Goal: Transaction & Acquisition: Purchase product/service

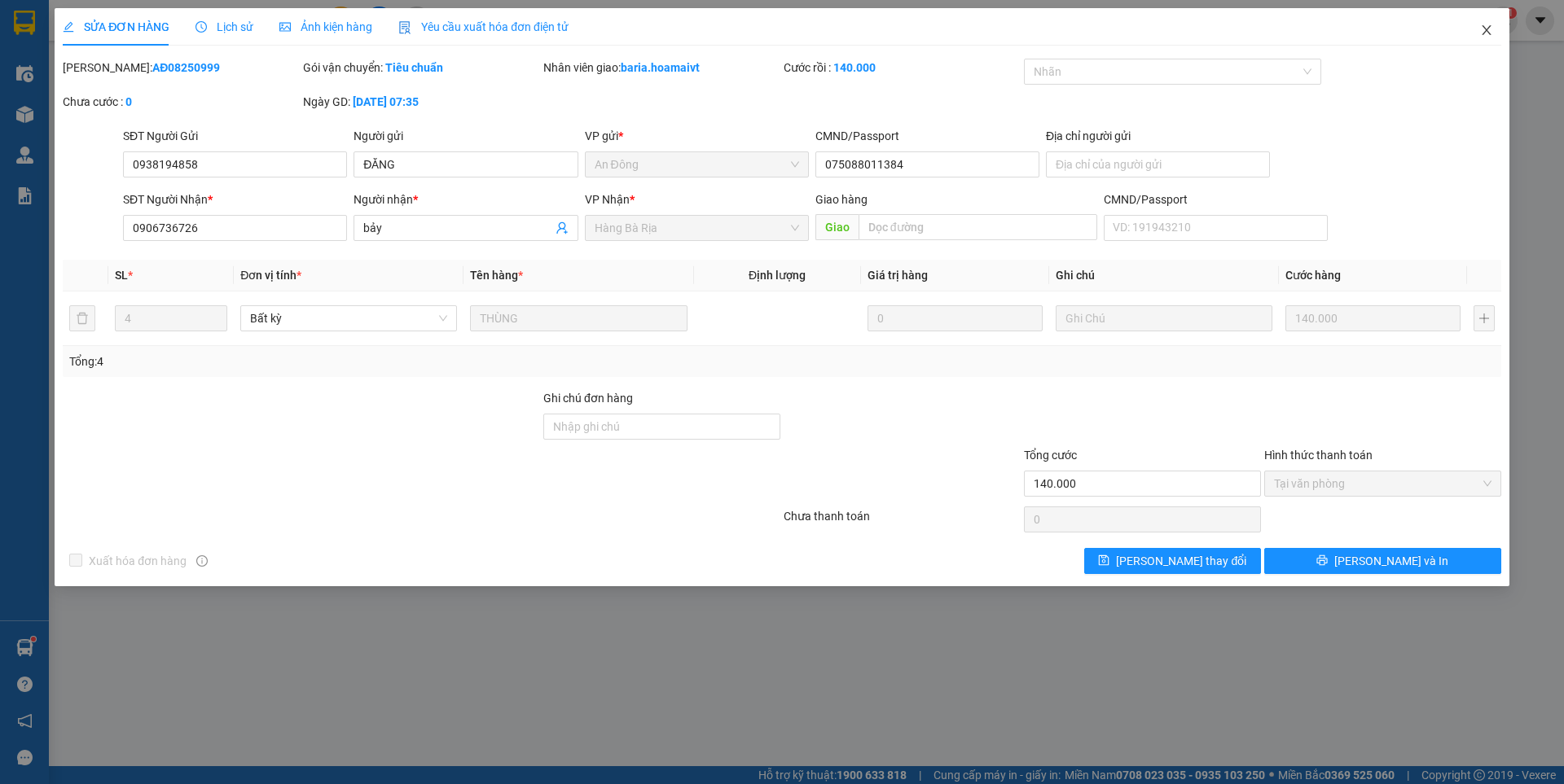
click at [1486, 27] on icon "close" at bounding box center [1486, 31] width 13 height 13
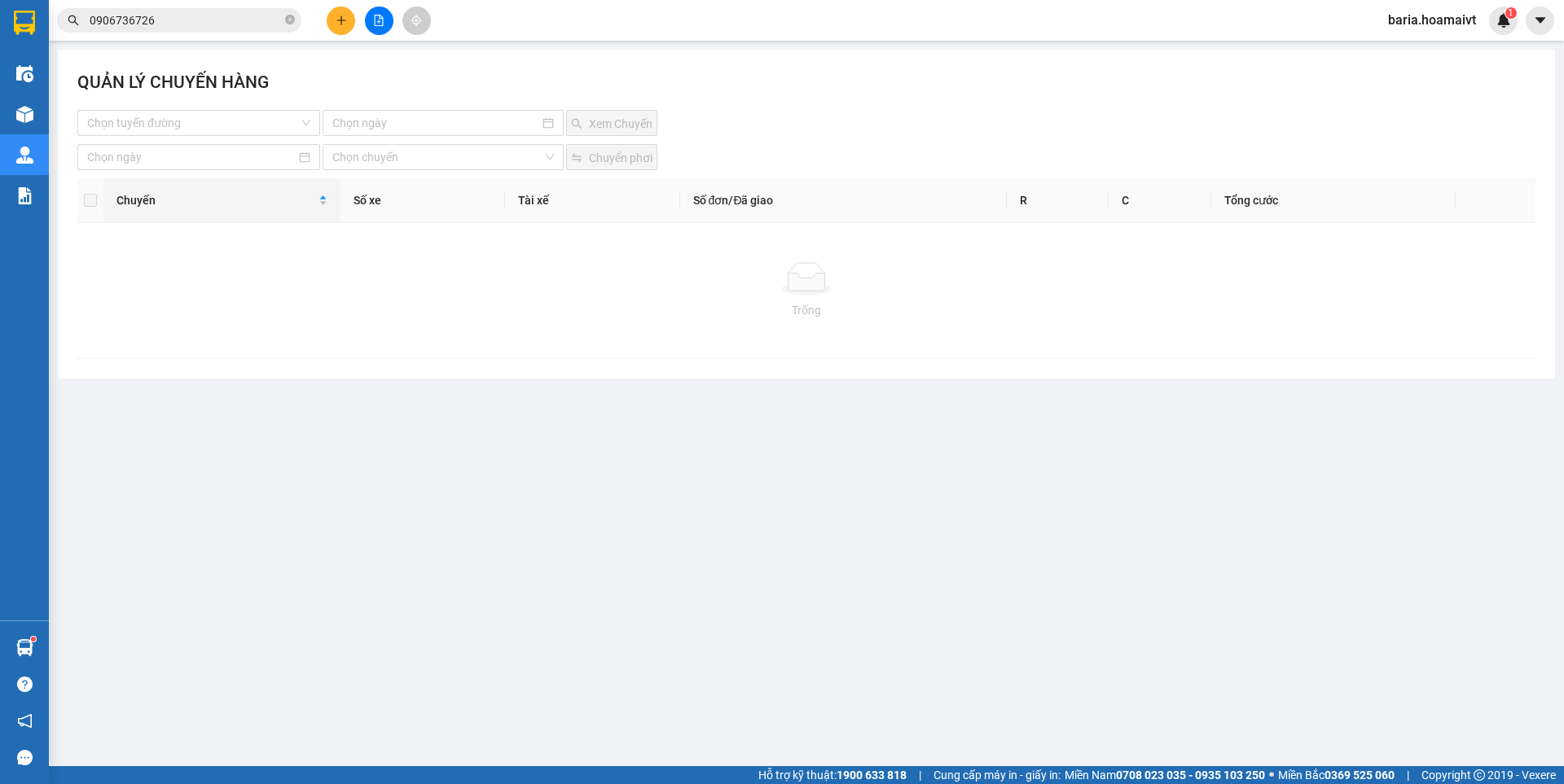
click at [203, 24] on input "0906736726" at bounding box center [186, 21] width 192 height 18
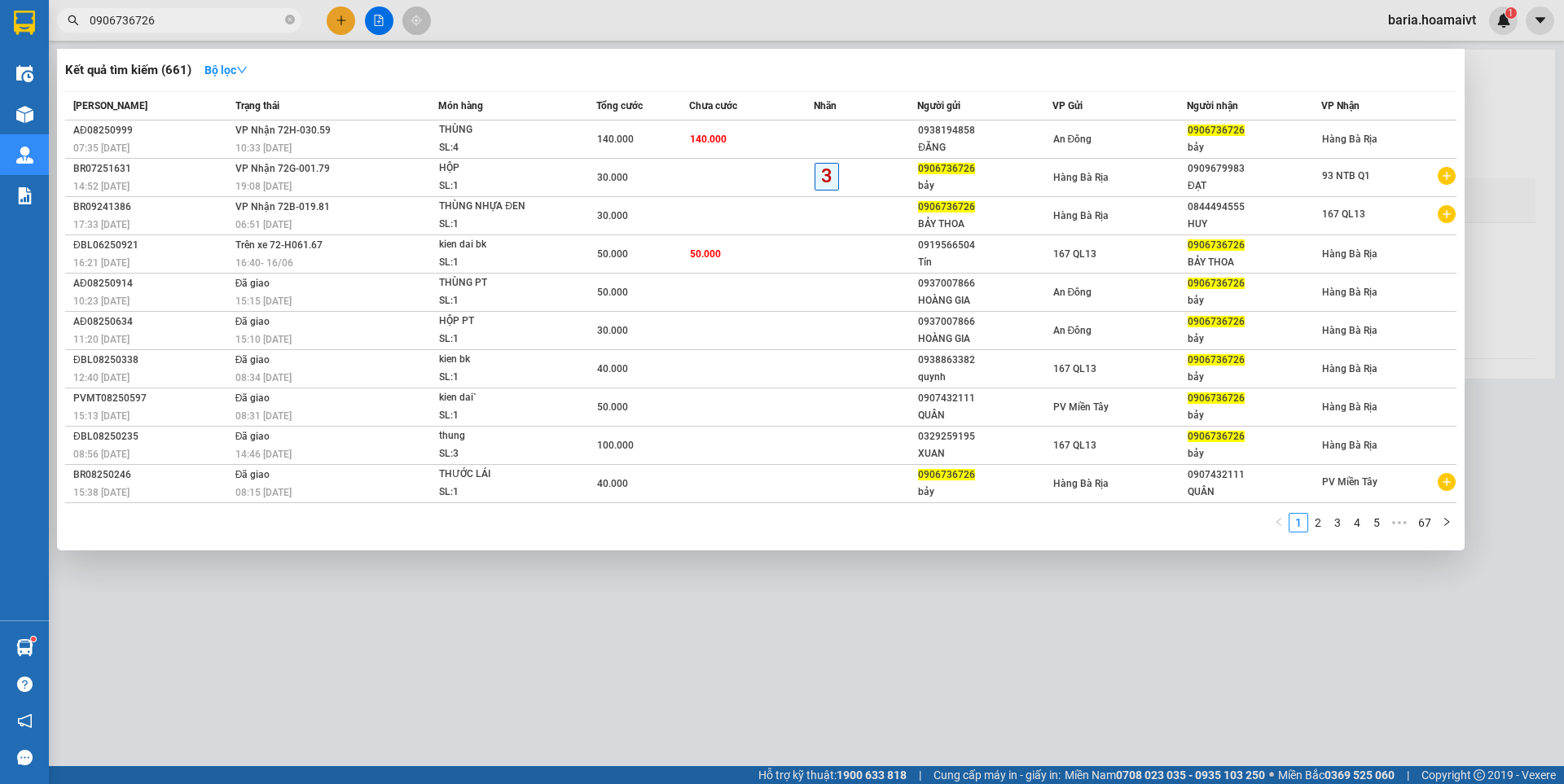
click at [203, 24] on input "0906736726" at bounding box center [186, 21] width 192 height 18
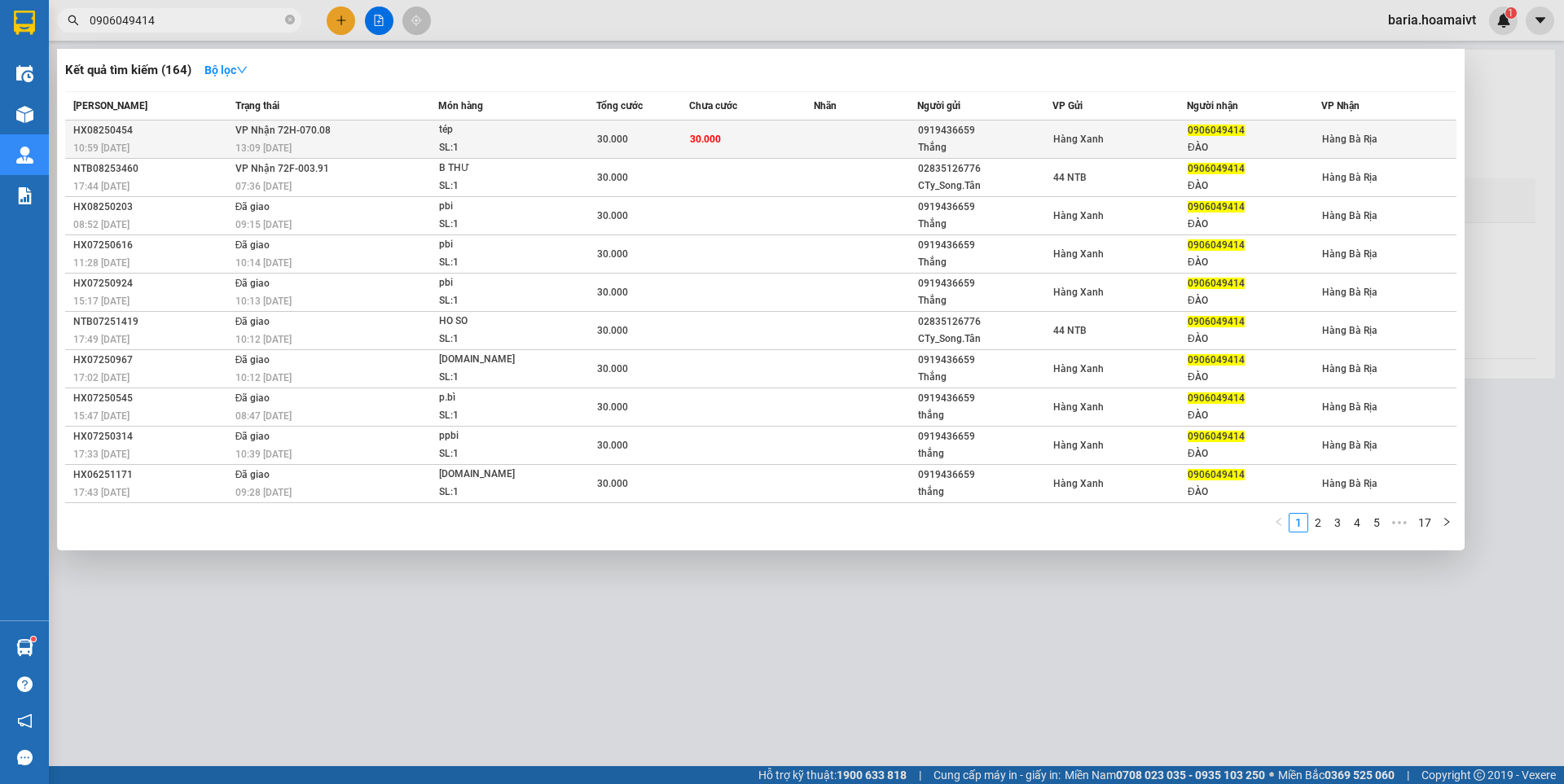
type input "0906049414"
click at [756, 141] on td "30.000" at bounding box center [751, 139] width 125 height 38
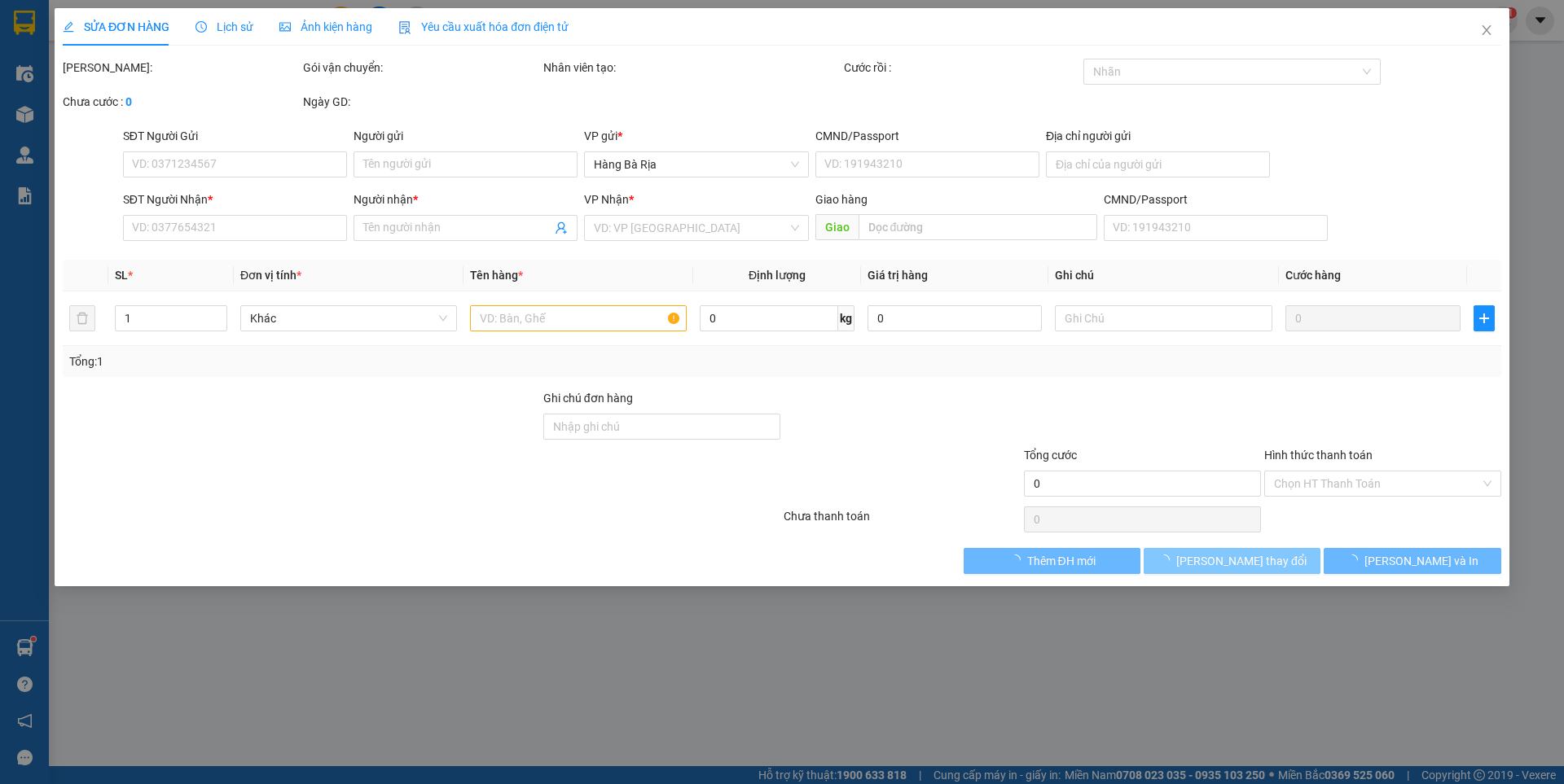
type input "0919436659"
type input "Thắng"
type input "077087001460"
type input "0906049414"
type input "ĐÀO"
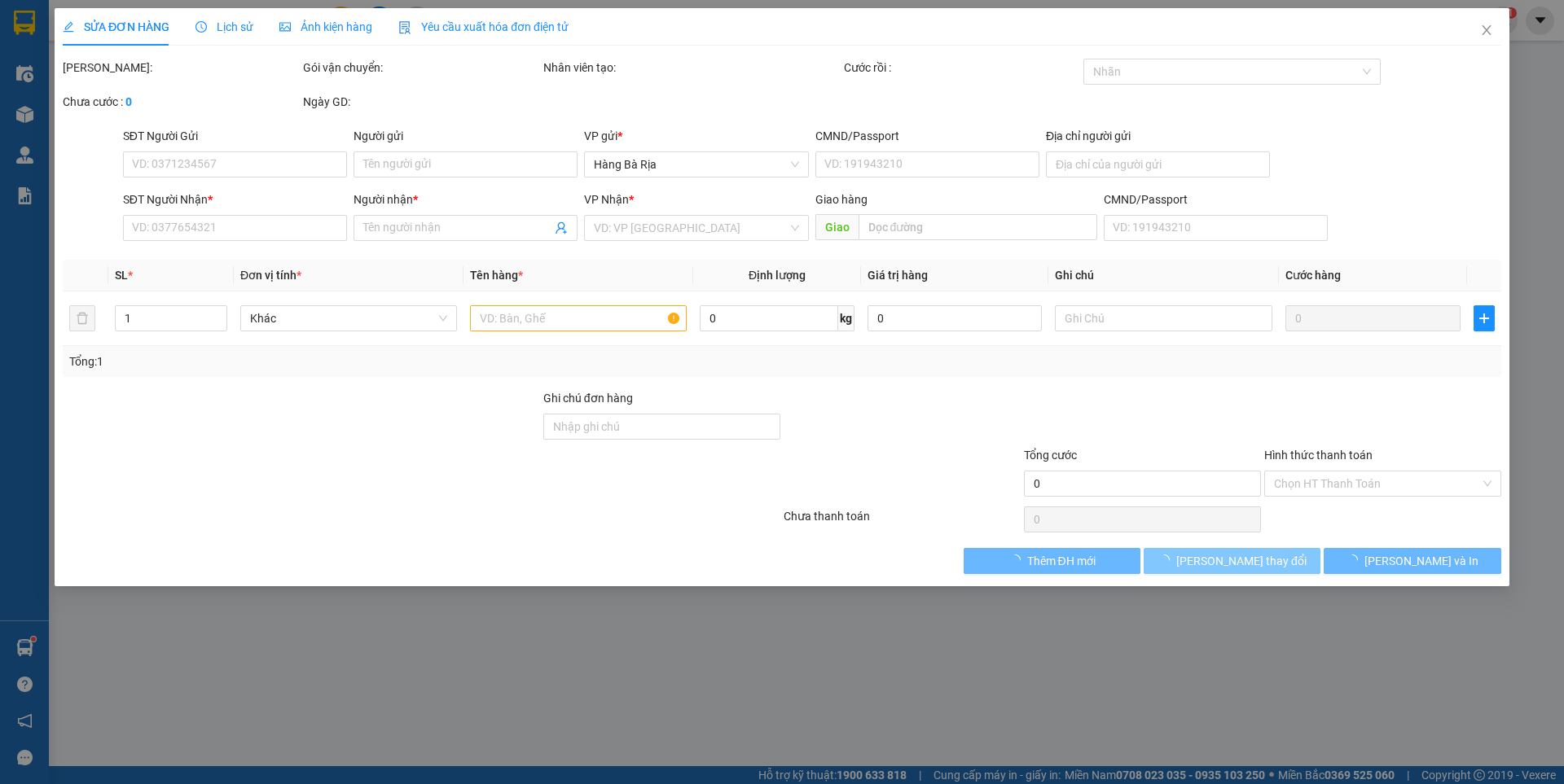
type input "30.000"
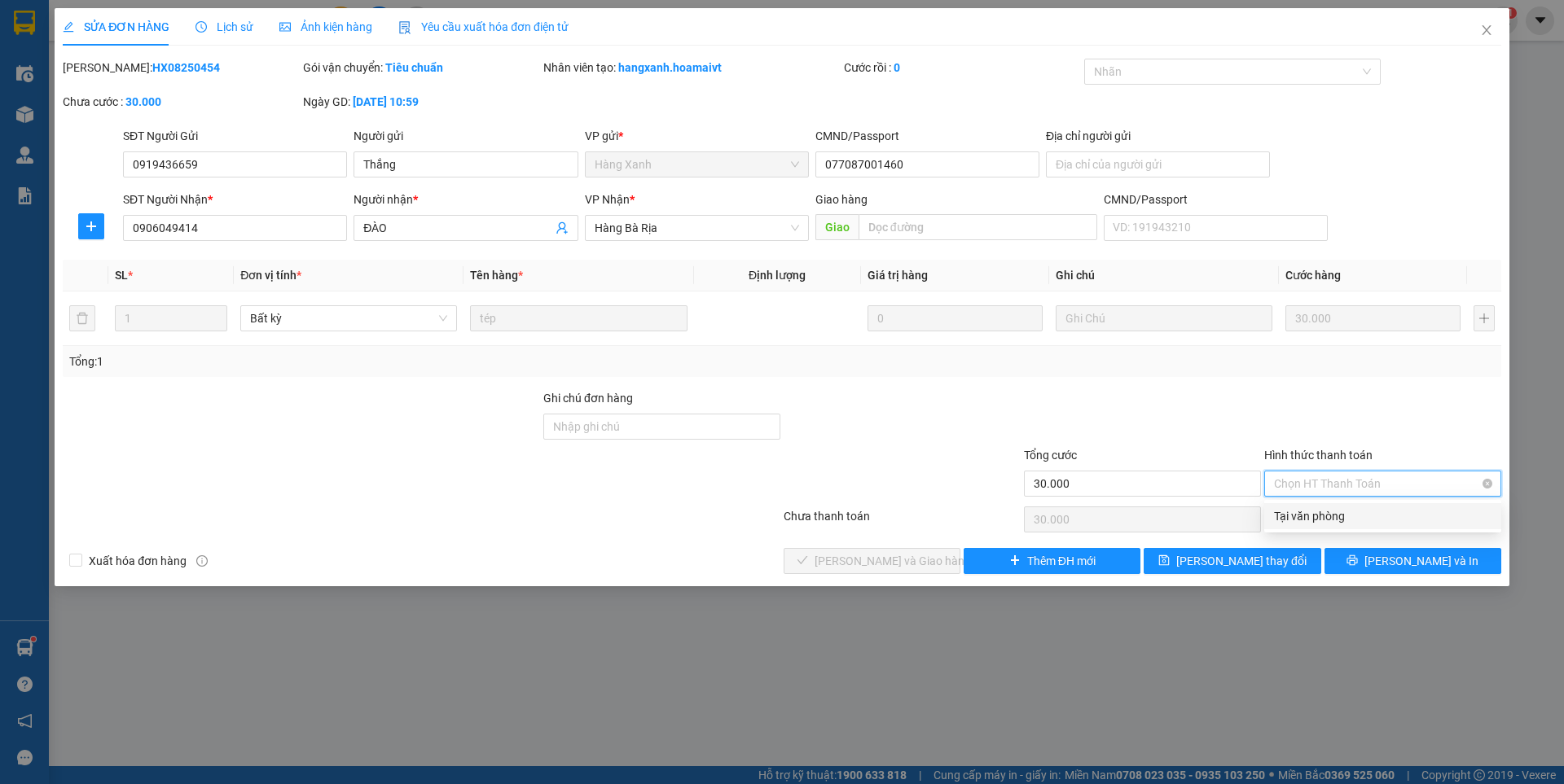
click at [1315, 493] on span "Chọn HT Thanh Toán" at bounding box center [1382, 484] width 217 height 25
click at [1295, 516] on div "Tại văn phòng" at bounding box center [1382, 517] width 217 height 18
type input "0"
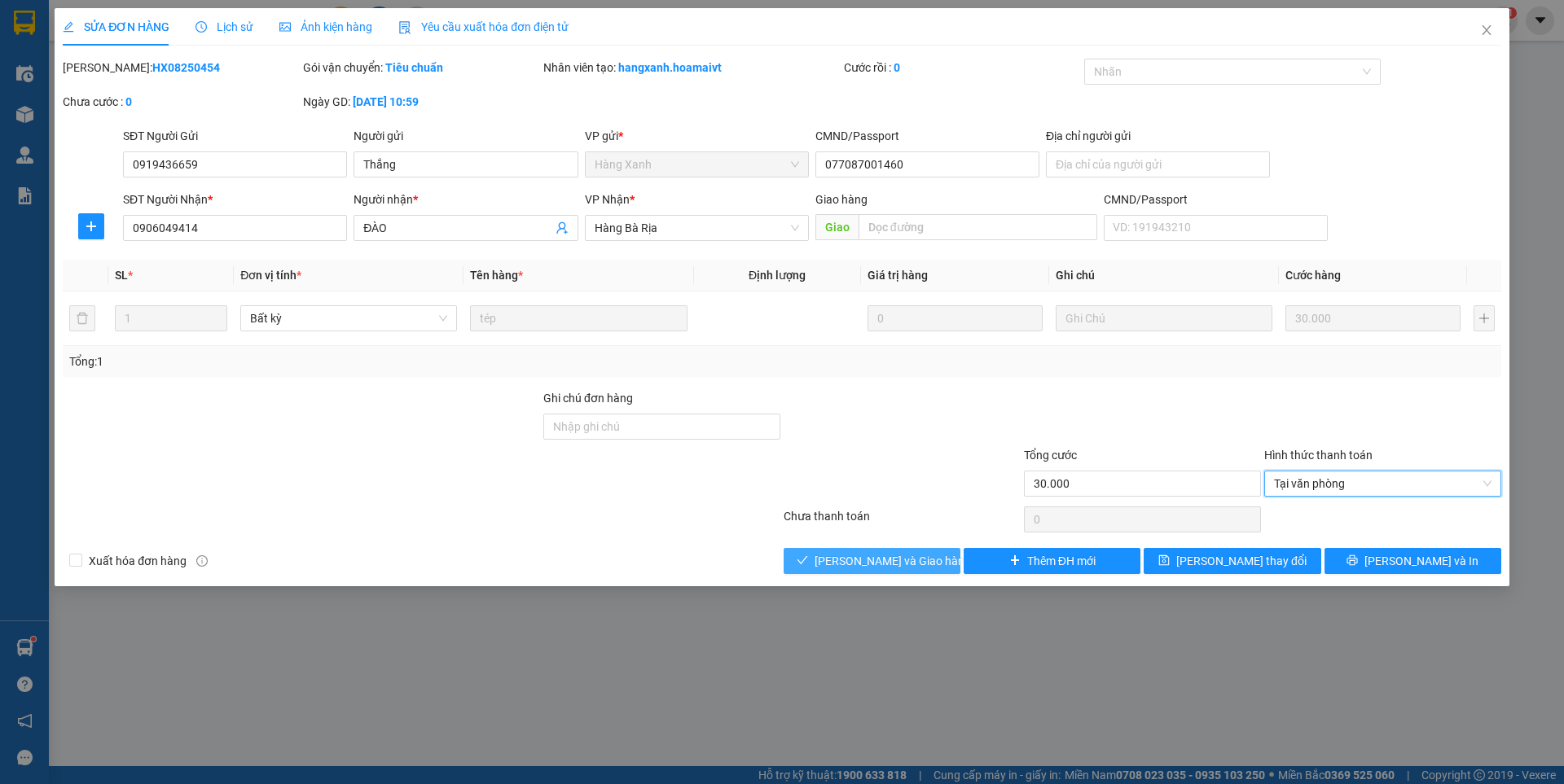
click at [908, 556] on span "[PERSON_NAME] và Giao hàng" at bounding box center [892, 561] width 156 height 18
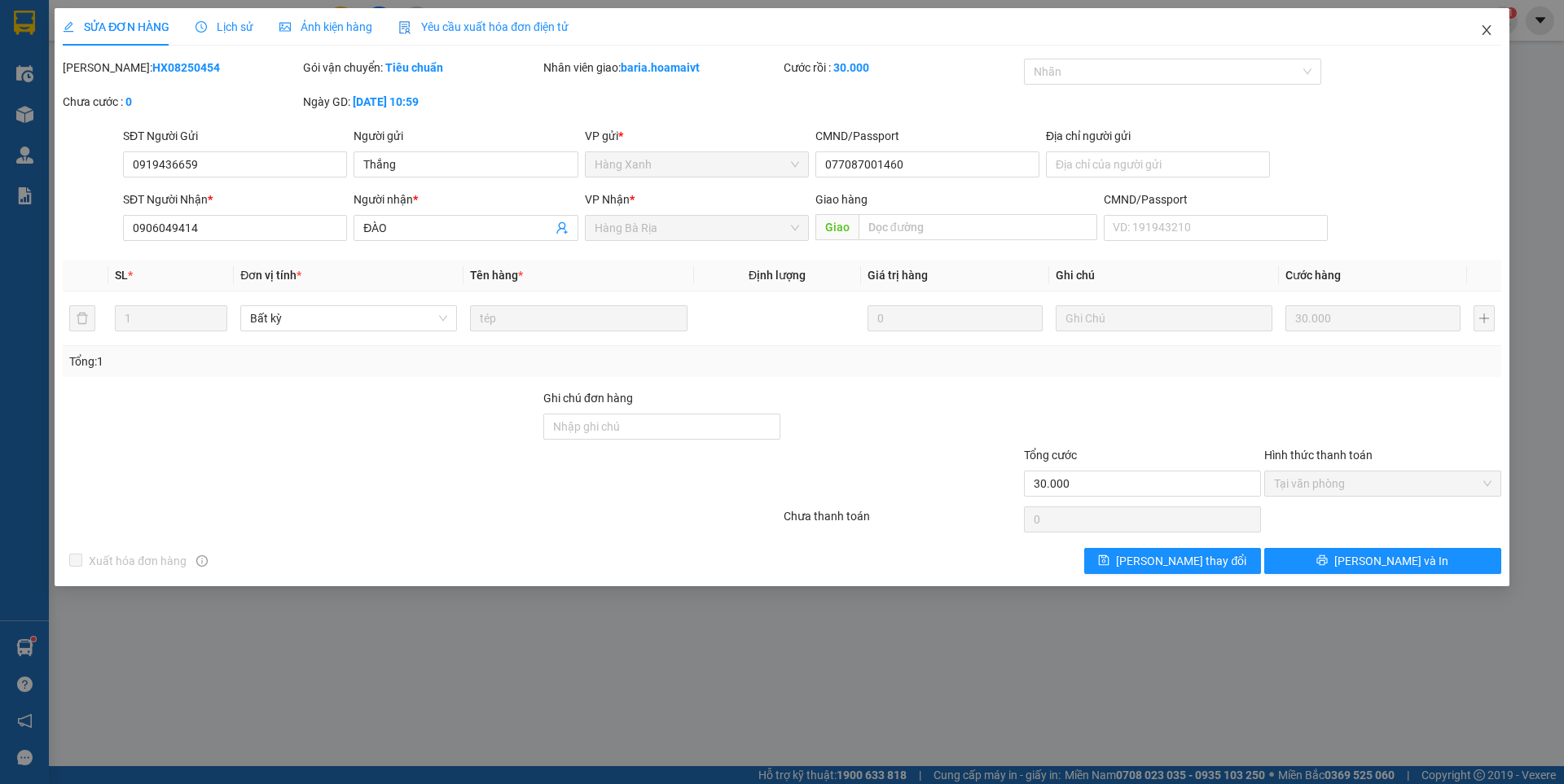
click at [1482, 28] on icon "close" at bounding box center [1486, 31] width 13 height 13
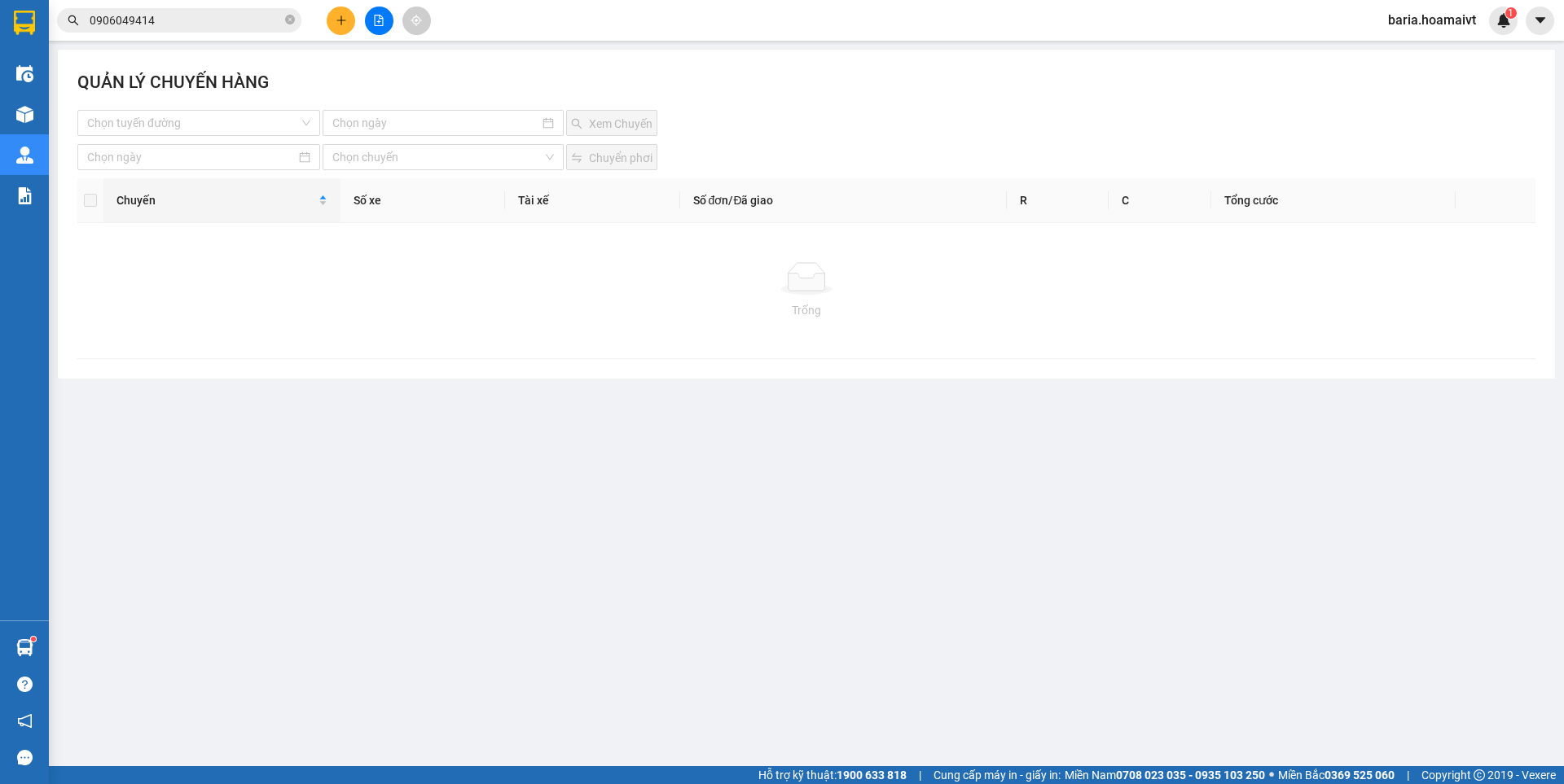
click at [185, 20] on input "0906049414" at bounding box center [186, 21] width 192 height 18
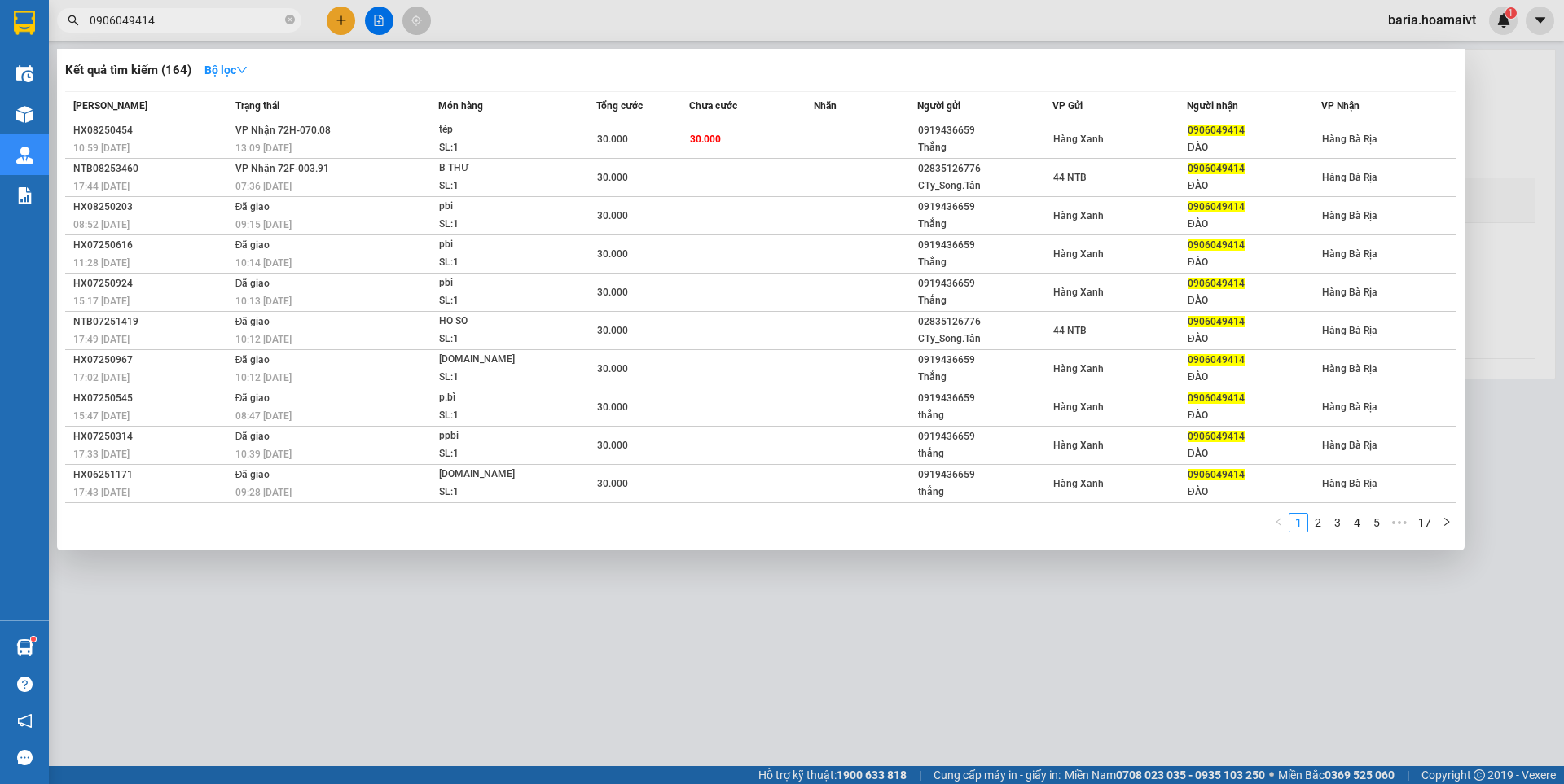
click at [185, 20] on input "0906049414" at bounding box center [186, 21] width 192 height 18
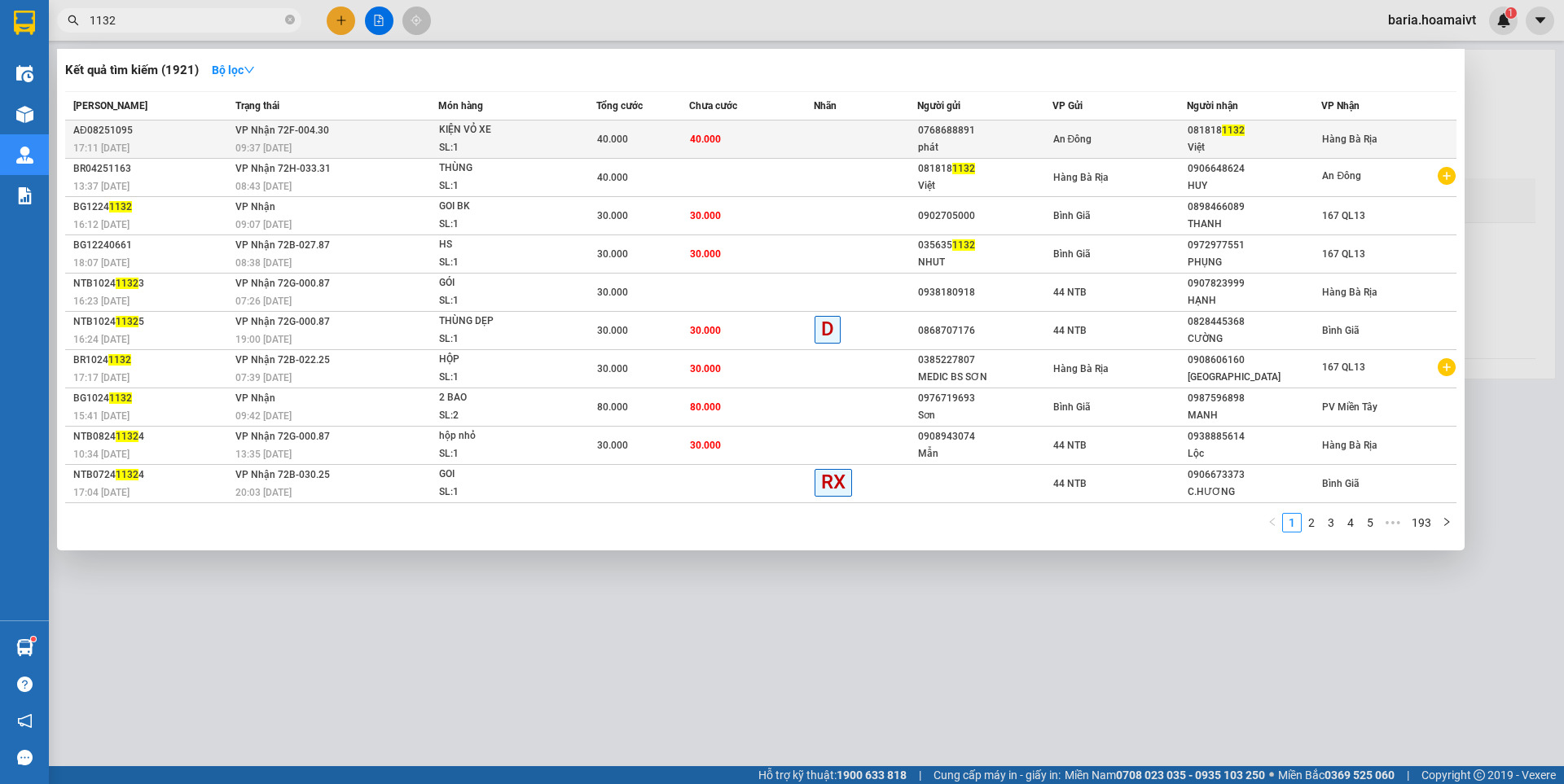
type input "1132"
click at [1236, 147] on div "Việt" at bounding box center [1254, 148] width 133 height 17
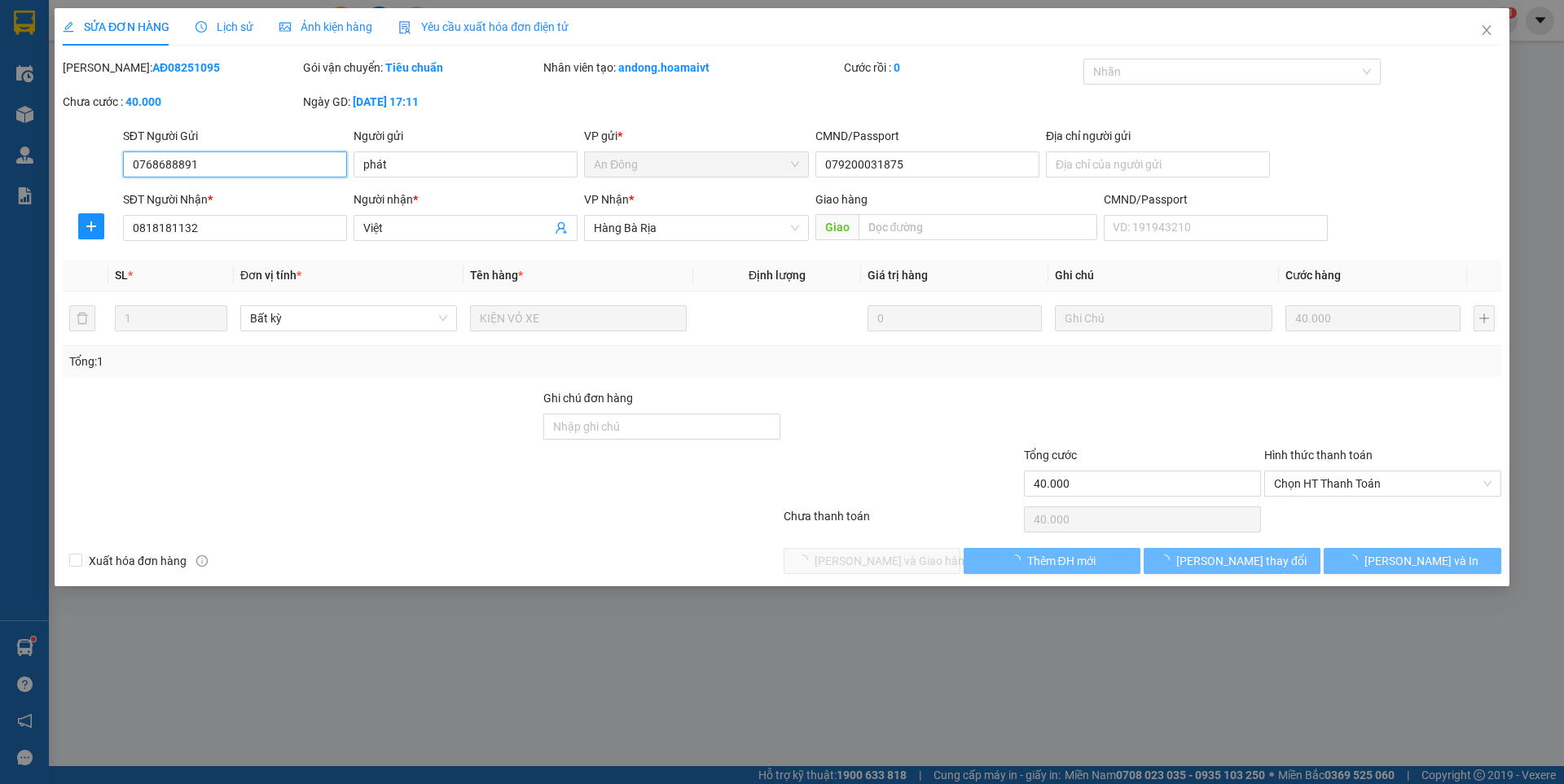
type input "0768688891"
type input "phát"
type input "079200031875"
type input "0818181132"
type input "Việt"
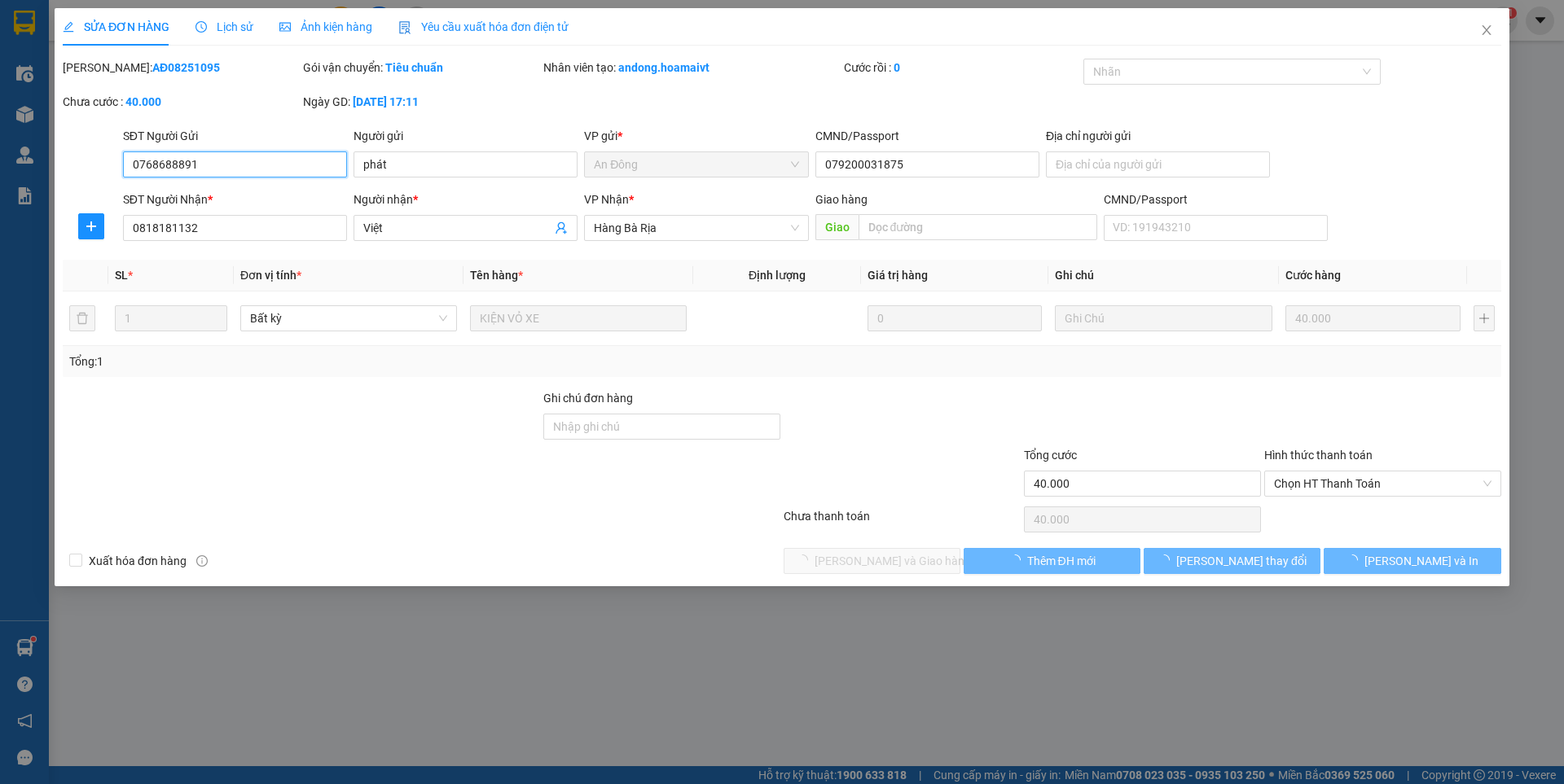
type input "40.000"
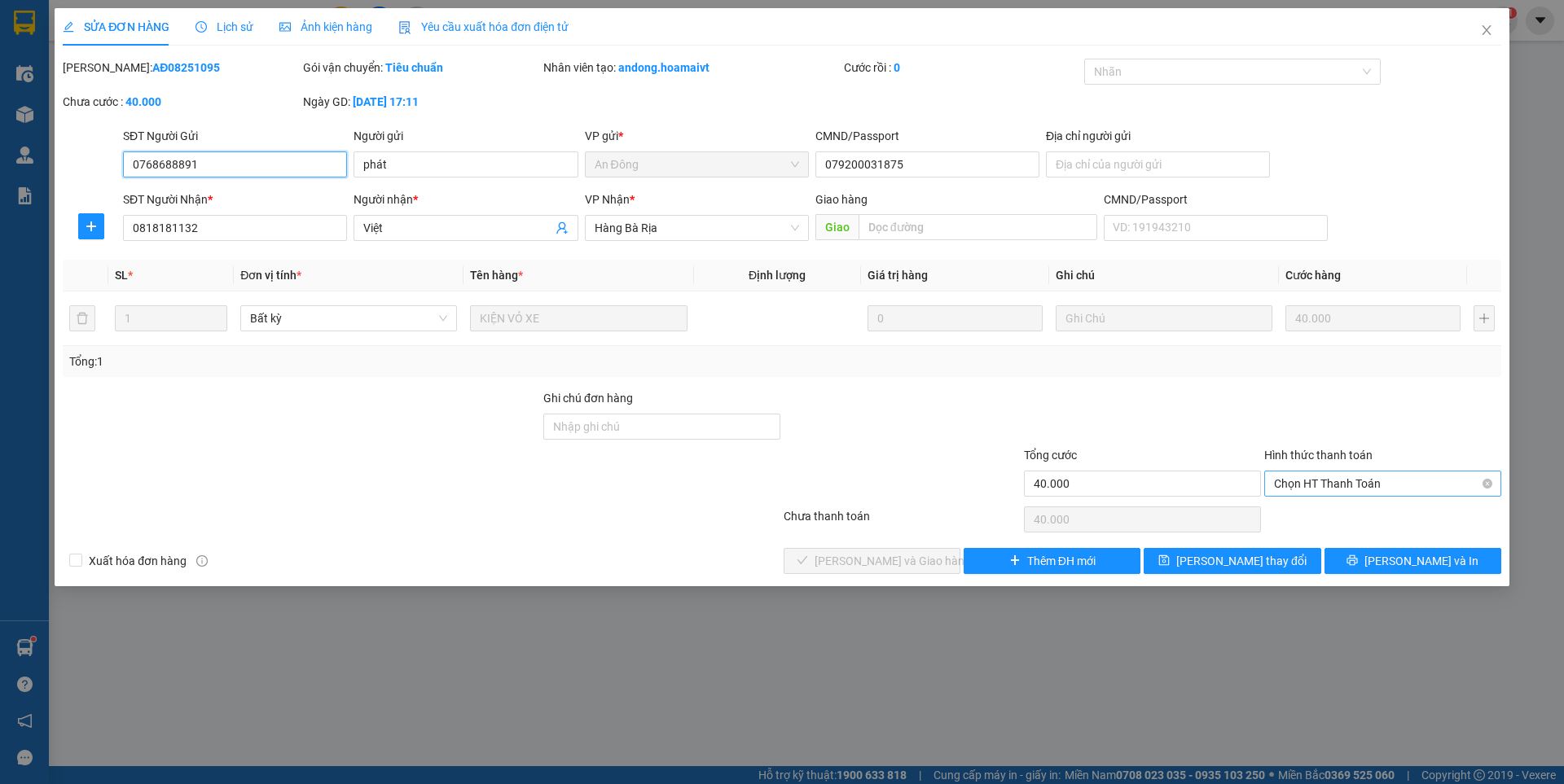
click at [1361, 486] on span "Chọn HT Thanh Toán" at bounding box center [1382, 484] width 217 height 25
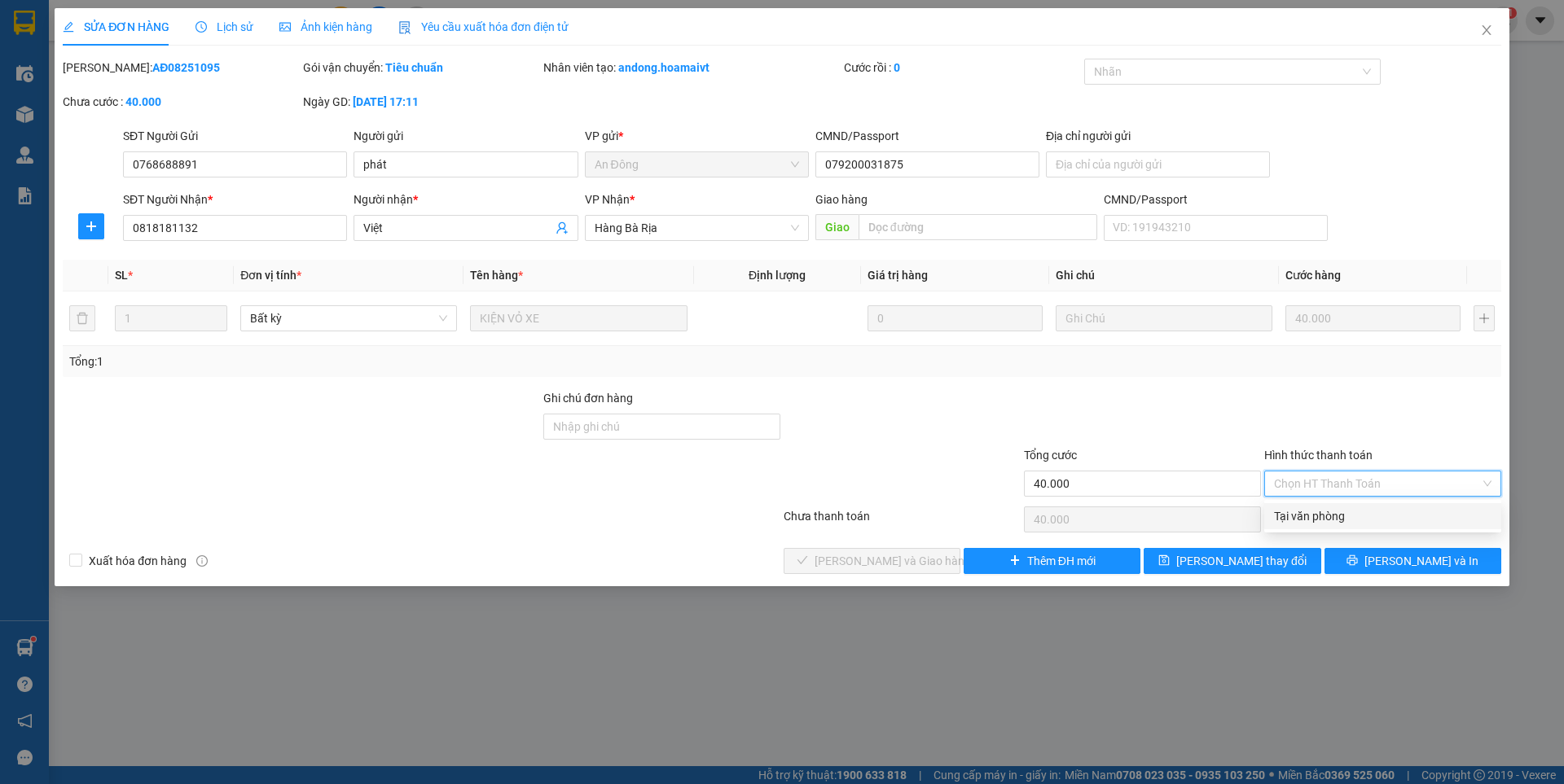
click at [1296, 512] on div "Tại văn phòng" at bounding box center [1382, 517] width 217 height 18
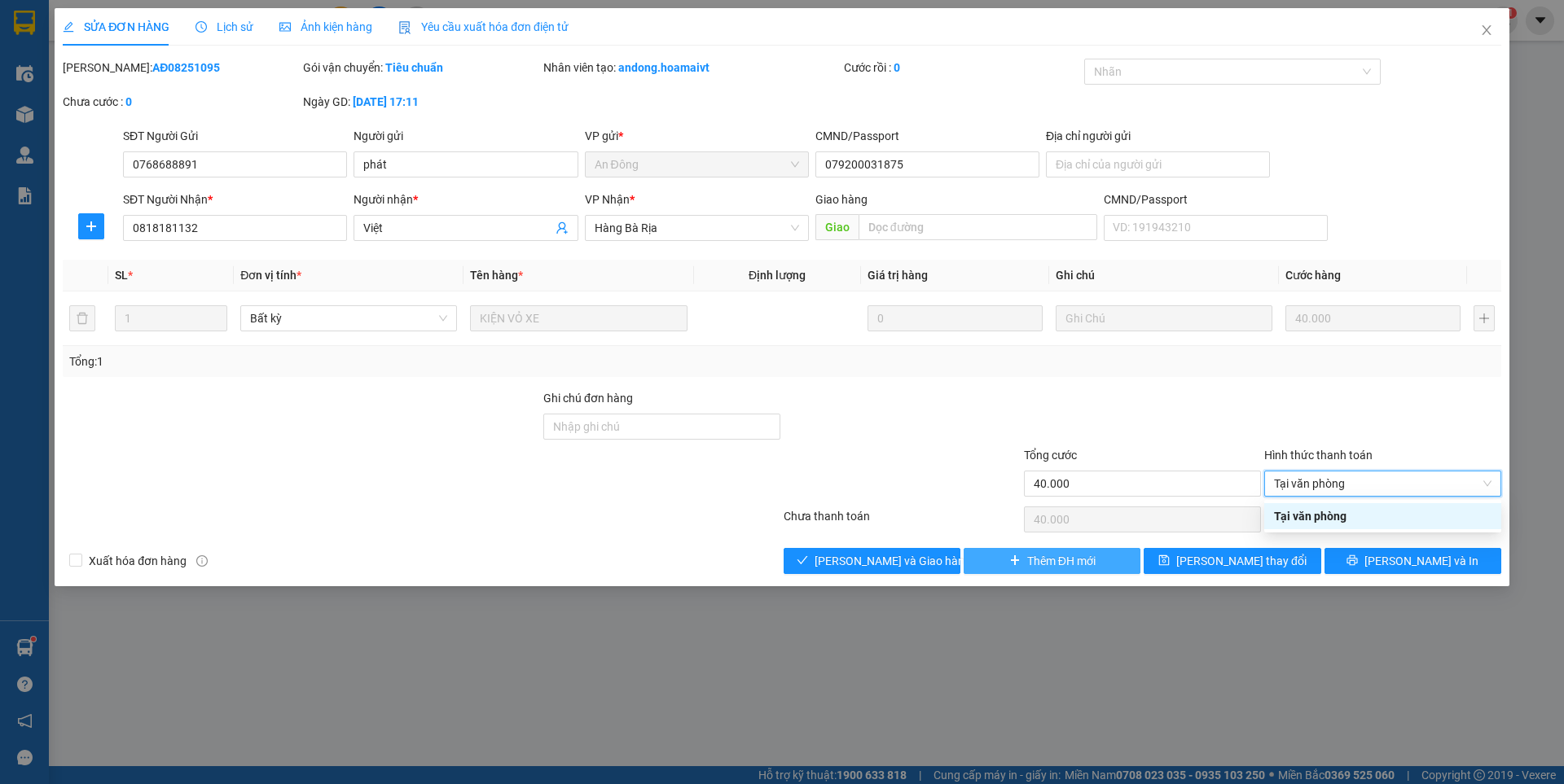
type input "0"
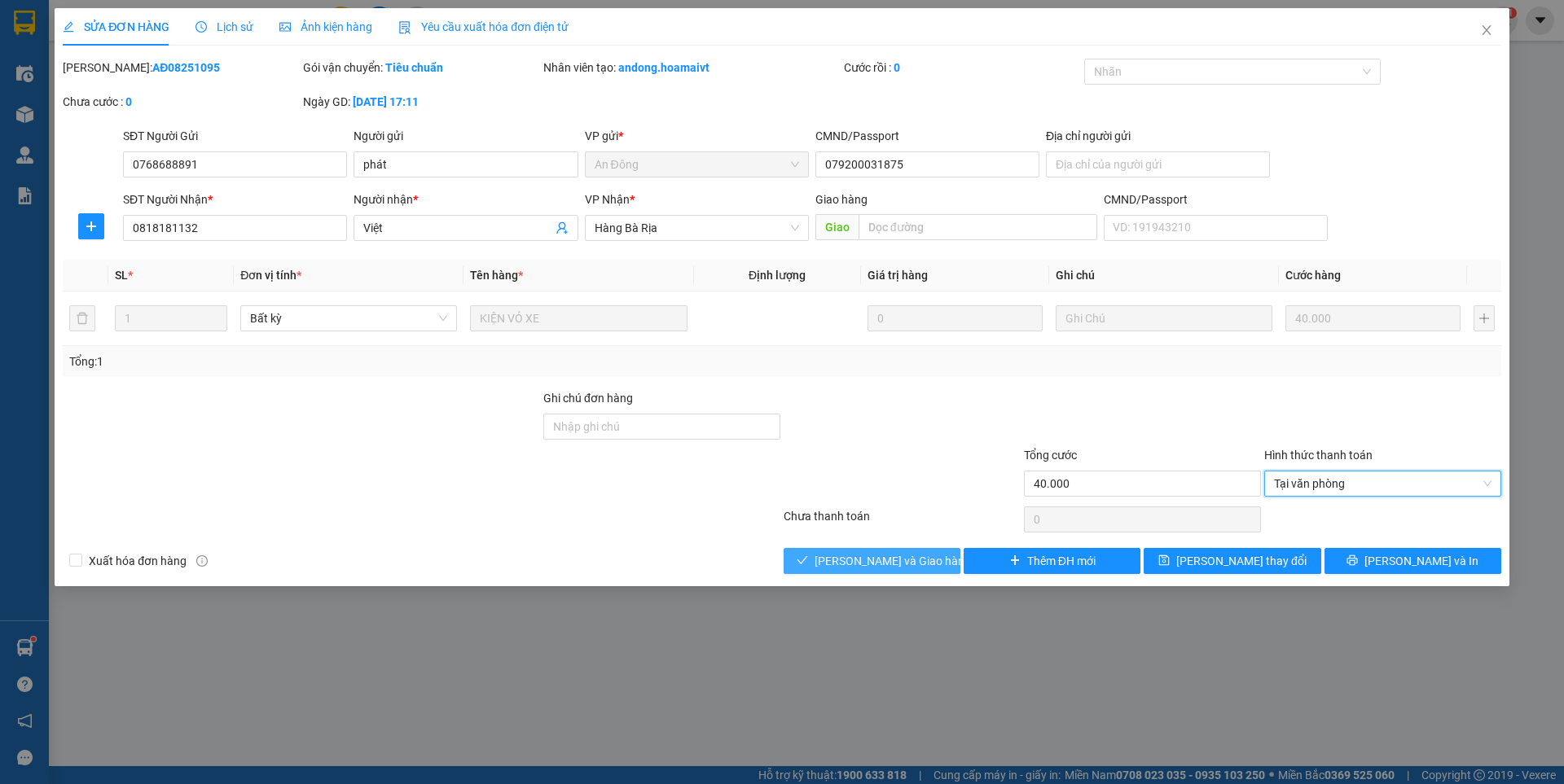
click at [889, 558] on span "[PERSON_NAME] và Giao hàng" at bounding box center [892, 561] width 156 height 18
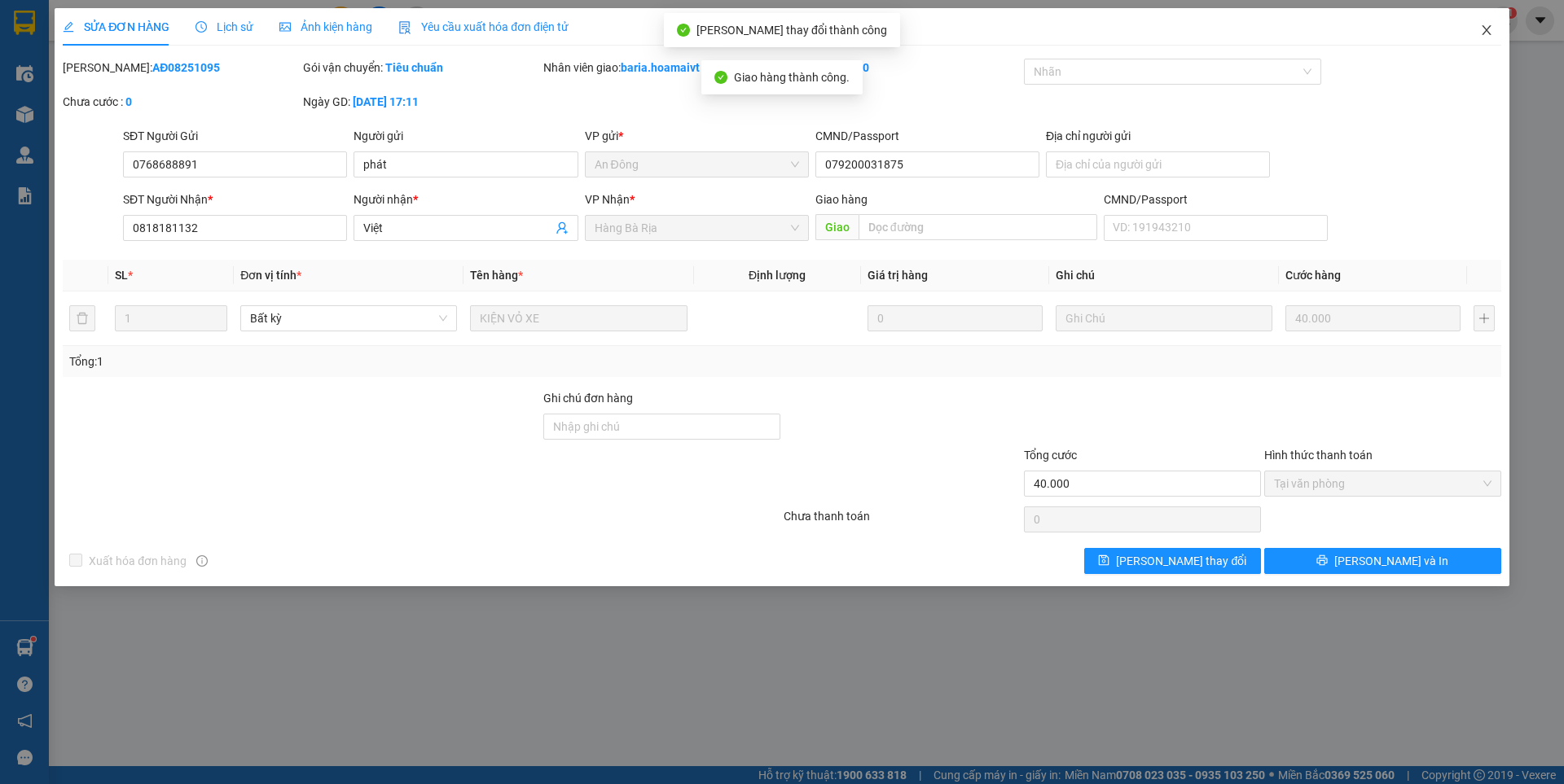
drag, startPoint x: 1486, startPoint y: 24, endPoint x: 1511, endPoint y: 42, distance: 30.8
click at [1487, 25] on span "Close" at bounding box center [1486, 31] width 45 height 45
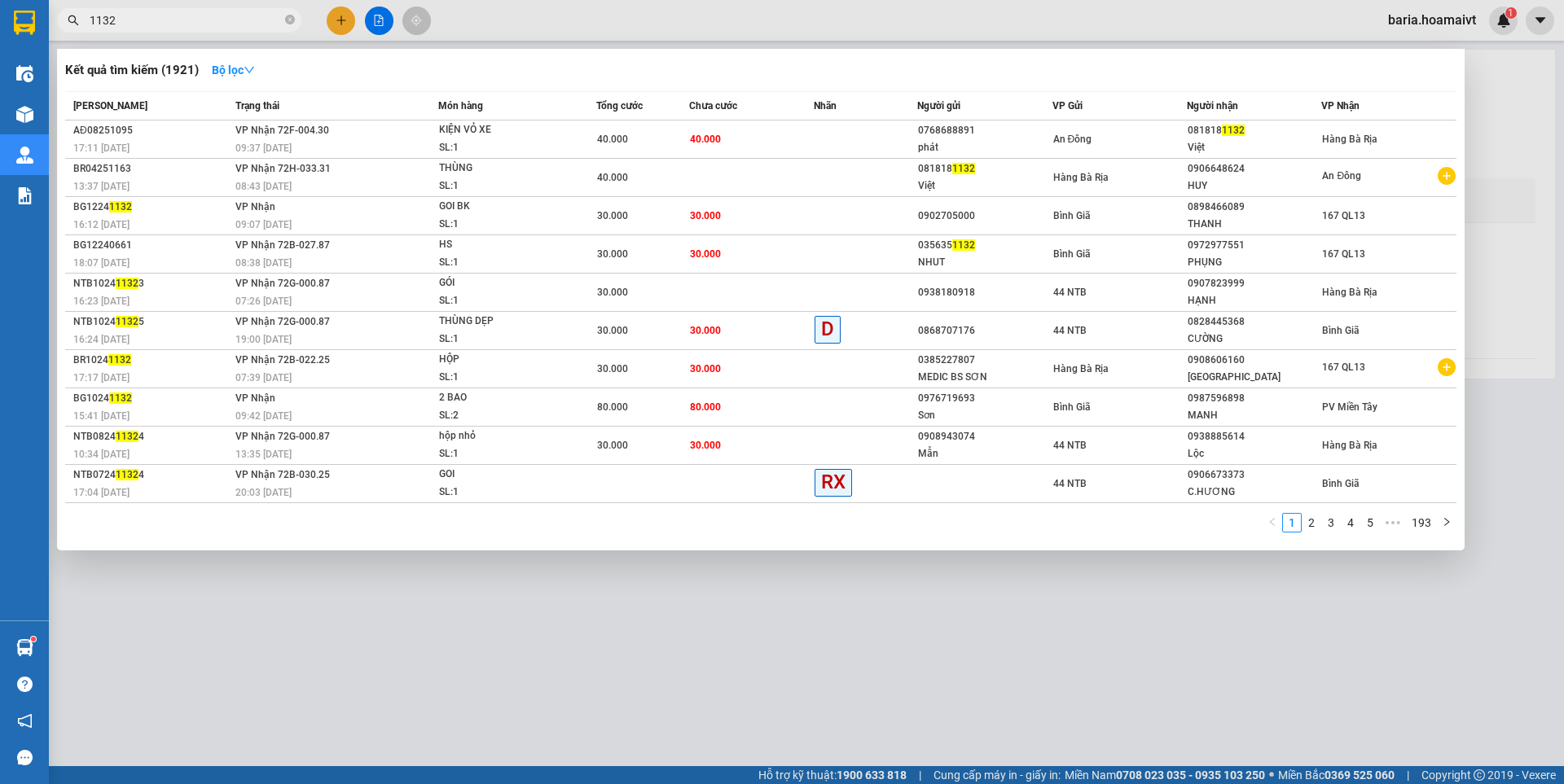
click at [182, 21] on input "1132" at bounding box center [186, 21] width 192 height 18
click at [226, 21] on input "1132" at bounding box center [186, 21] width 192 height 18
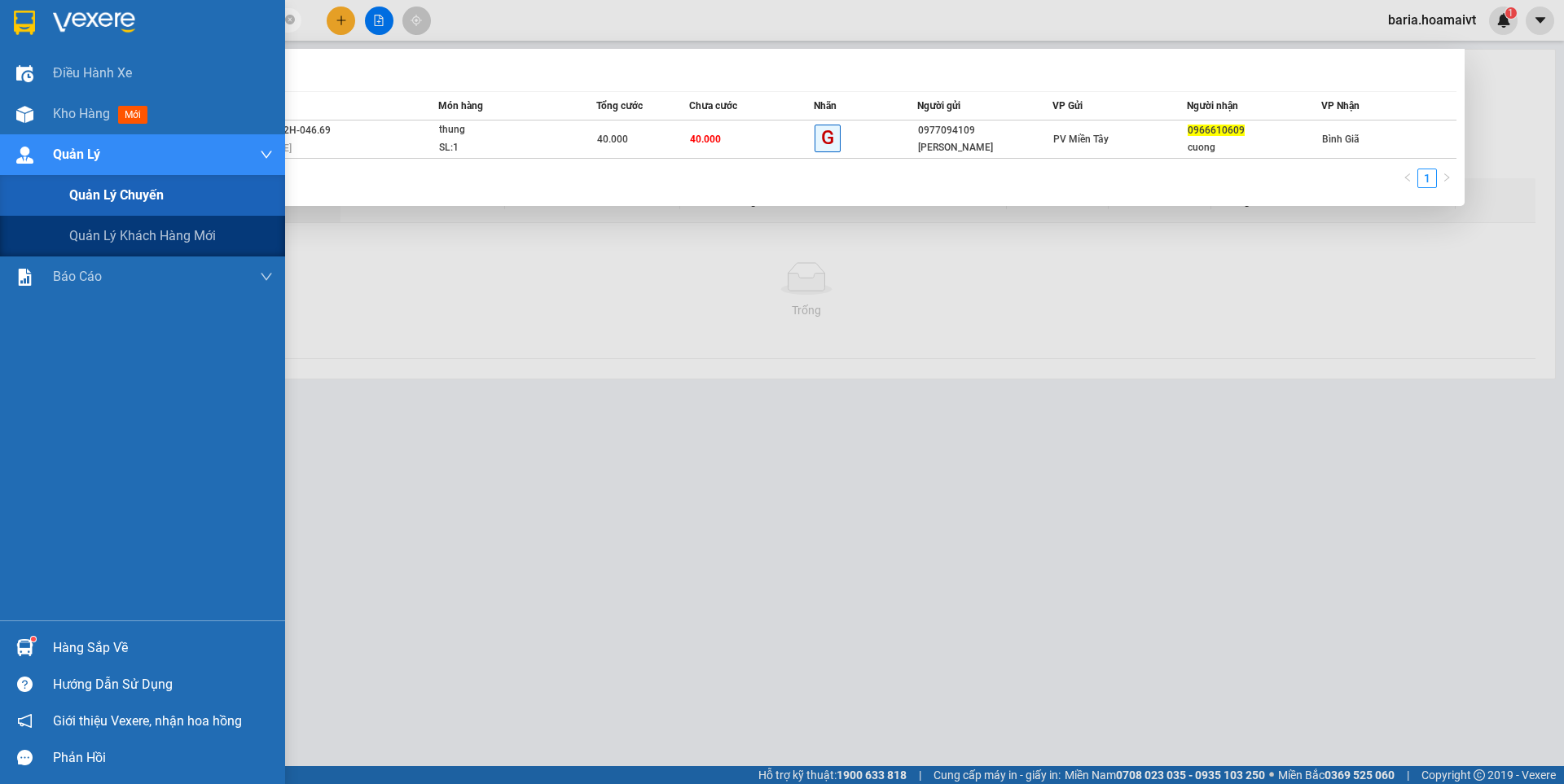
type input "0966610609"
drag, startPoint x: 82, startPoint y: 206, endPoint x: 669, endPoint y: 329, distance: 599.7
click at [97, 206] on div "Quản lý chuyến" at bounding box center [171, 195] width 204 height 40
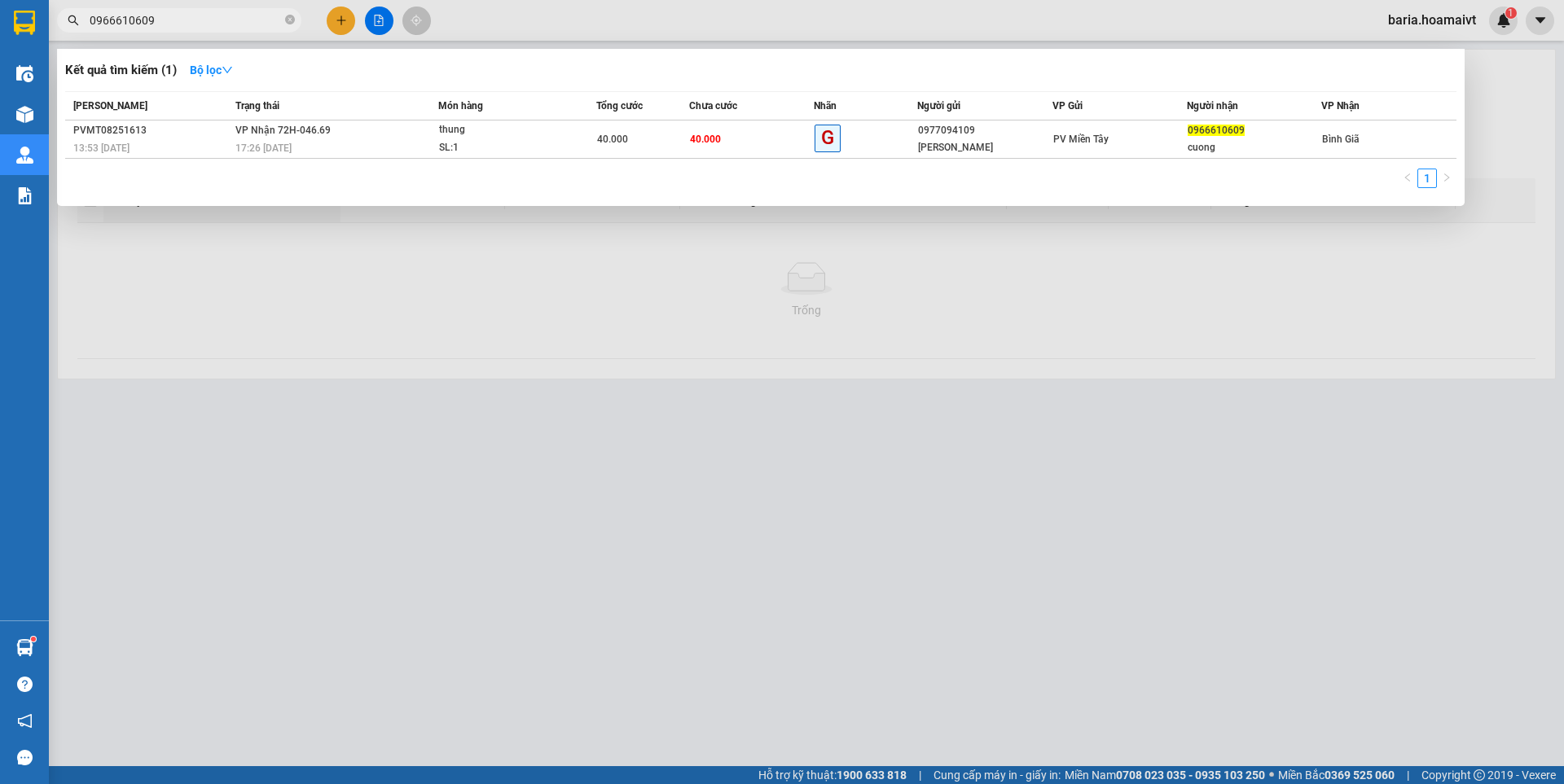
click at [263, 321] on div at bounding box center [782, 392] width 1564 height 784
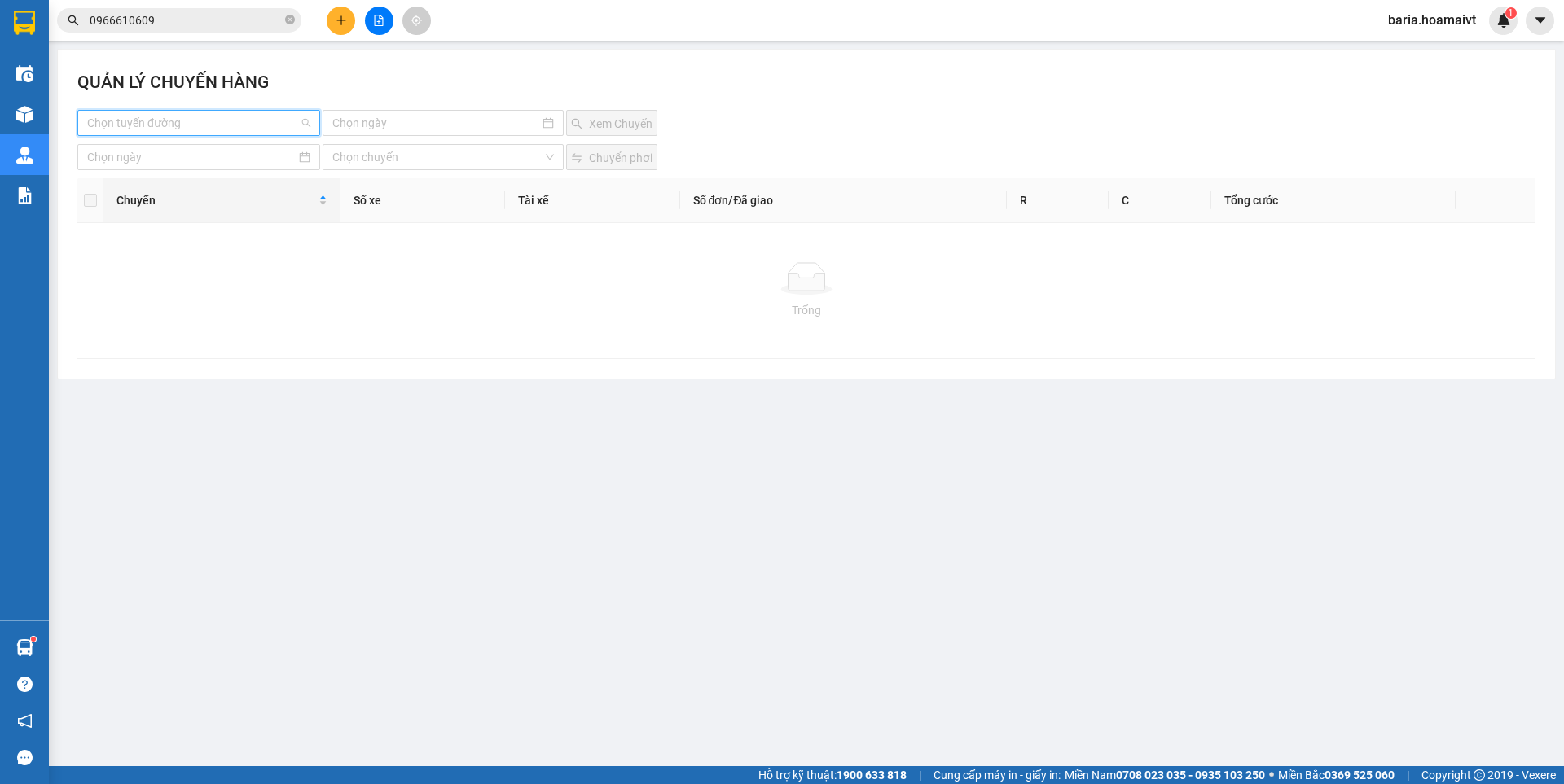
click at [219, 123] on input "search" at bounding box center [193, 123] width 211 height 25
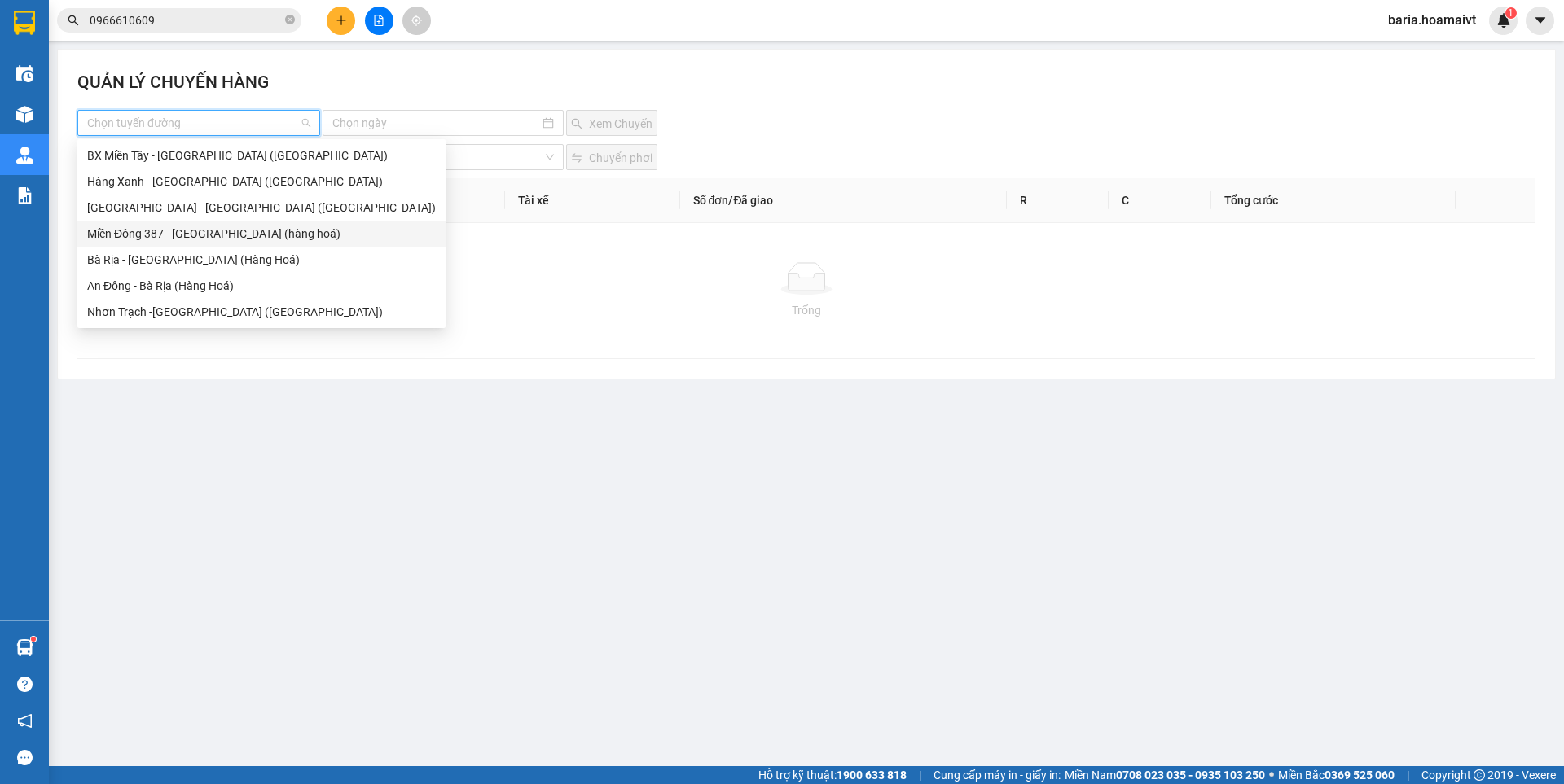
drag, startPoint x: 189, startPoint y: 231, endPoint x: 424, endPoint y: 185, distance: 239.5
click at [189, 231] on div "Miền Đông 387 - [GEOGRAPHIC_DATA] (hàng hoá)" at bounding box center [262, 234] width 348 height 18
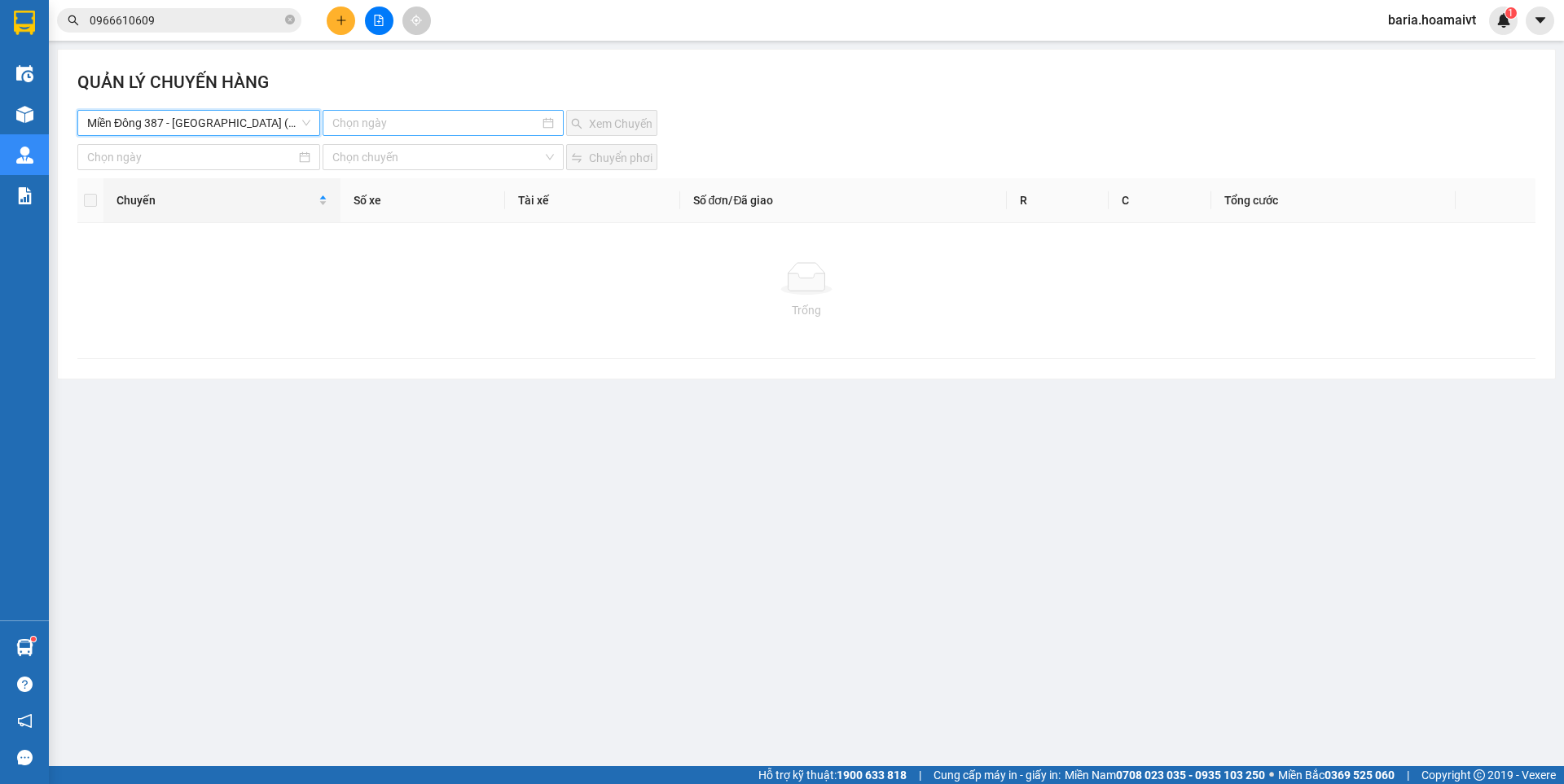
click at [427, 120] on input at bounding box center [435, 123] width 206 height 18
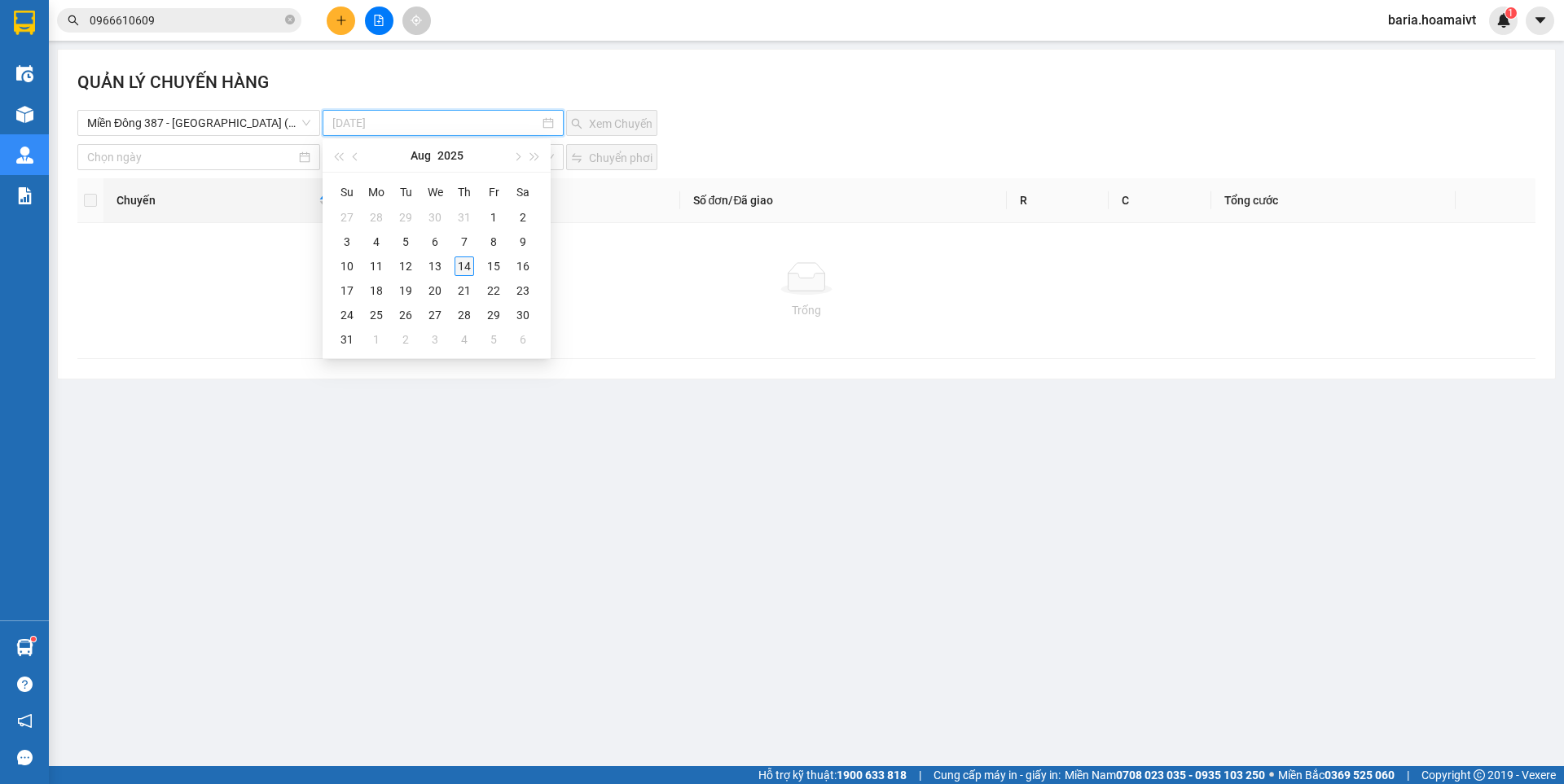
type input "[DATE]"
click at [466, 266] on div "14" at bounding box center [464, 267] width 20 height 20
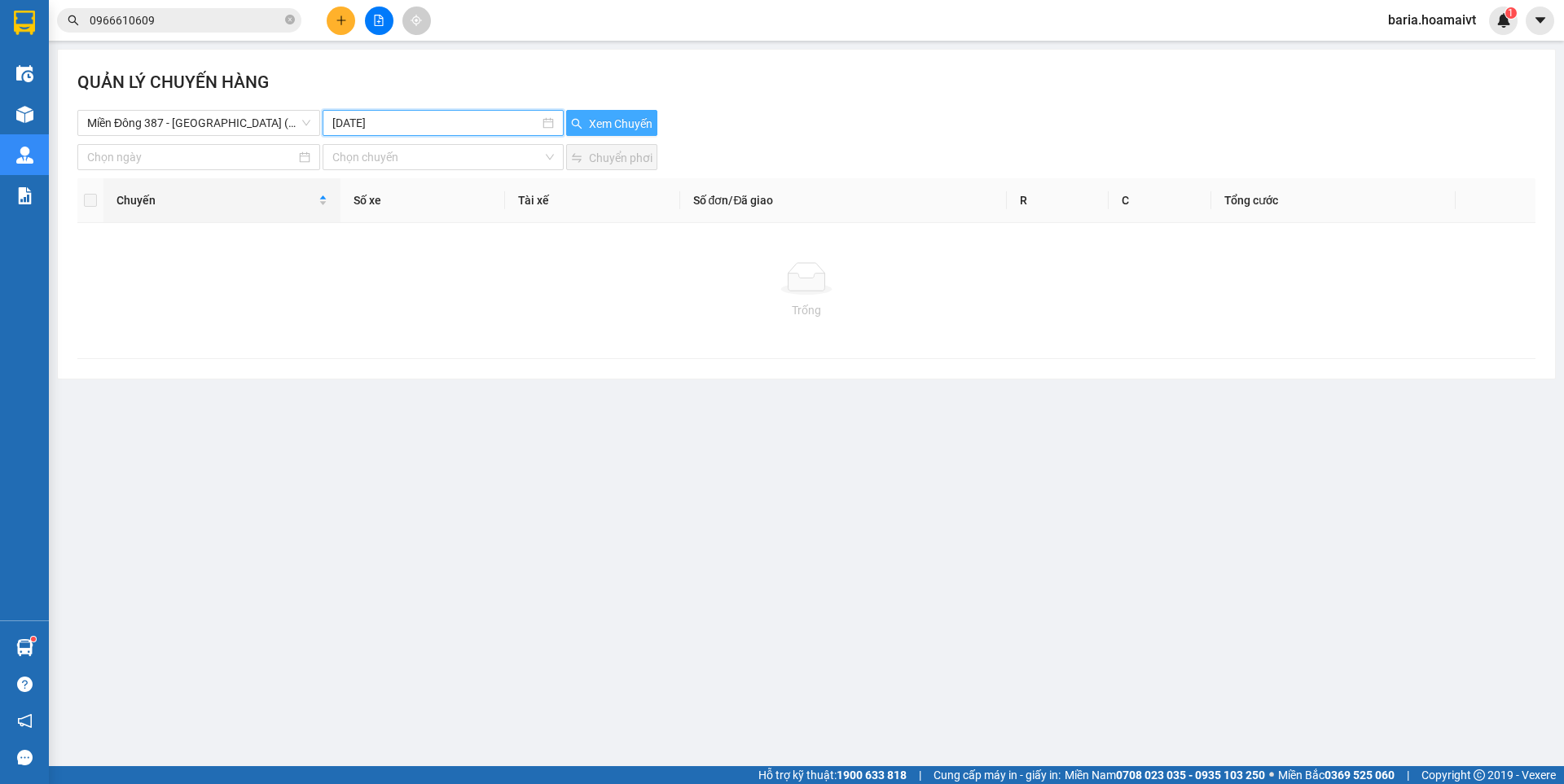
click at [621, 115] on span "Xem Chuyến" at bounding box center [620, 124] width 64 height 18
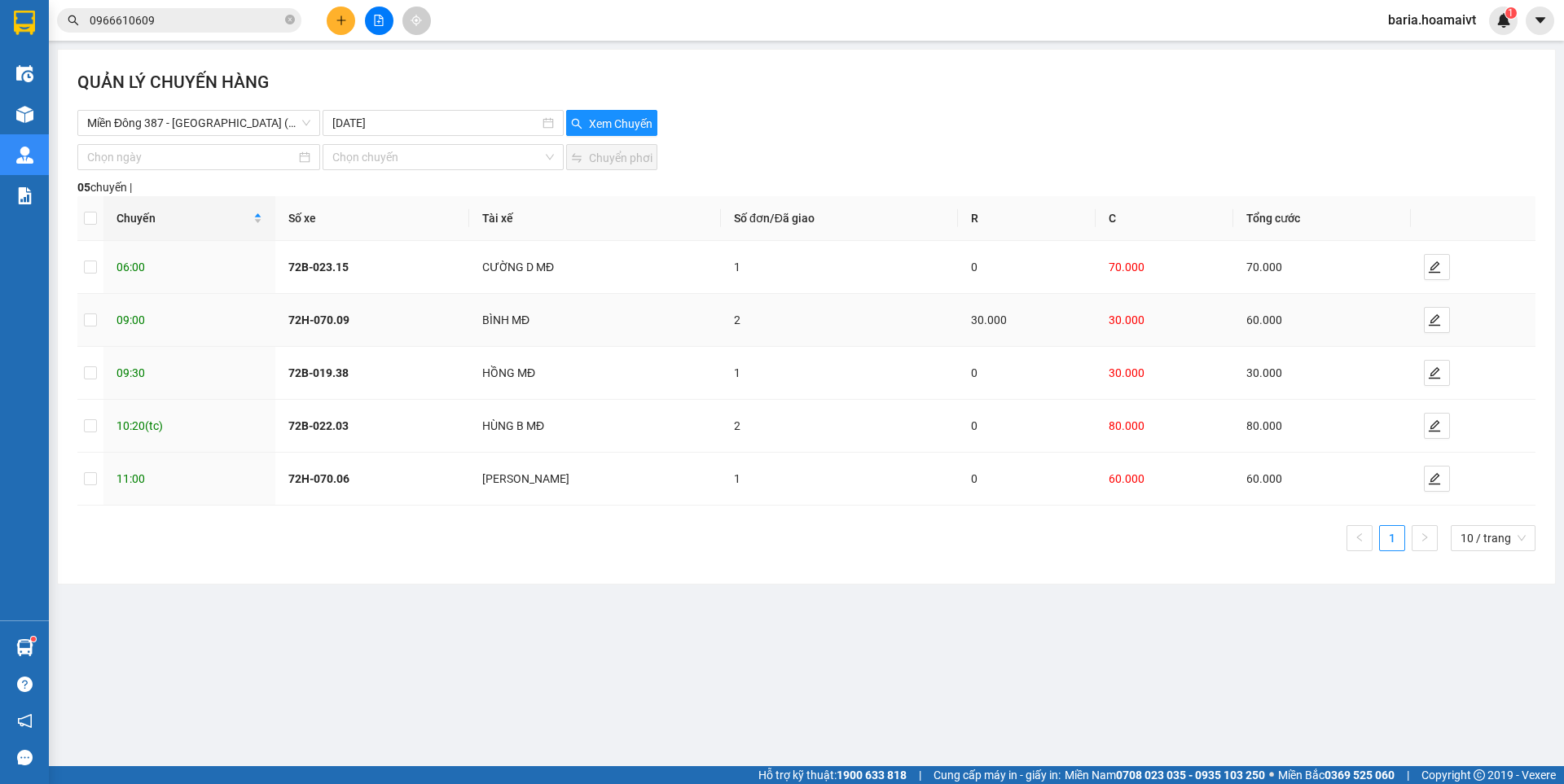
click at [1411, 319] on td at bounding box center [1473, 320] width 125 height 53
click at [1434, 316] on icon "edit" at bounding box center [1434, 320] width 12 height 12
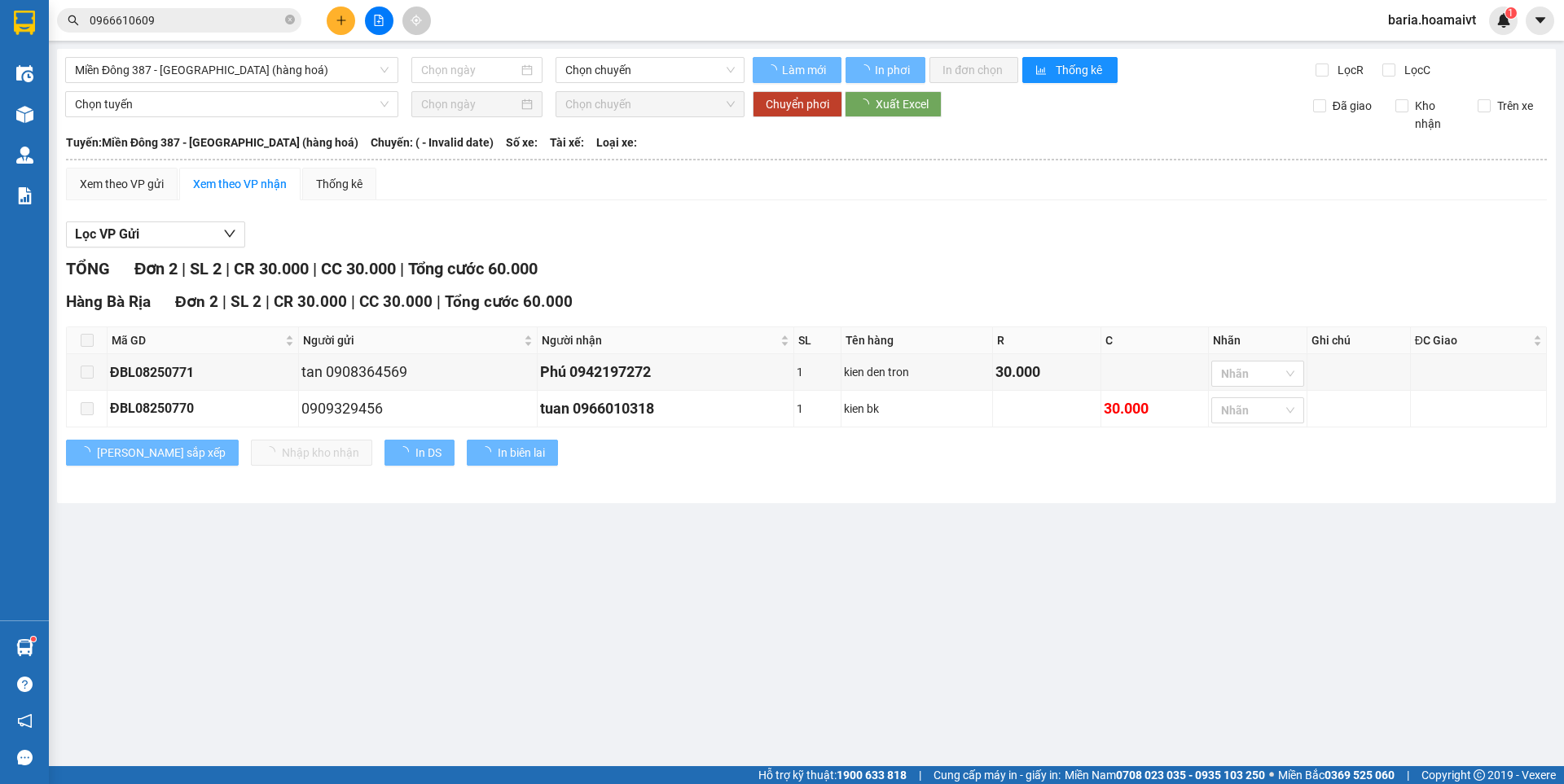
type input "[DATE]"
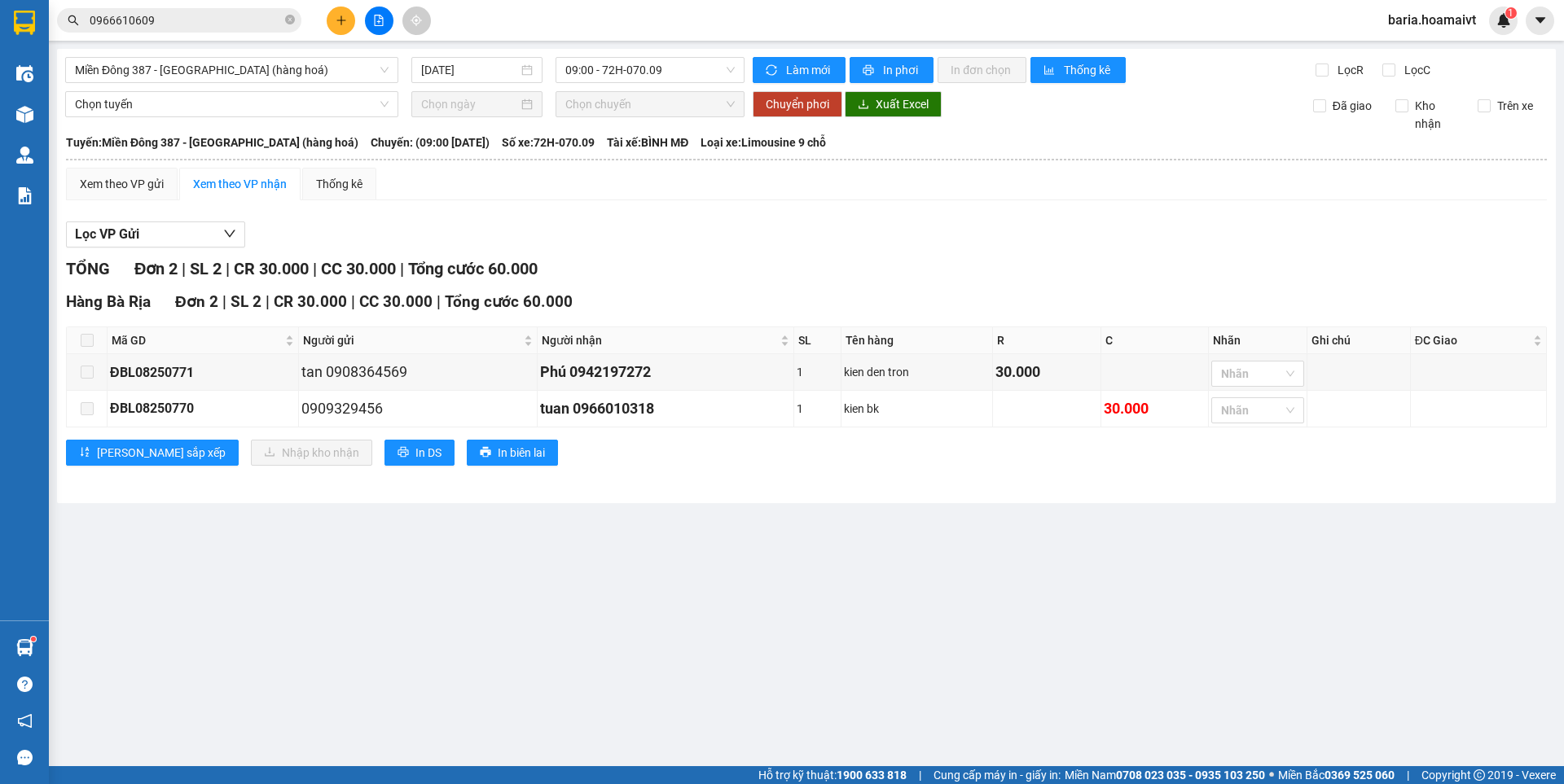
click at [90, 334] on span at bounding box center [88, 340] width 13 height 13
click at [809, 656] on main "Miền Đông 387 - [GEOGRAPHIC_DATA] (hàng hoá) [DATE] 09:00 - 72H-070.09 Làm mới …" at bounding box center [782, 383] width 1564 height 766
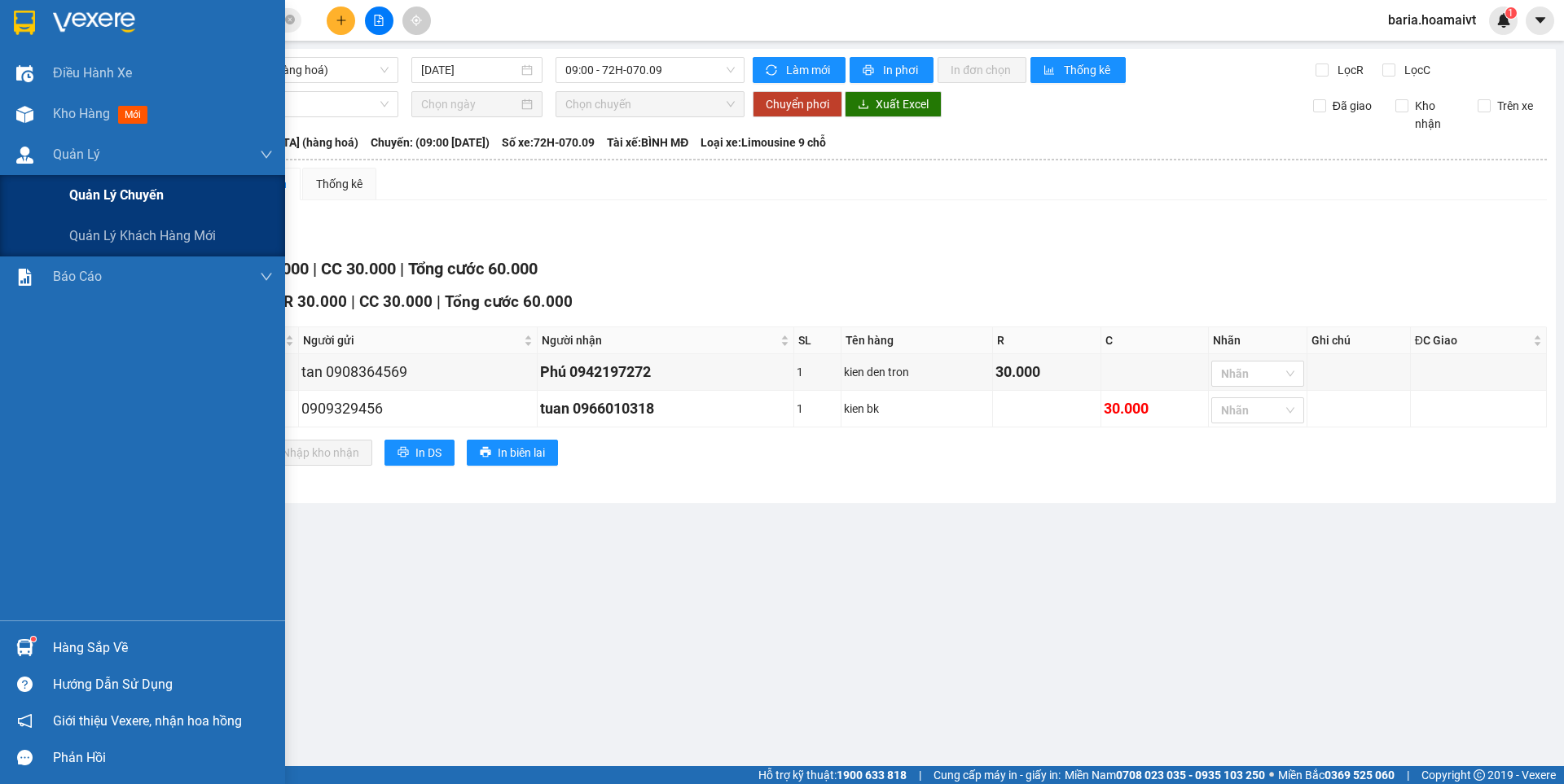
click at [82, 189] on span "Quản lý chuyến" at bounding box center [116, 195] width 94 height 21
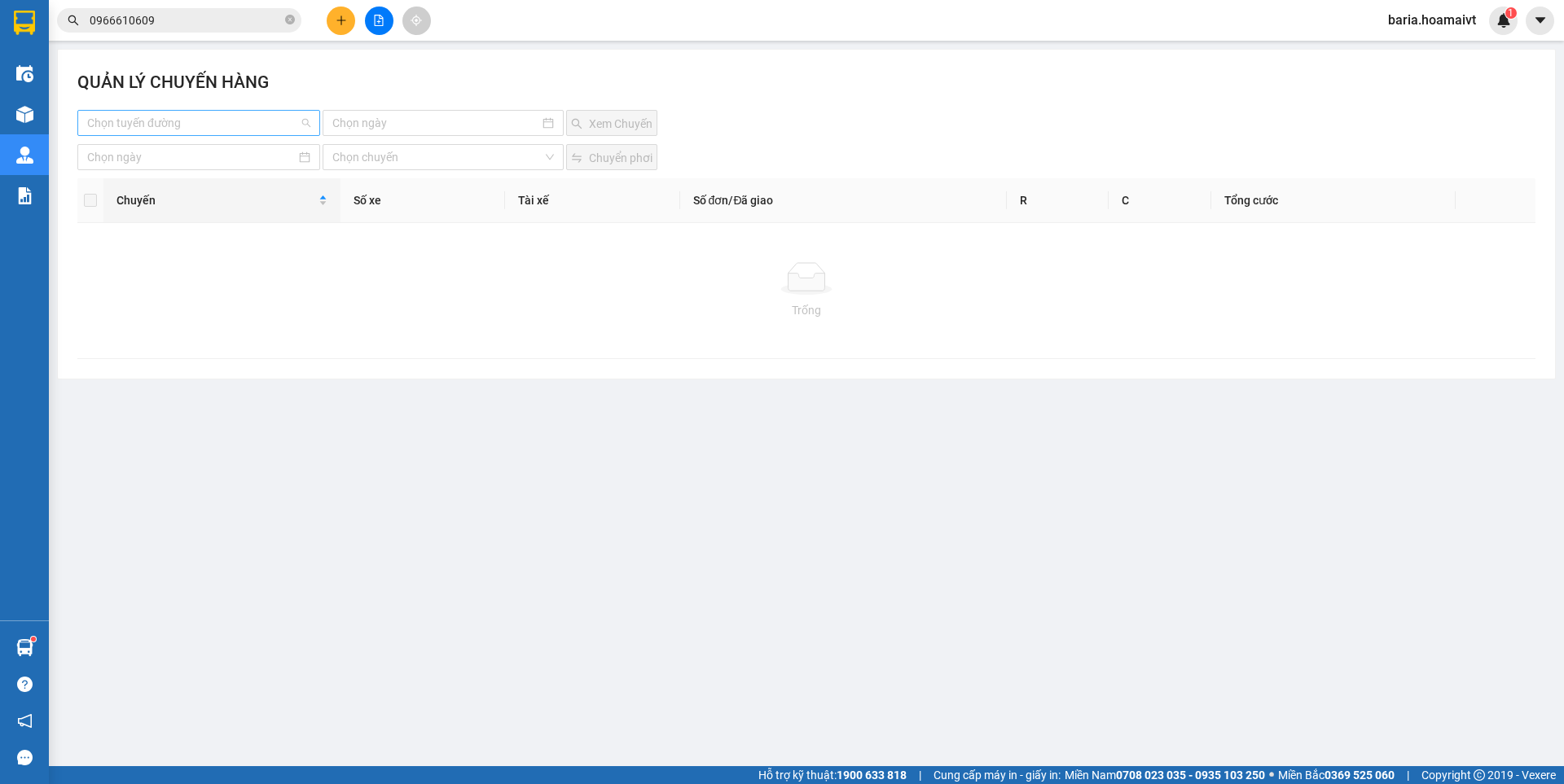
click at [283, 120] on input "search" at bounding box center [193, 123] width 211 height 25
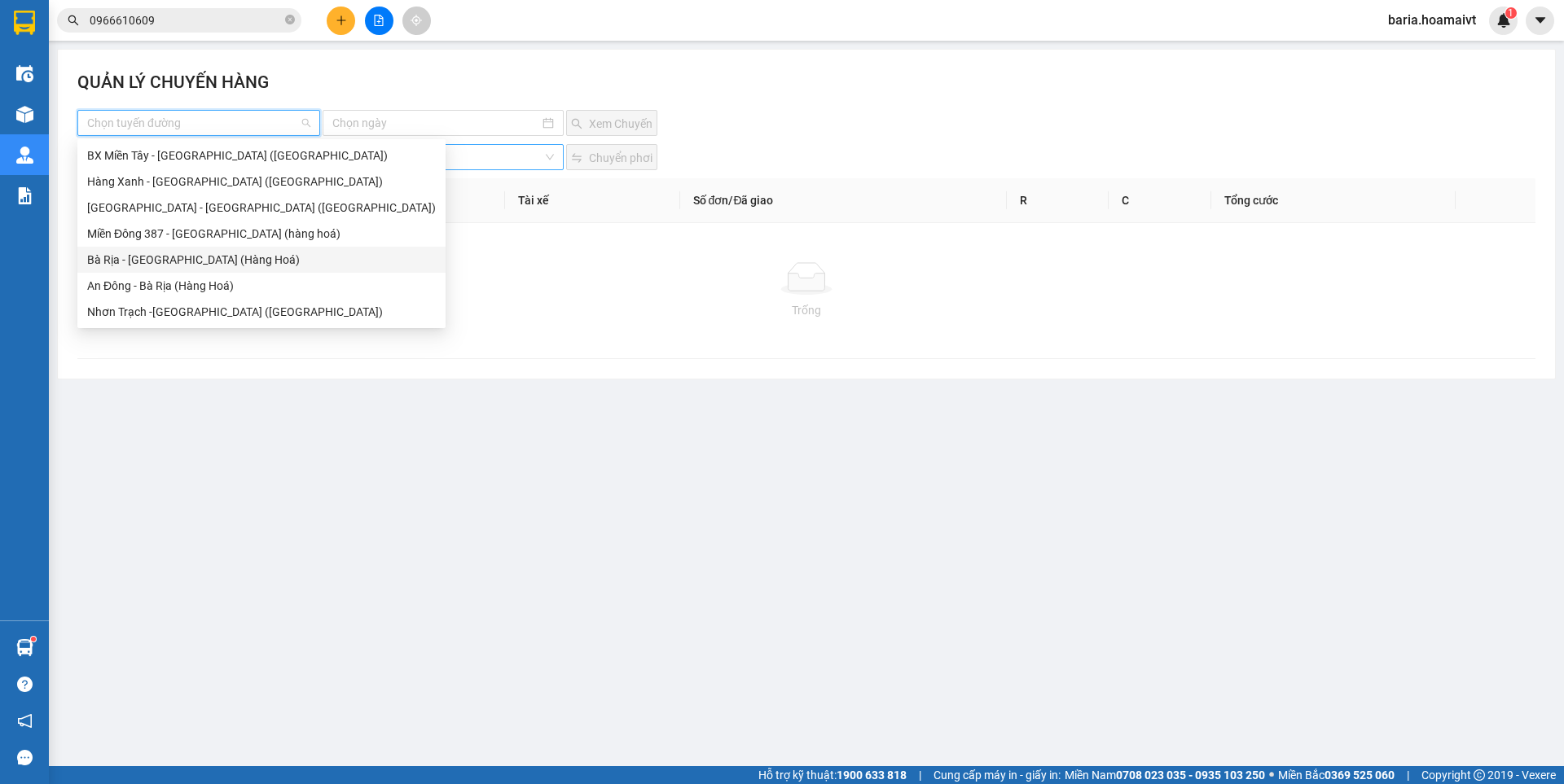
drag, startPoint x: 196, startPoint y: 262, endPoint x: 369, endPoint y: 163, distance: 199.3
click at [197, 262] on div "Bà Rịa - [GEOGRAPHIC_DATA] (Hàng Hoá)" at bounding box center [262, 260] width 348 height 18
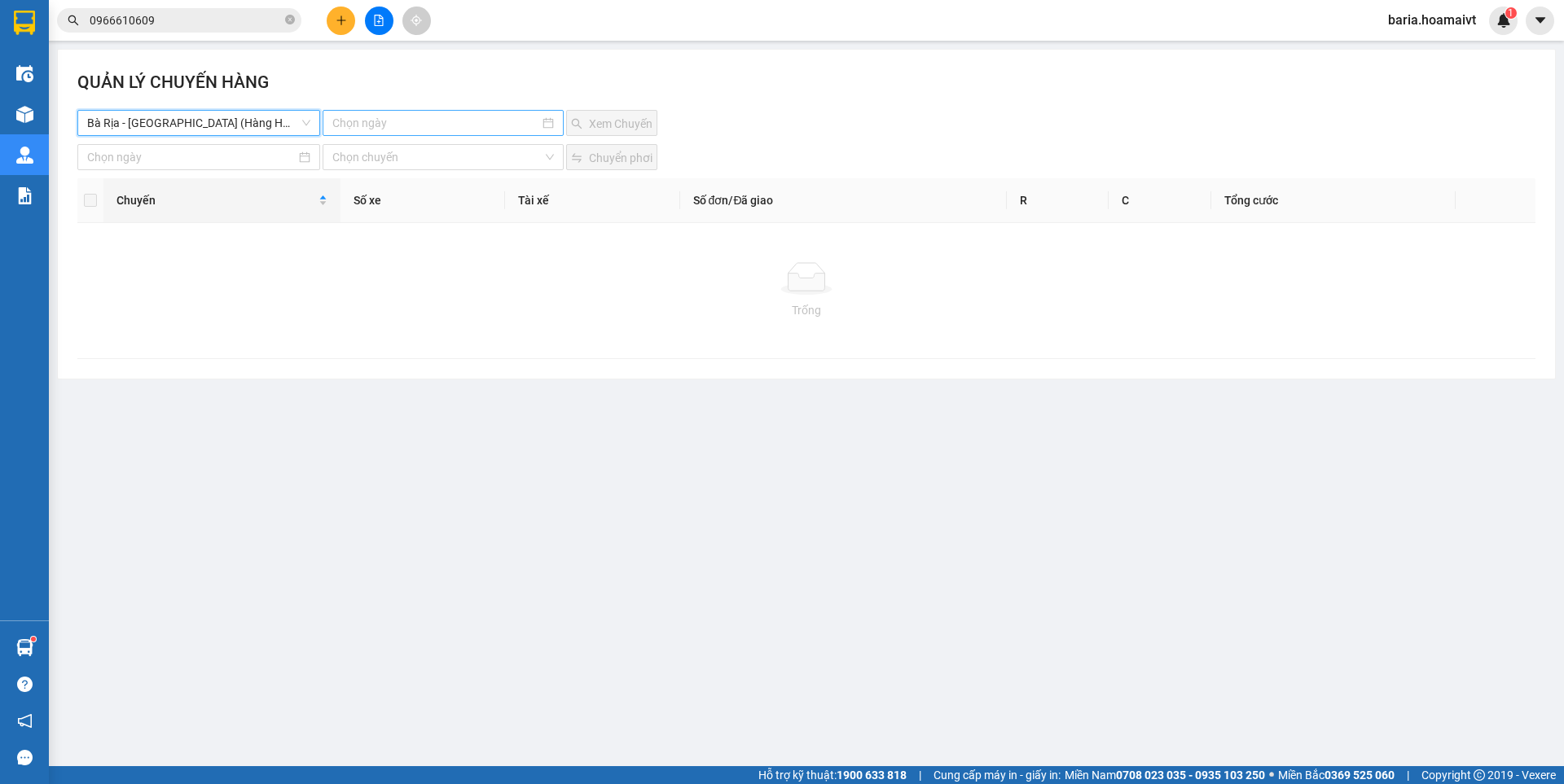
click at [382, 120] on input at bounding box center [435, 123] width 206 height 18
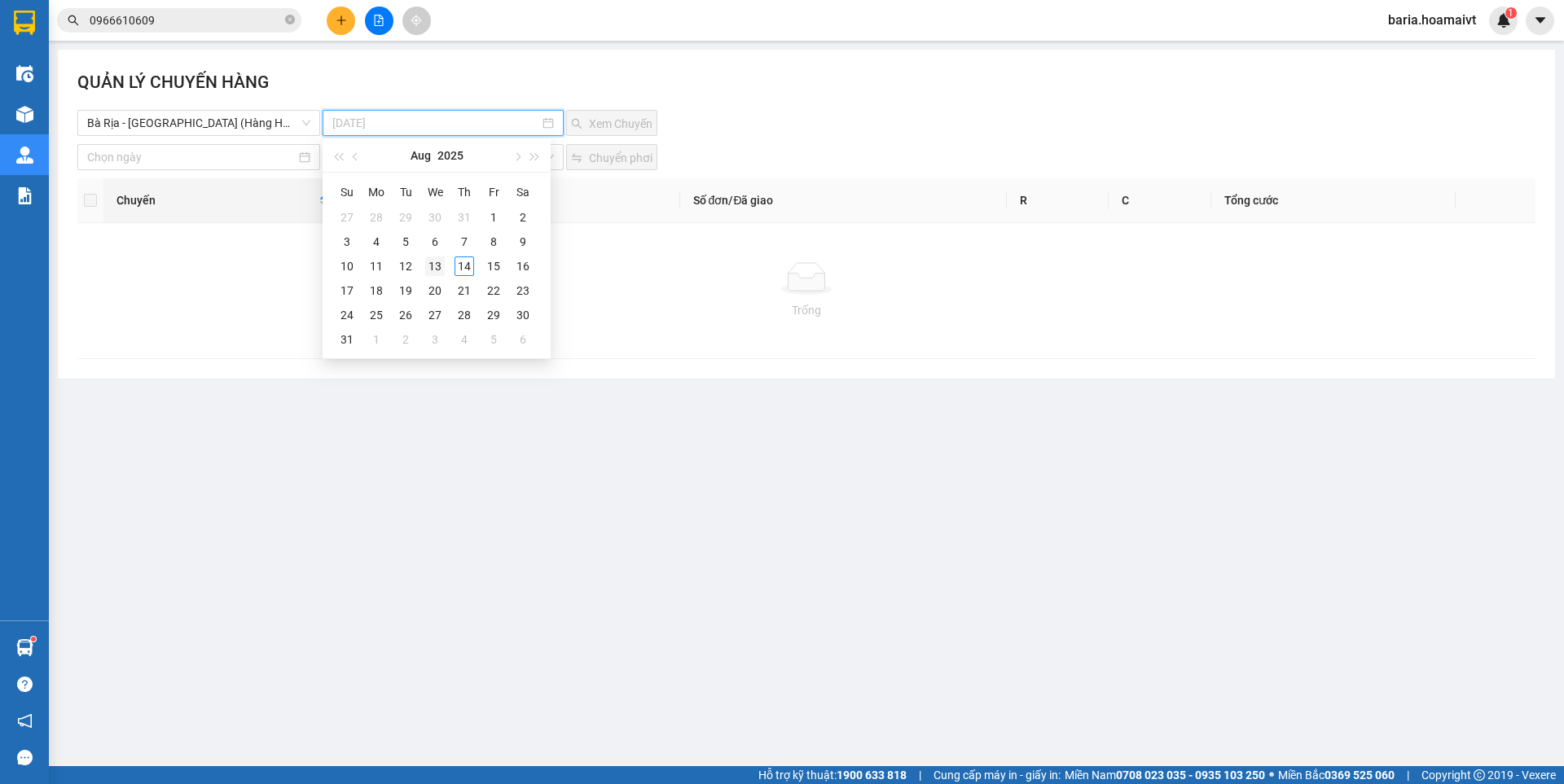
drag, startPoint x: 431, startPoint y: 271, endPoint x: 521, endPoint y: 242, distance: 94.6
click at [434, 270] on div "13" at bounding box center [435, 267] width 20 height 20
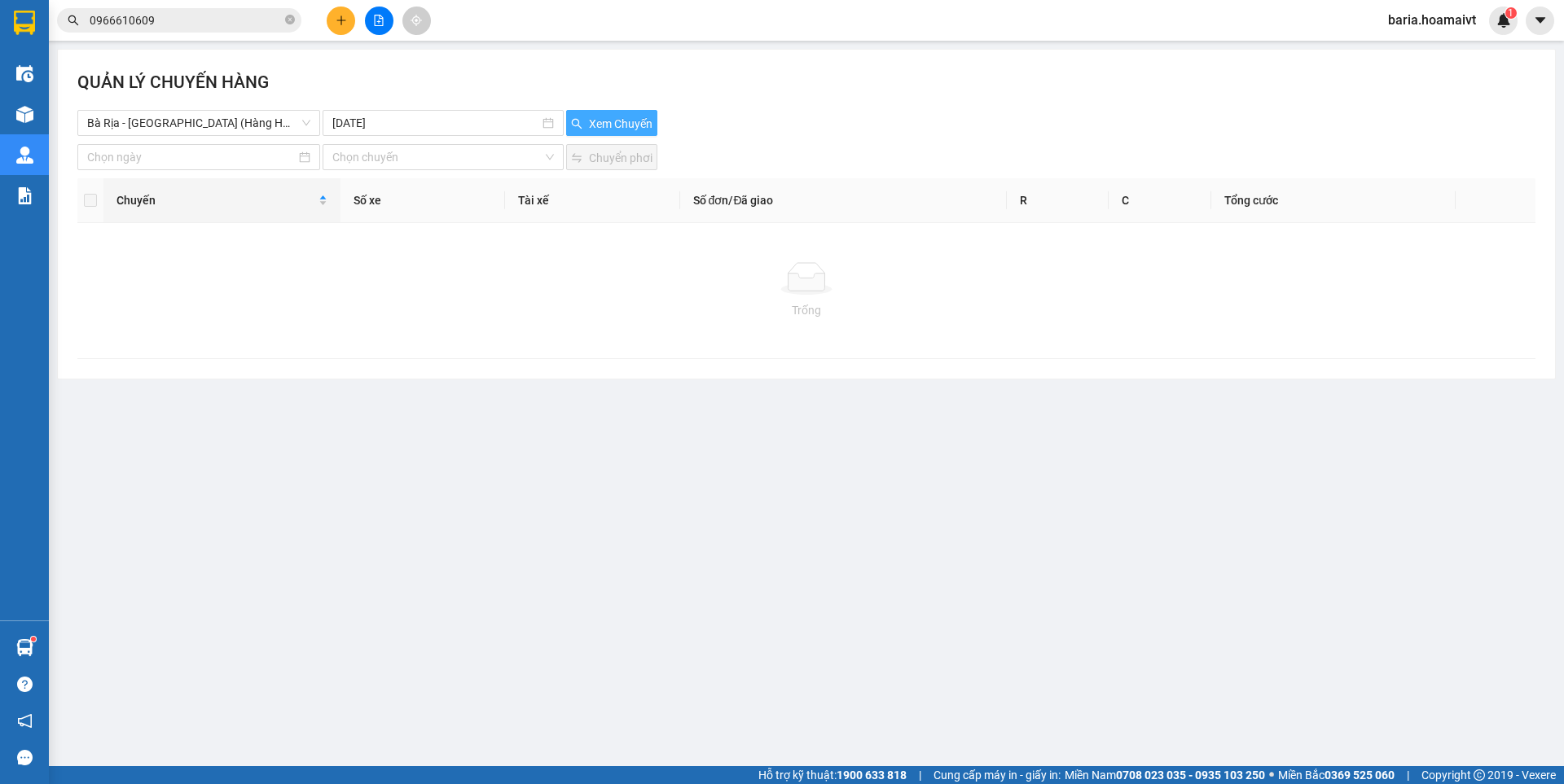
click at [611, 121] on span "Xem Chuyến" at bounding box center [620, 124] width 64 height 18
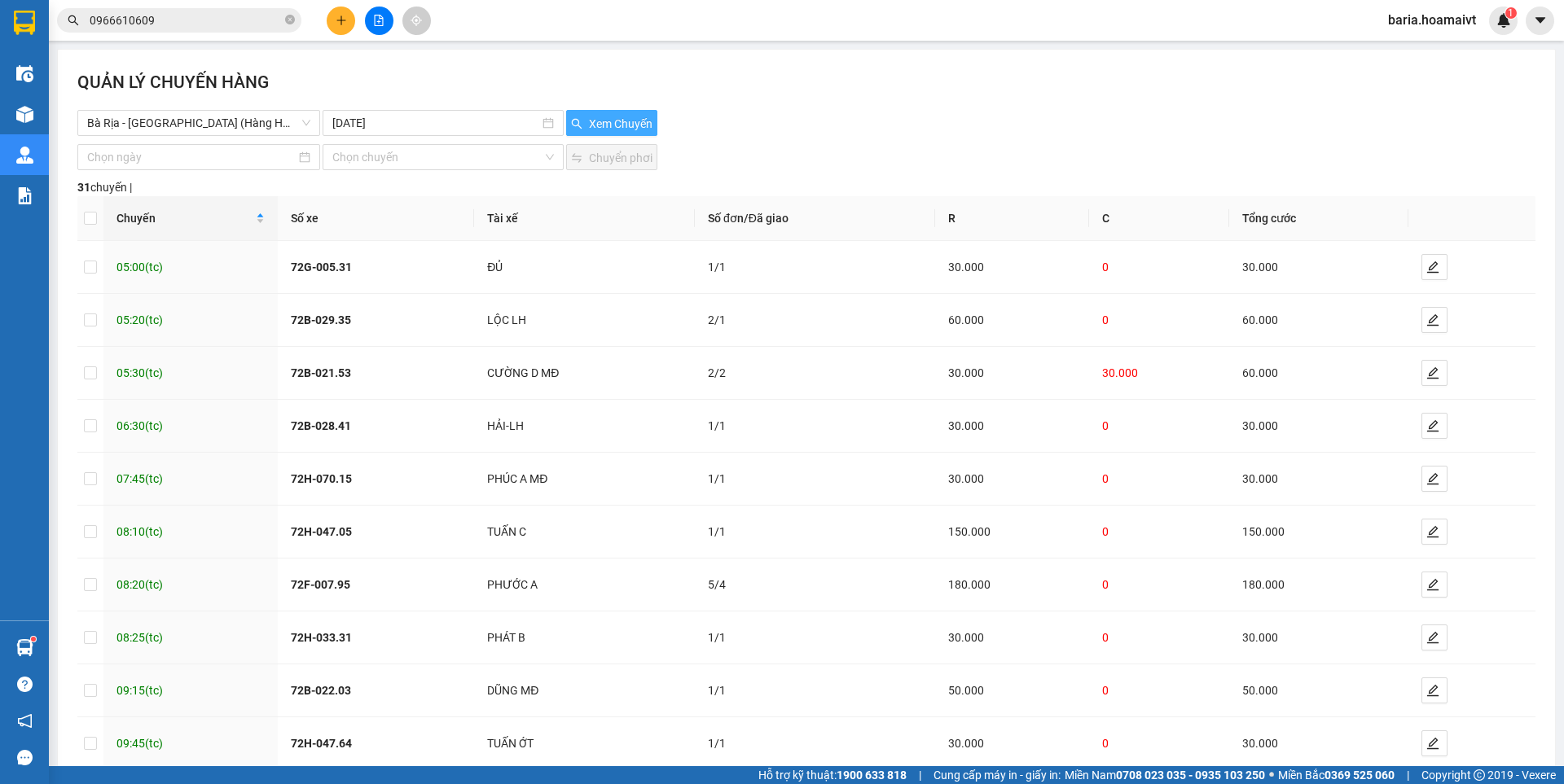
scroll to position [82, 0]
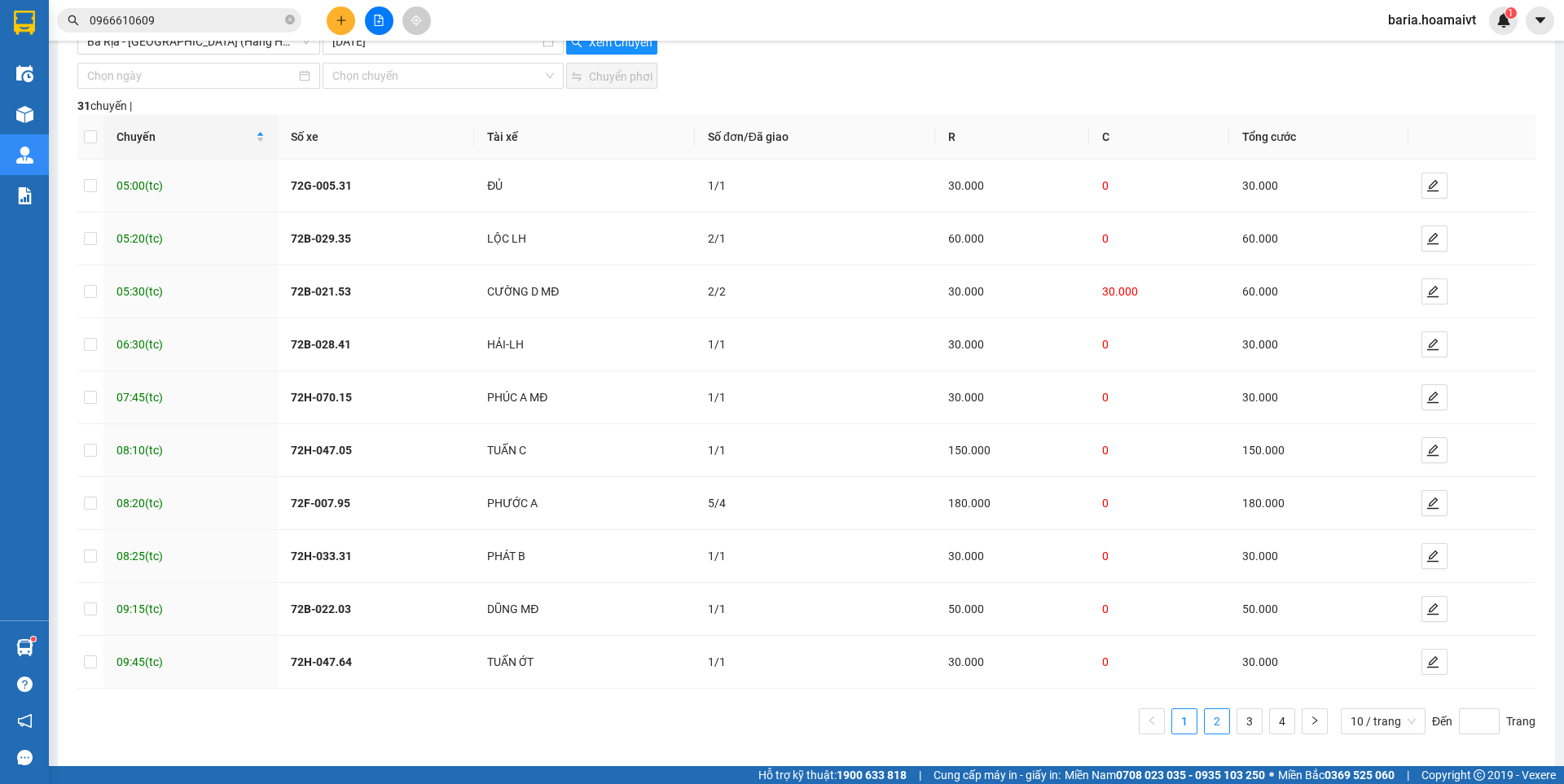
click at [1208, 729] on link "2" at bounding box center [1217, 721] width 25 height 25
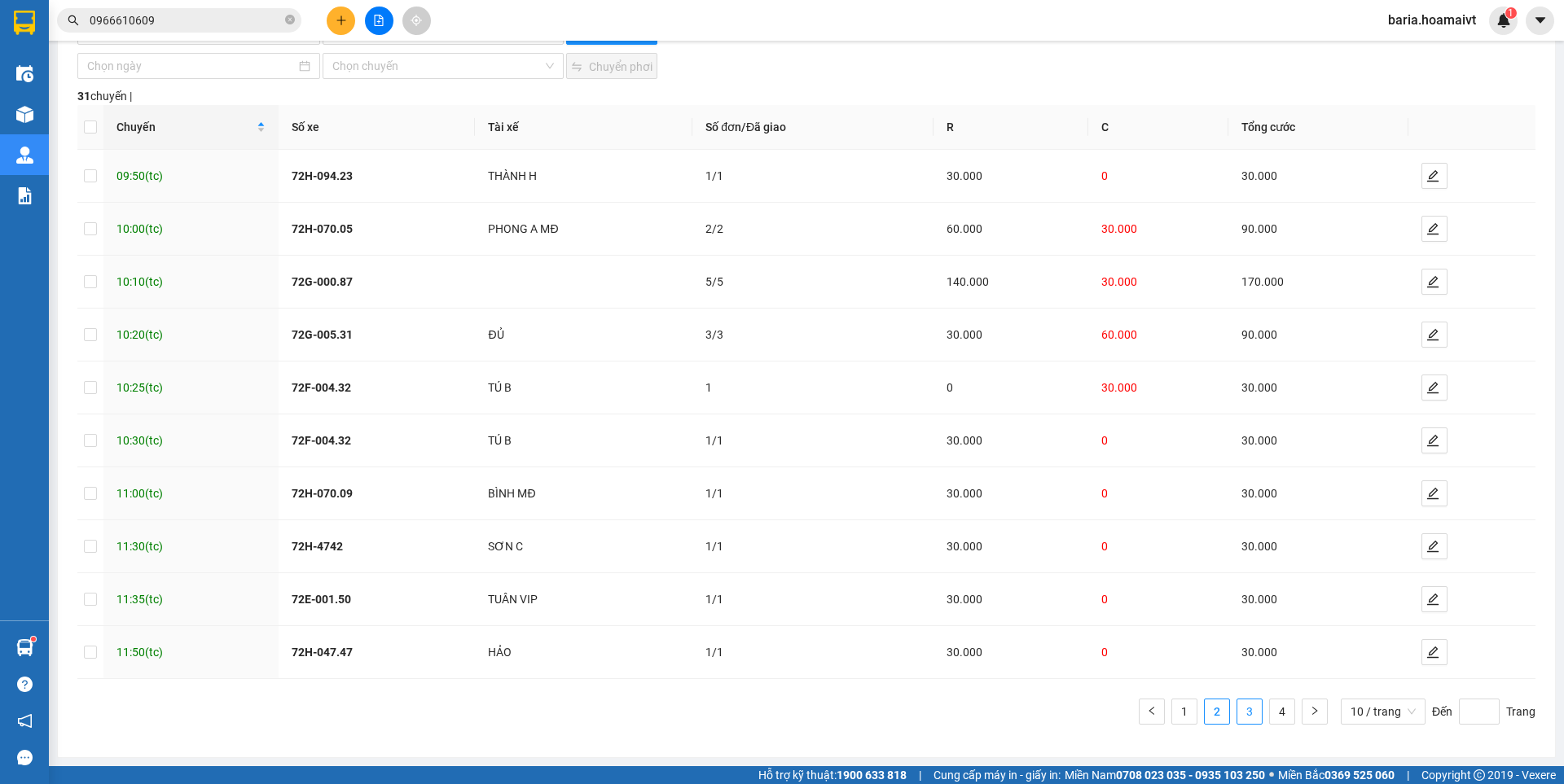
click at [1244, 715] on link "3" at bounding box center [1249, 711] width 25 height 25
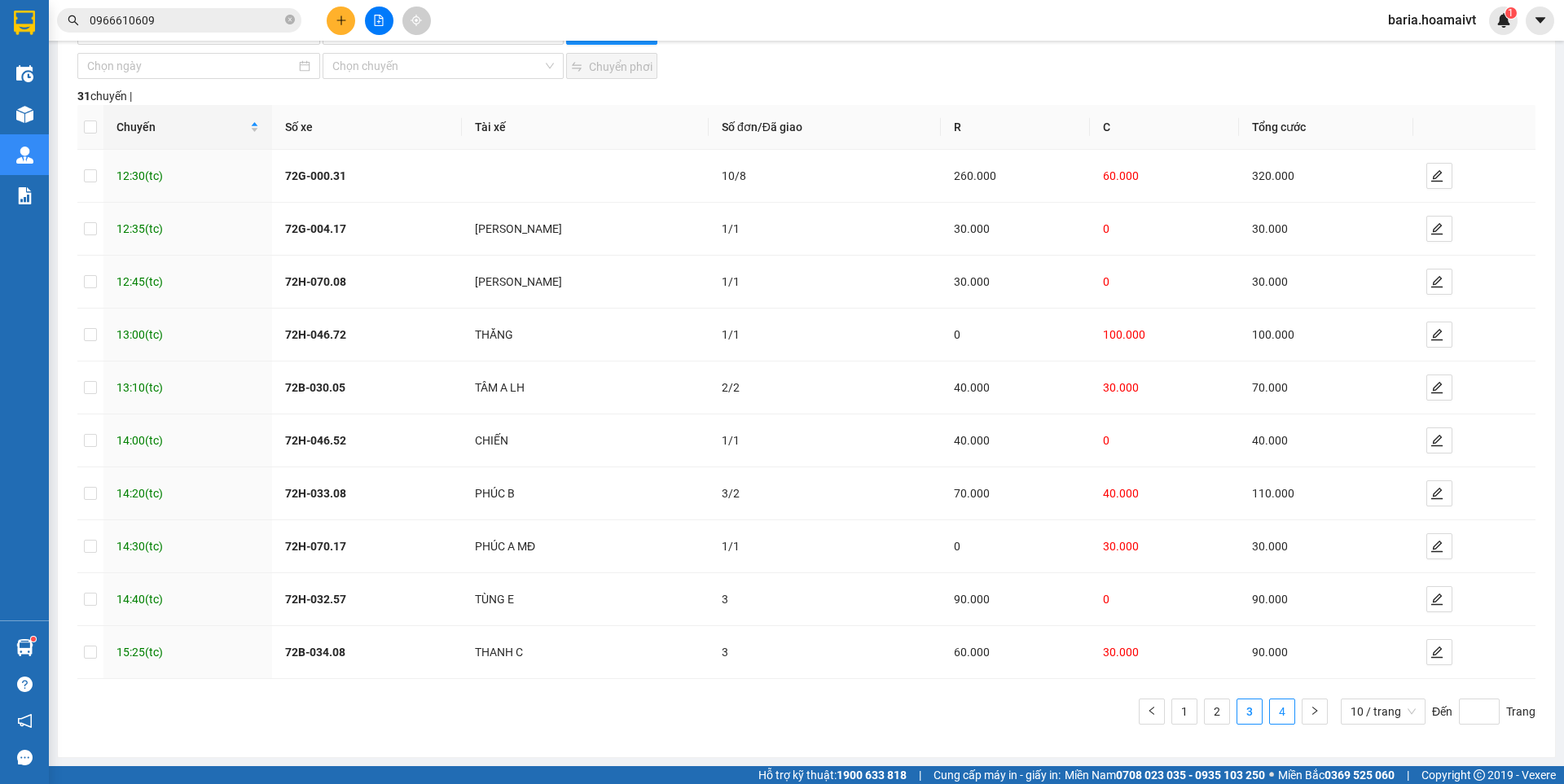
click at [1272, 708] on link "4" at bounding box center [1282, 711] width 25 height 25
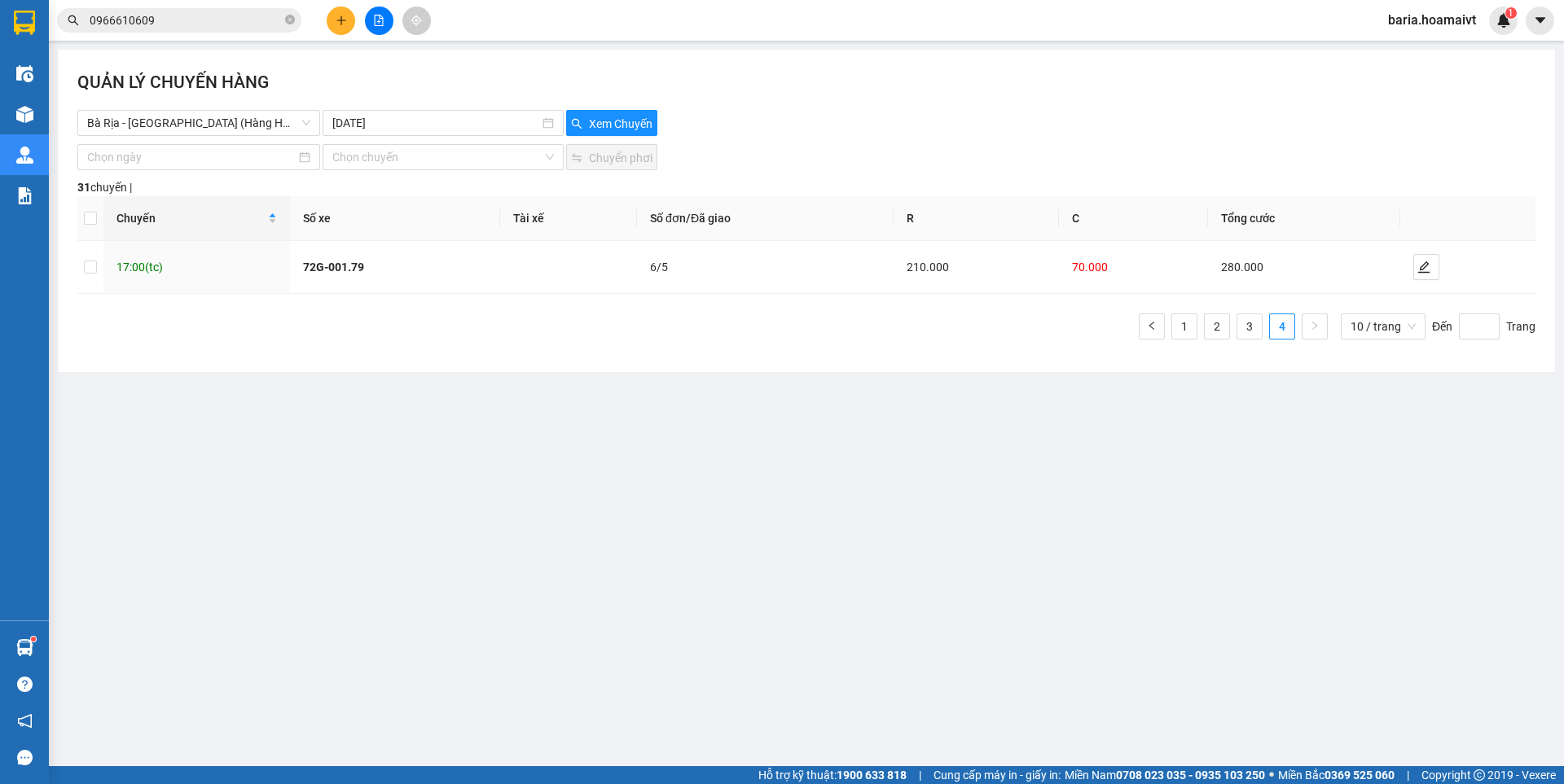
scroll to position [0, 0]
click at [126, 116] on span "Bà Rịa - [GEOGRAPHIC_DATA] (Hàng Hoá)" at bounding box center [199, 123] width 223 height 25
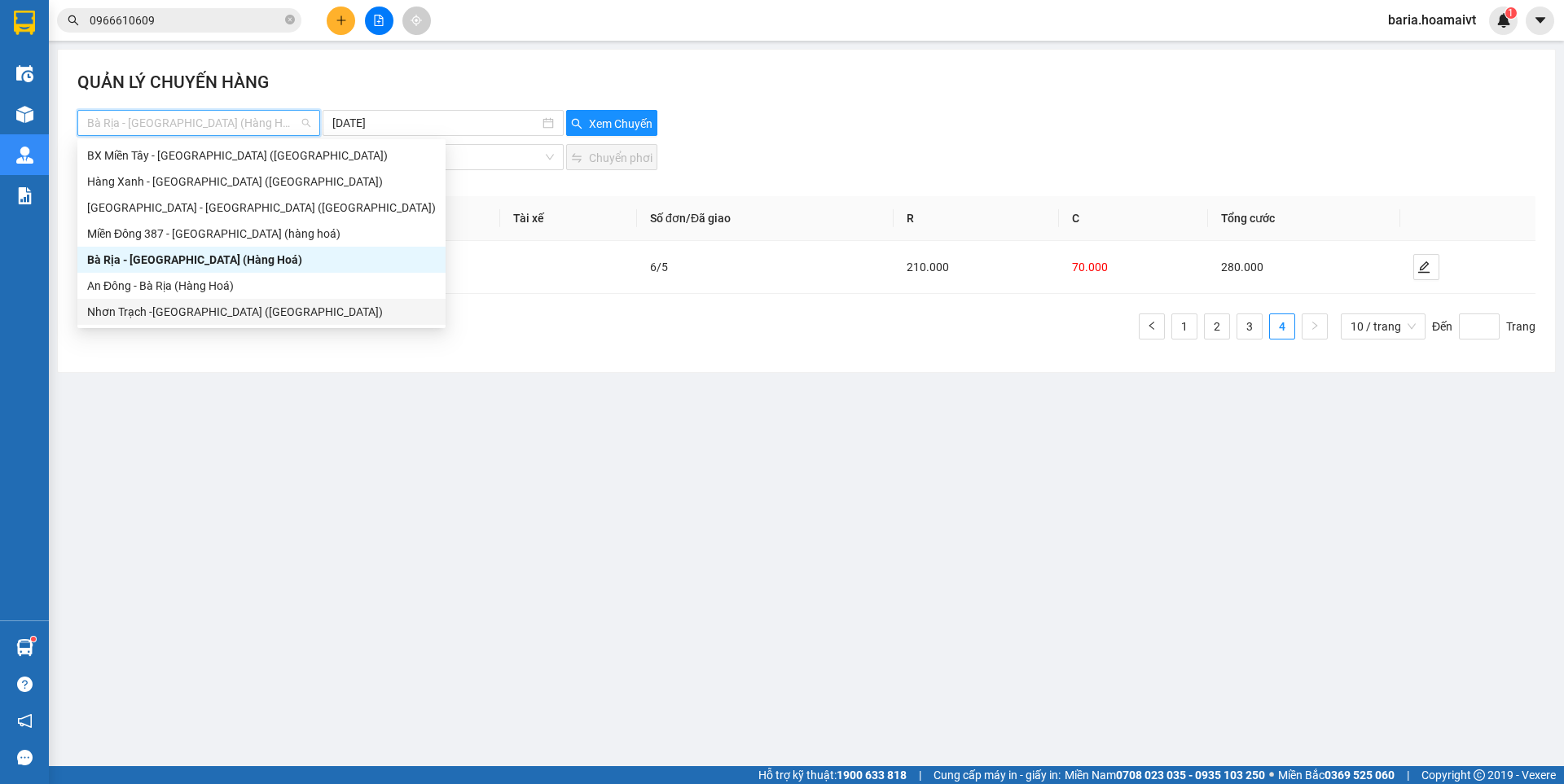
click at [893, 635] on main "QUẢN LÝ CHUYẾN HÀNG Bà Rịa - [GEOGRAPHIC_DATA] (Hàng Hoá) [DATE] Xem Chuyến…" at bounding box center [782, 383] width 1564 height 766
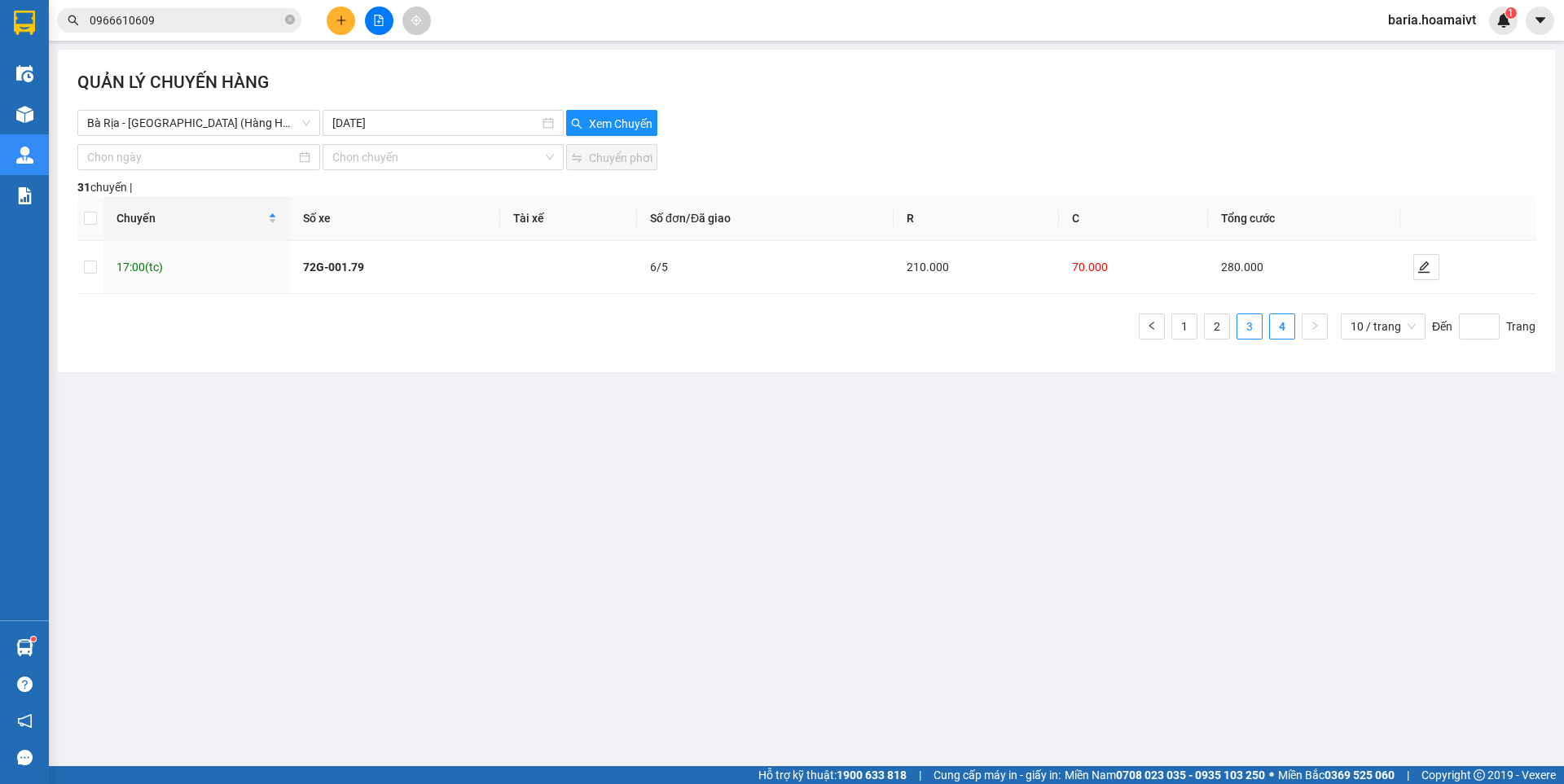
click at [1246, 331] on link "3" at bounding box center [1249, 327] width 25 height 25
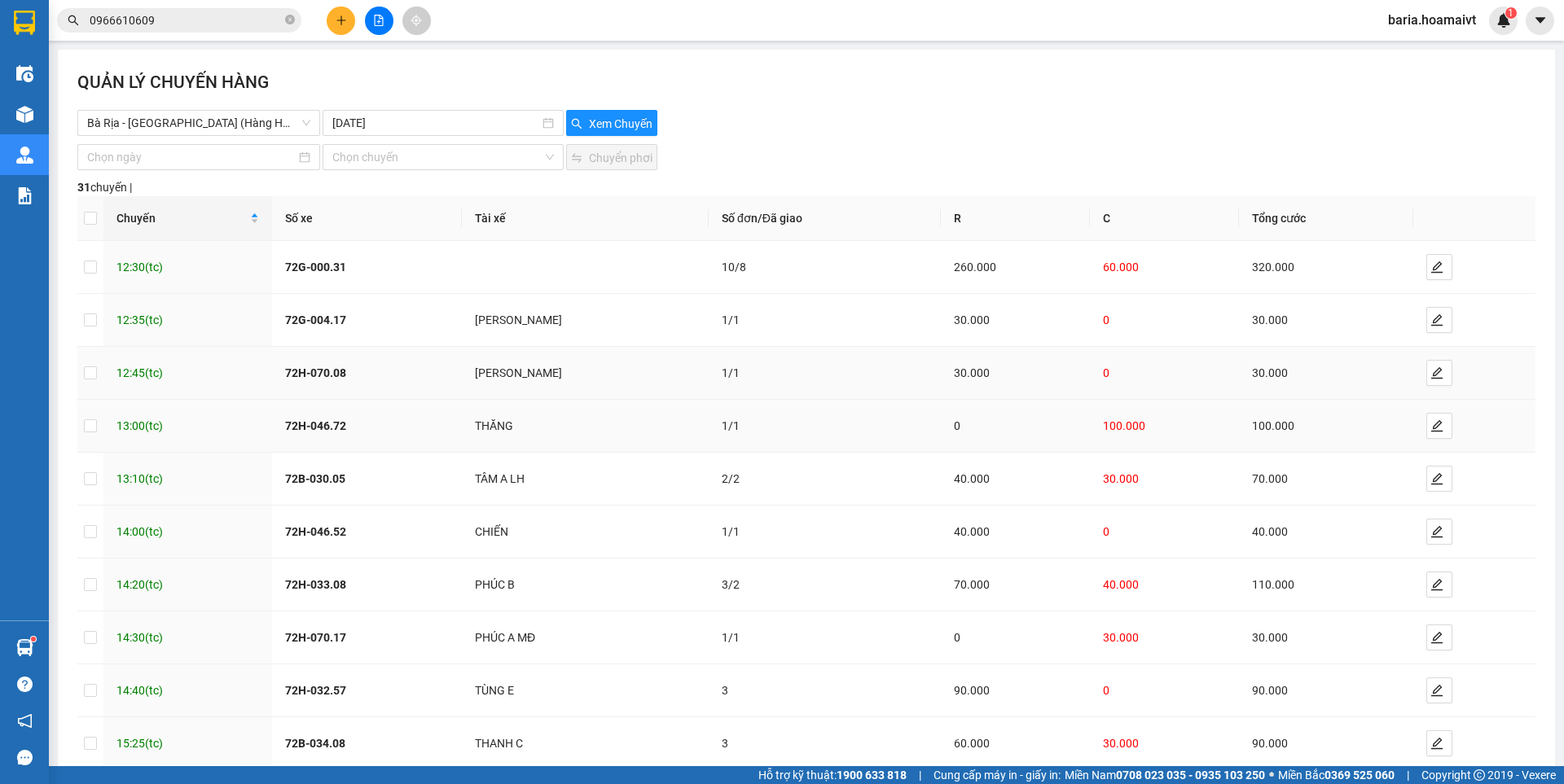
scroll to position [91, 0]
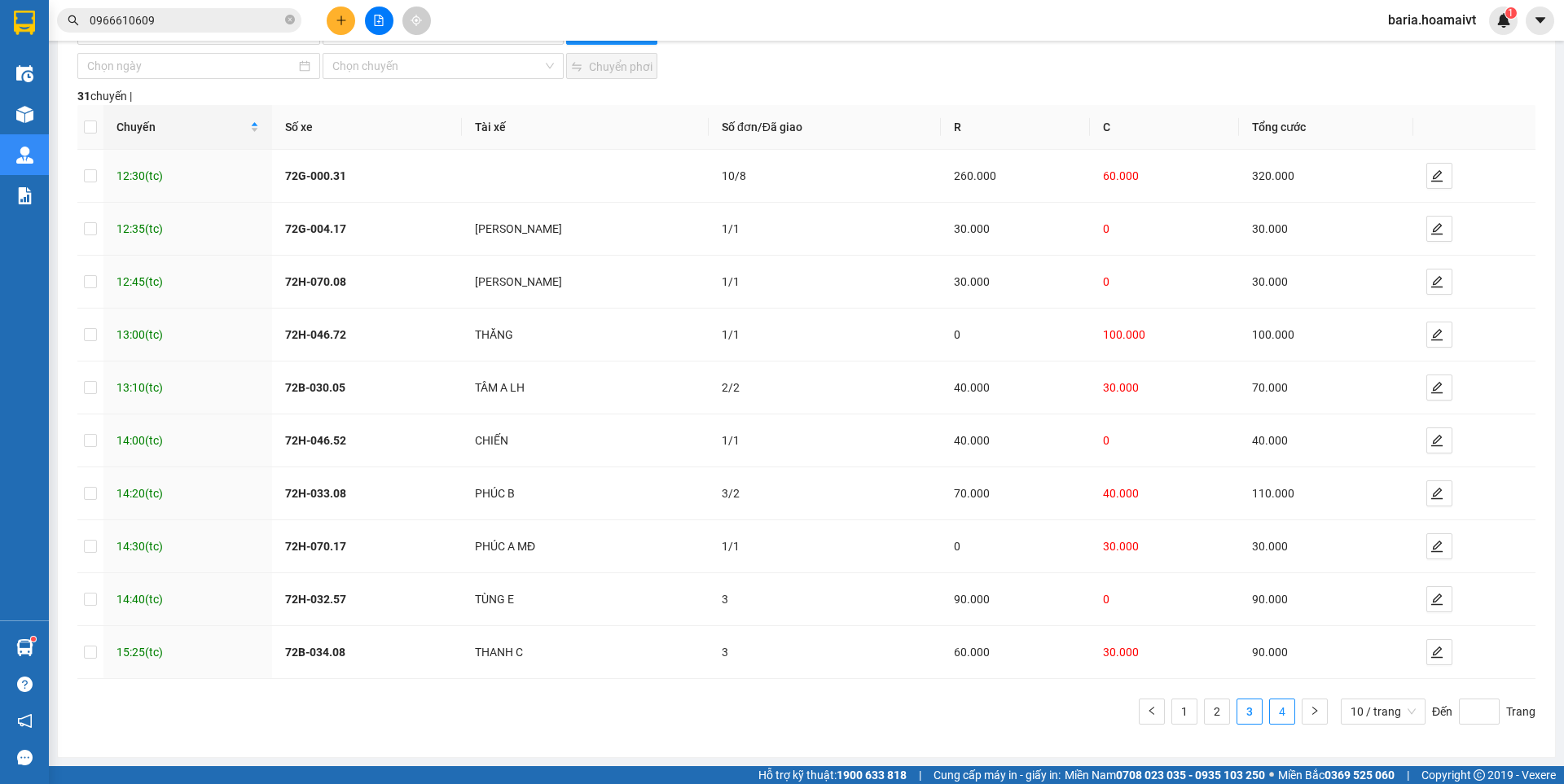
click at [1271, 715] on link "4" at bounding box center [1282, 711] width 25 height 25
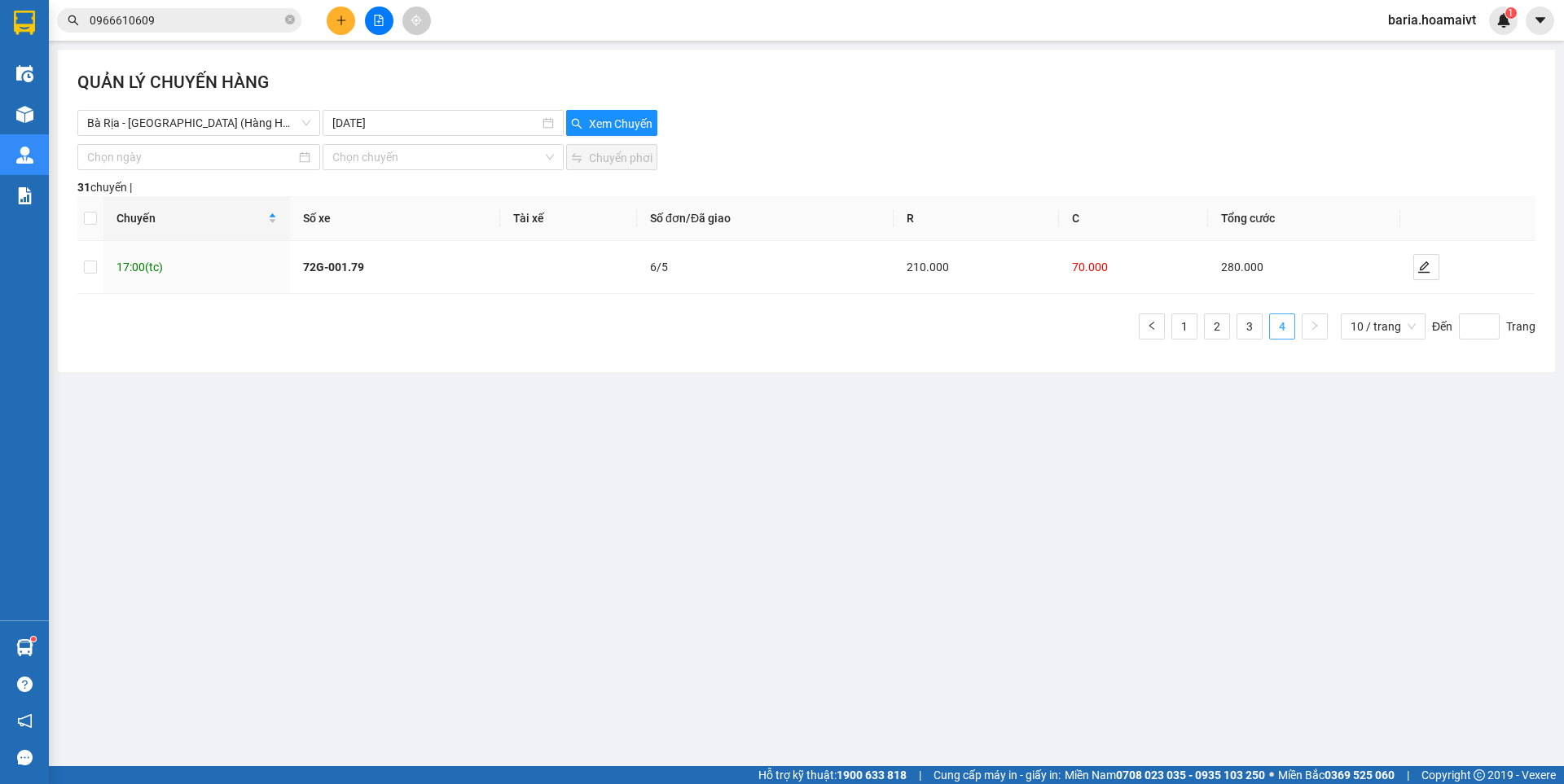
scroll to position [0, 0]
click at [1216, 333] on link "2" at bounding box center [1217, 327] width 25 height 25
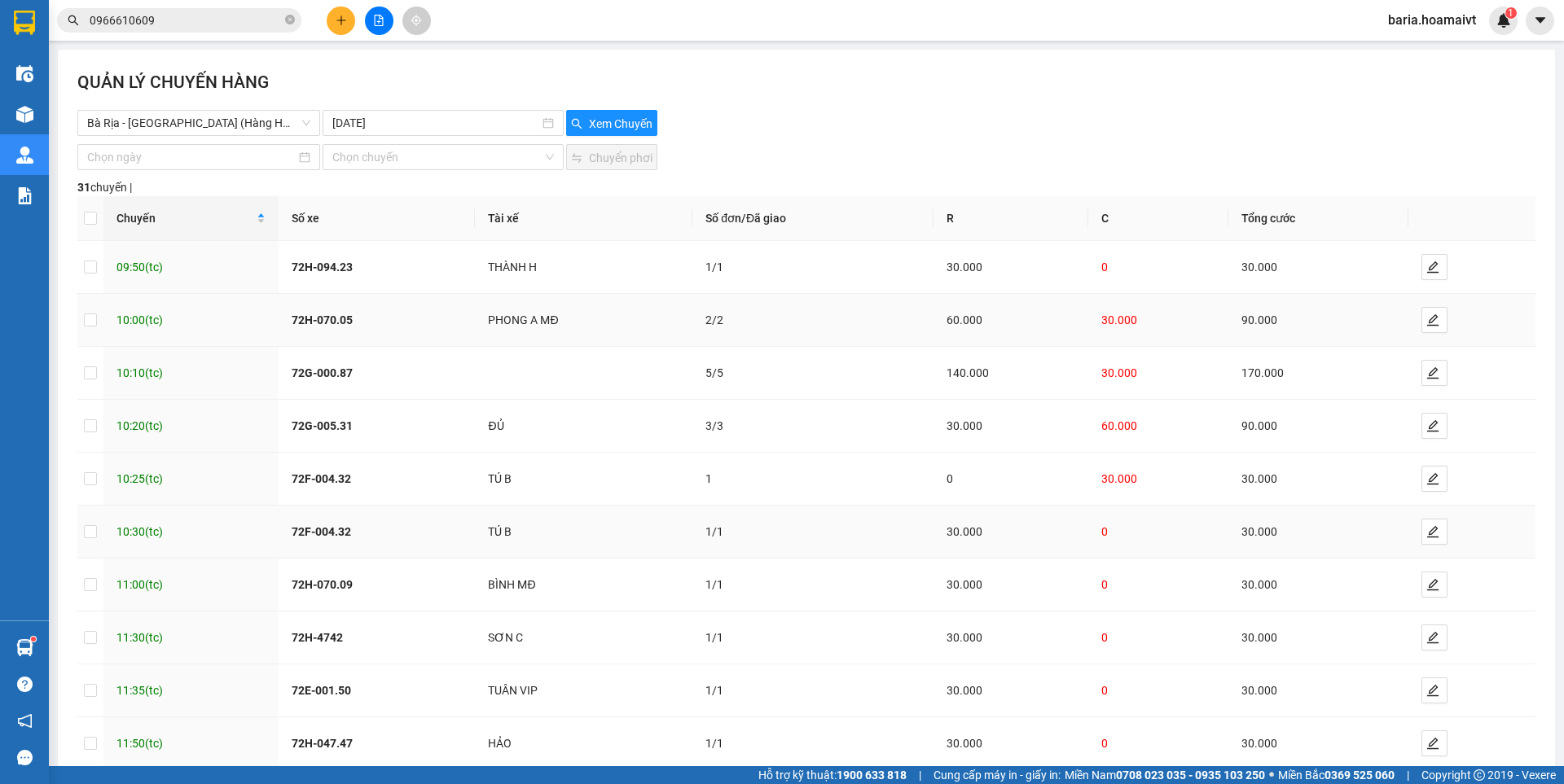
scroll to position [91, 0]
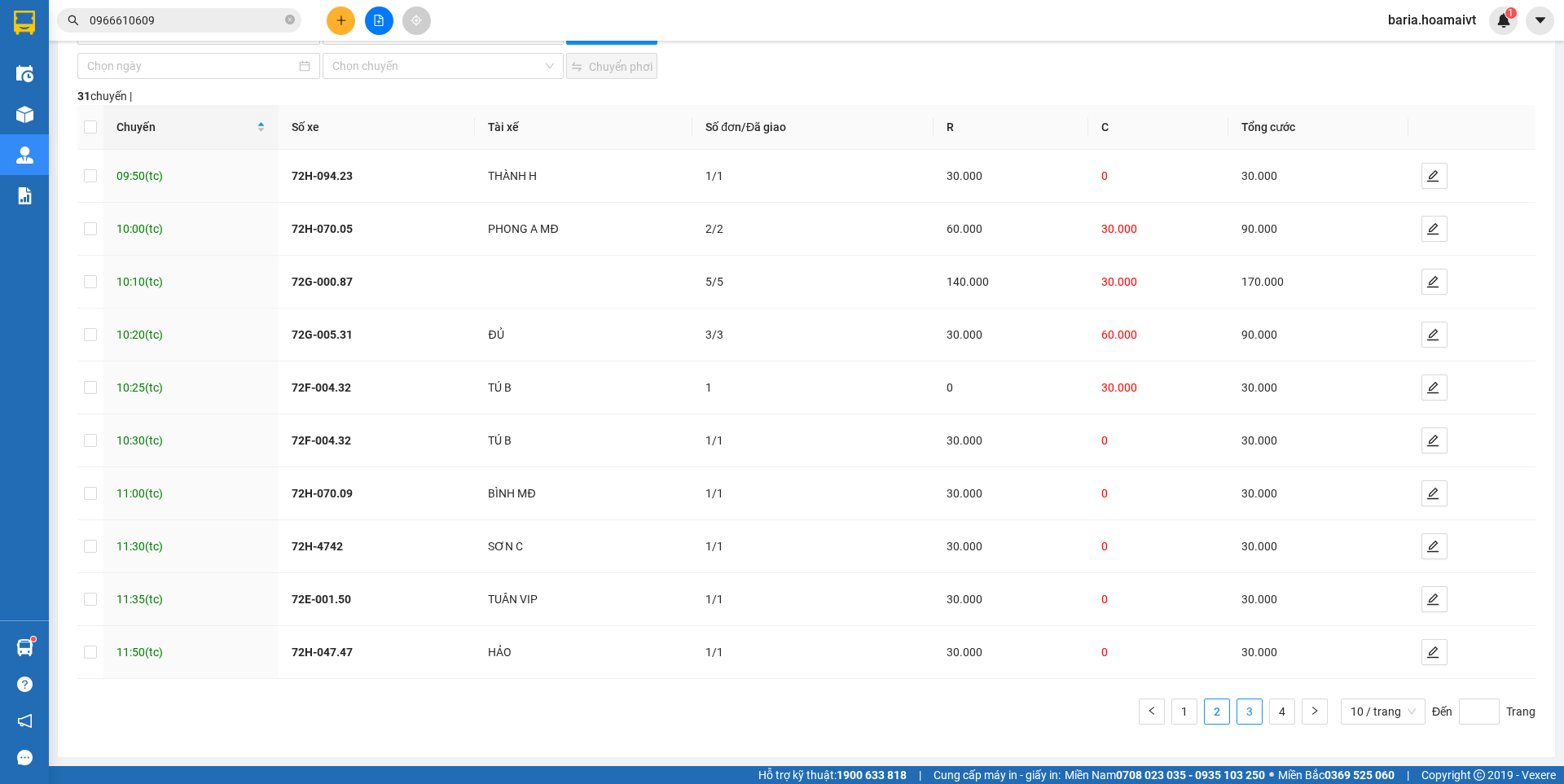
click at [1237, 711] on link "3" at bounding box center [1249, 711] width 25 height 25
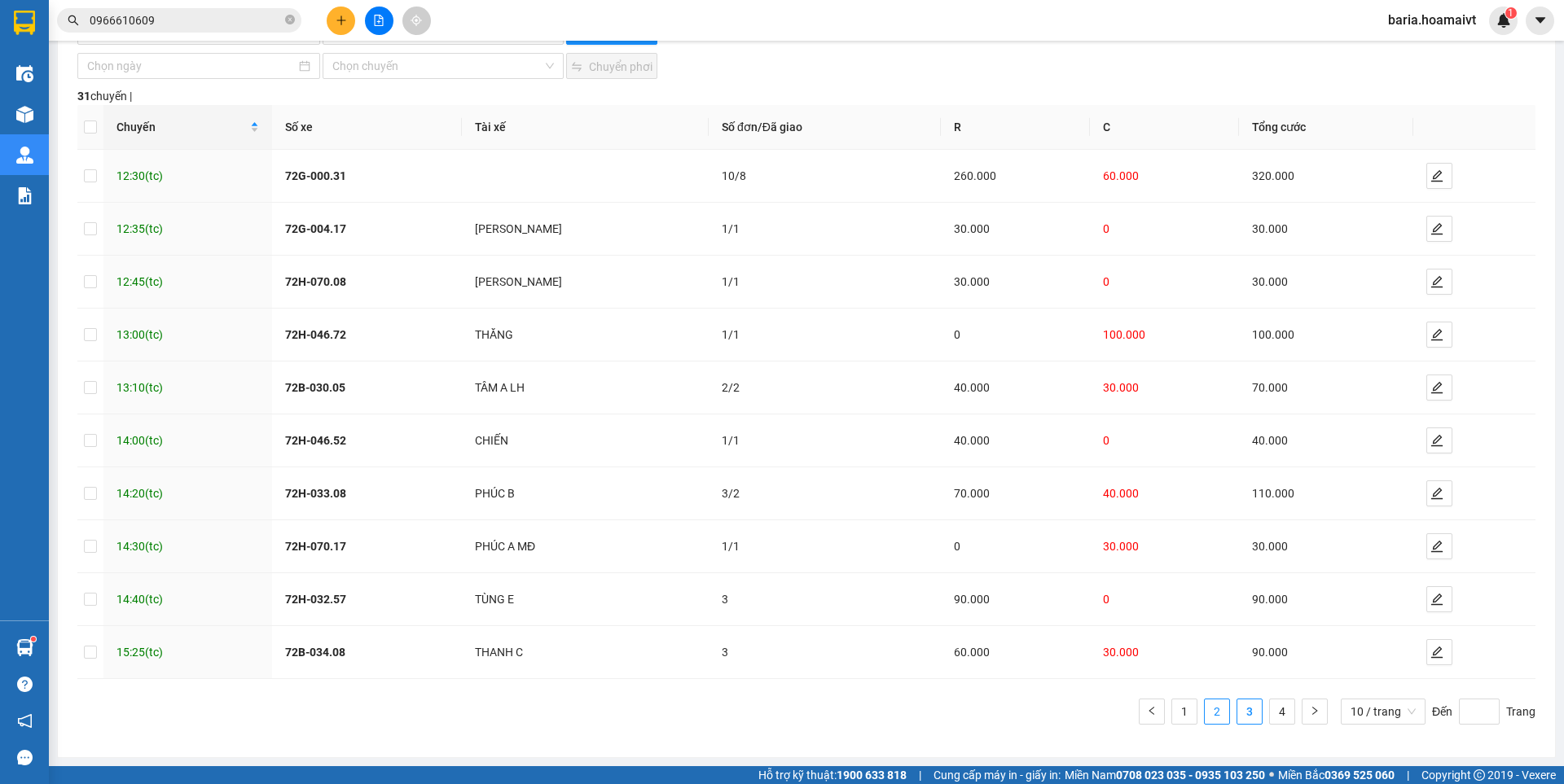
click at [1205, 720] on link "2" at bounding box center [1217, 711] width 25 height 25
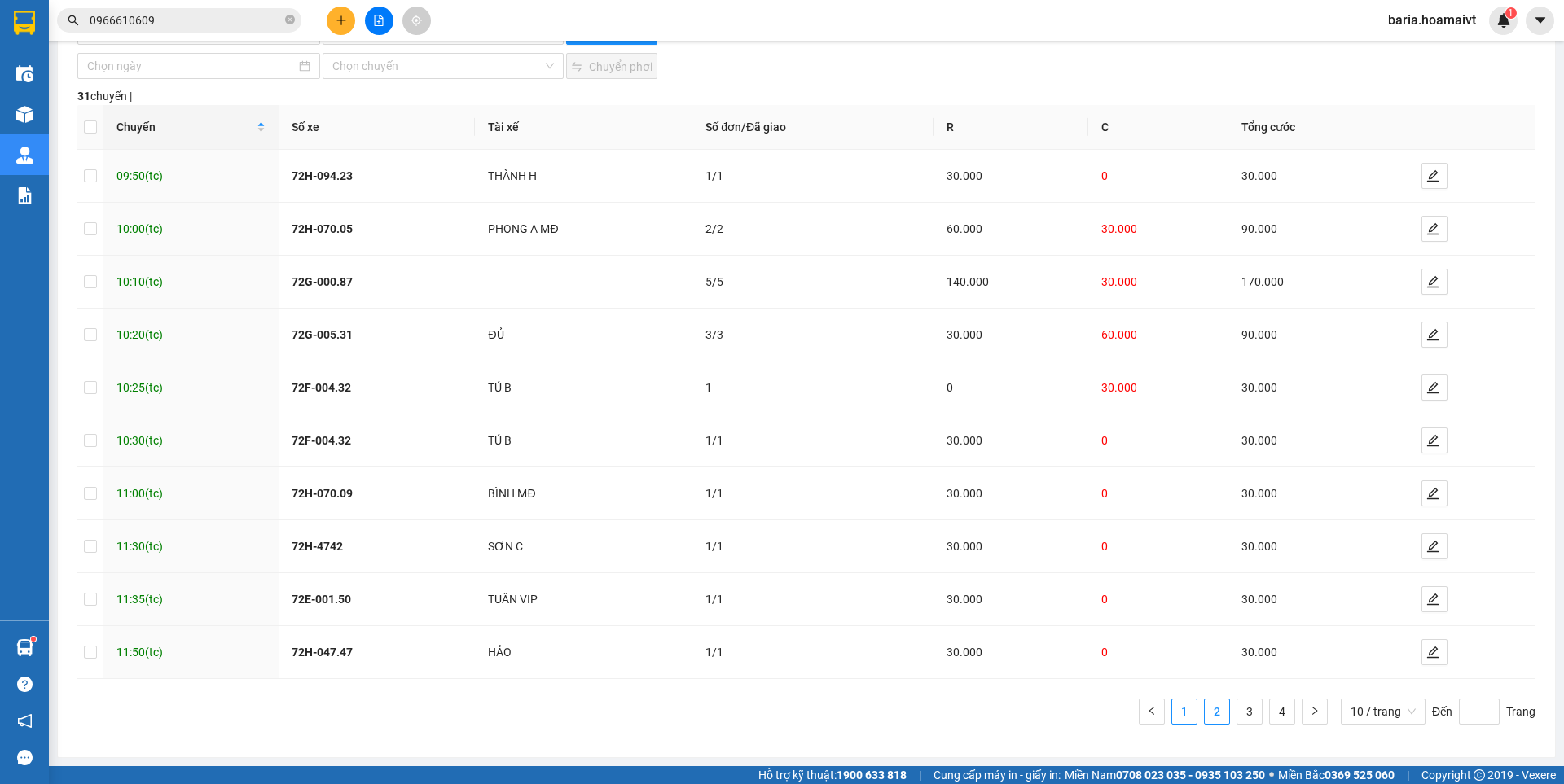
click at [1173, 701] on link "1" at bounding box center [1185, 711] width 25 height 25
click at [1206, 711] on link "2" at bounding box center [1217, 711] width 25 height 25
click at [1238, 715] on link "3" at bounding box center [1249, 711] width 25 height 25
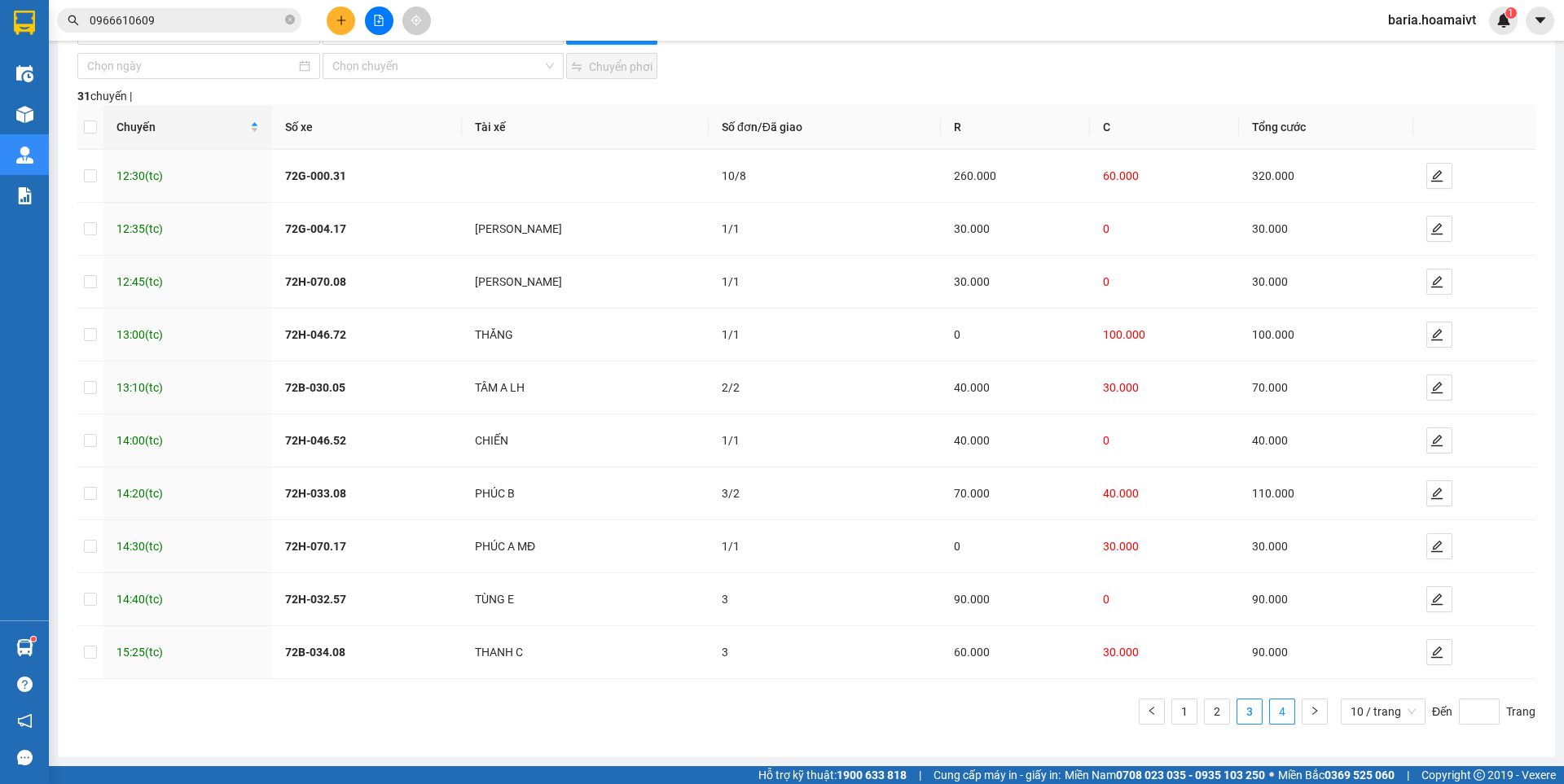
click at [1276, 709] on link "4" at bounding box center [1282, 711] width 25 height 25
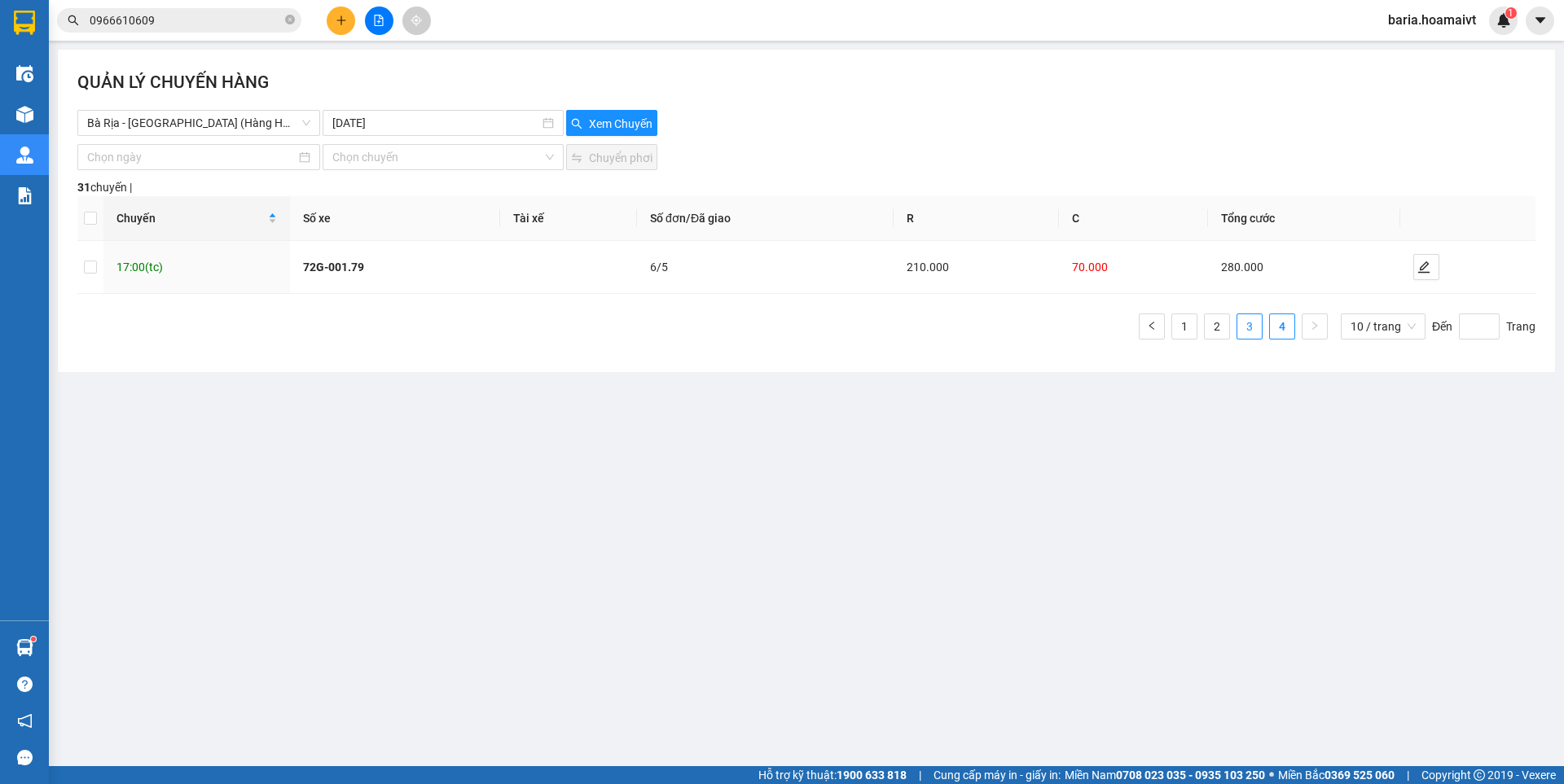
click at [1254, 321] on link "3" at bounding box center [1249, 327] width 25 height 25
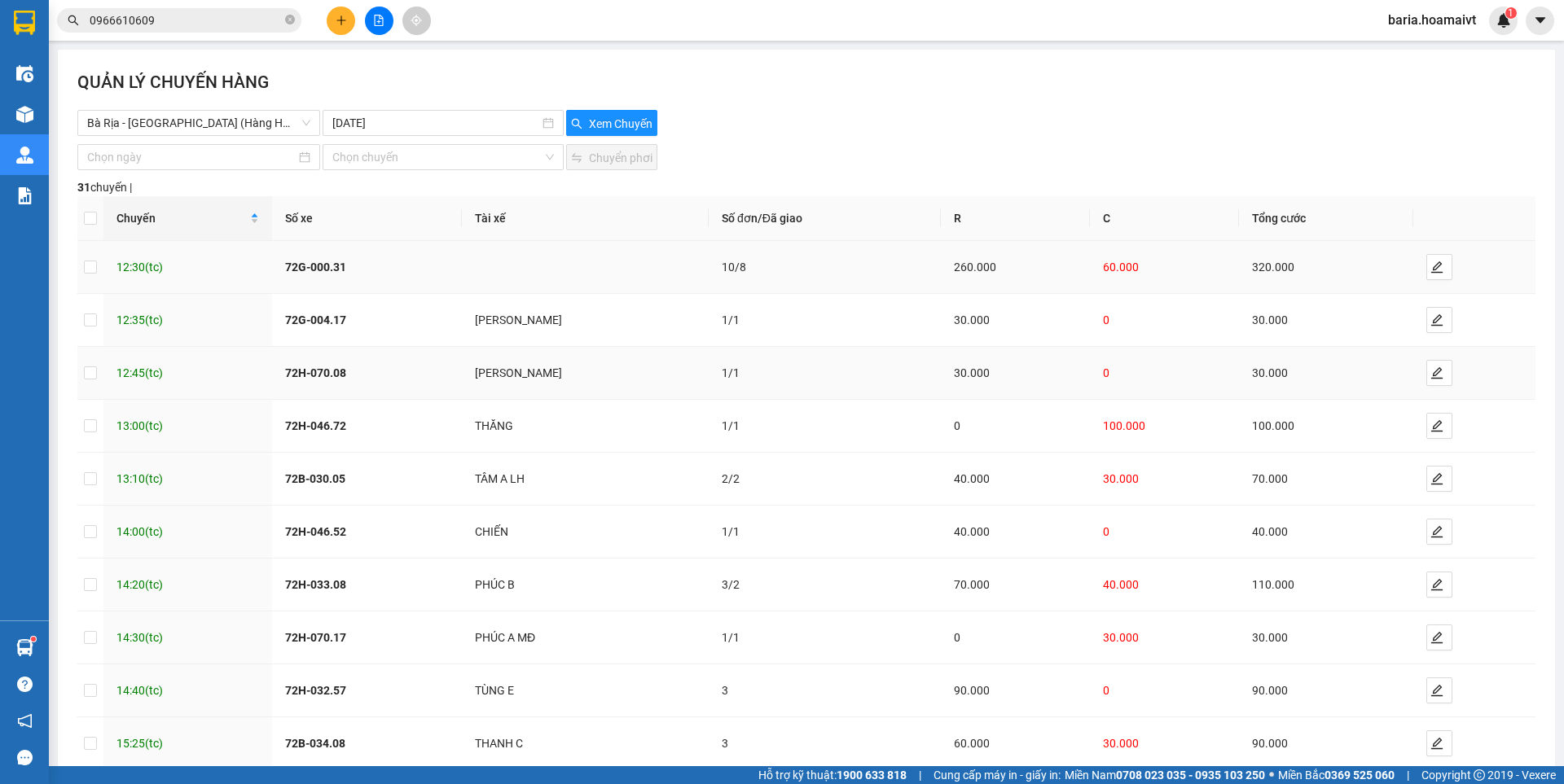
scroll to position [91, 0]
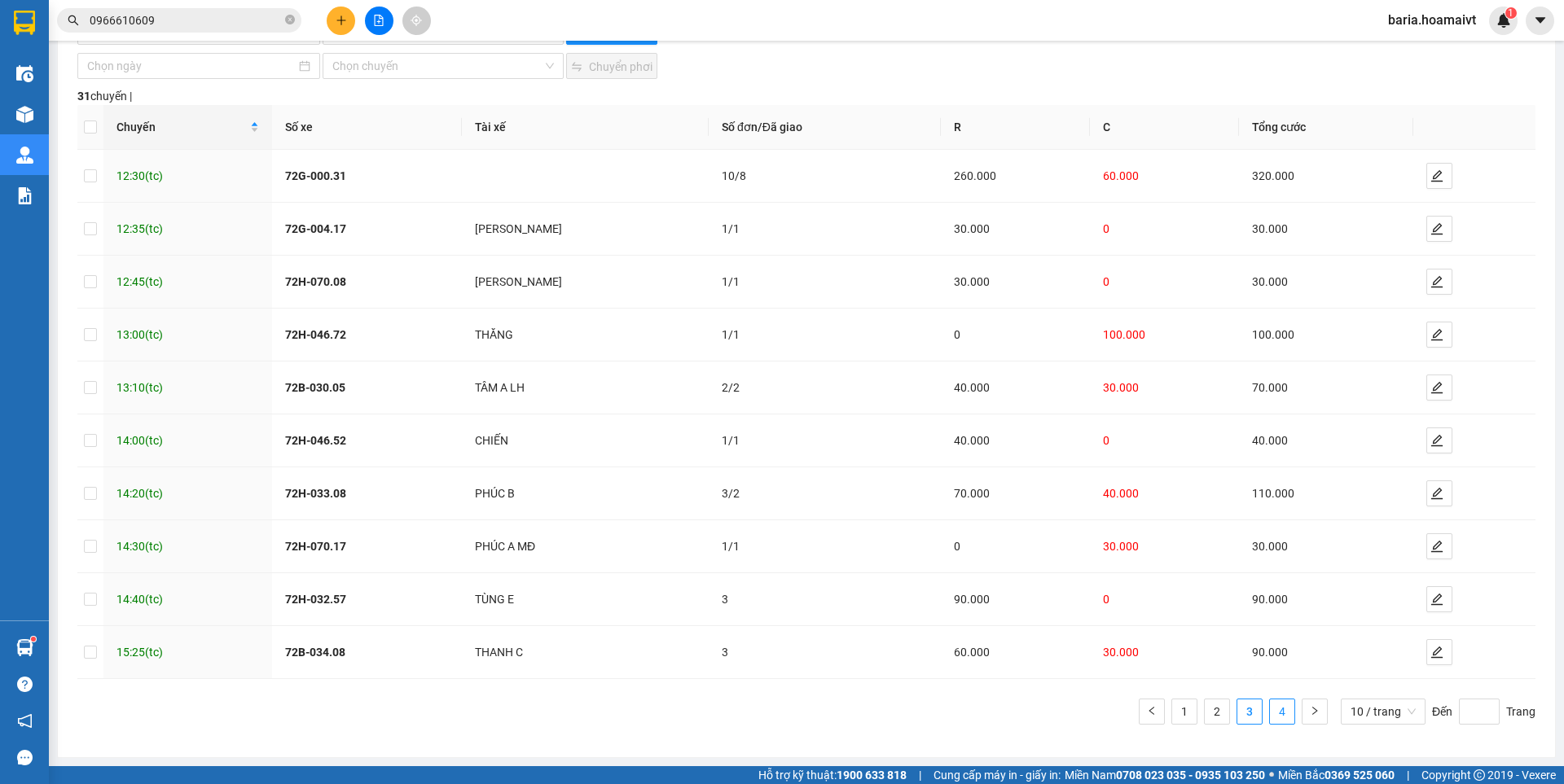
click at [1272, 713] on link "4" at bounding box center [1282, 711] width 25 height 25
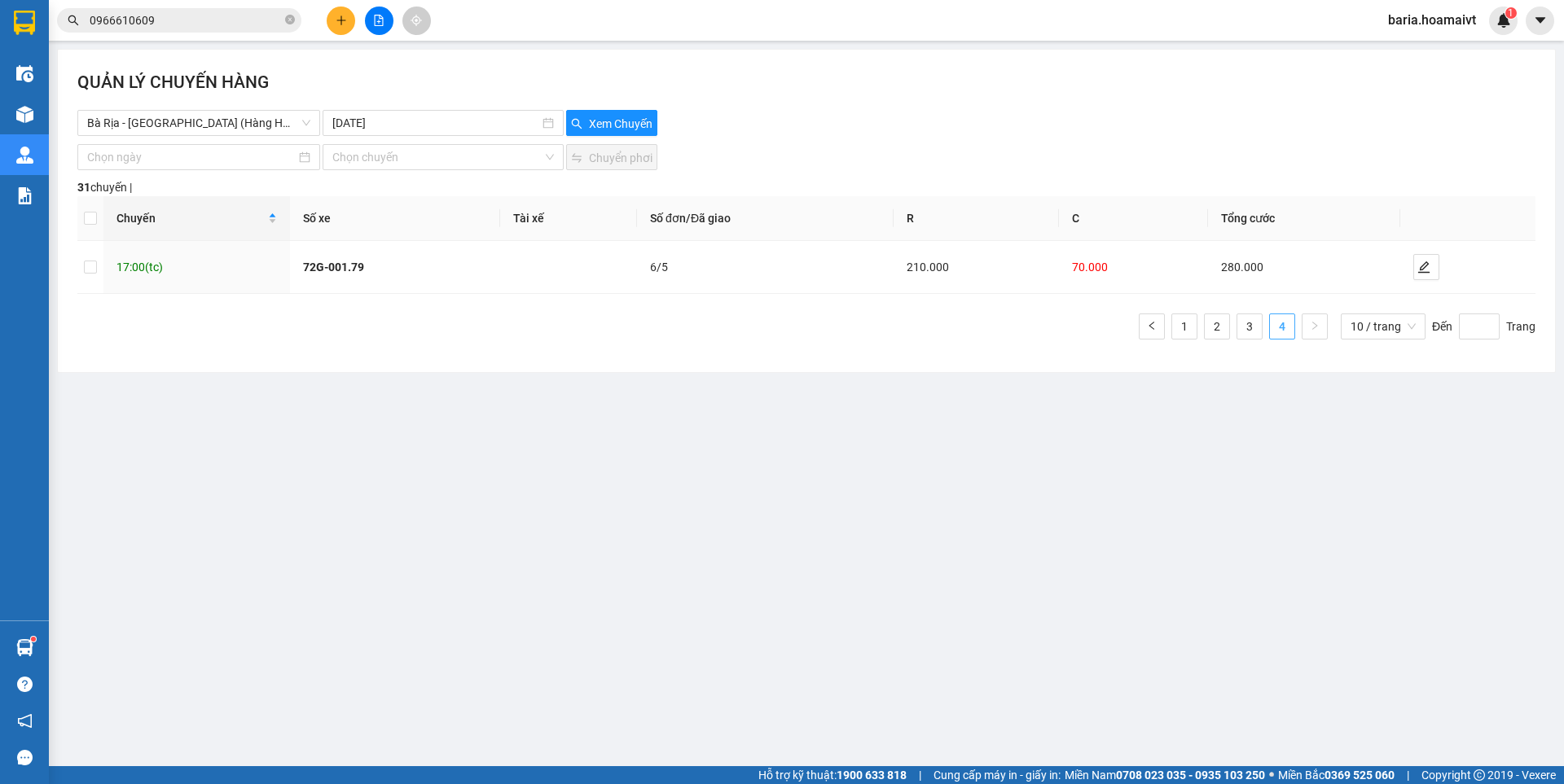
scroll to position [0, 0]
click at [1253, 324] on link "3" at bounding box center [1249, 327] width 25 height 25
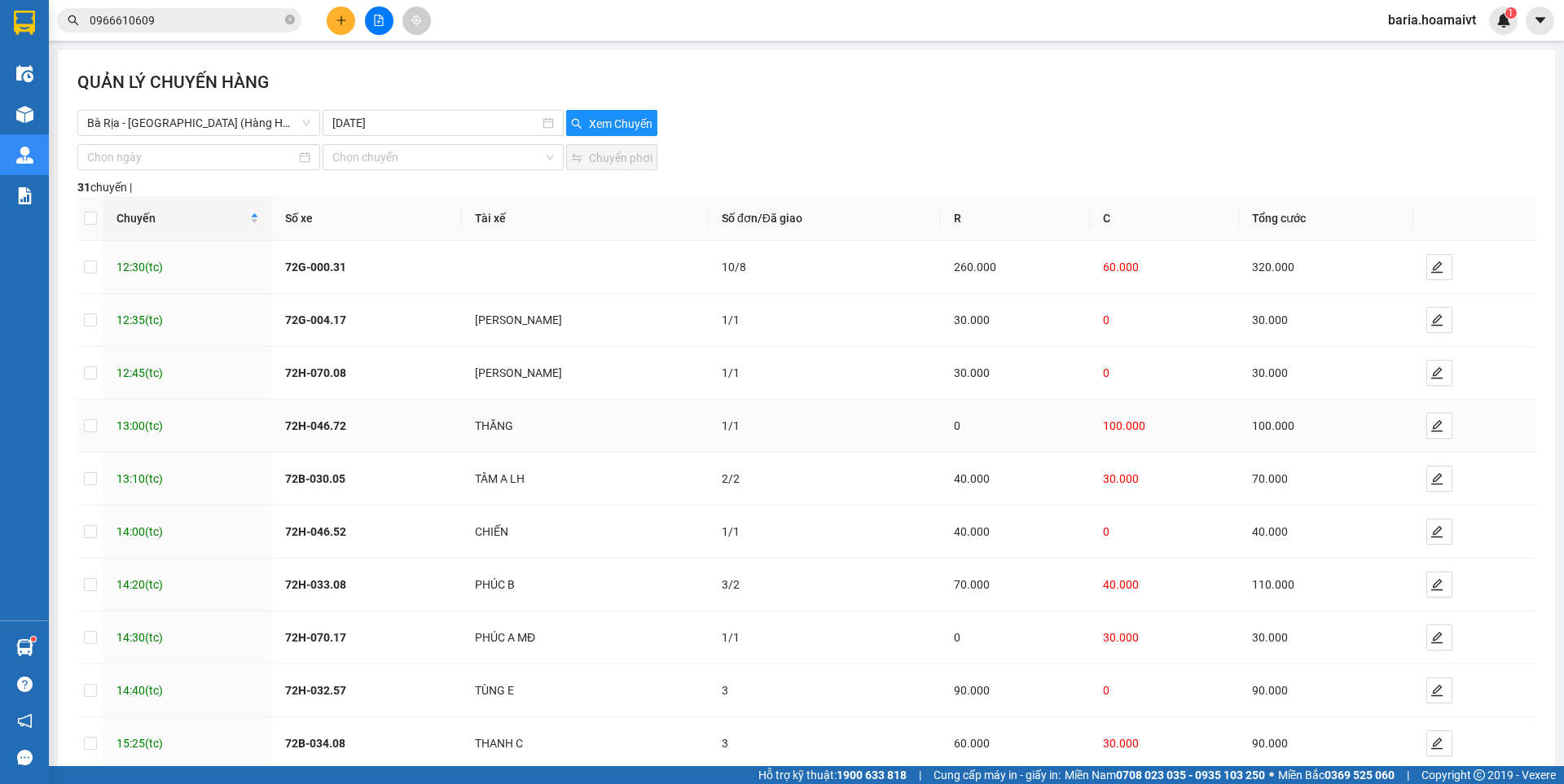
scroll to position [91, 0]
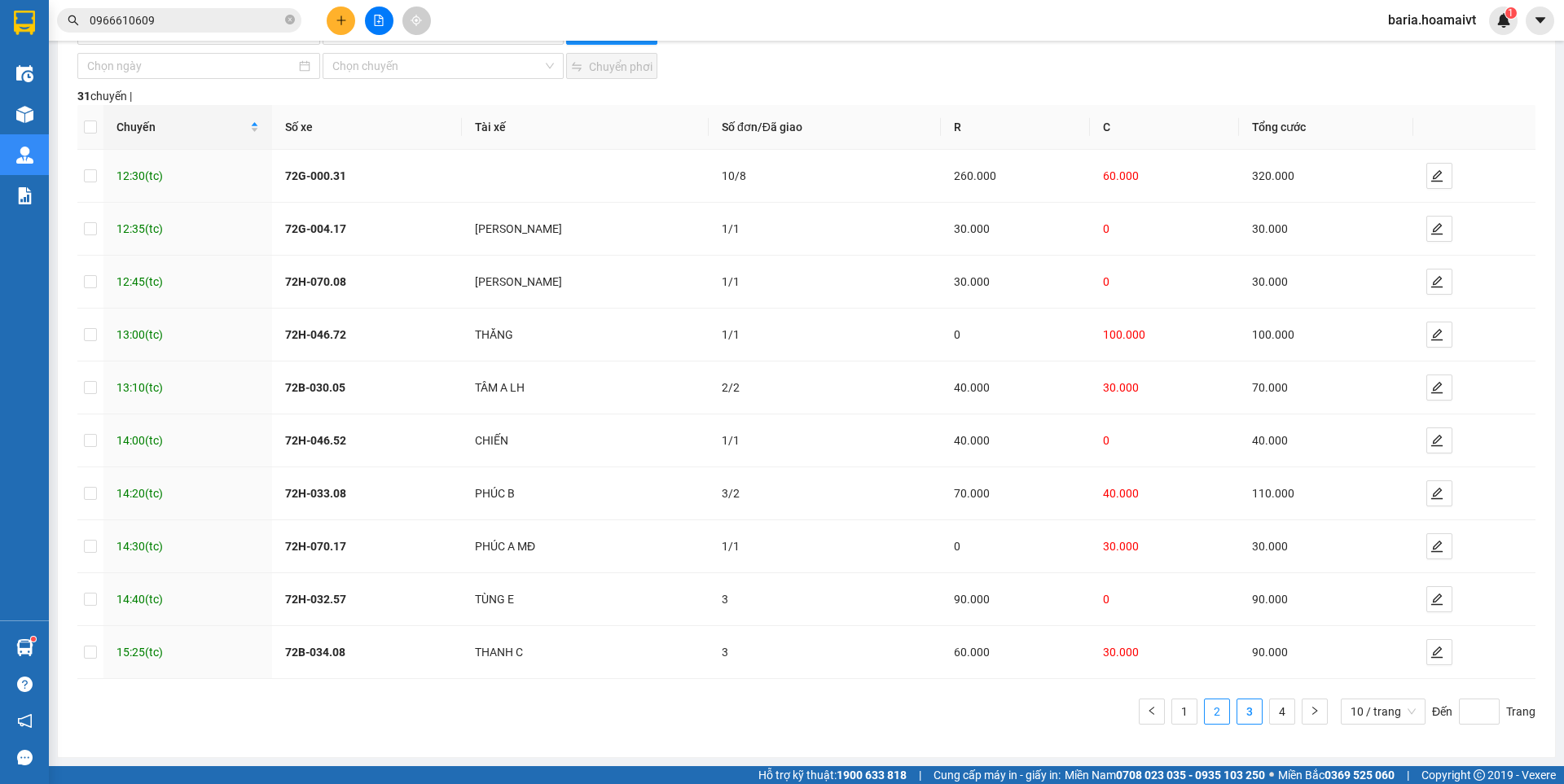
click at [1205, 717] on link "2" at bounding box center [1217, 711] width 25 height 25
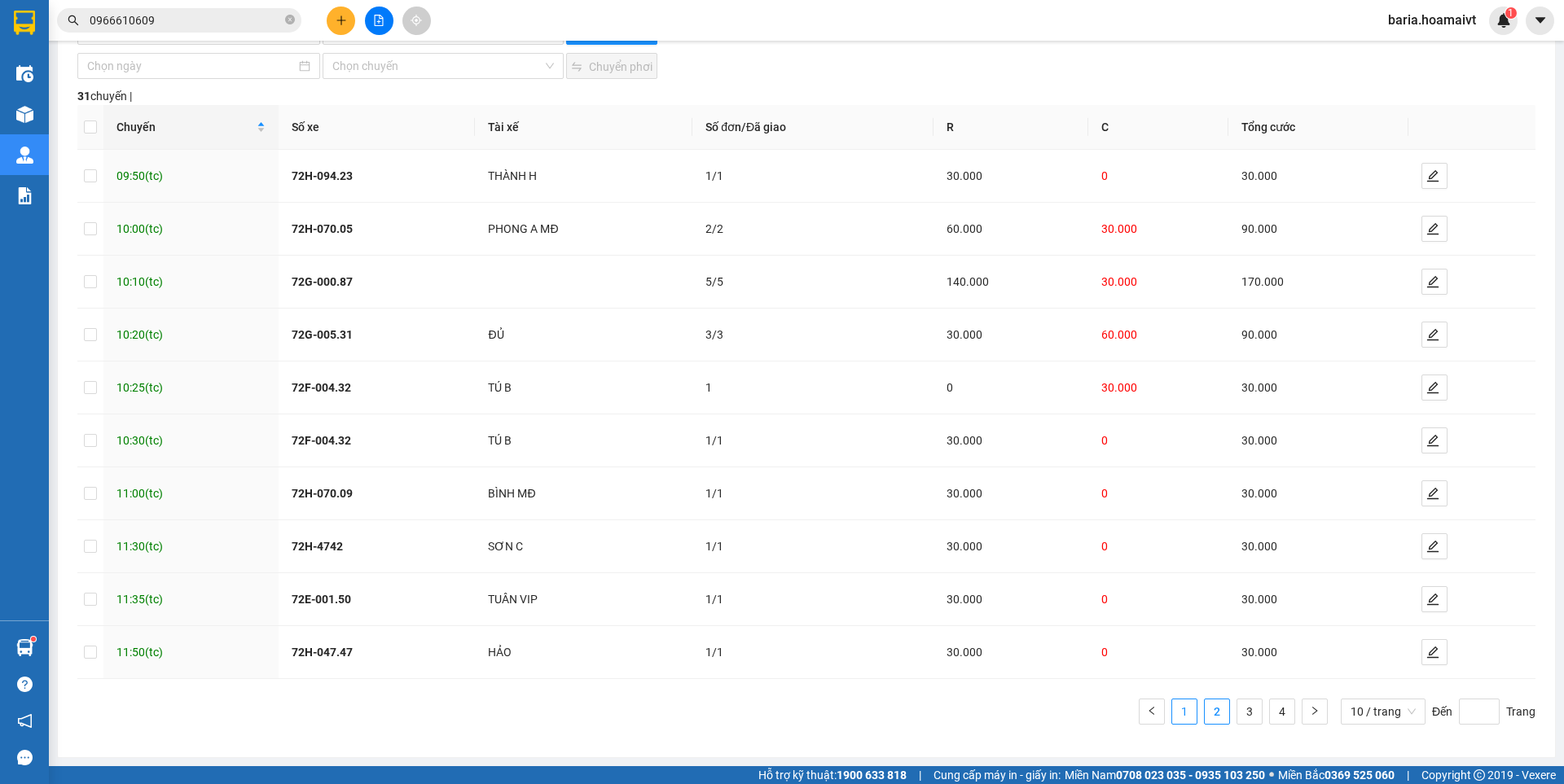
click at [1175, 716] on link "1" at bounding box center [1185, 711] width 25 height 25
click at [1205, 716] on link "2" at bounding box center [1217, 711] width 25 height 25
click at [1239, 704] on link "3" at bounding box center [1249, 711] width 25 height 25
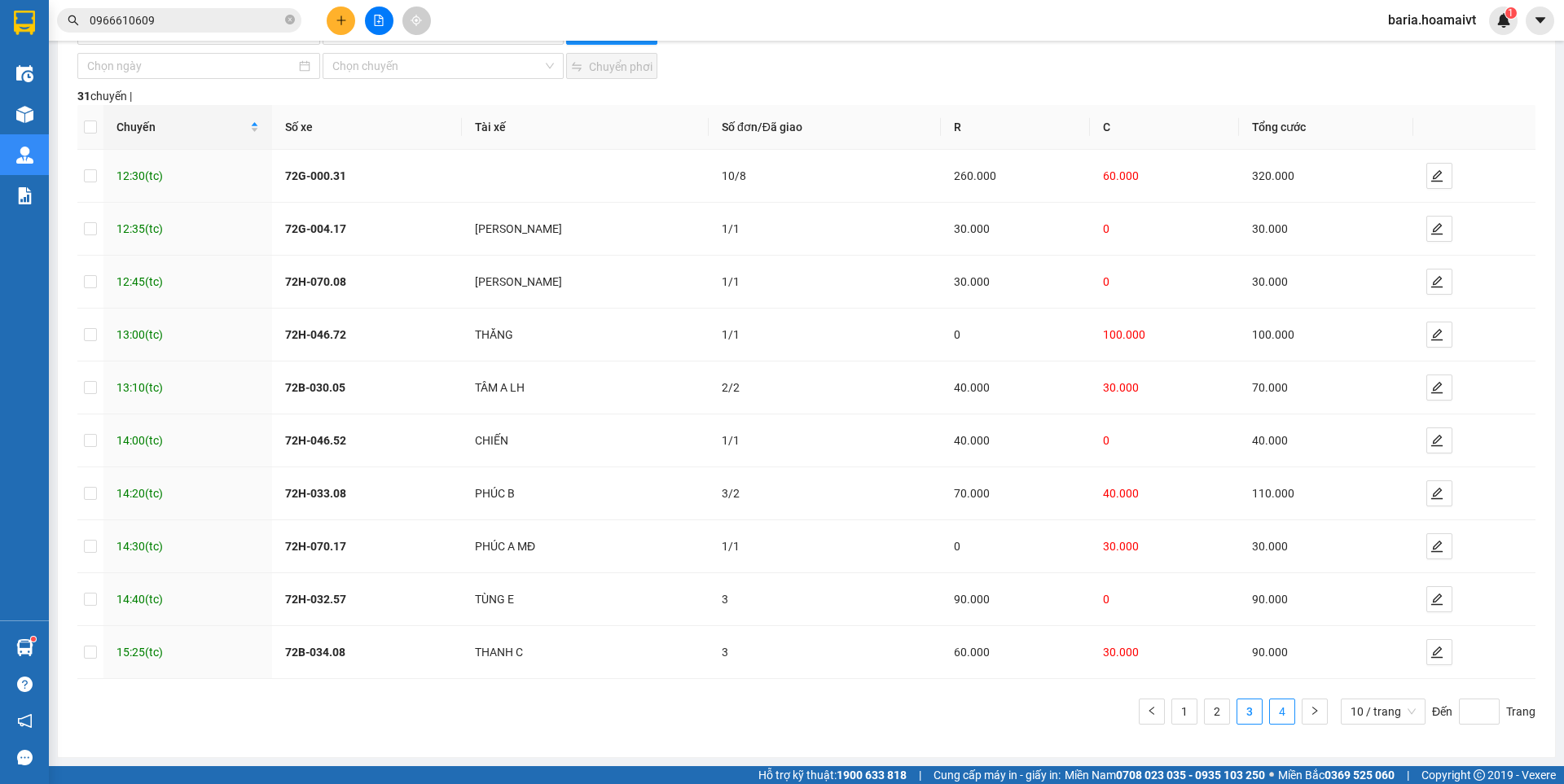
click at [1275, 716] on link "4" at bounding box center [1282, 711] width 25 height 25
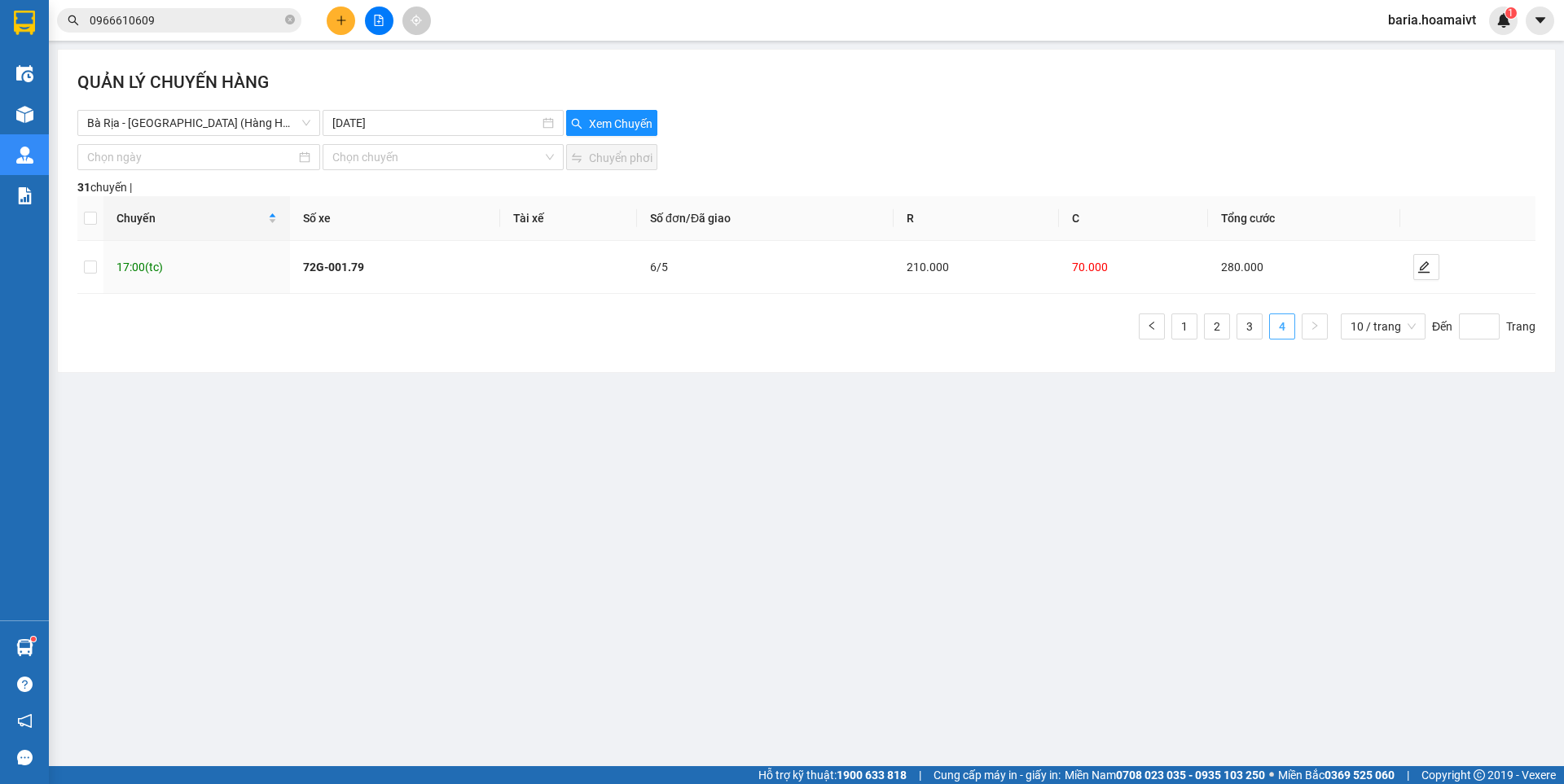
scroll to position [0, 0]
click at [1252, 328] on link "3" at bounding box center [1249, 327] width 25 height 25
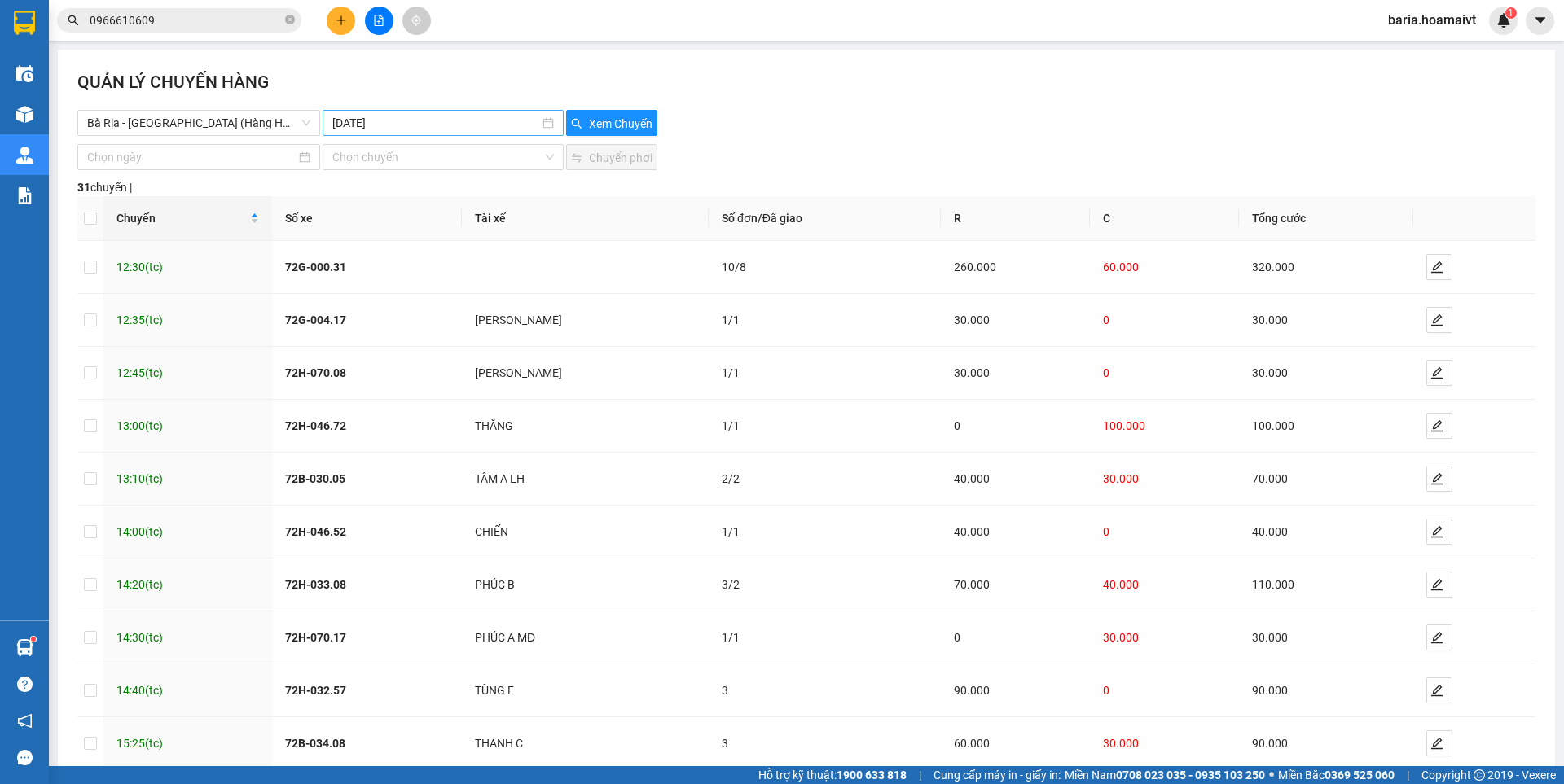
click at [432, 118] on input "[DATE]" at bounding box center [435, 123] width 206 height 18
type input "[DATE]"
click at [435, 259] on div "13" at bounding box center [434, 267] width 20 height 20
click at [589, 118] on span "Xem Chuyến" at bounding box center [620, 124] width 64 height 18
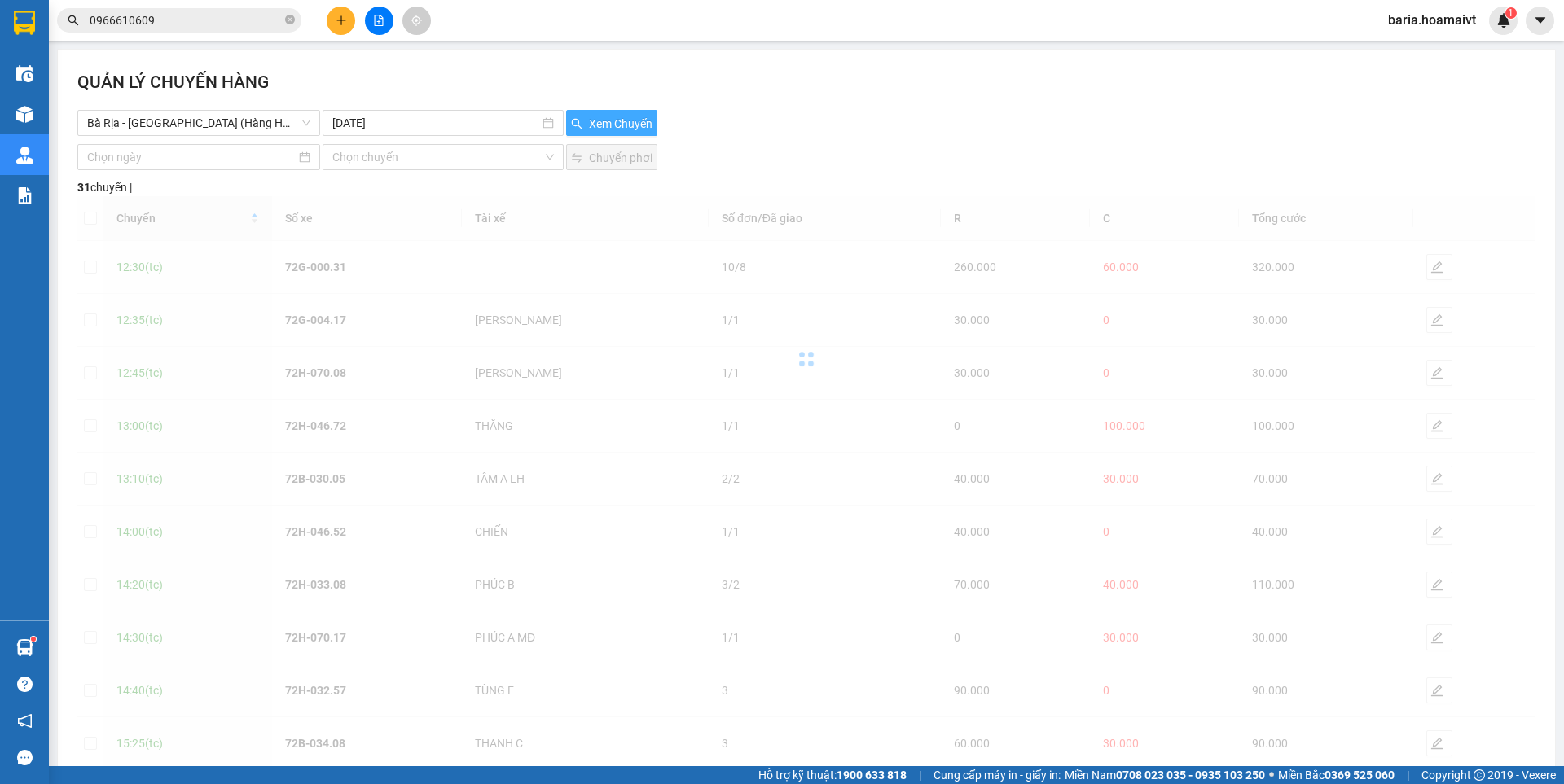
scroll to position [91, 0]
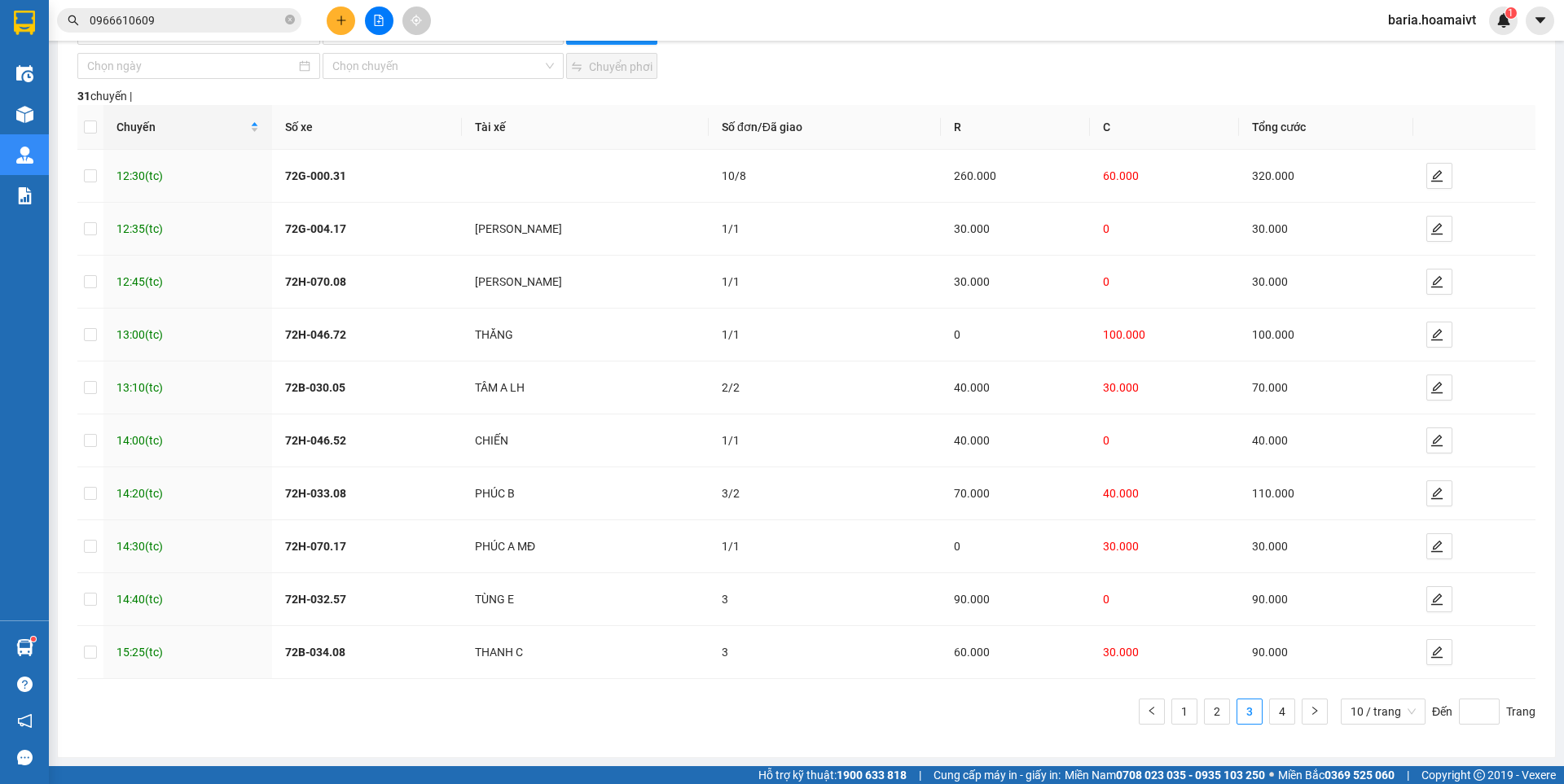
click at [331, 23] on button at bounding box center [341, 21] width 29 height 29
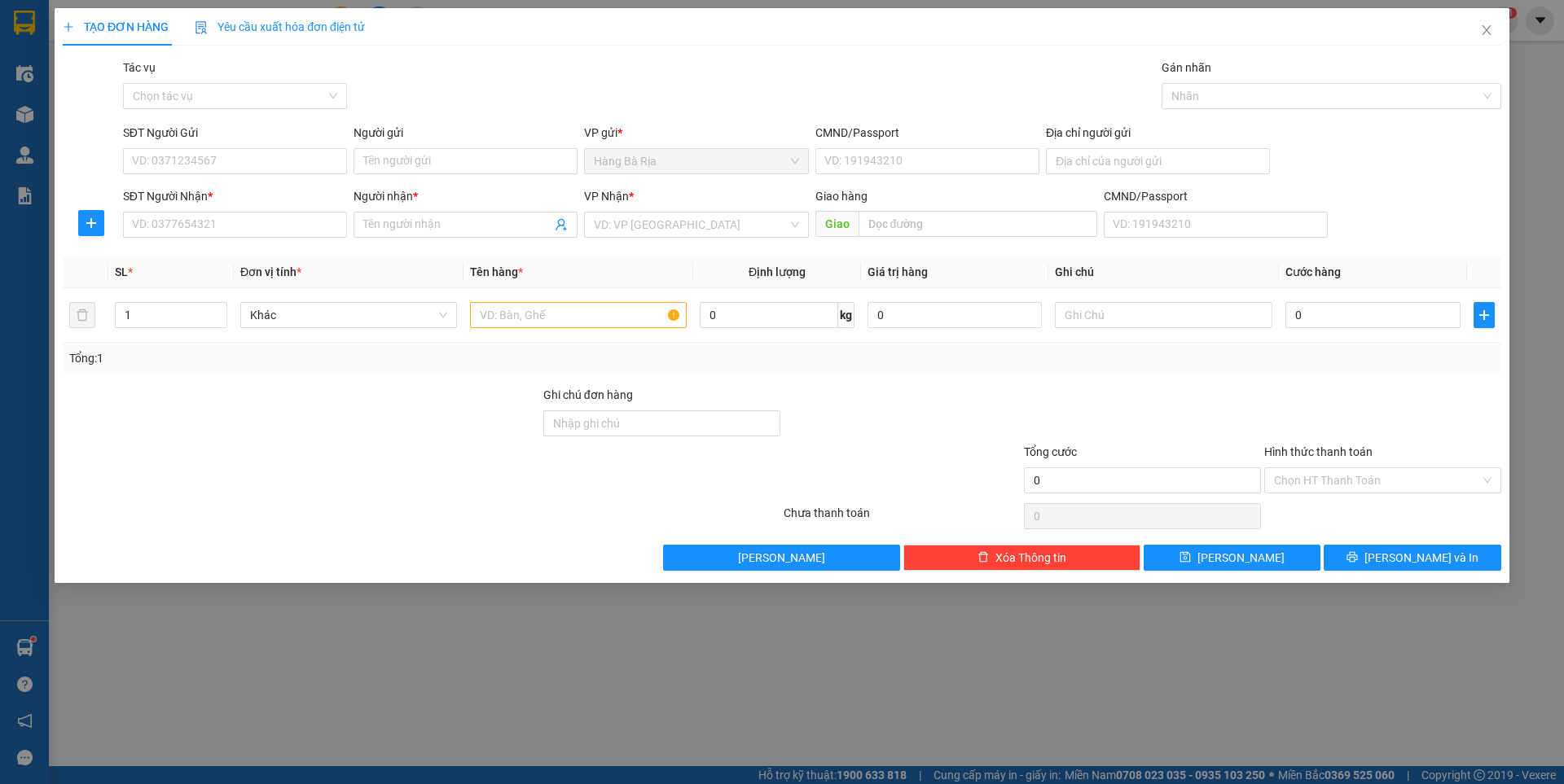
click at [344, 17] on div "Yêu cầu xuất hóa đơn điện tử" at bounding box center [280, 26] width 170 height 37
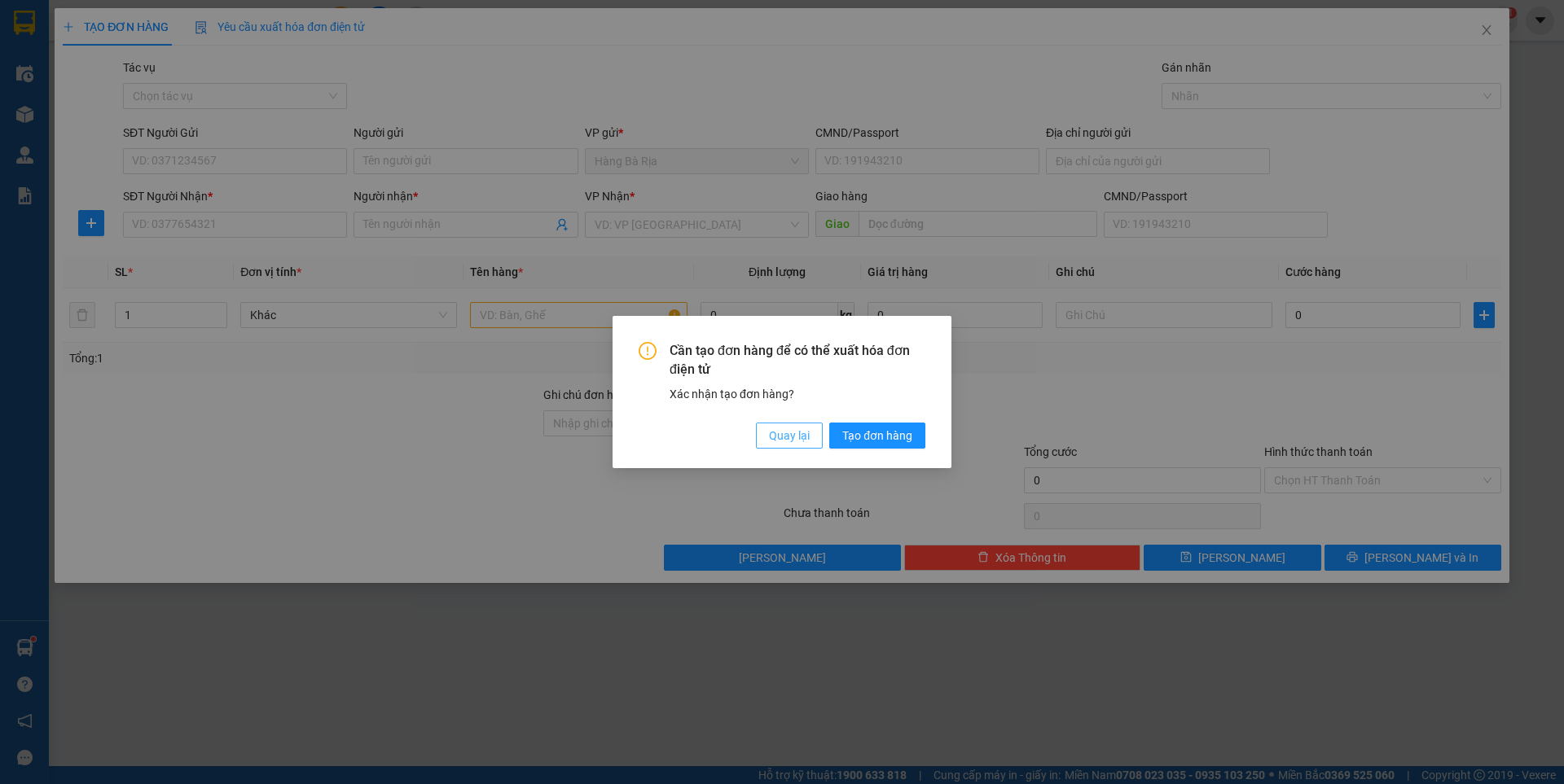
click at [771, 430] on span "Quay lại" at bounding box center [789, 436] width 40 height 18
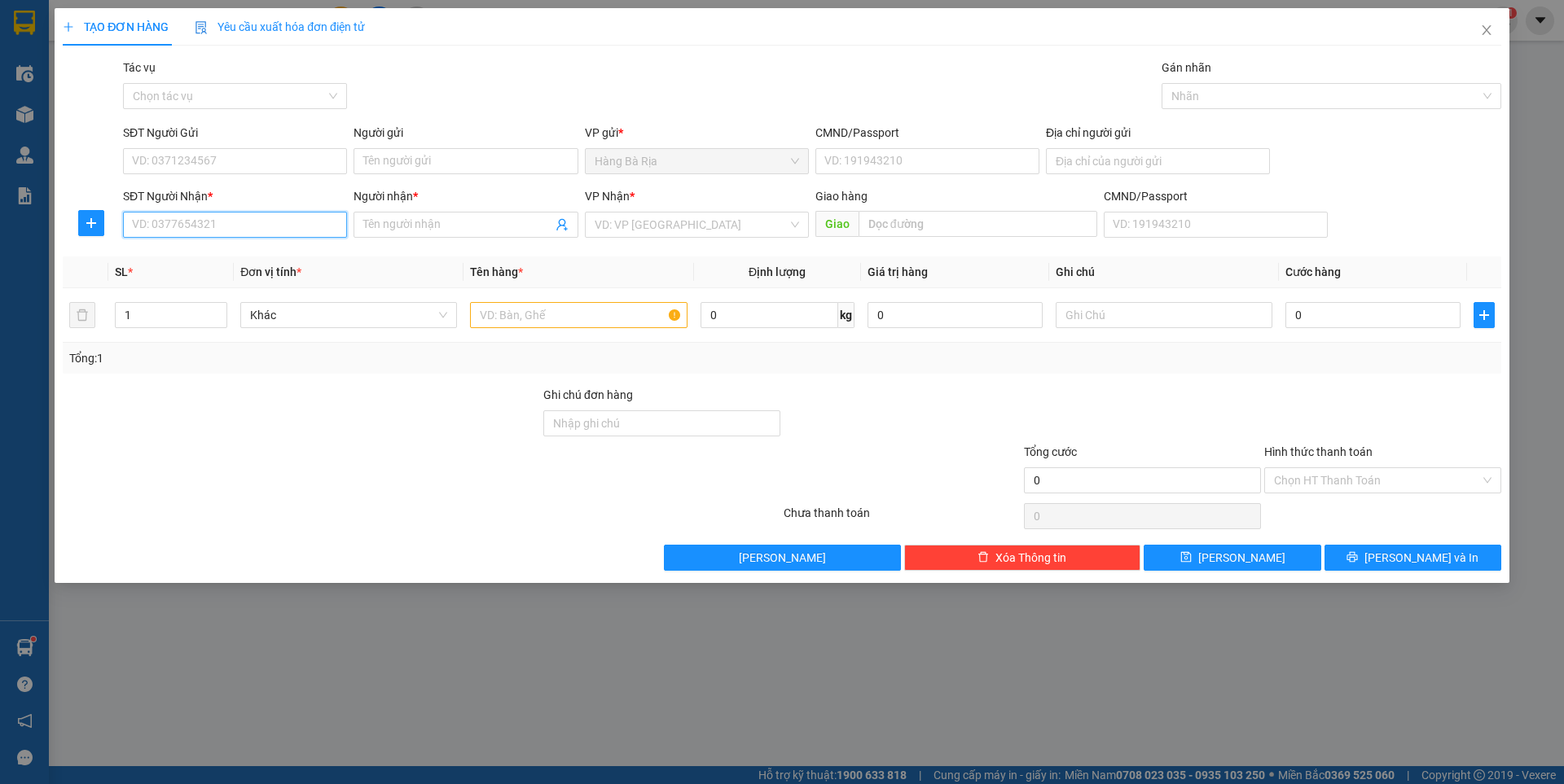
click at [289, 225] on input "SĐT Người Nhận *" at bounding box center [235, 224] width 224 height 26
type input "070875"
click at [205, 227] on input "070875" at bounding box center [235, 224] width 224 height 26
click at [210, 230] on input "SĐT Người Nhận *" at bounding box center [235, 224] width 224 height 26
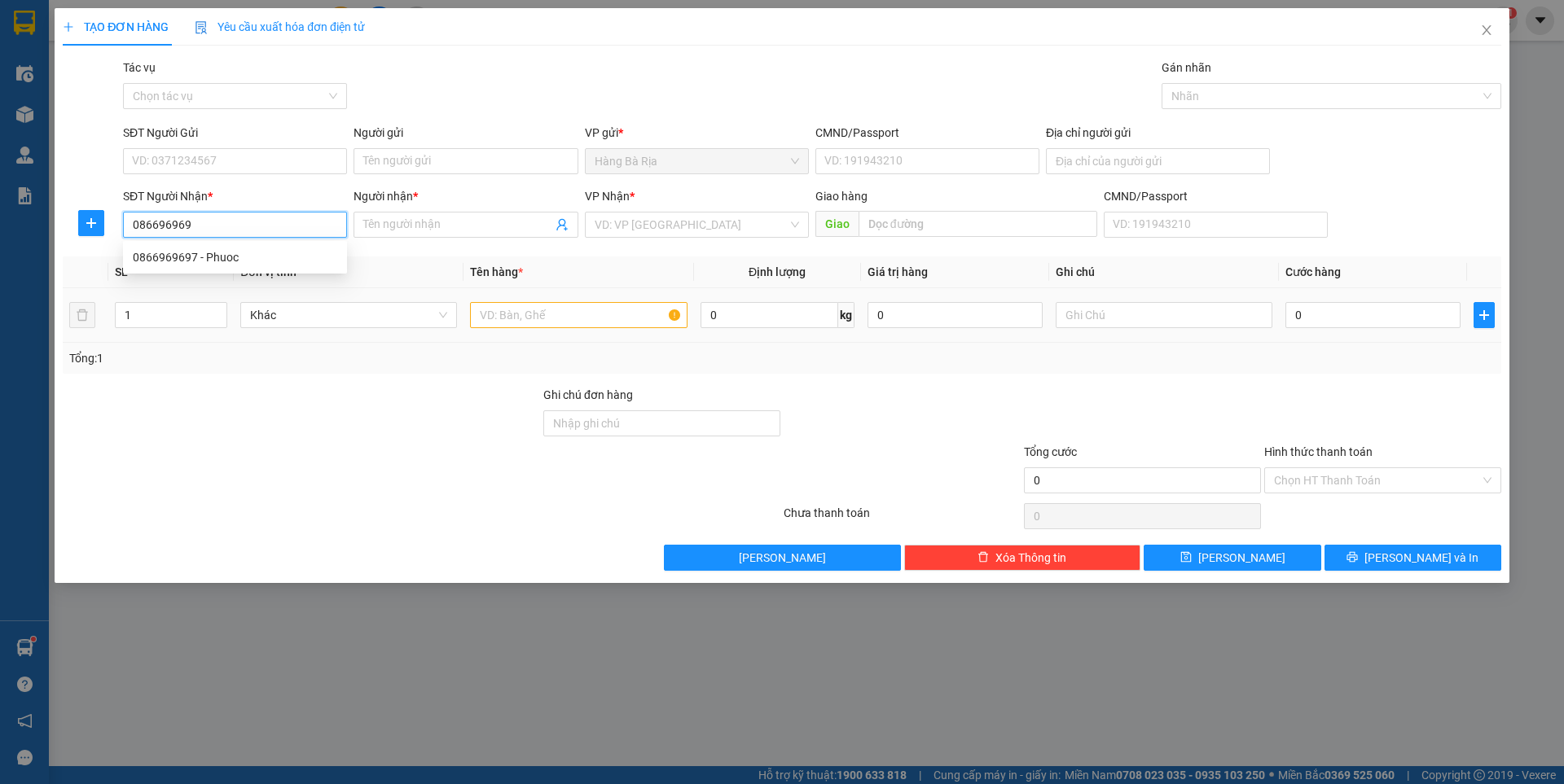
type input "0866969697"
click at [227, 254] on div "0866969697 - Phuoc" at bounding box center [235, 257] width 205 height 18
type input "Phuoc"
type input "0866969697"
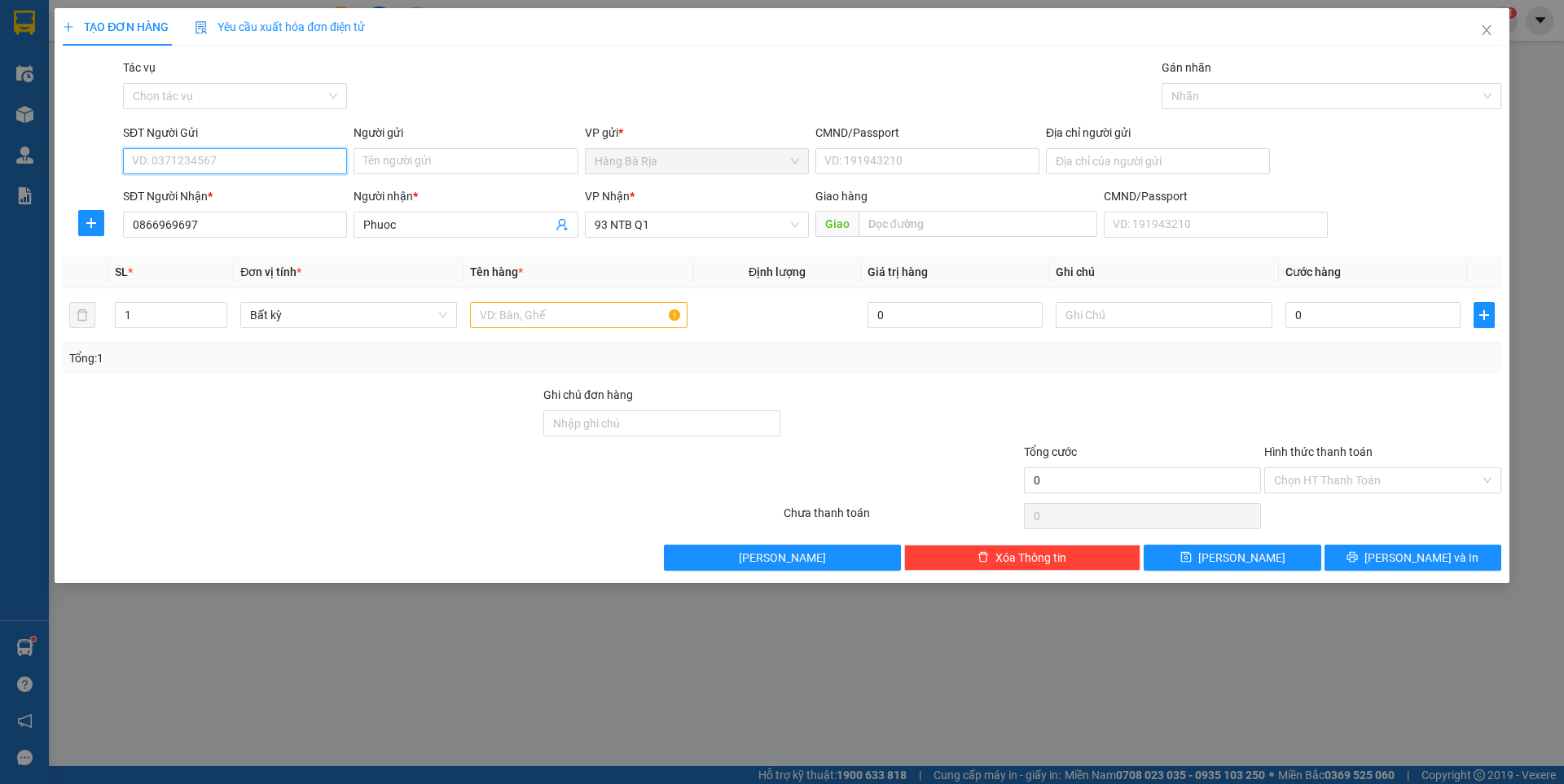
click at [251, 158] on input "SĐT Người Gửi" at bounding box center [235, 162] width 224 height 26
click at [204, 195] on div "0708758359 - THIỆN" at bounding box center [235, 194] width 205 height 18
type input "0708758359"
type input "THIỆN"
click at [530, 325] on input "text" at bounding box center [578, 315] width 216 height 26
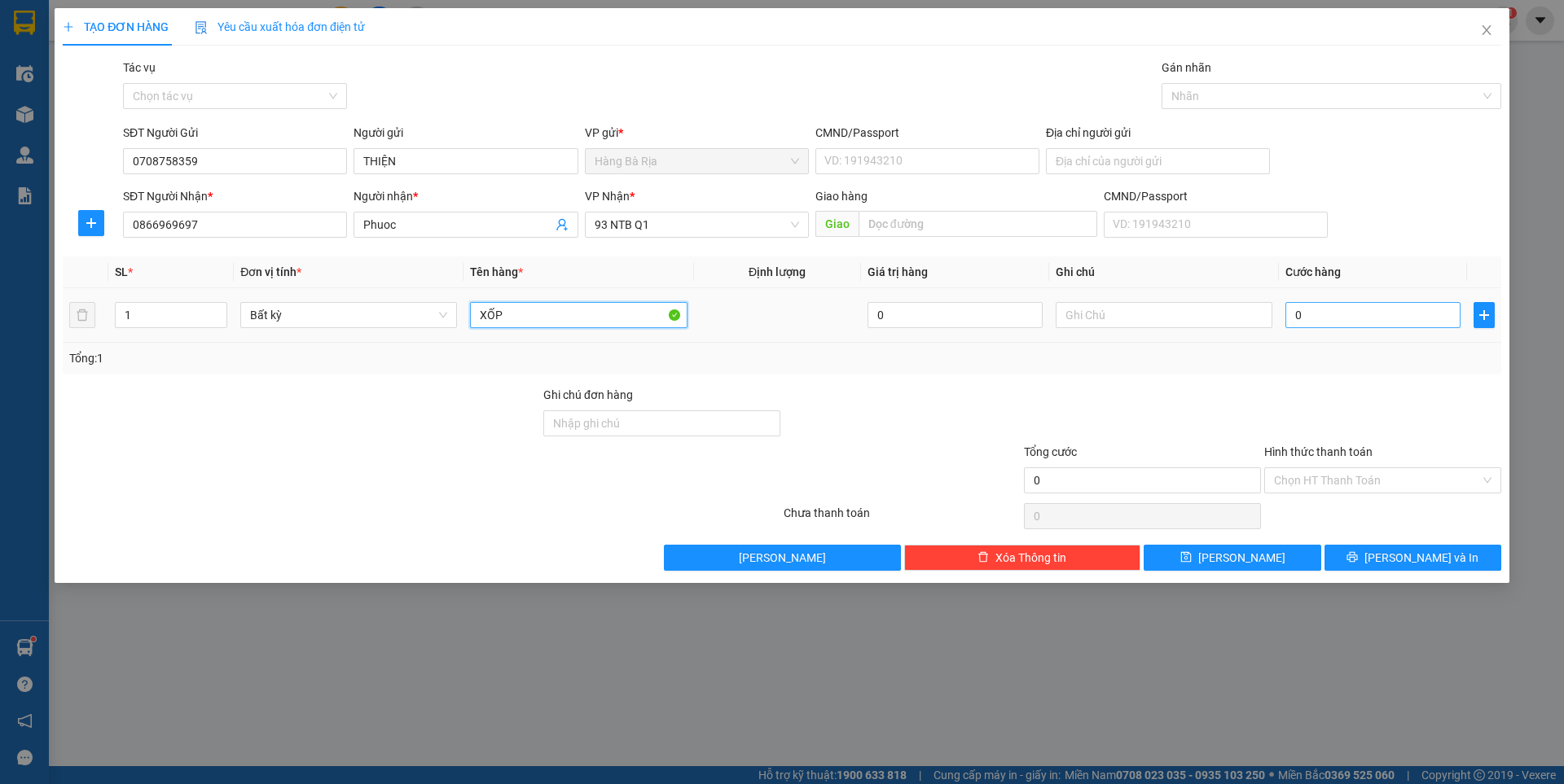
type input "XỐP"
click at [1360, 319] on input "0" at bounding box center [1373, 315] width 175 height 26
type input "3"
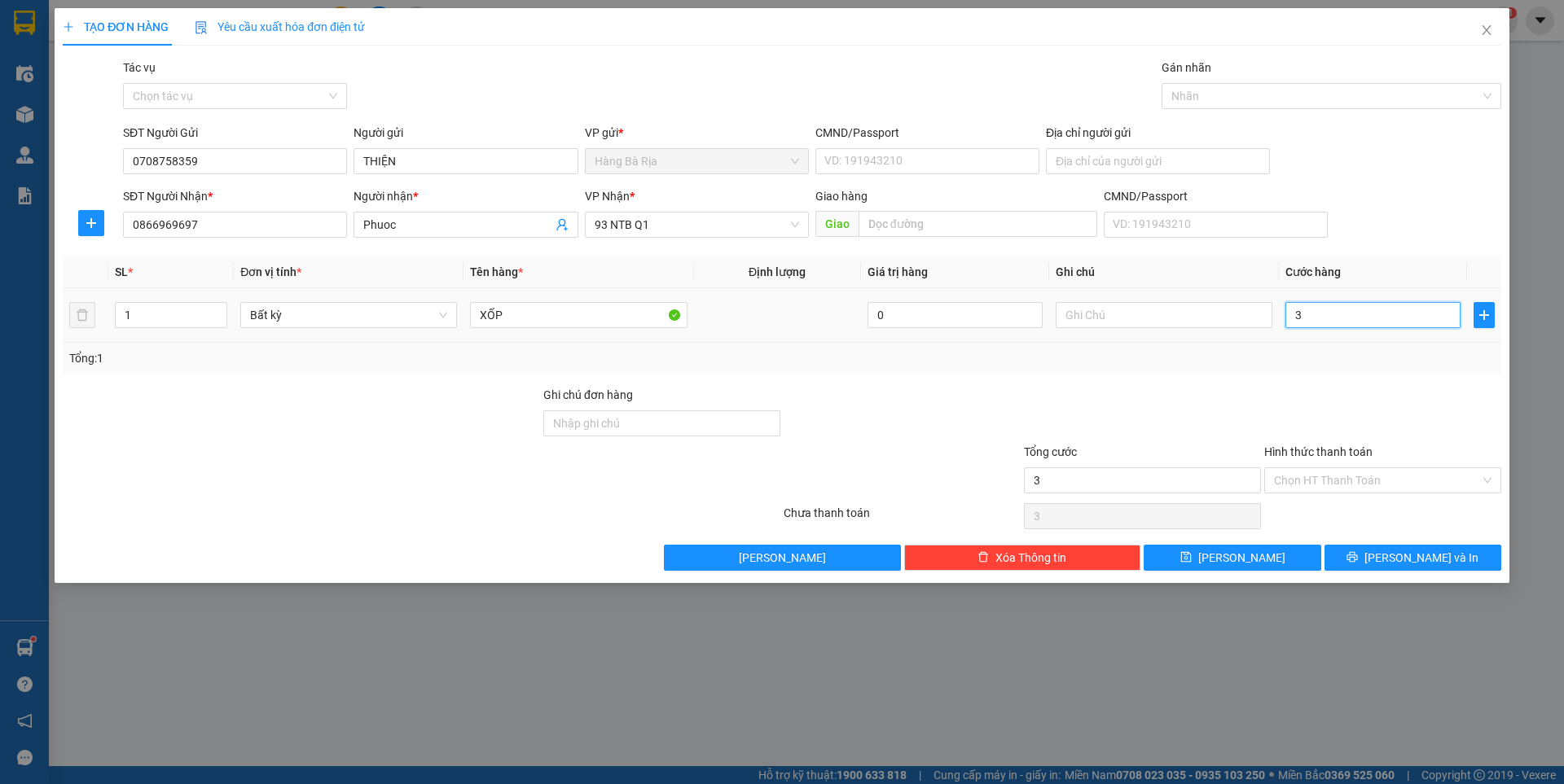
type input "30"
click at [943, 164] on input "CMND/Passport" at bounding box center [927, 162] width 224 height 26
type input "30.000"
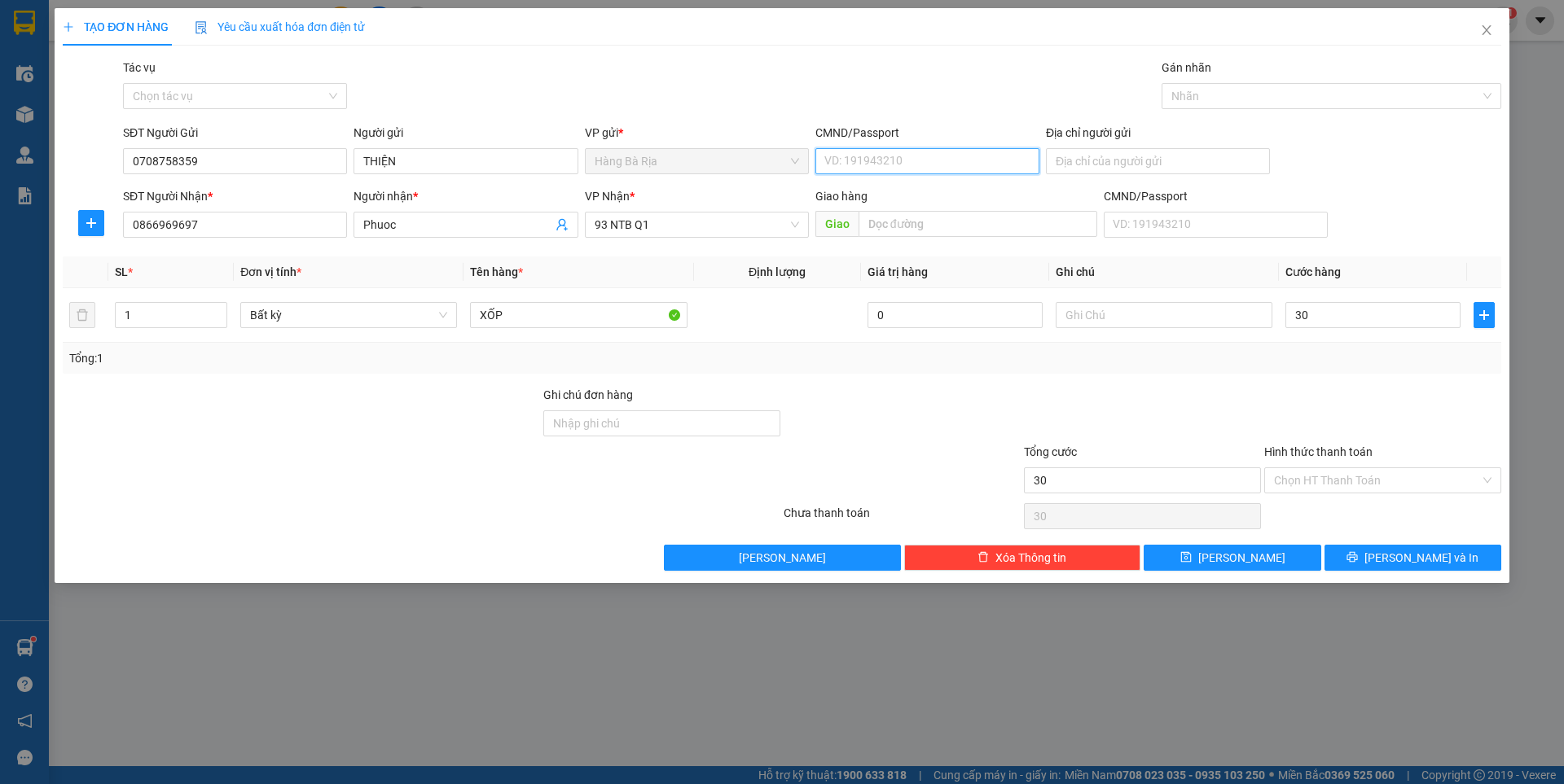
type input "30.000"
click at [882, 190] on div "079093027075 | Không có địa chỉ" at bounding box center [927, 194] width 205 height 18
type input "079093027075"
click at [1362, 486] on input "Hình thức thanh toán" at bounding box center [1377, 480] width 206 height 25
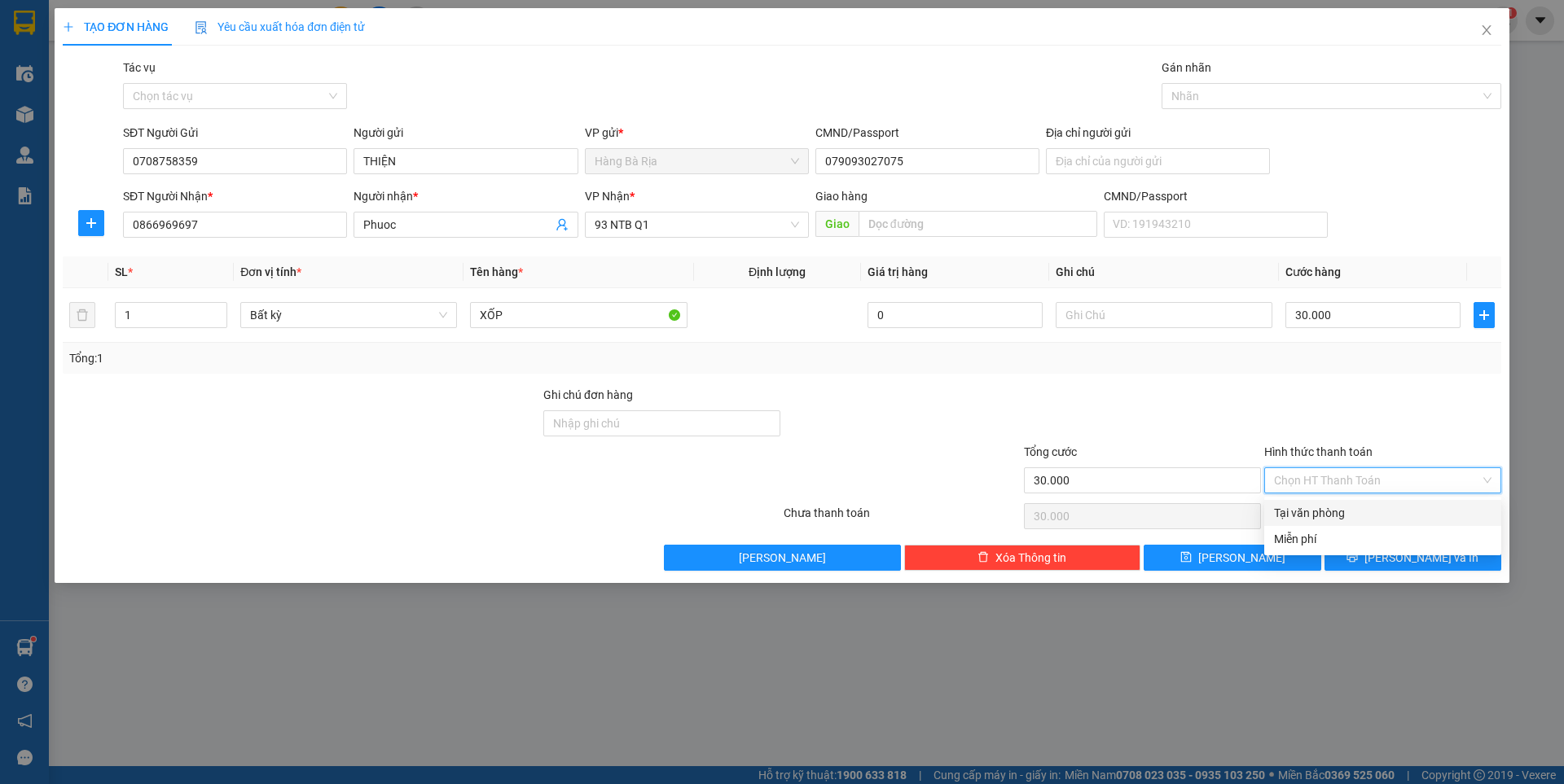
click at [1334, 514] on div "Tại văn phòng" at bounding box center [1382, 513] width 217 height 18
type input "30.000"
click at [1410, 559] on span "[PERSON_NAME] và In" at bounding box center [1421, 558] width 114 height 18
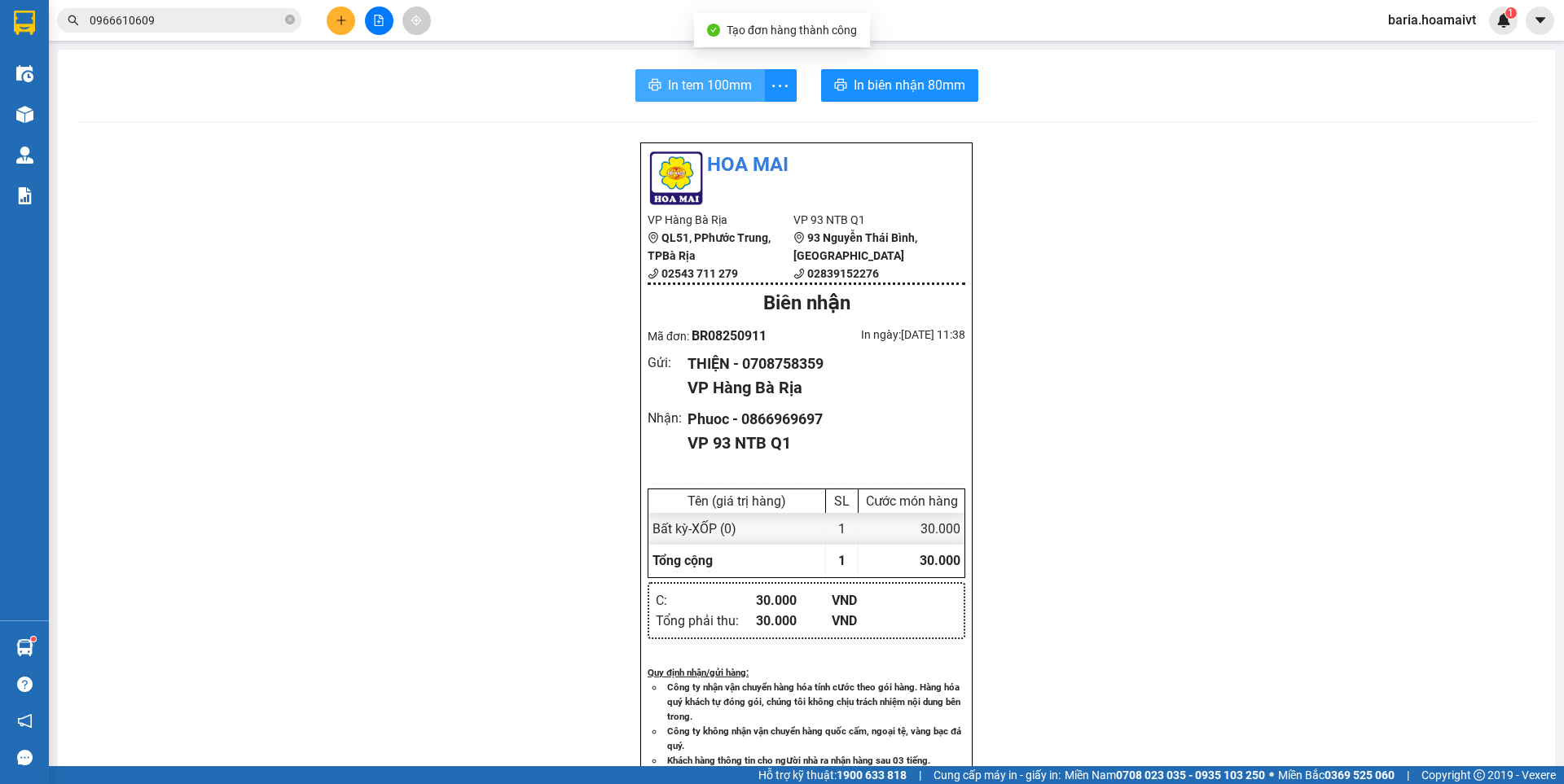
click at [684, 90] on span "In tem 100mm" at bounding box center [710, 85] width 84 height 21
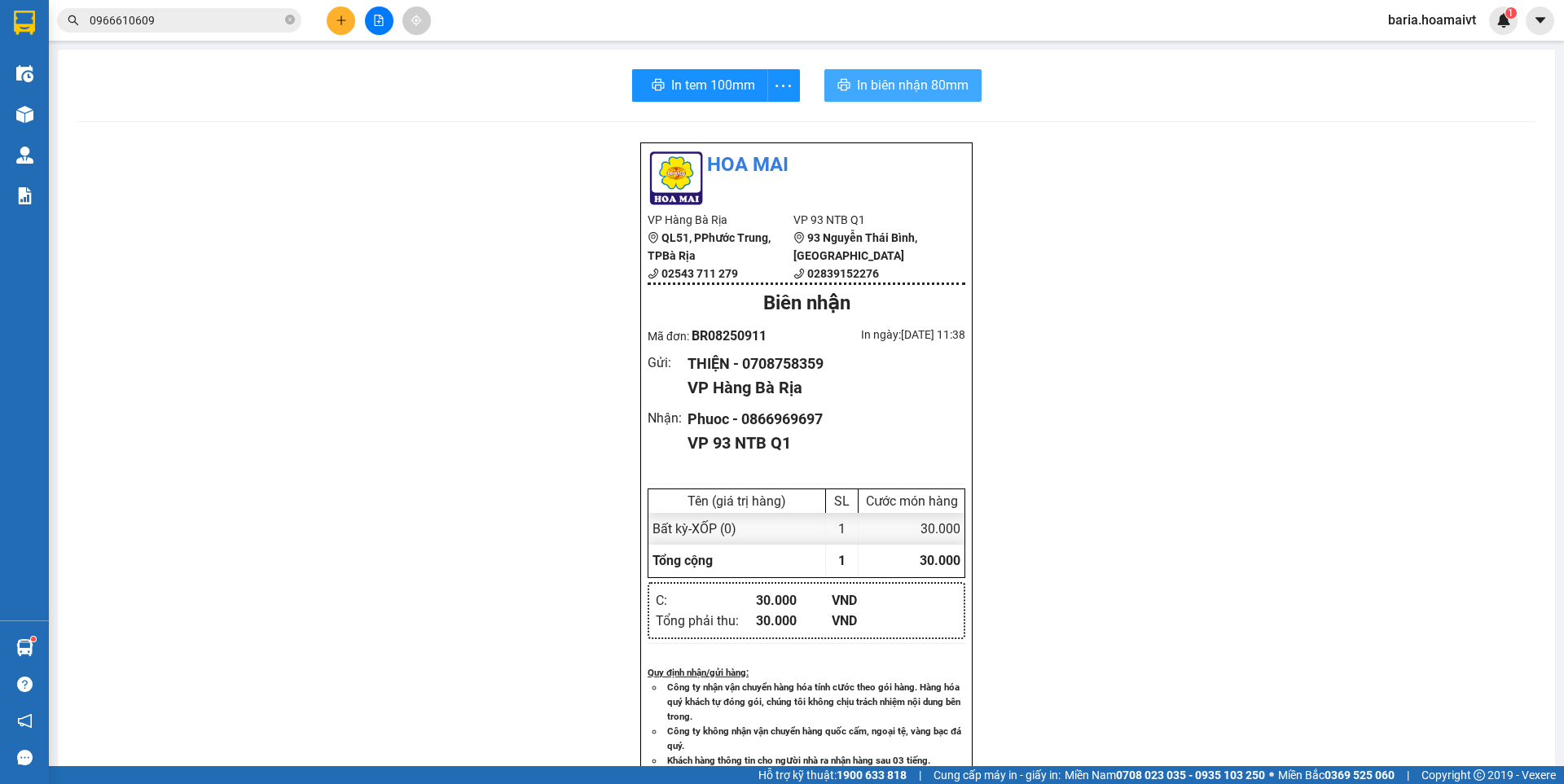
click at [917, 78] on span "In biên nhận 80mm" at bounding box center [912, 85] width 111 height 21
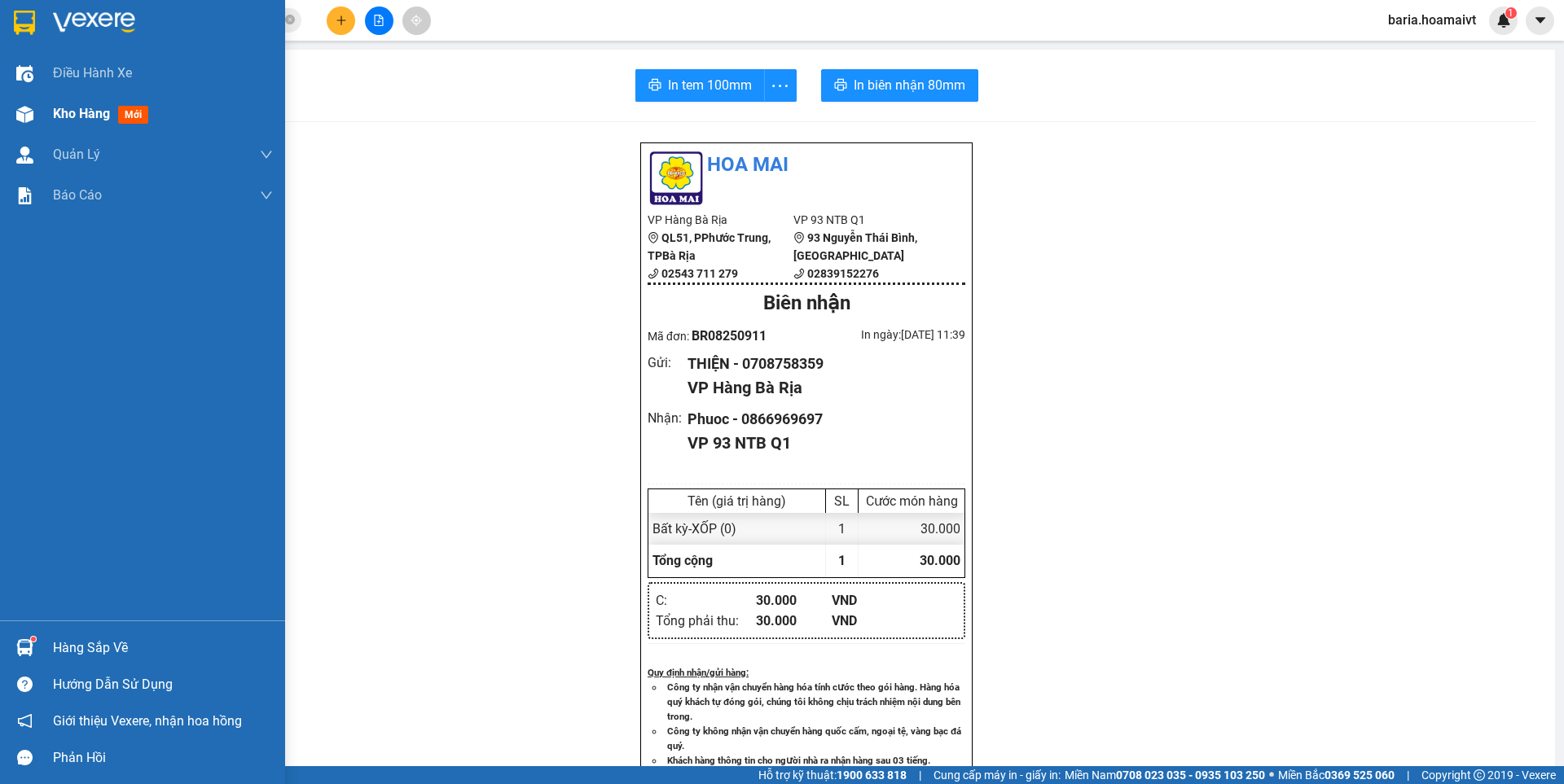
click at [98, 120] on span "Kho hàng" at bounding box center [81, 113] width 57 height 16
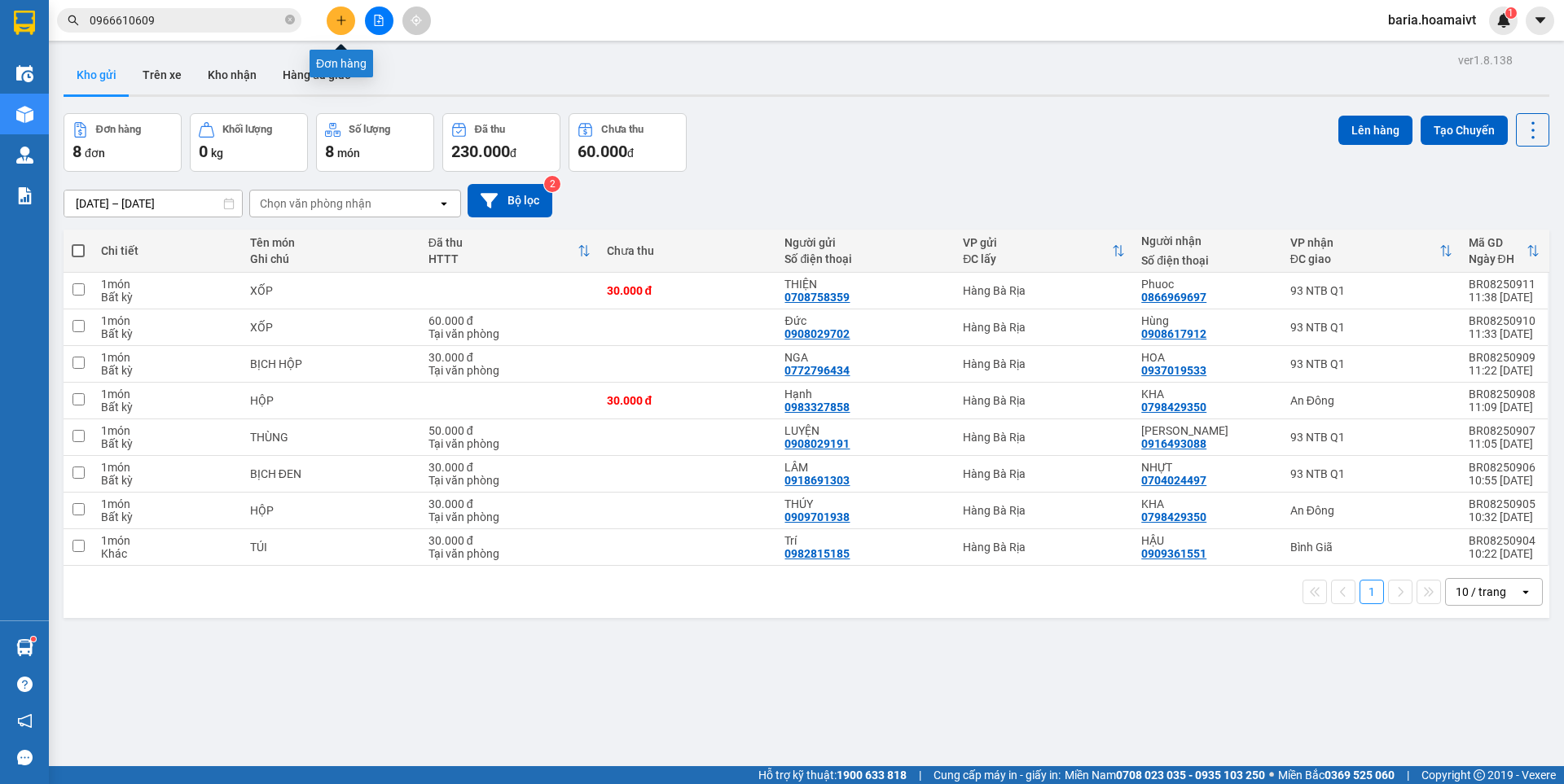
click at [348, 26] on button at bounding box center [341, 21] width 29 height 29
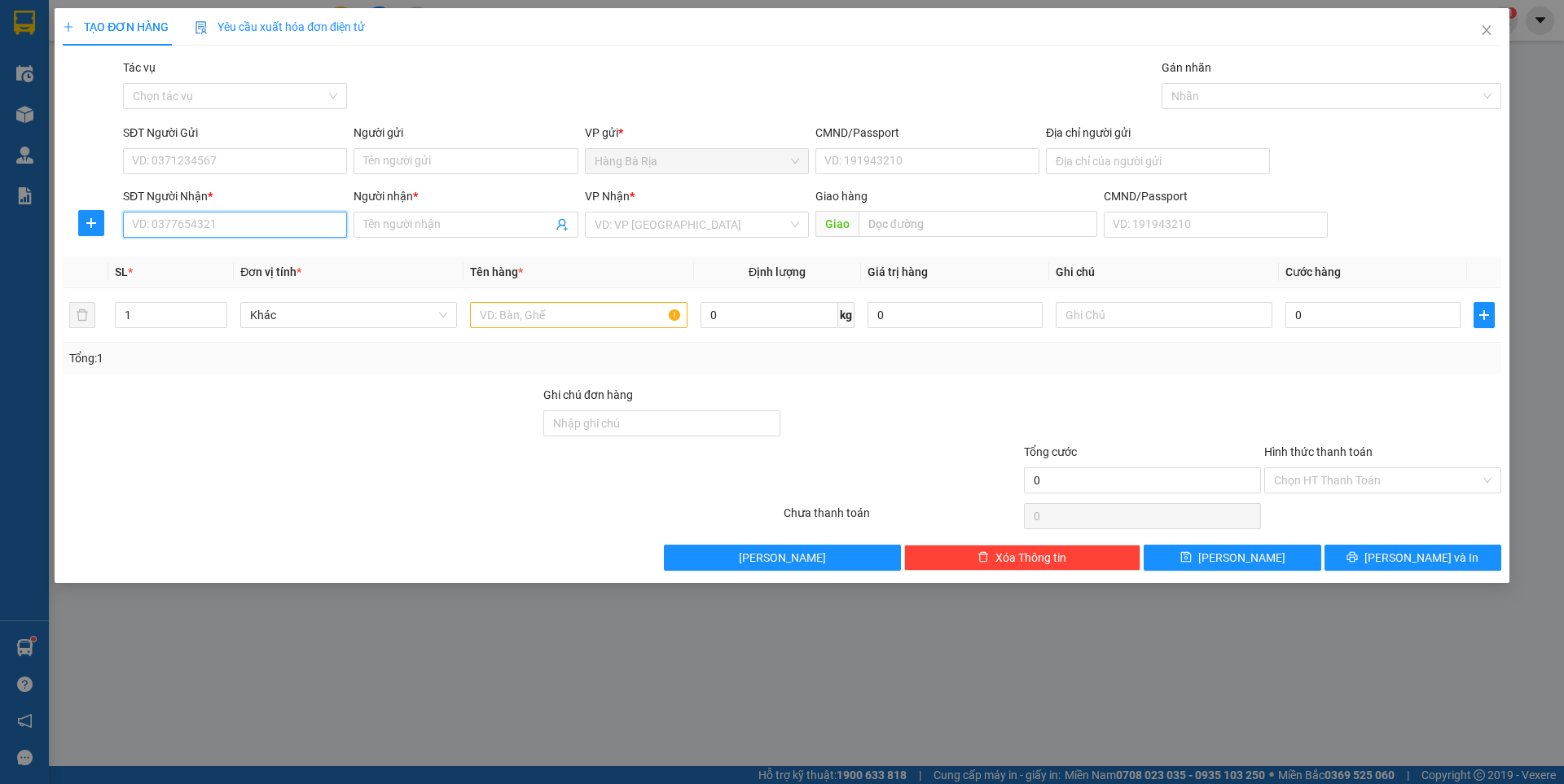
click at [258, 219] on input "SĐT Người Nhận *" at bounding box center [235, 224] width 224 height 26
click at [223, 258] on div "0798429350 - KHA" at bounding box center [235, 257] width 205 height 18
type input "0798429350"
type input "KHA"
type input "079054006172"
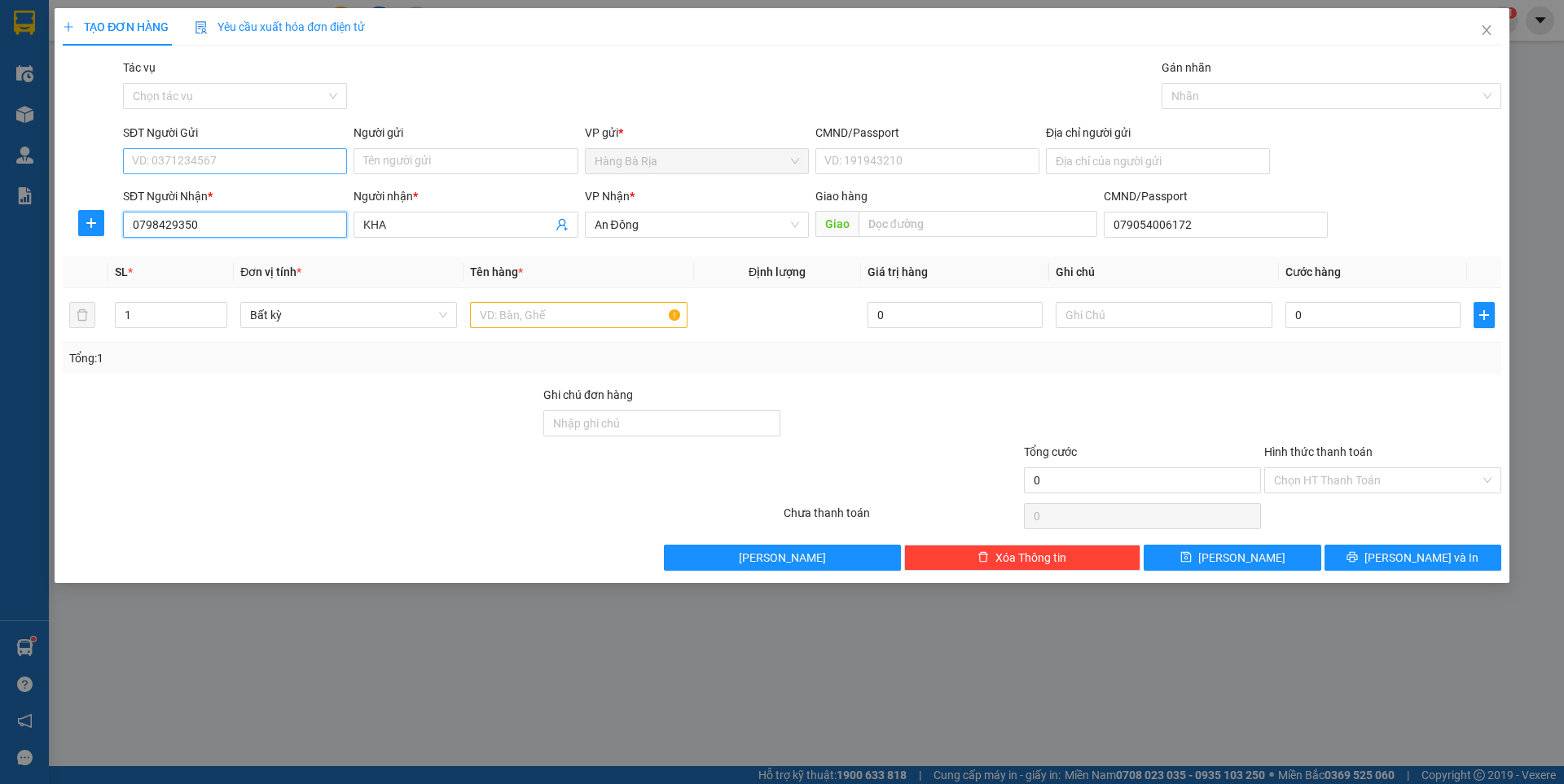
type input "0798429350"
click at [306, 160] on input "SĐT Người Gửi" at bounding box center [235, 162] width 224 height 26
click at [220, 276] on div "0793833229 - PHONG" at bounding box center [235, 272] width 205 height 18
type input "0793833229"
type input "PHONG"
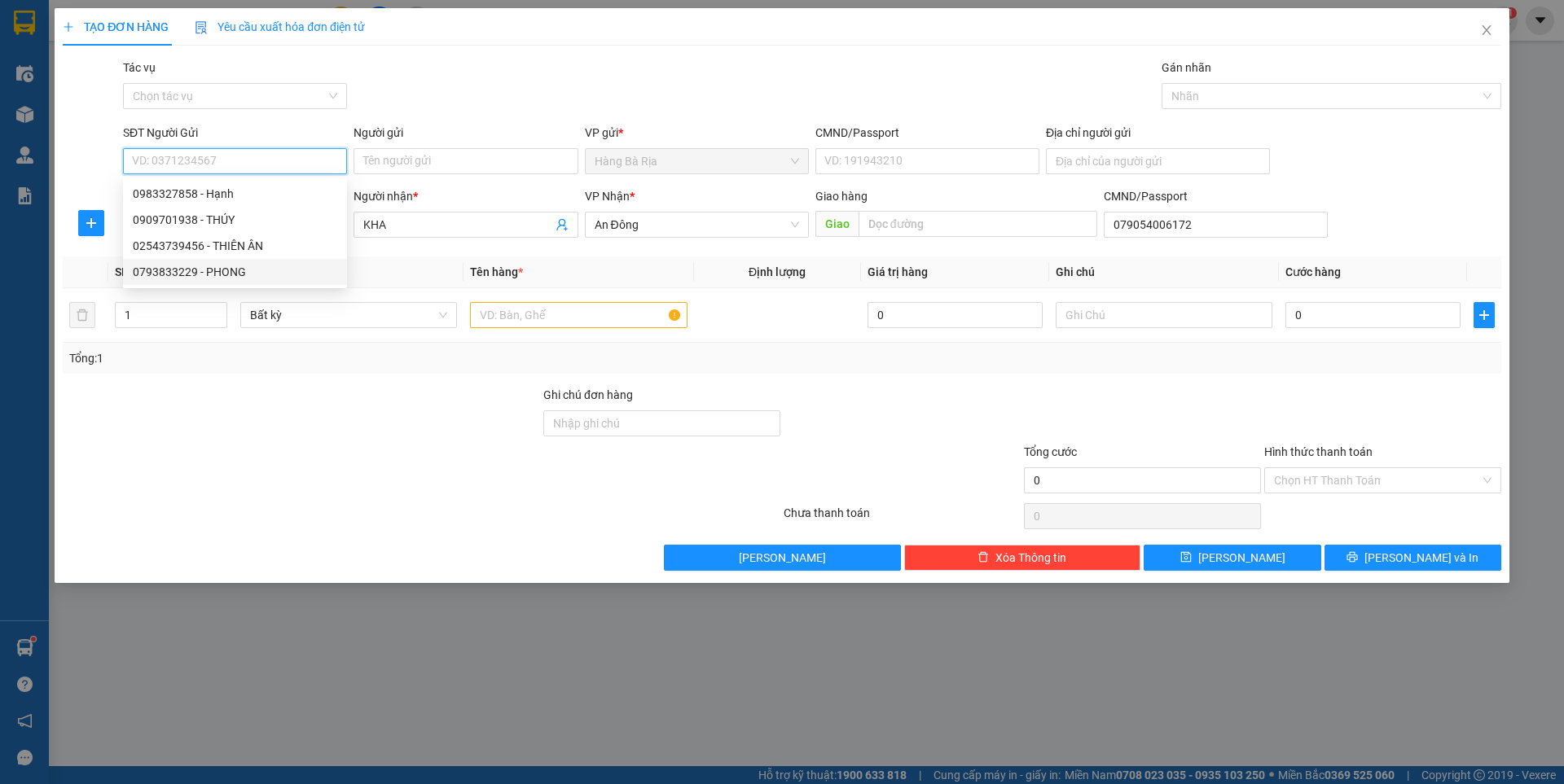
type input "077097008426"
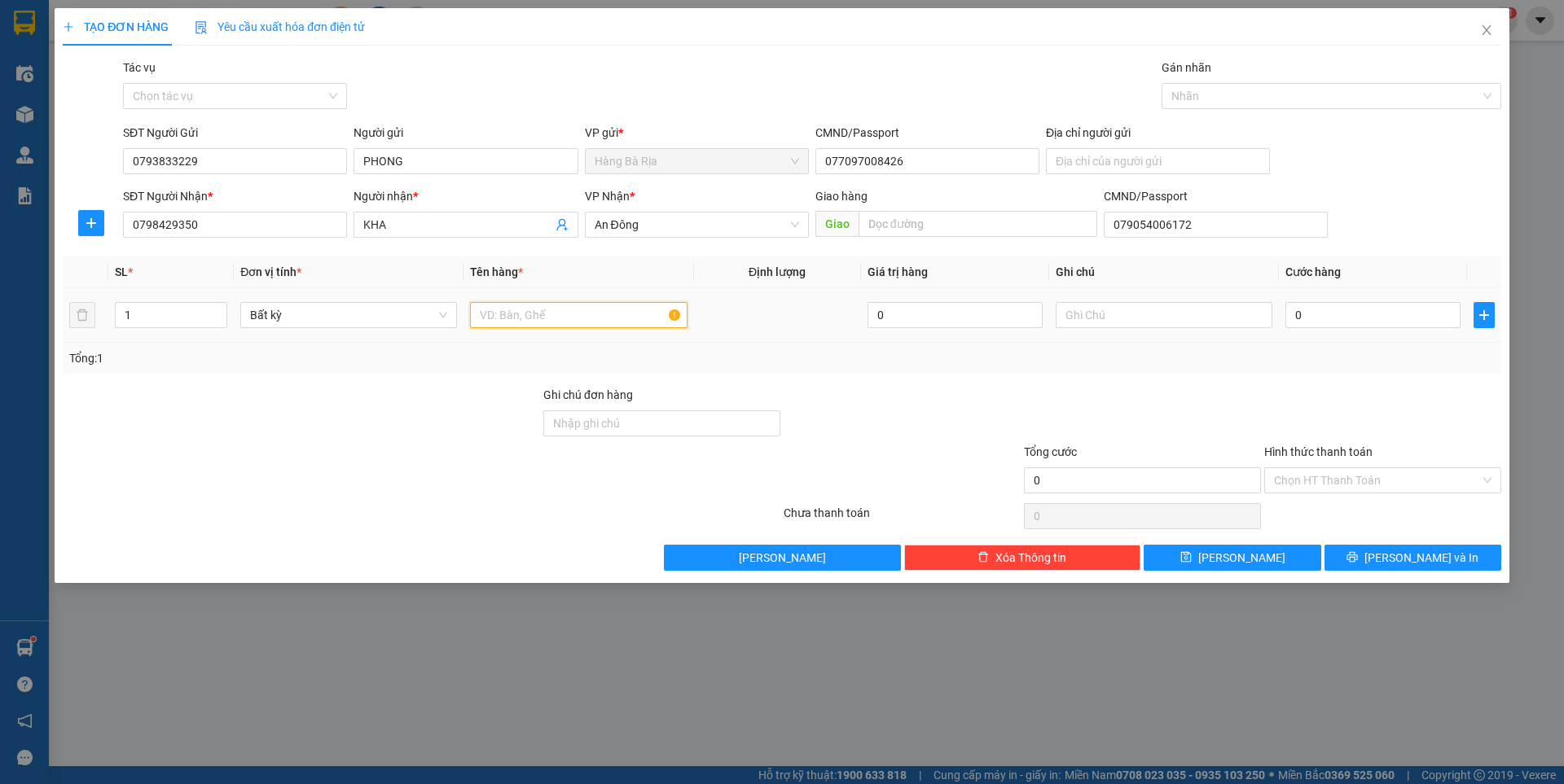
click at [635, 327] on input "text" at bounding box center [578, 315] width 216 height 26
type input "HỘP"
click at [1353, 324] on input "0" at bounding box center [1373, 315] width 175 height 26
type input "3"
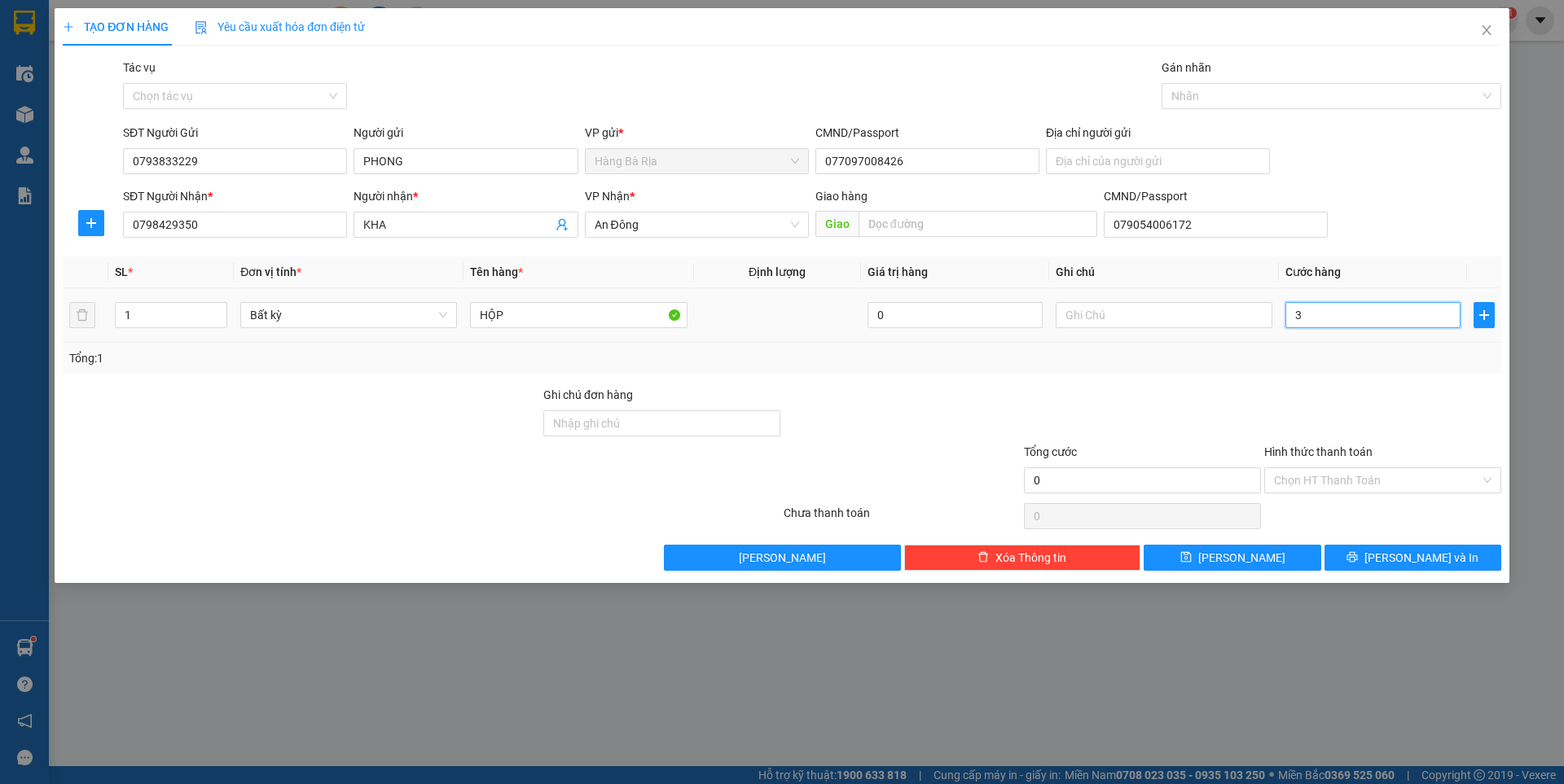
type input "3"
type input "30"
click at [1353, 483] on input "Hình thức thanh toán" at bounding box center [1377, 480] width 206 height 25
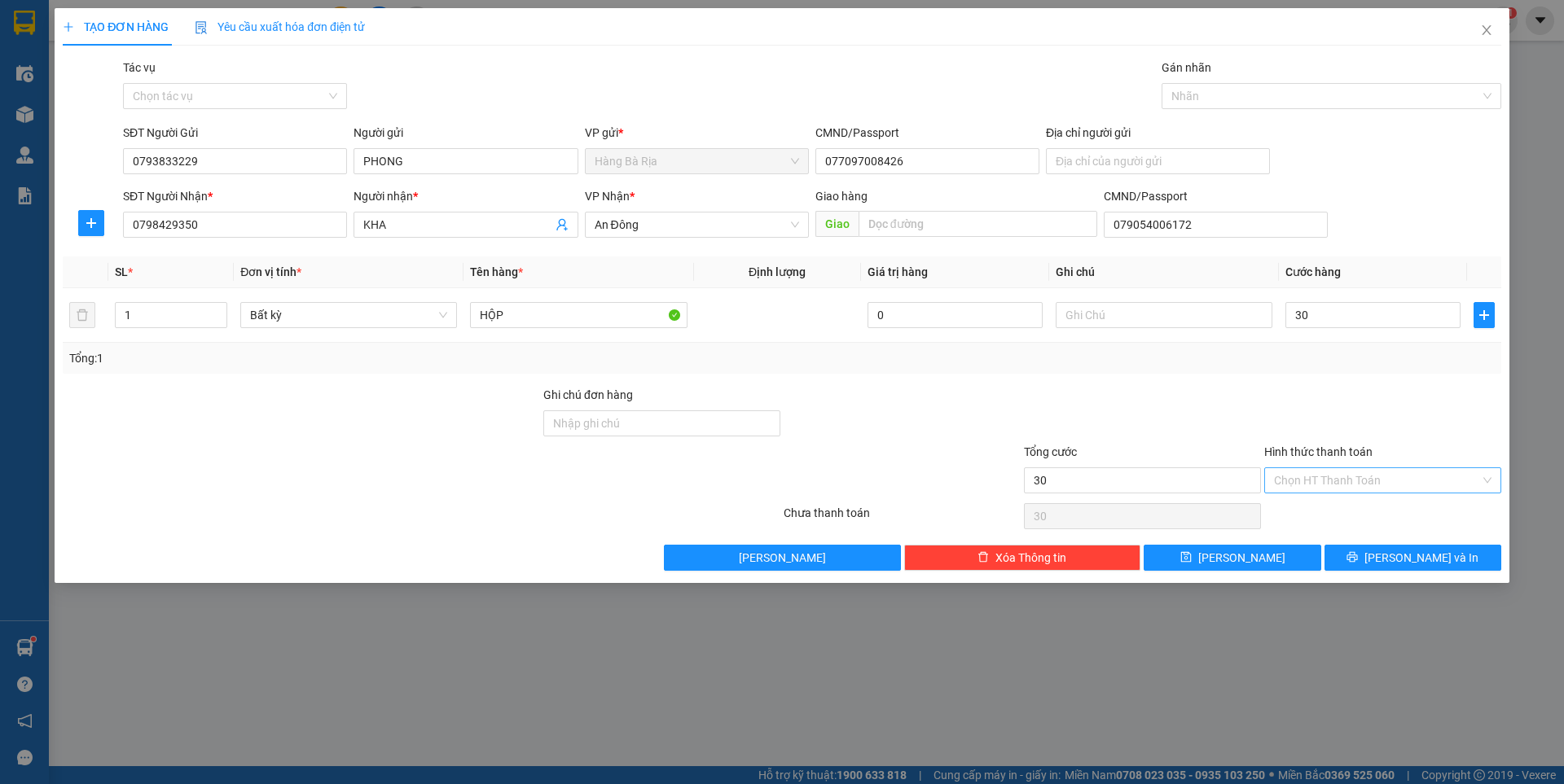
type input "30.000"
click at [1317, 514] on div "Tại văn phòng" at bounding box center [1382, 513] width 217 height 18
type input "0"
click at [1407, 570] on button "[PERSON_NAME] và In" at bounding box center [1413, 558] width 177 height 26
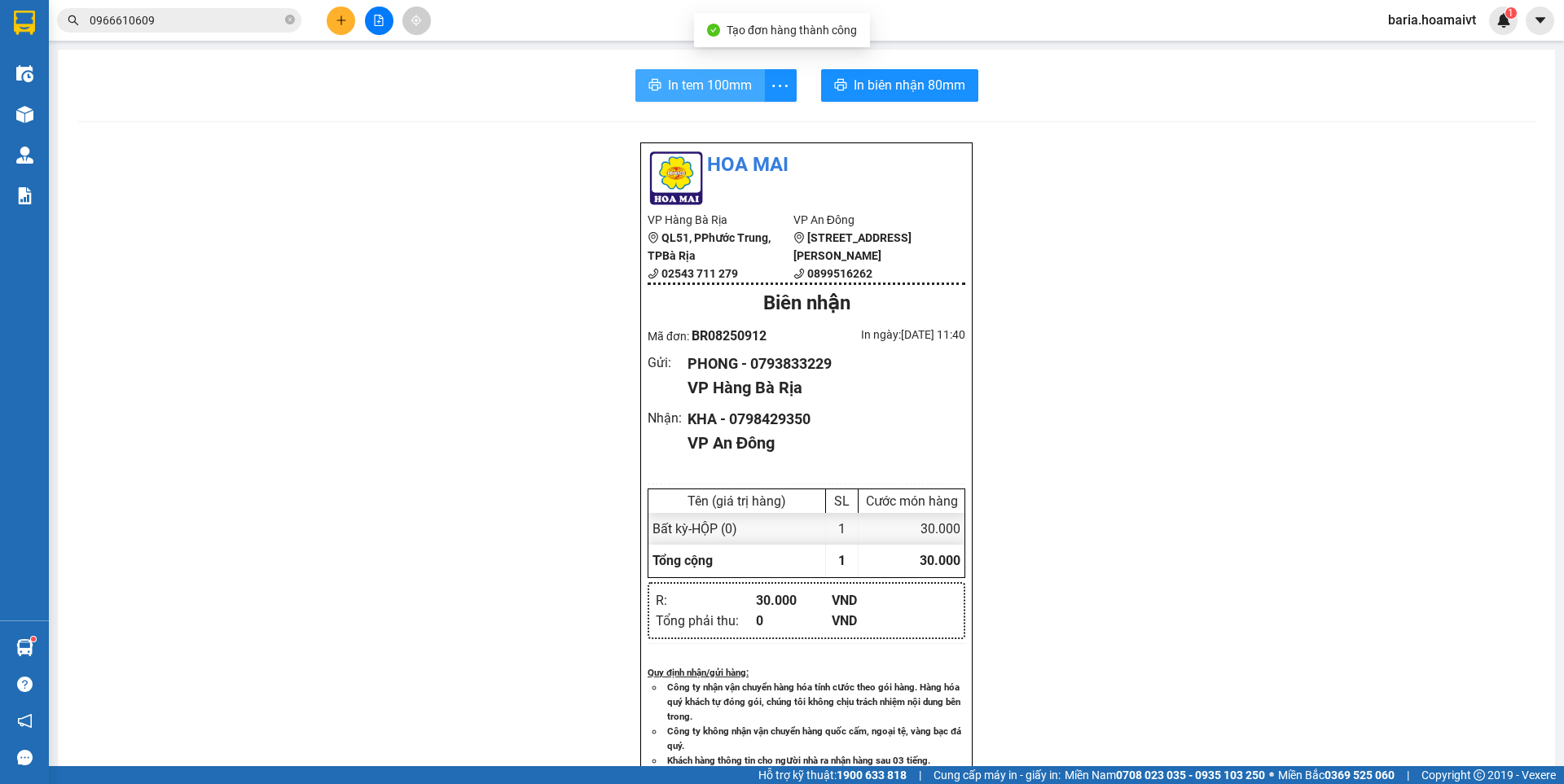
click at [718, 81] on span "In tem 100mm" at bounding box center [710, 85] width 84 height 21
click at [927, 84] on span "In biên nhận 80mm" at bounding box center [912, 85] width 111 height 21
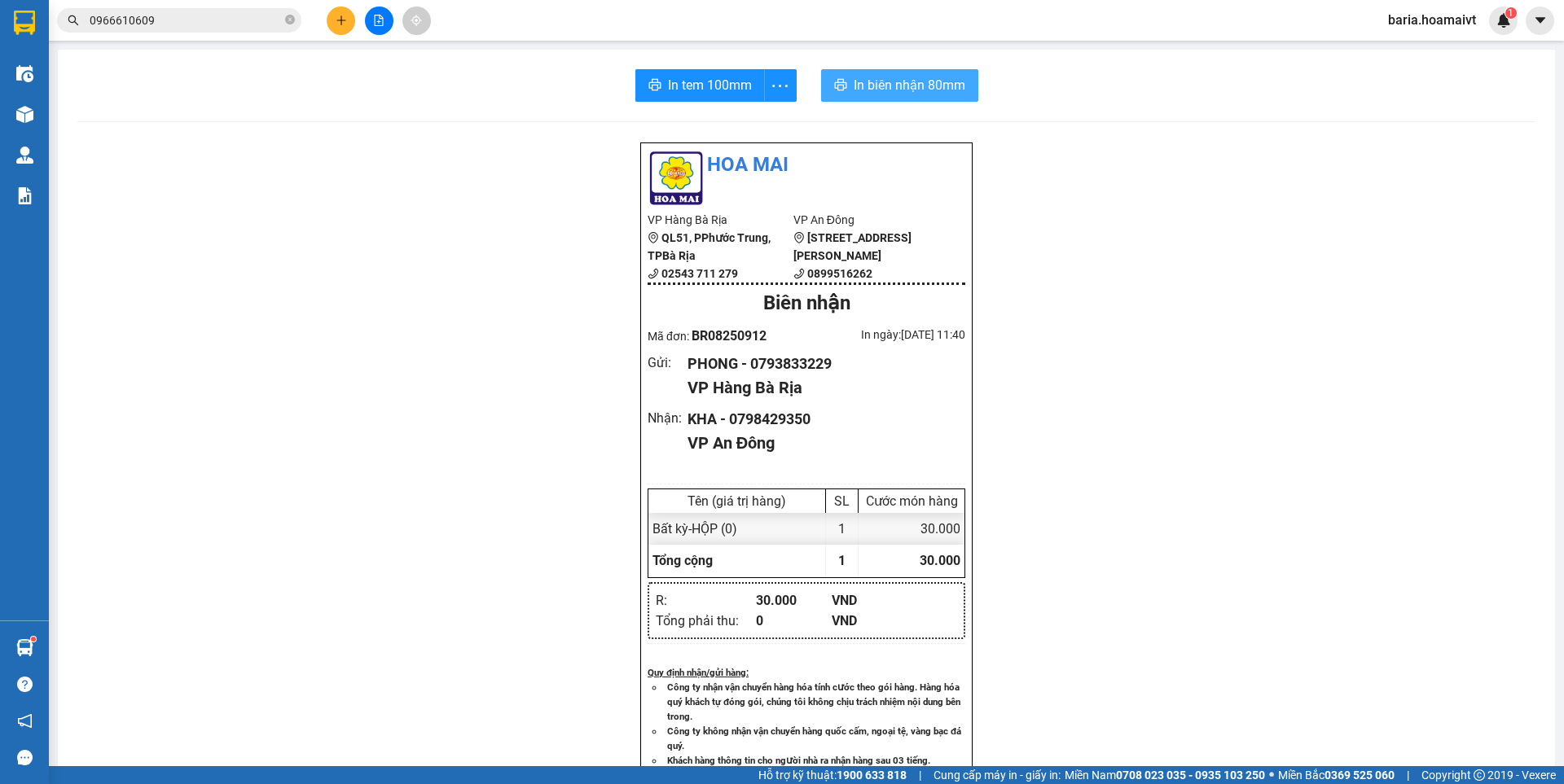
click at [927, 83] on span "In biên nhận 80mm" at bounding box center [909, 85] width 111 height 21
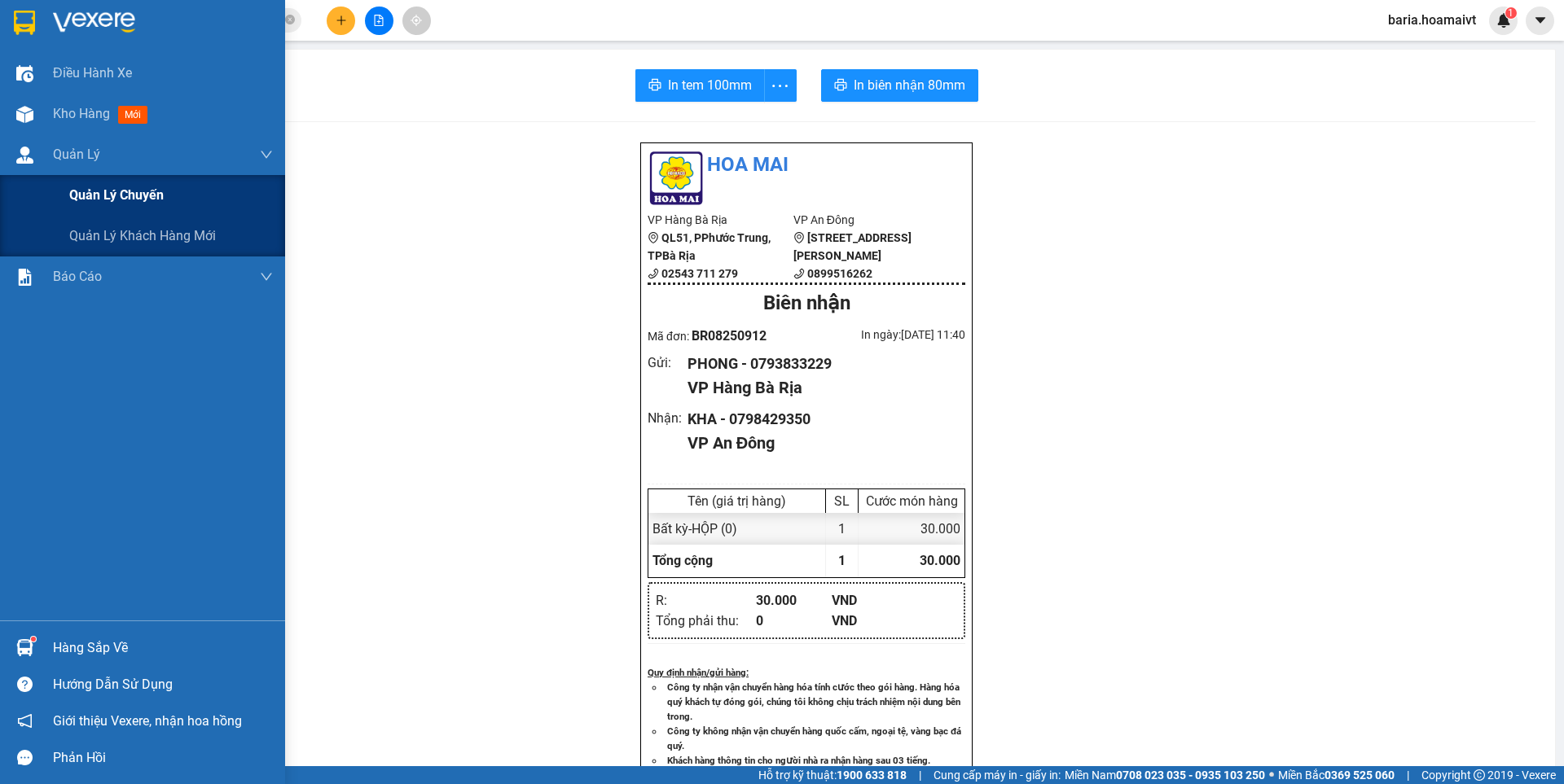
click at [105, 187] on span "Quản lý chuyến" at bounding box center [116, 195] width 94 height 21
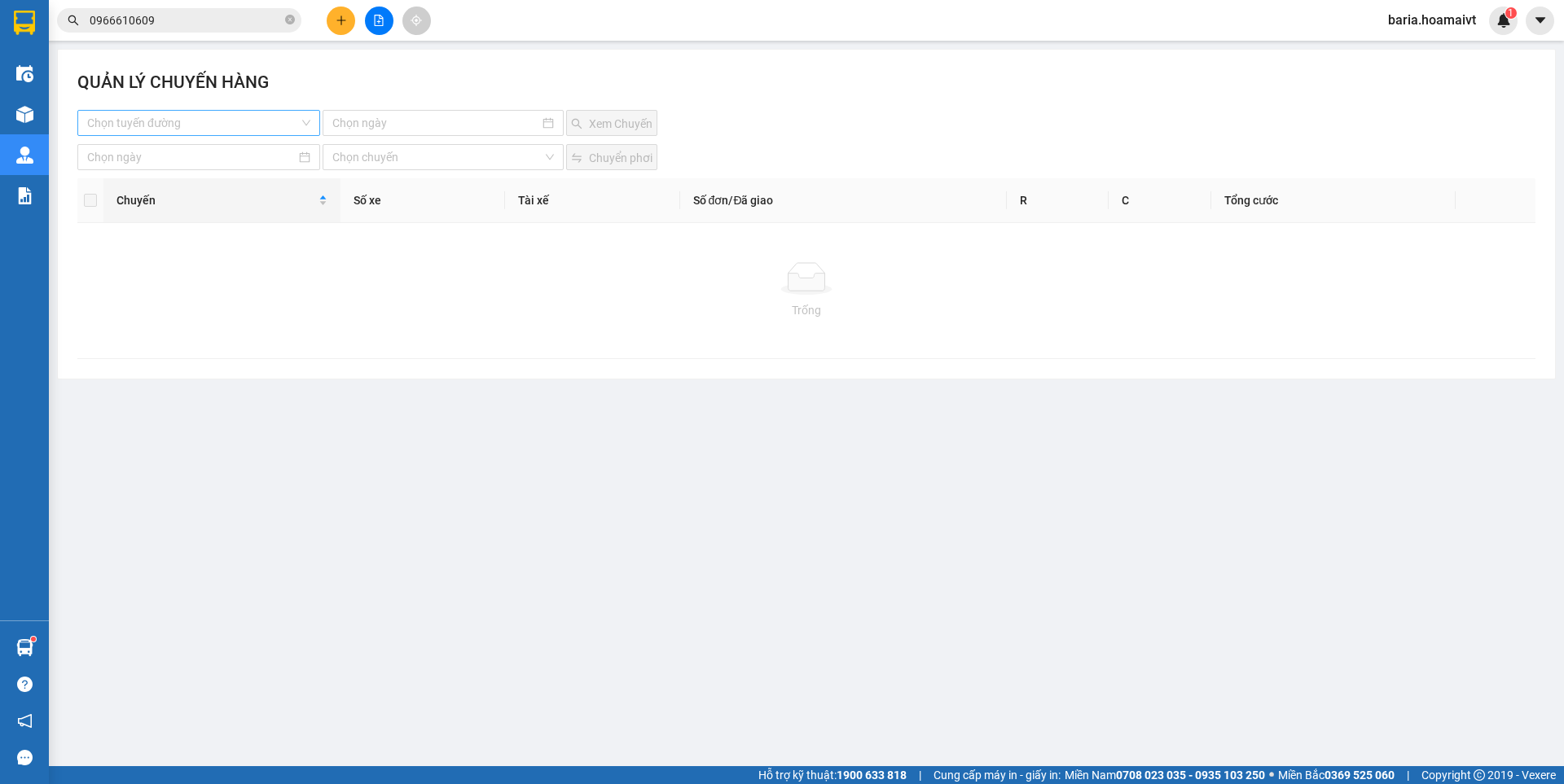
click at [240, 120] on input "search" at bounding box center [193, 123] width 211 height 25
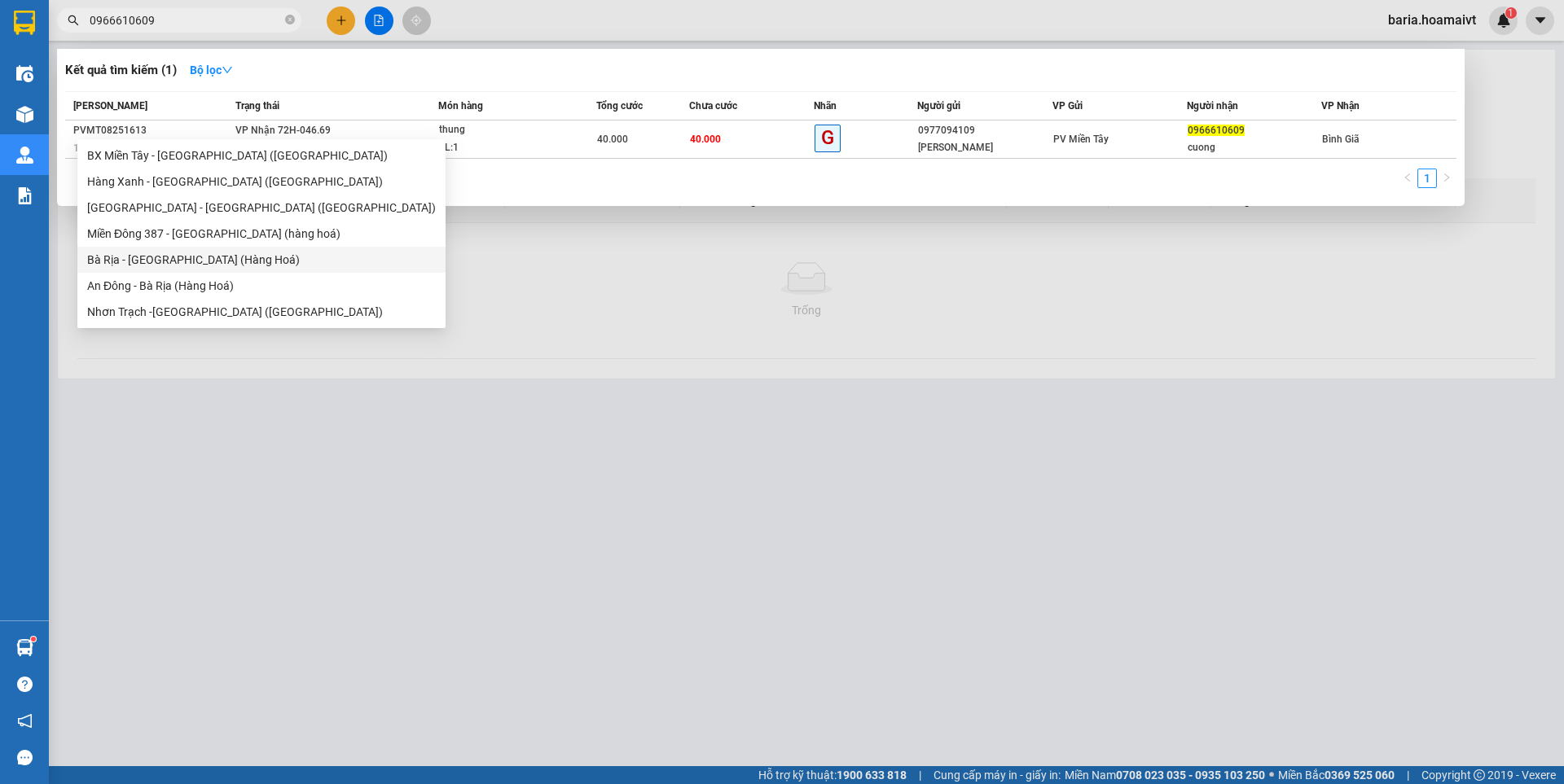
click at [213, 21] on input "0966610609" at bounding box center [186, 21] width 192 height 18
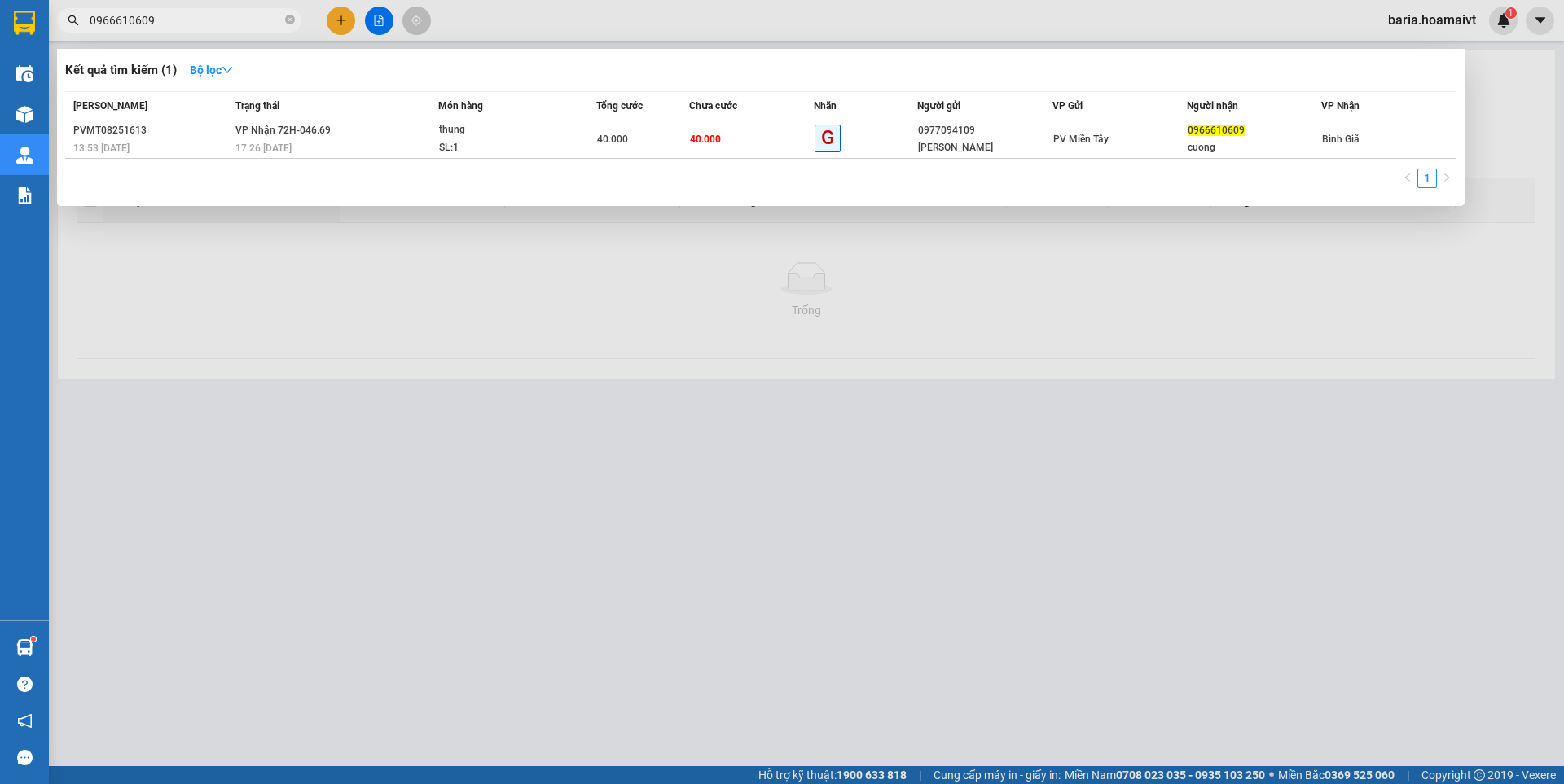
click at [213, 21] on input "0966610609" at bounding box center [186, 21] width 192 height 18
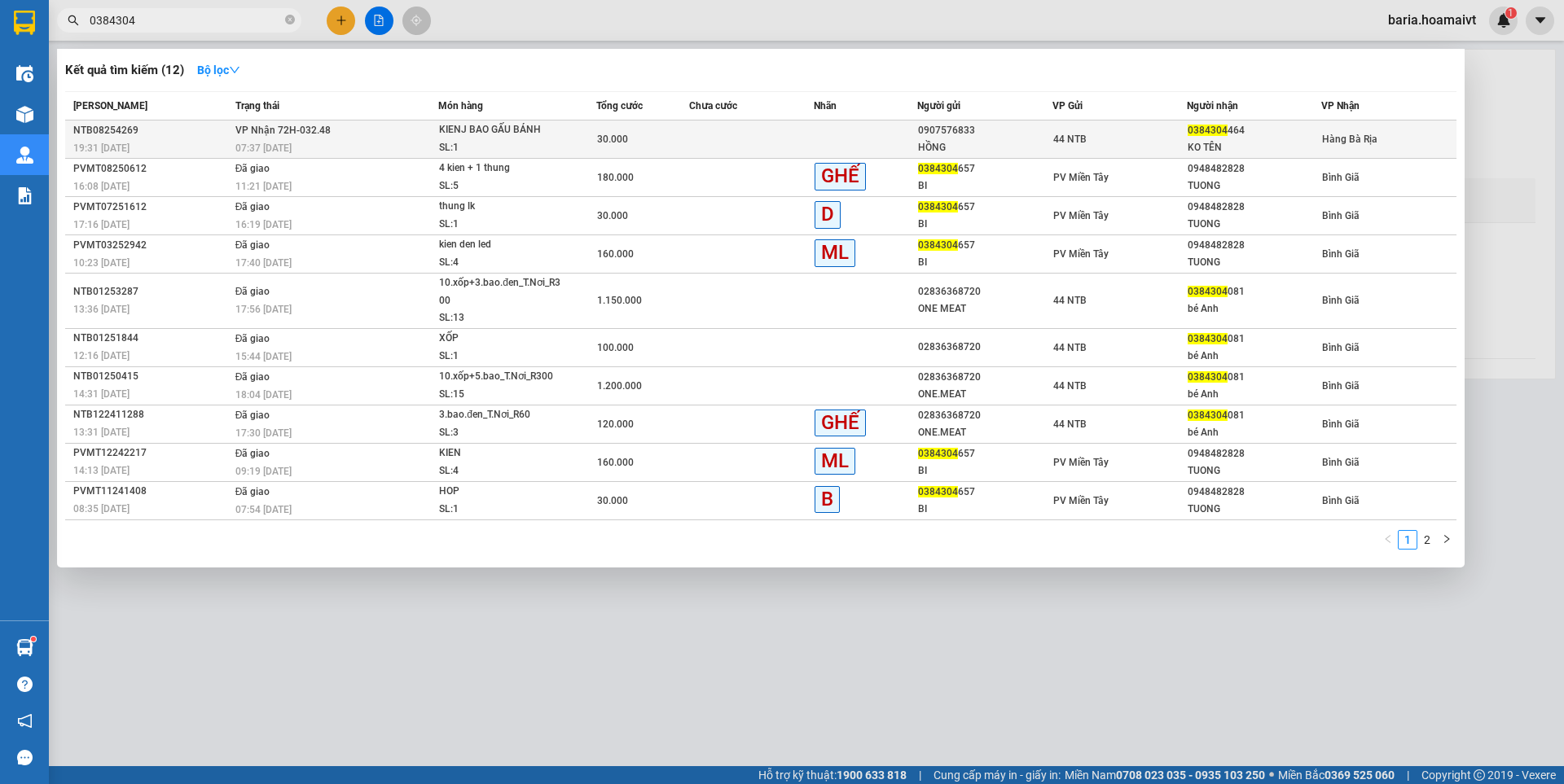
type input "0384304"
click at [588, 141] on span "KIENJ BAO GẤU BÁNH SL: 1" at bounding box center [517, 139] width 155 height 35
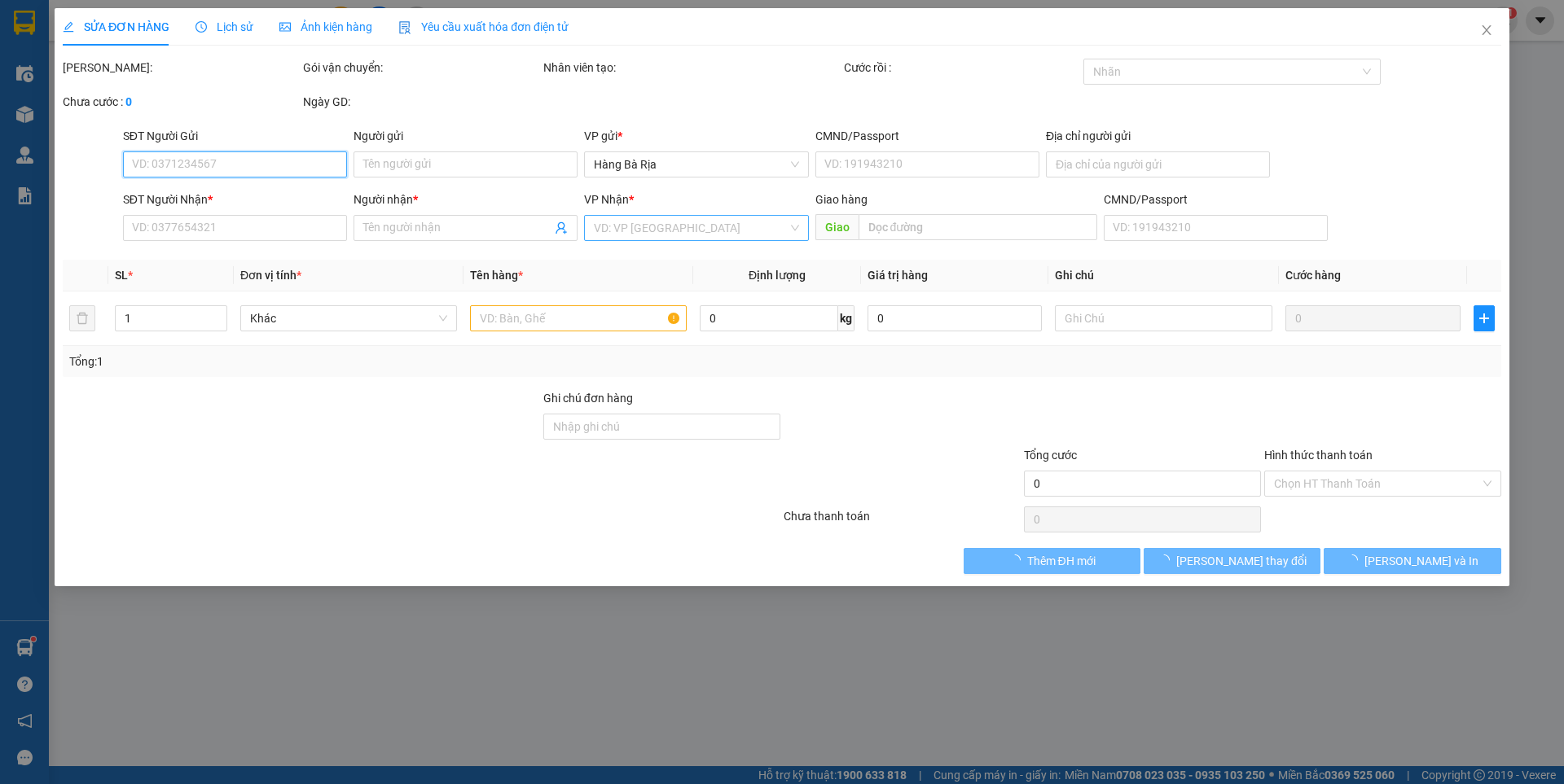
type input "0907576833"
type input "HỒNG"
type input "0384304464"
type input "KO TÊN"
type input "30.000"
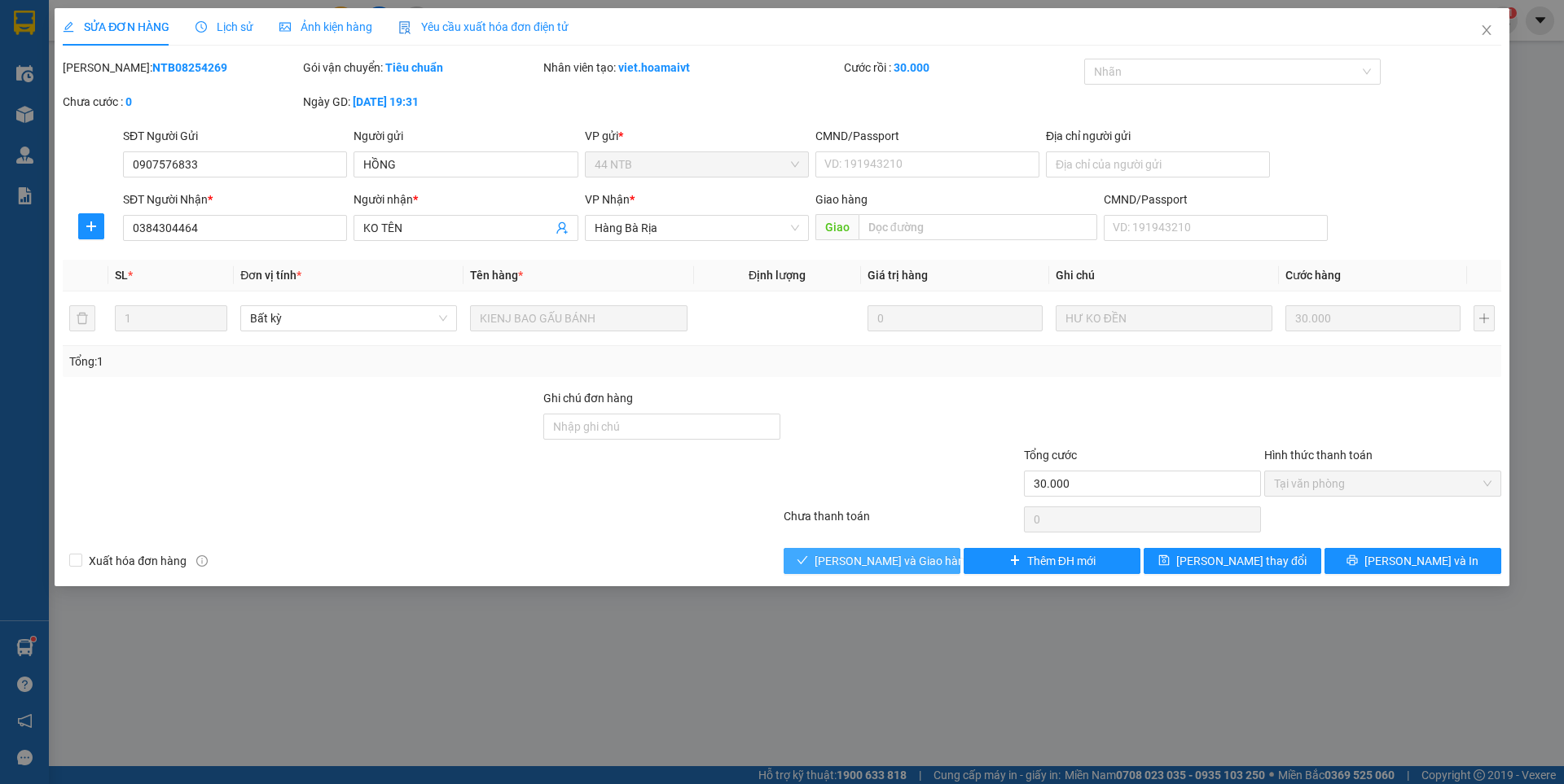
click at [889, 555] on span "[PERSON_NAME] và Giao hàng" at bounding box center [892, 561] width 156 height 18
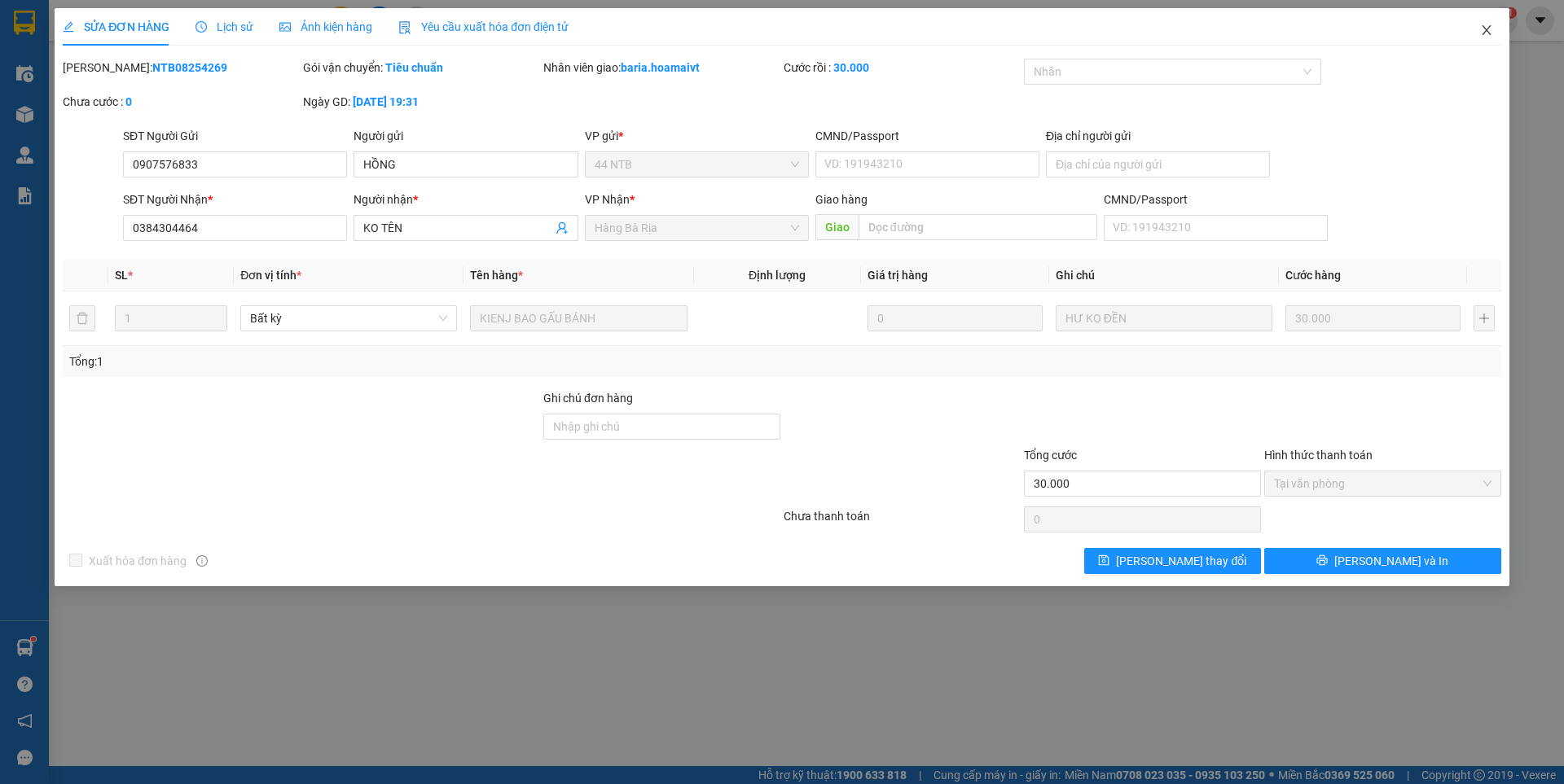
click at [1493, 21] on span "Close" at bounding box center [1486, 31] width 45 height 45
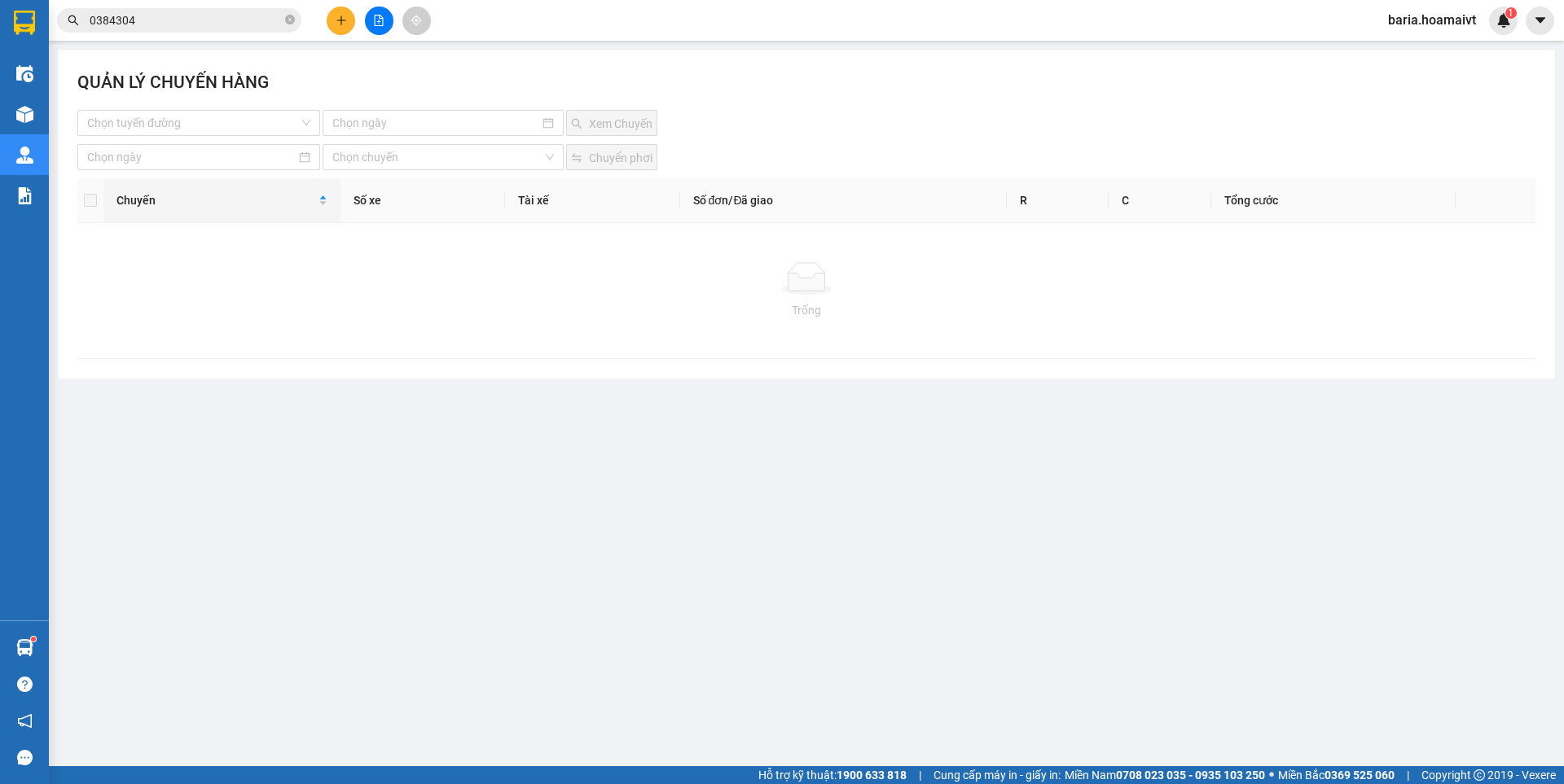
click at [344, 16] on icon "plus" at bounding box center [341, 21] width 12 height 12
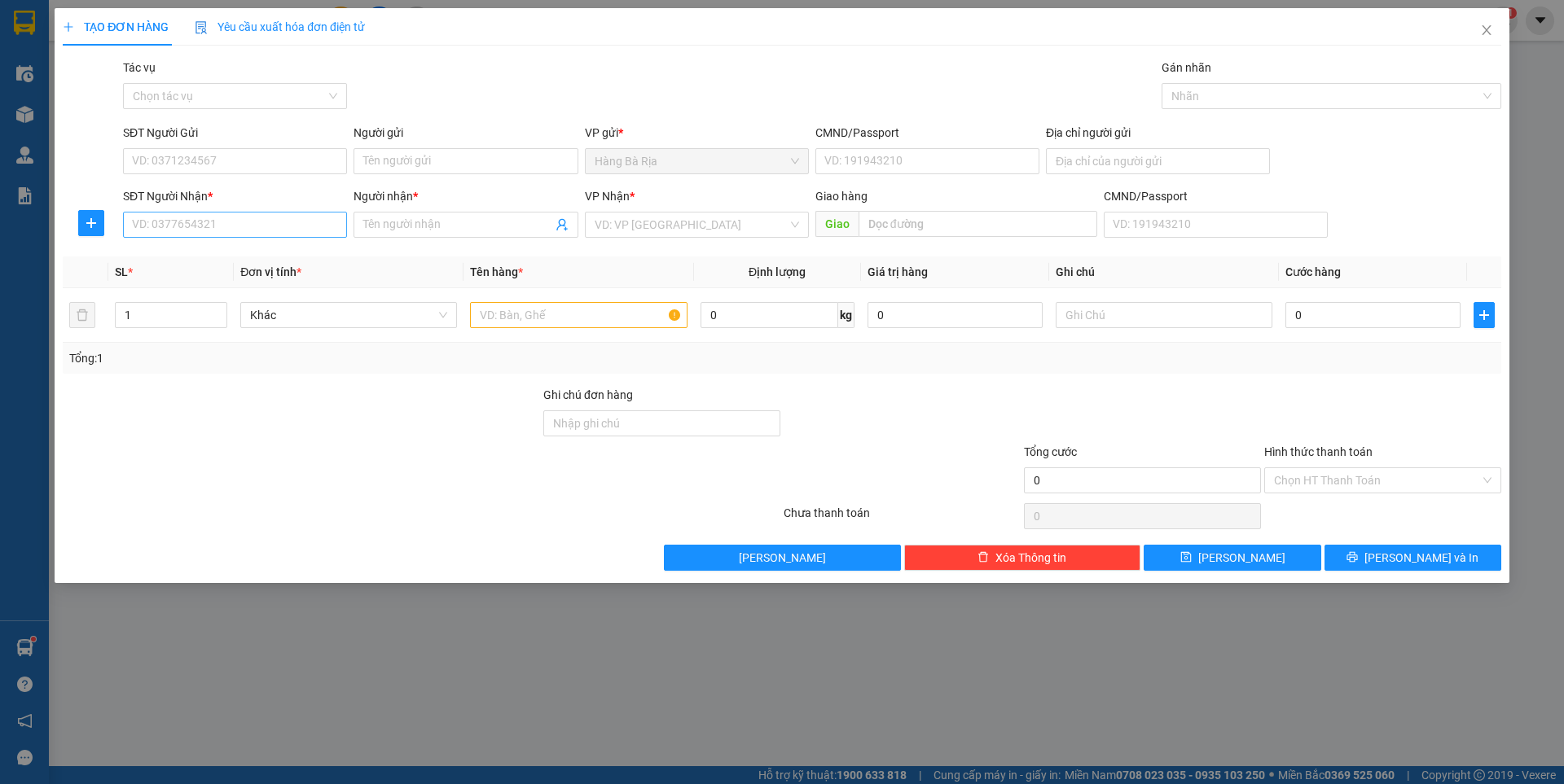
drag, startPoint x: 232, startPoint y: 238, endPoint x: 237, endPoint y: 222, distance: 16.8
click at [232, 233] on div "SĐT Người Nhận * VD: 0377654321" at bounding box center [235, 215] width 224 height 57
click at [237, 222] on input "SĐT Người Nhận *" at bounding box center [235, 224] width 224 height 26
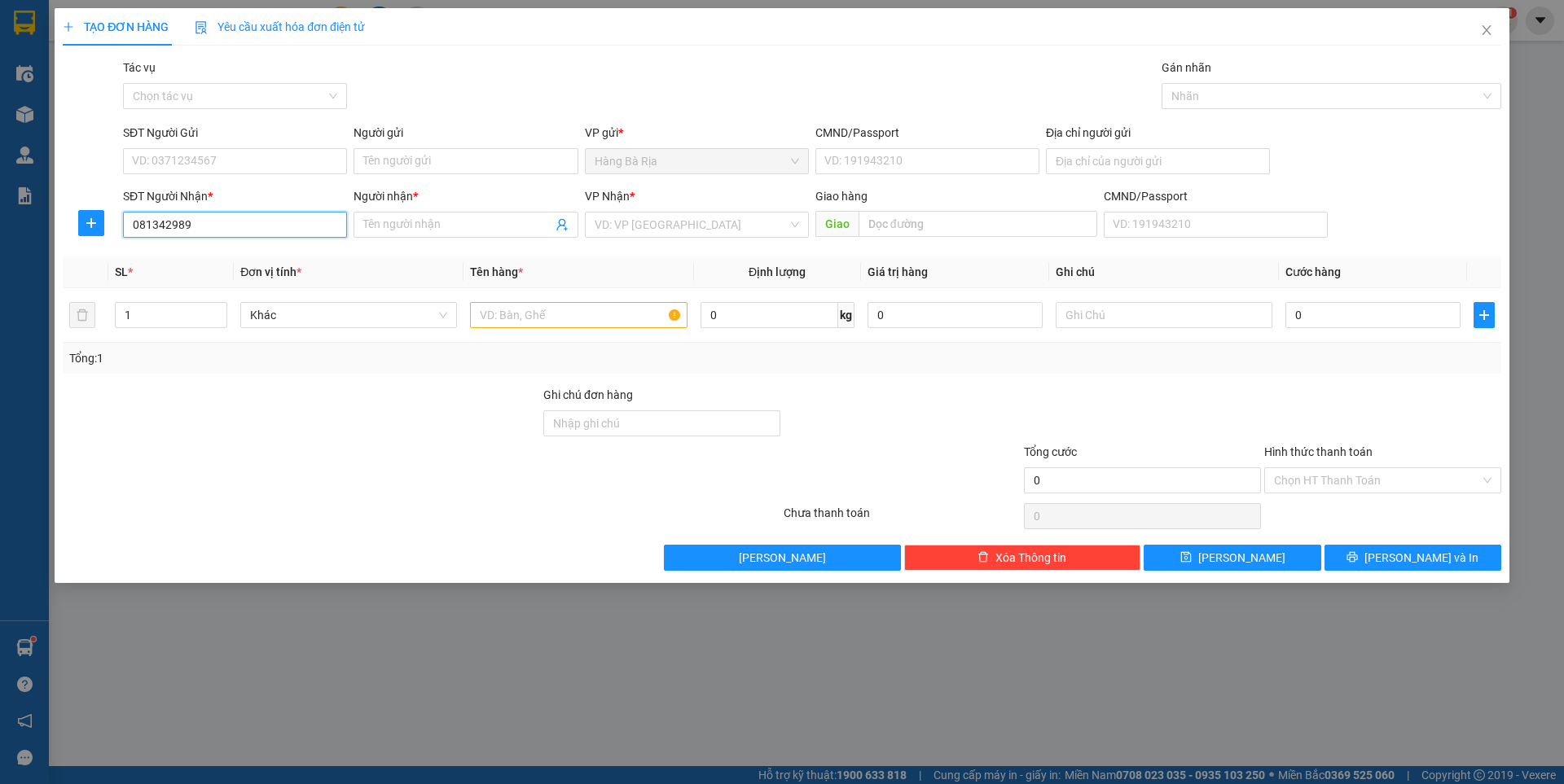
type input "0813429899"
click at [212, 259] on div "0813429899 - VỸ" at bounding box center [235, 257] width 205 height 18
type input "VỸ"
type input "0813429899"
click at [281, 163] on input "SĐT Người Gửi" at bounding box center [235, 162] width 224 height 26
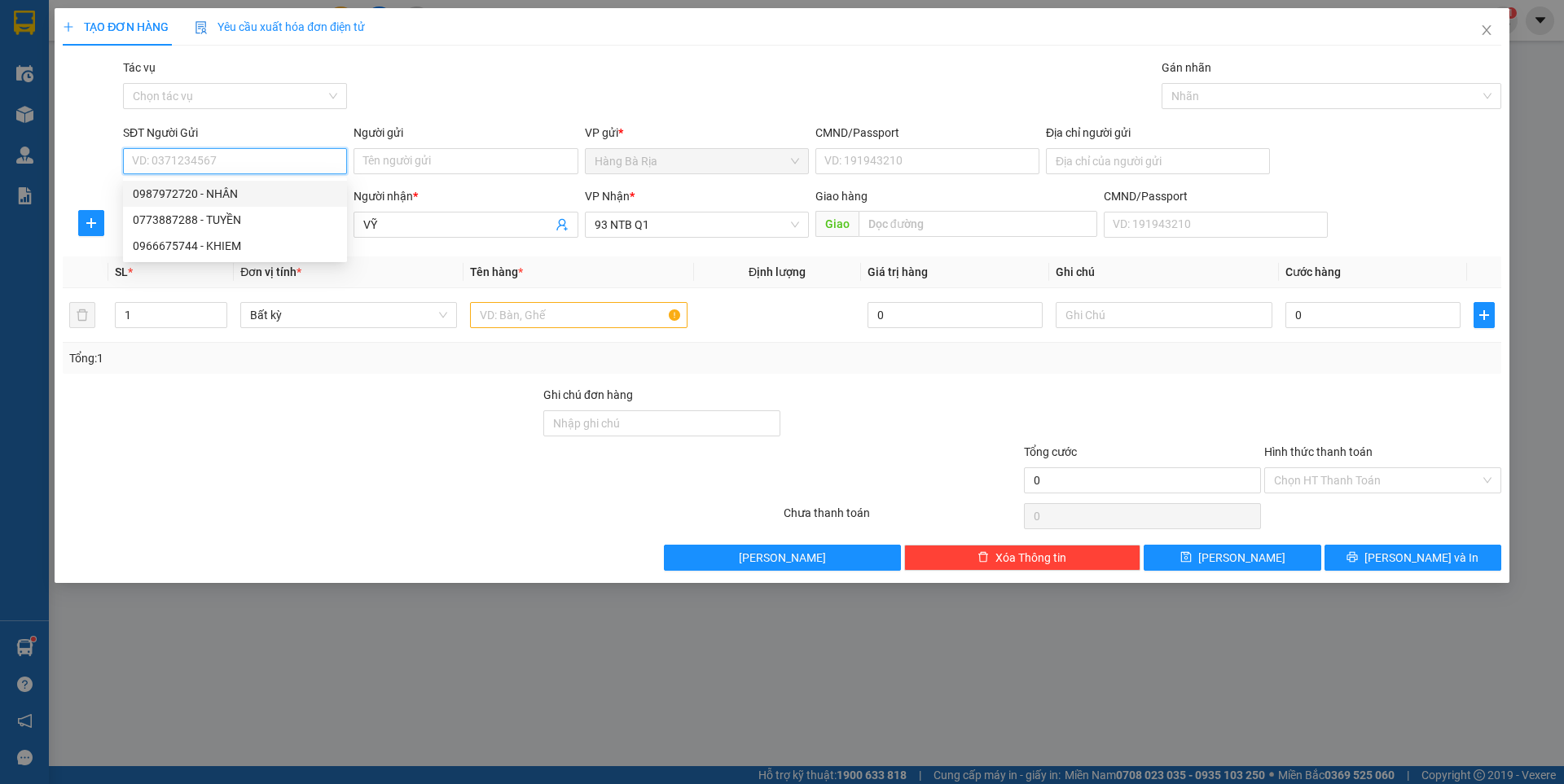
click at [217, 201] on div "0987972720 - NHÂN" at bounding box center [235, 194] width 205 height 18
type input "0987972720"
type input "NHÂN"
type input "077202006102"
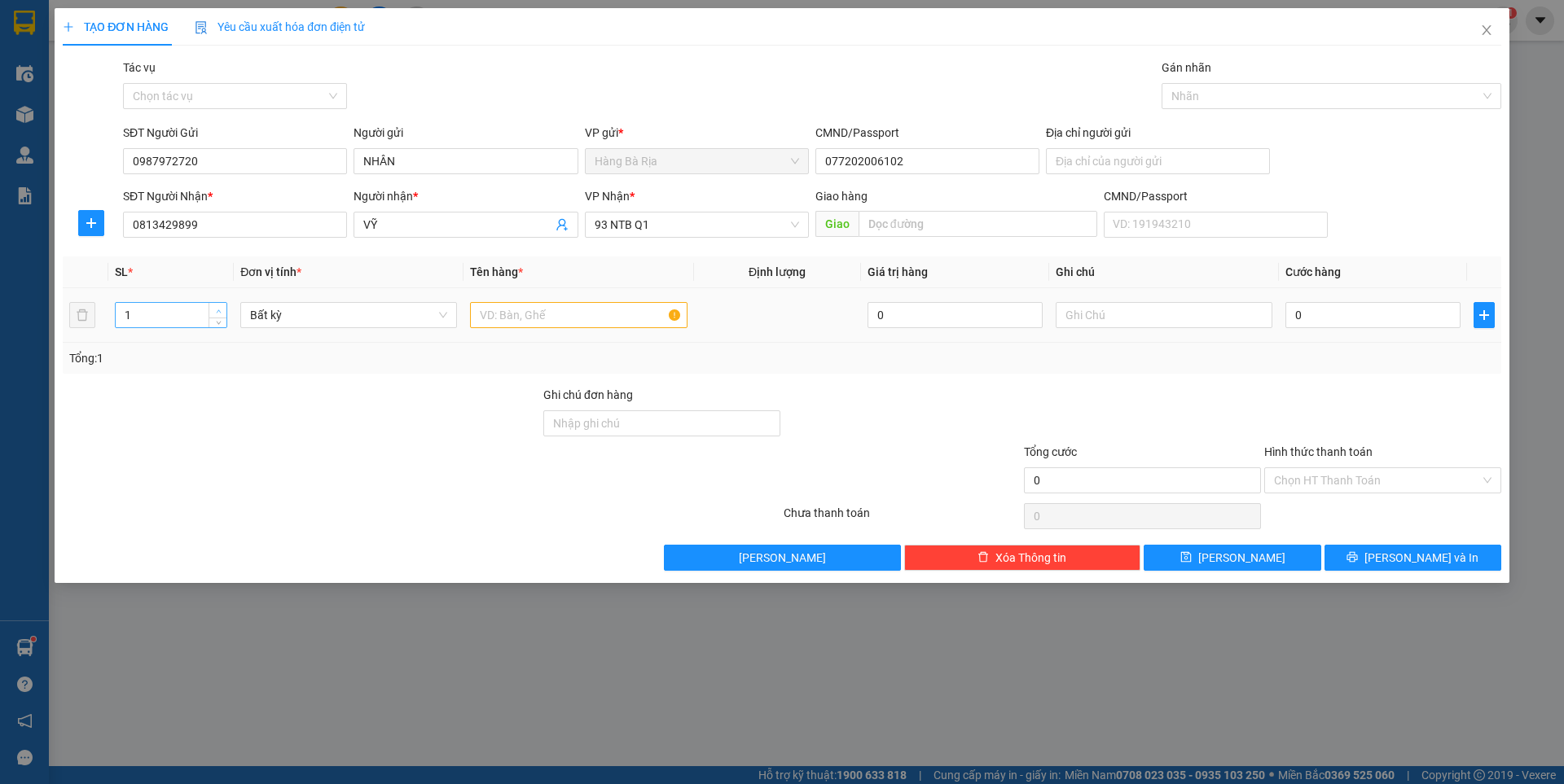
click at [220, 309] on icon "up" at bounding box center [218, 311] width 6 height 6
type input "2"
click at [547, 319] on input "text" at bounding box center [578, 315] width 216 height 26
type input "XỐP"
click at [1375, 317] on input "0" at bounding box center [1373, 315] width 175 height 26
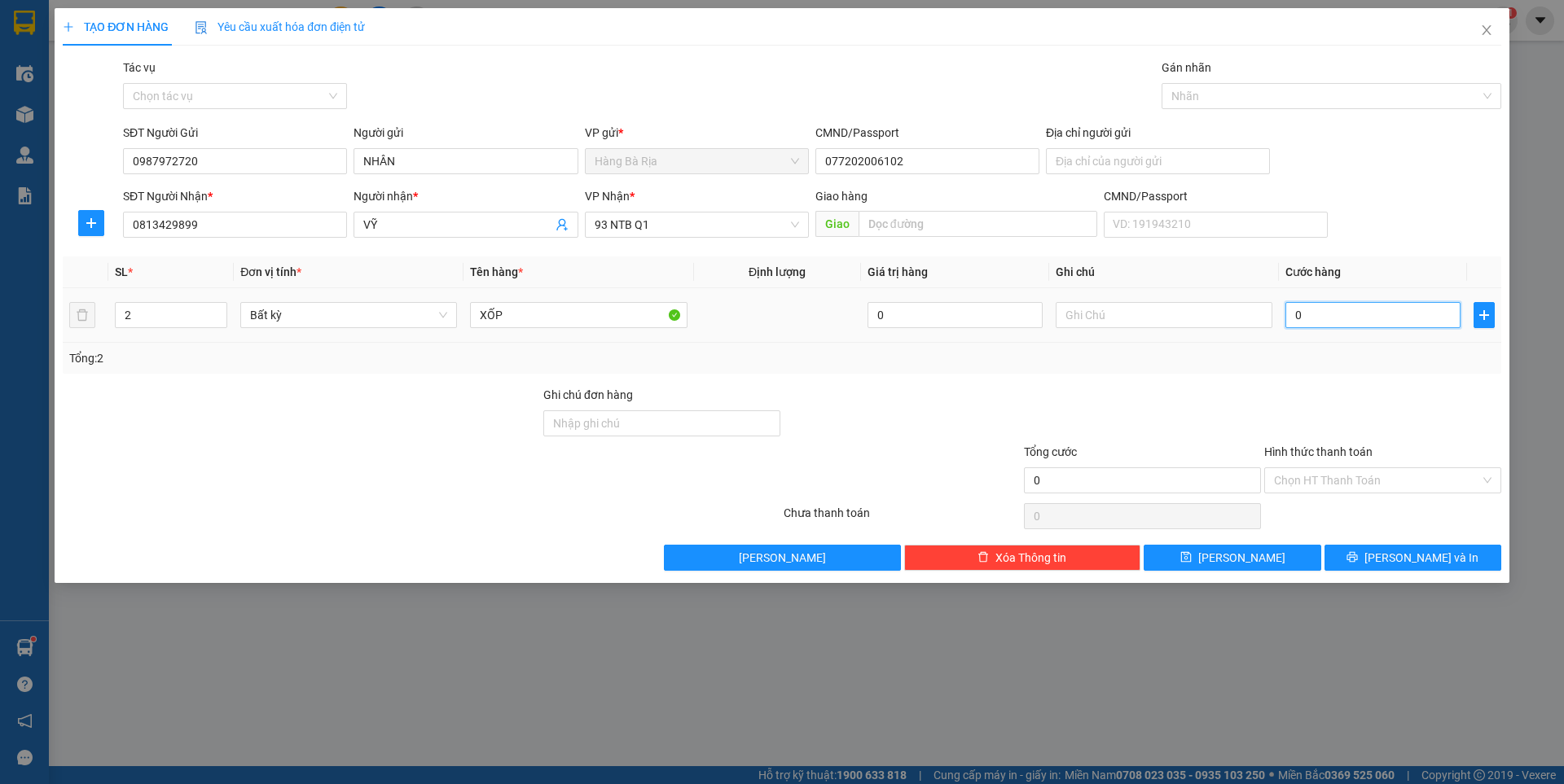
type input "8"
type input "80"
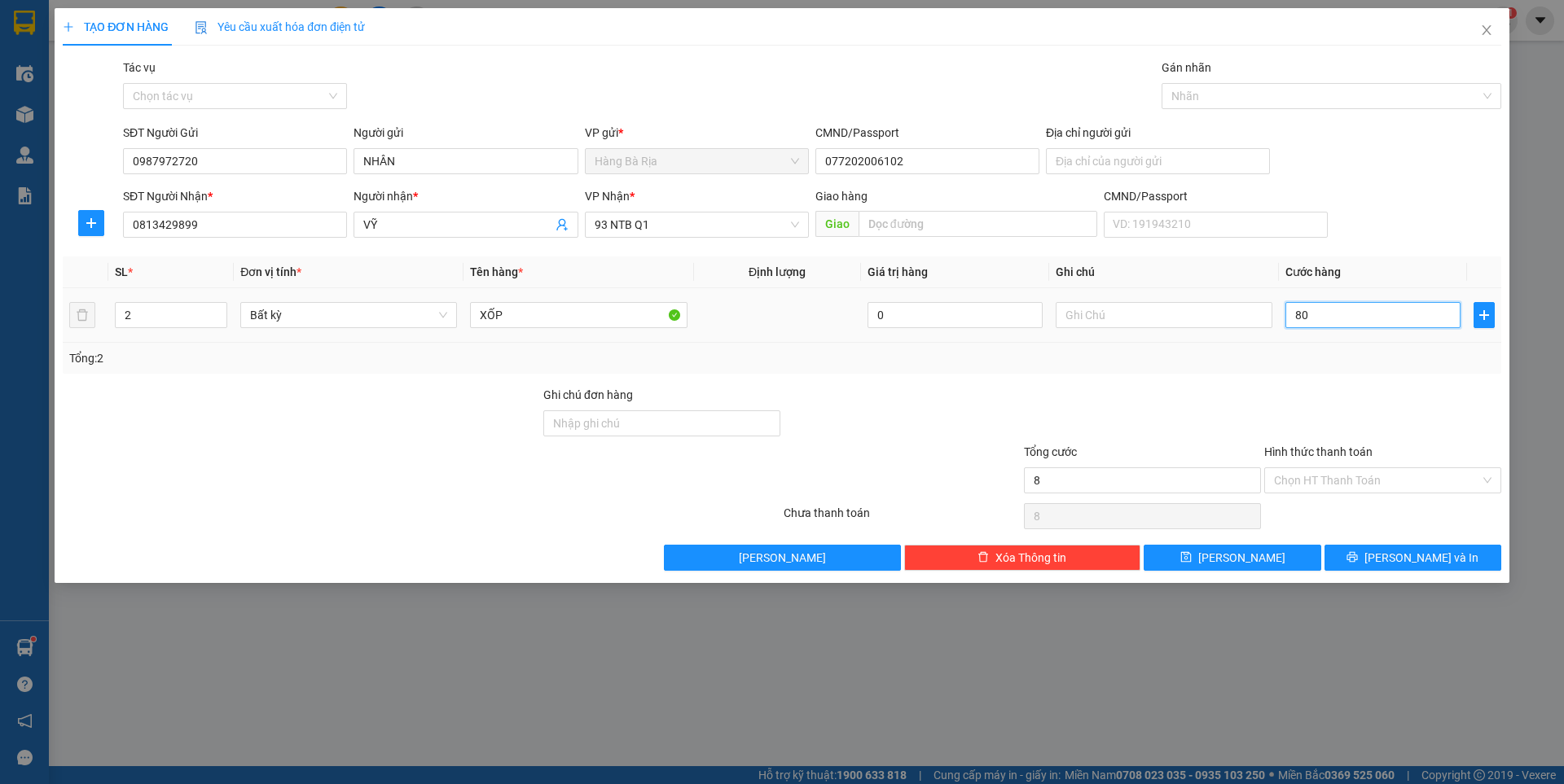
type input "80"
type input "80.000"
click at [587, 312] on input "XỐP" at bounding box center [578, 315] width 216 height 26
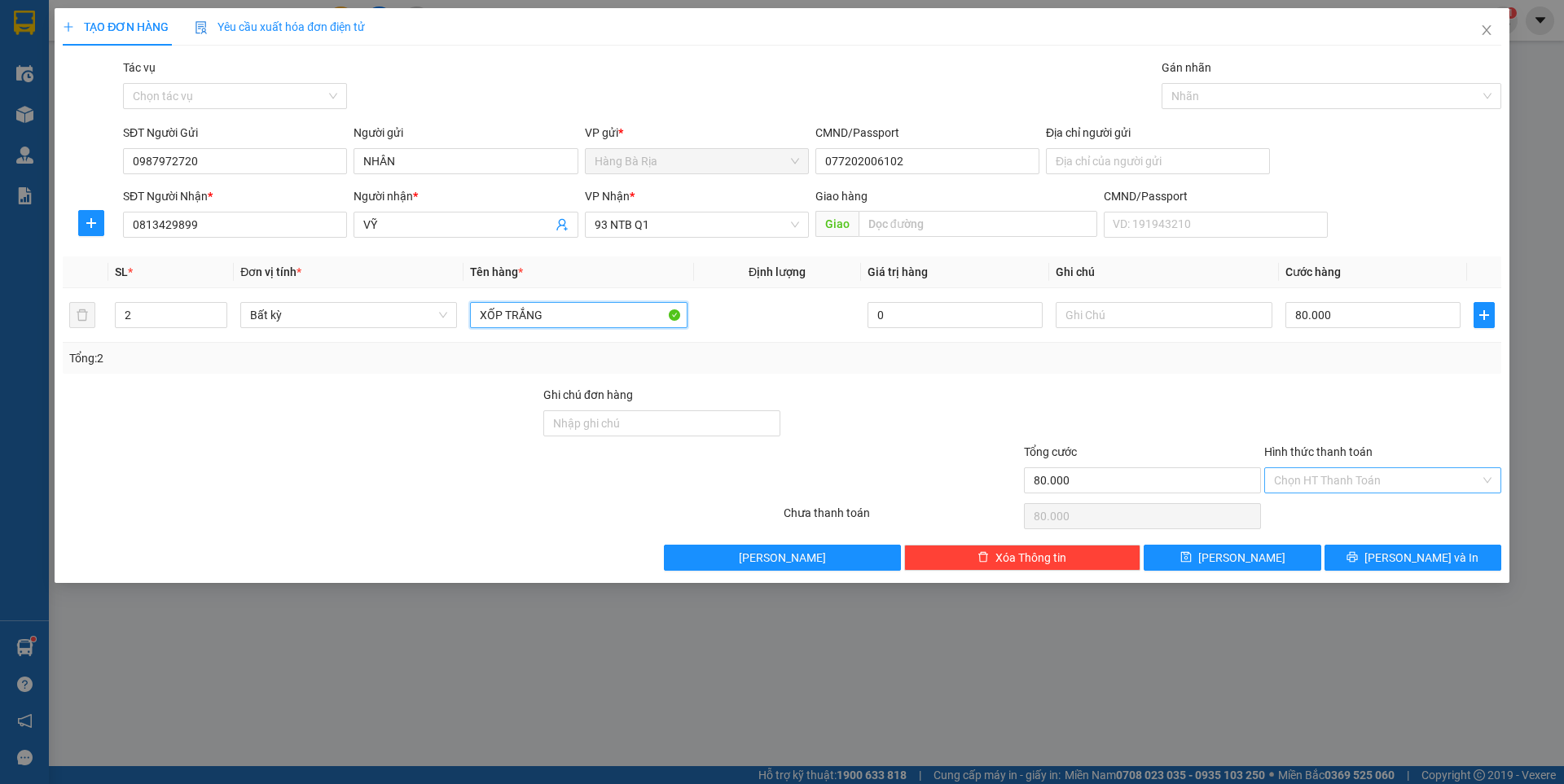
type input "XỐP TRẮNG"
click at [1338, 478] on input "Hình thức thanh toán" at bounding box center [1377, 480] width 206 height 25
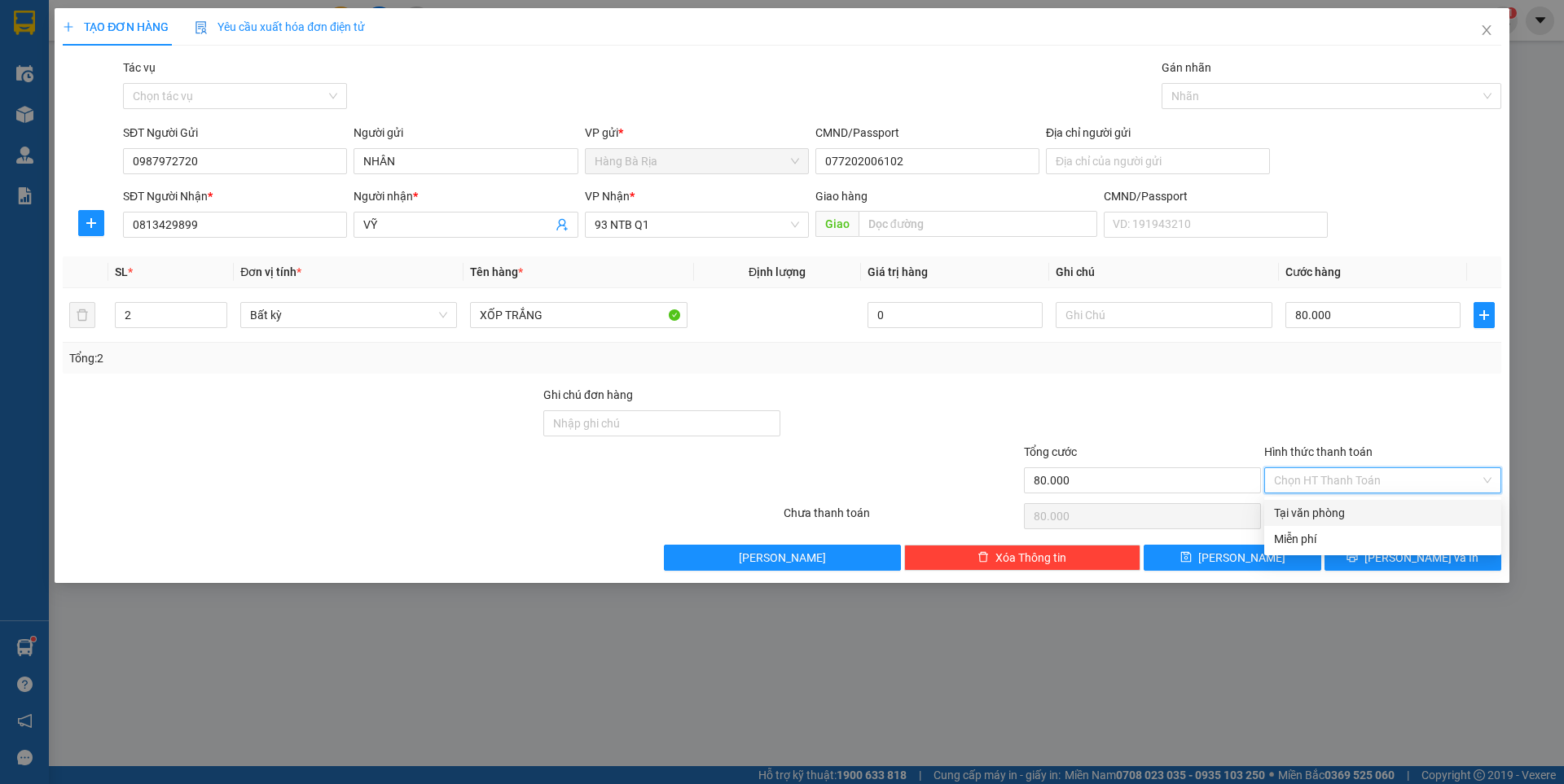
click at [1321, 512] on div "Tại văn phòng" at bounding box center [1382, 513] width 217 height 18
type input "0"
click at [1371, 561] on button "[PERSON_NAME] và In" at bounding box center [1413, 558] width 177 height 26
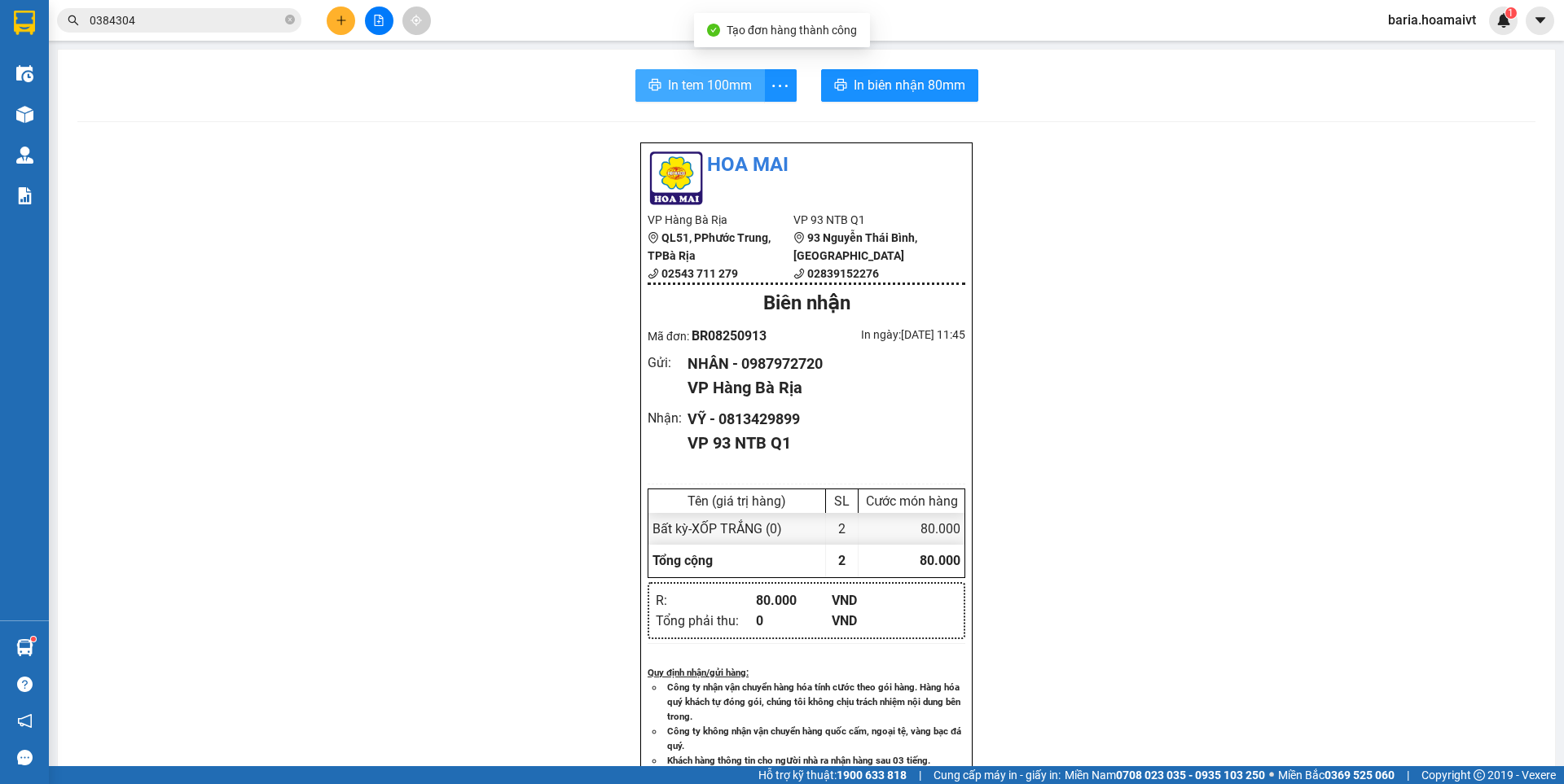
click at [718, 91] on span "In tem 100mm" at bounding box center [710, 85] width 84 height 21
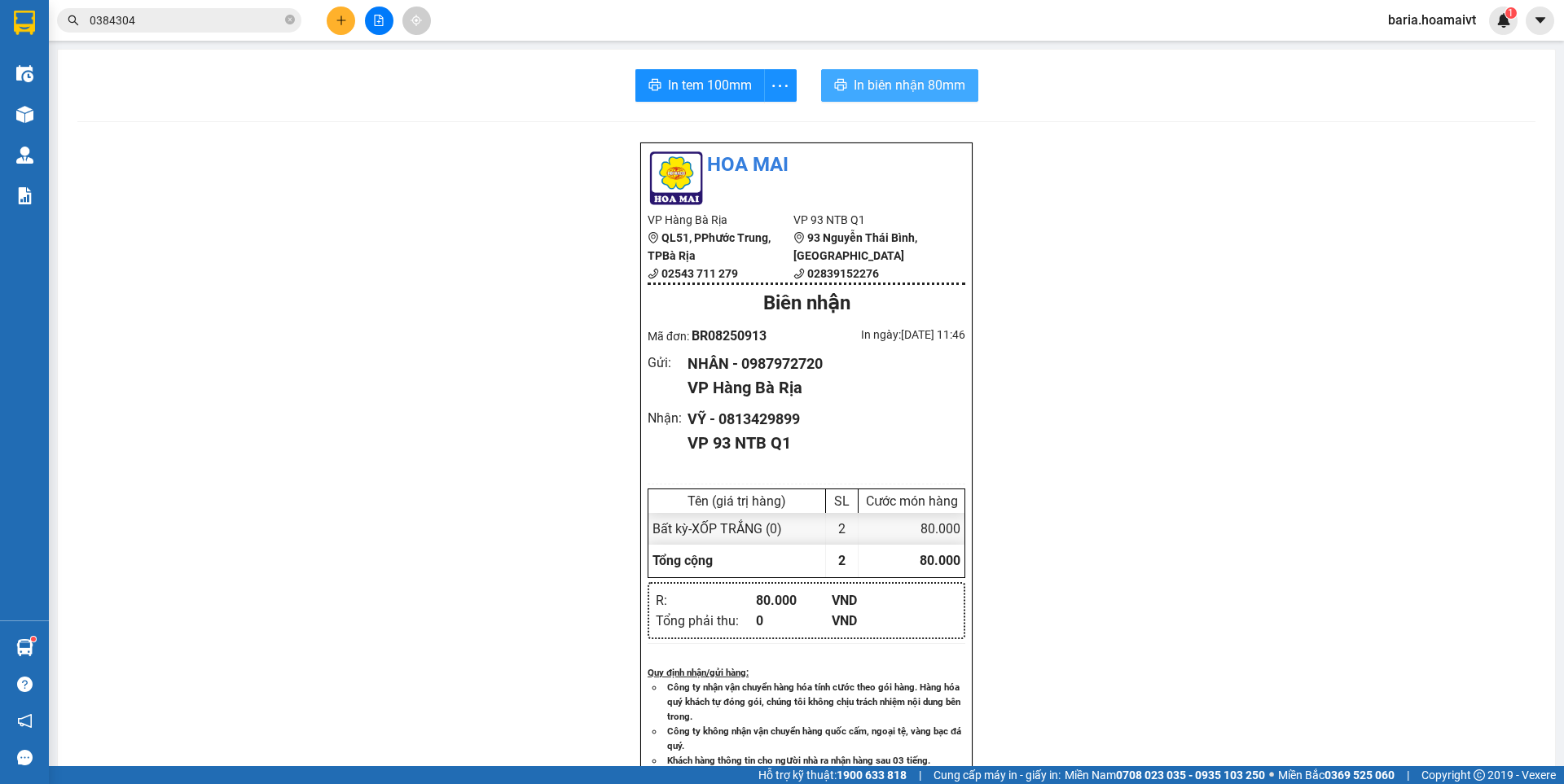
click at [922, 83] on span "In biên nhận 80mm" at bounding box center [909, 85] width 111 height 21
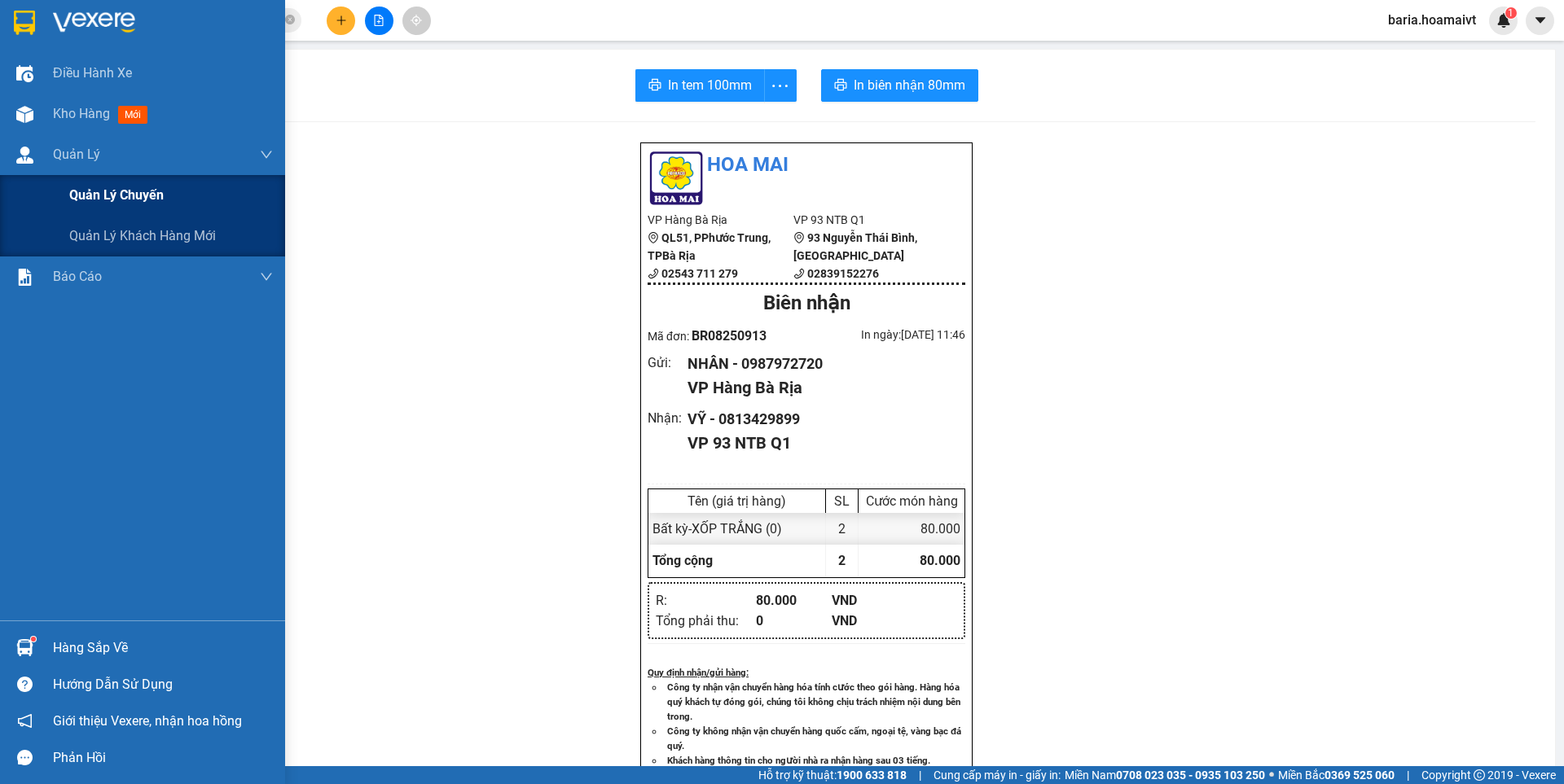
click at [100, 194] on span "Quản lý chuyến" at bounding box center [116, 195] width 94 height 21
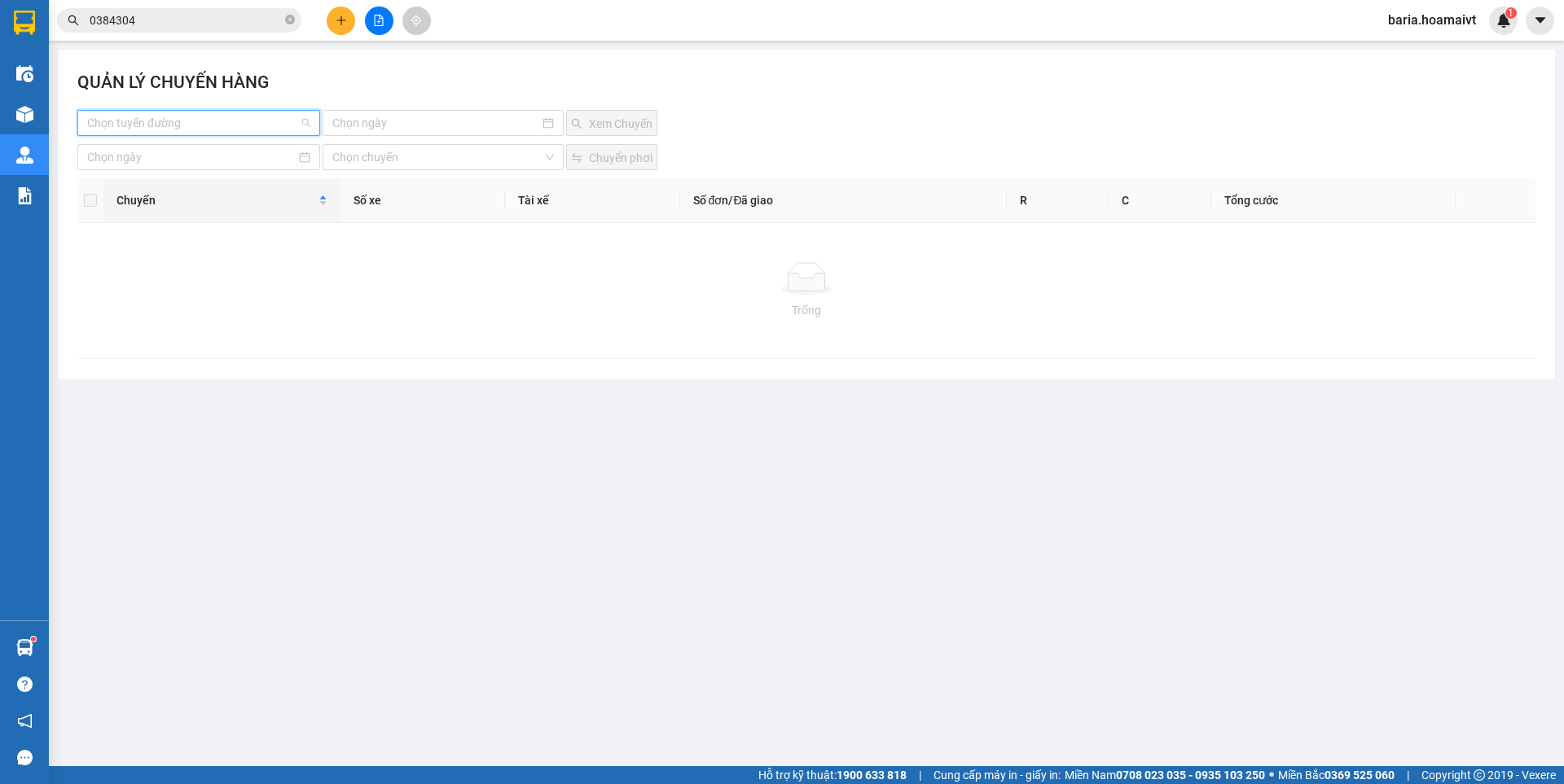
click at [213, 119] on input "search" at bounding box center [193, 123] width 211 height 25
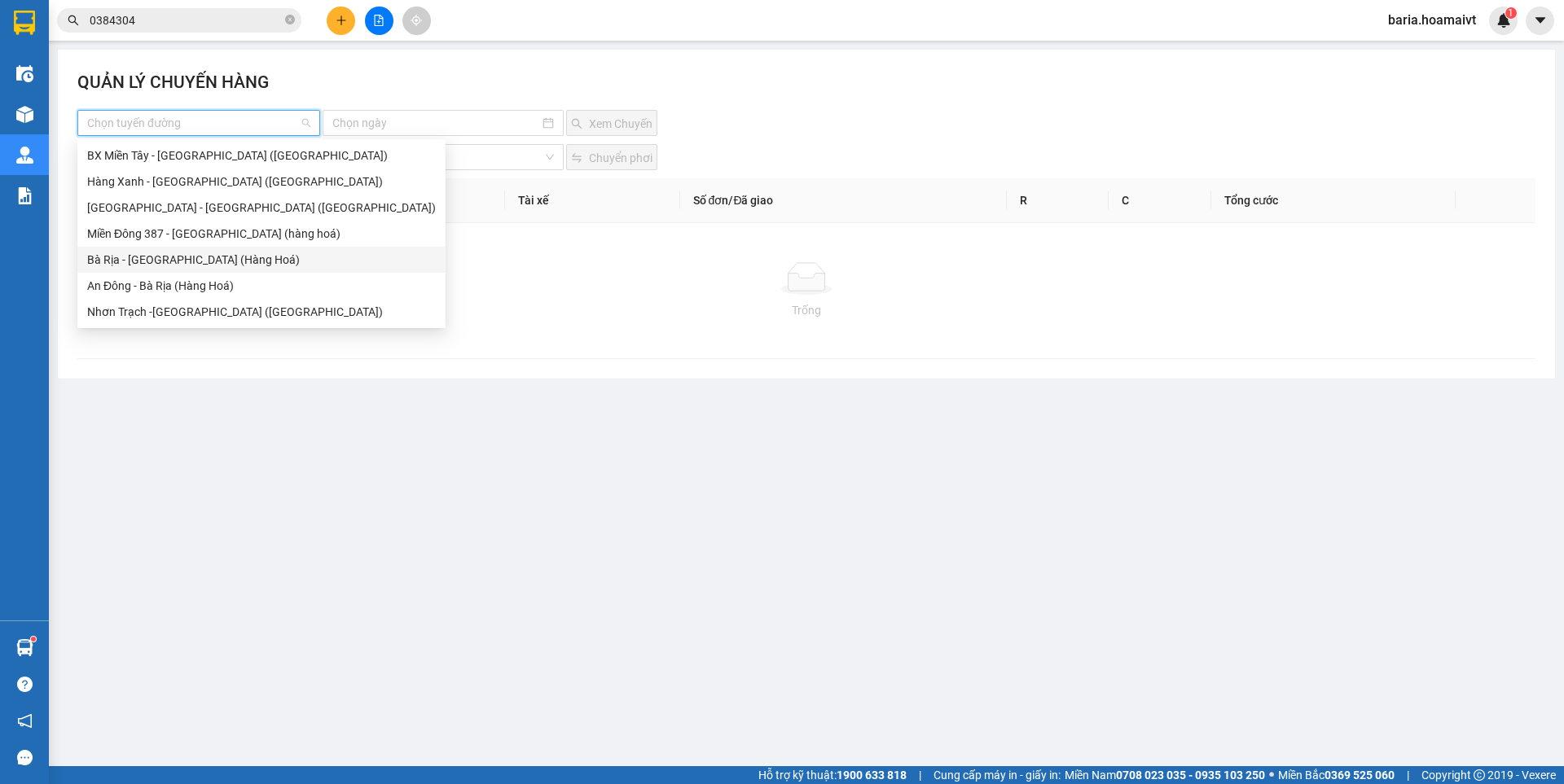
click at [159, 258] on div "Bà Rịa - [GEOGRAPHIC_DATA] (Hàng Hoá)" at bounding box center [262, 260] width 348 height 18
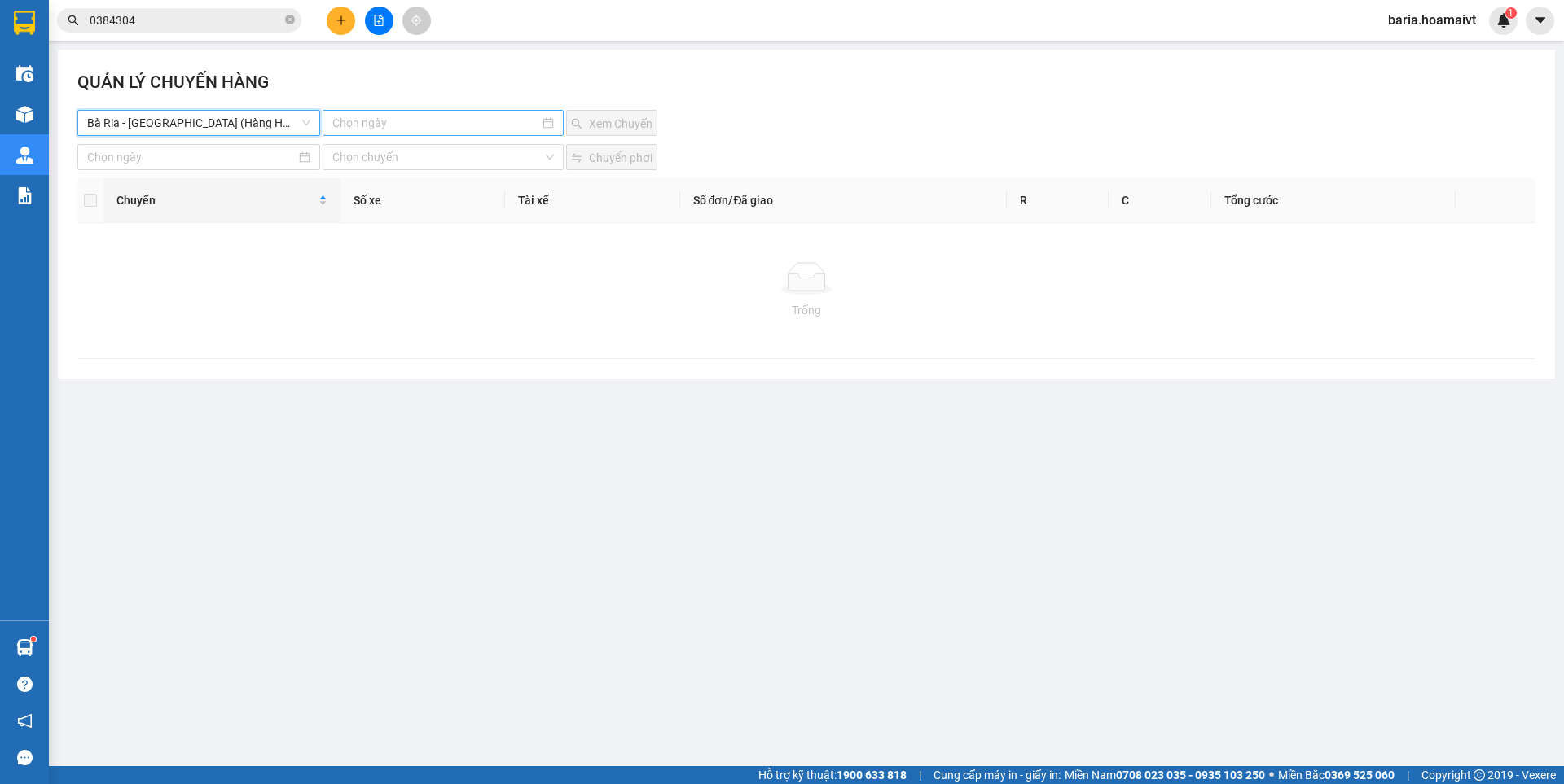
click at [377, 116] on input at bounding box center [435, 123] width 206 height 18
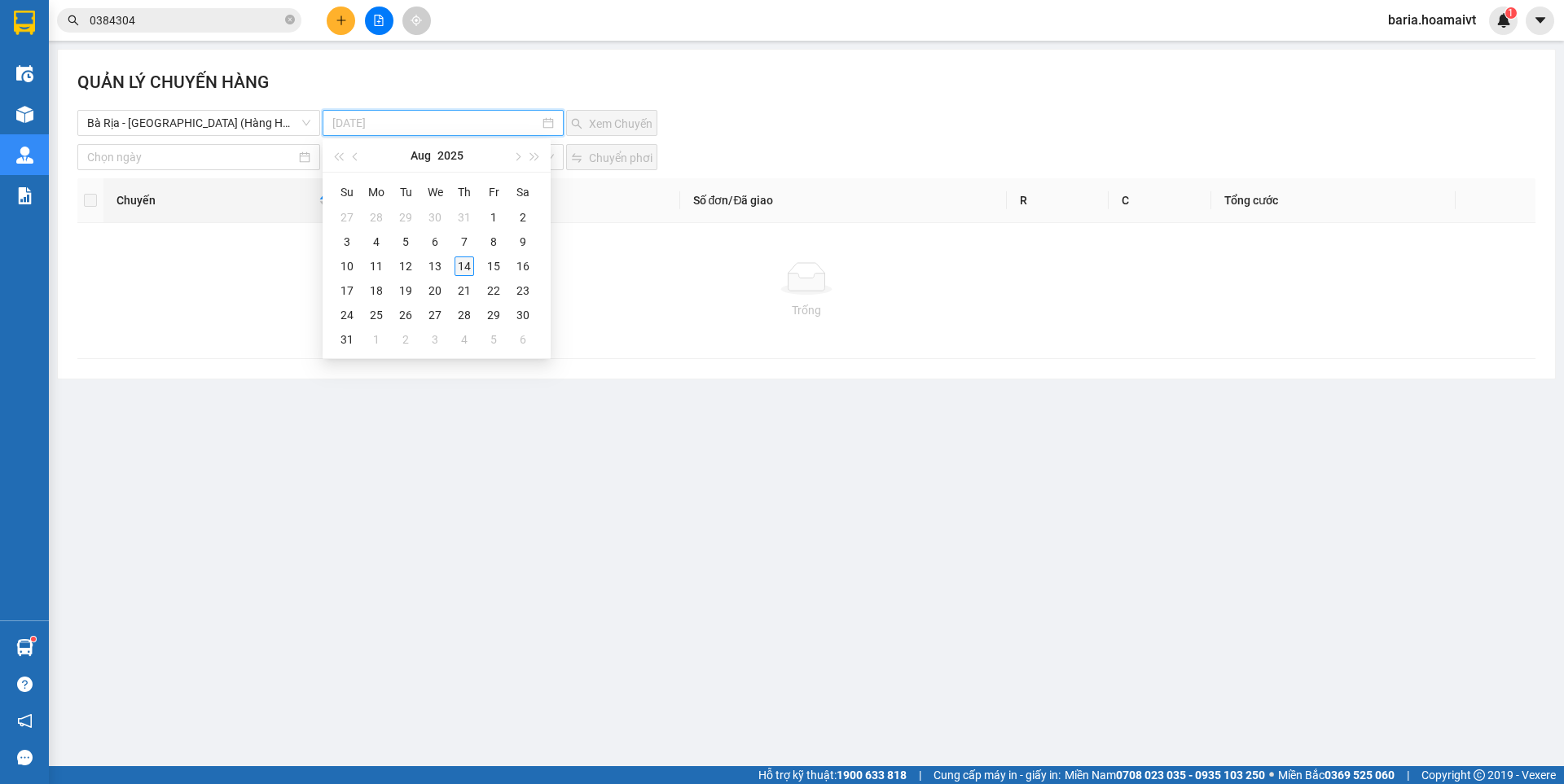
type input "[DATE]"
drag, startPoint x: 460, startPoint y: 267, endPoint x: 549, endPoint y: 178, distance: 125.9
click at [461, 265] on div "14" at bounding box center [464, 267] width 20 height 20
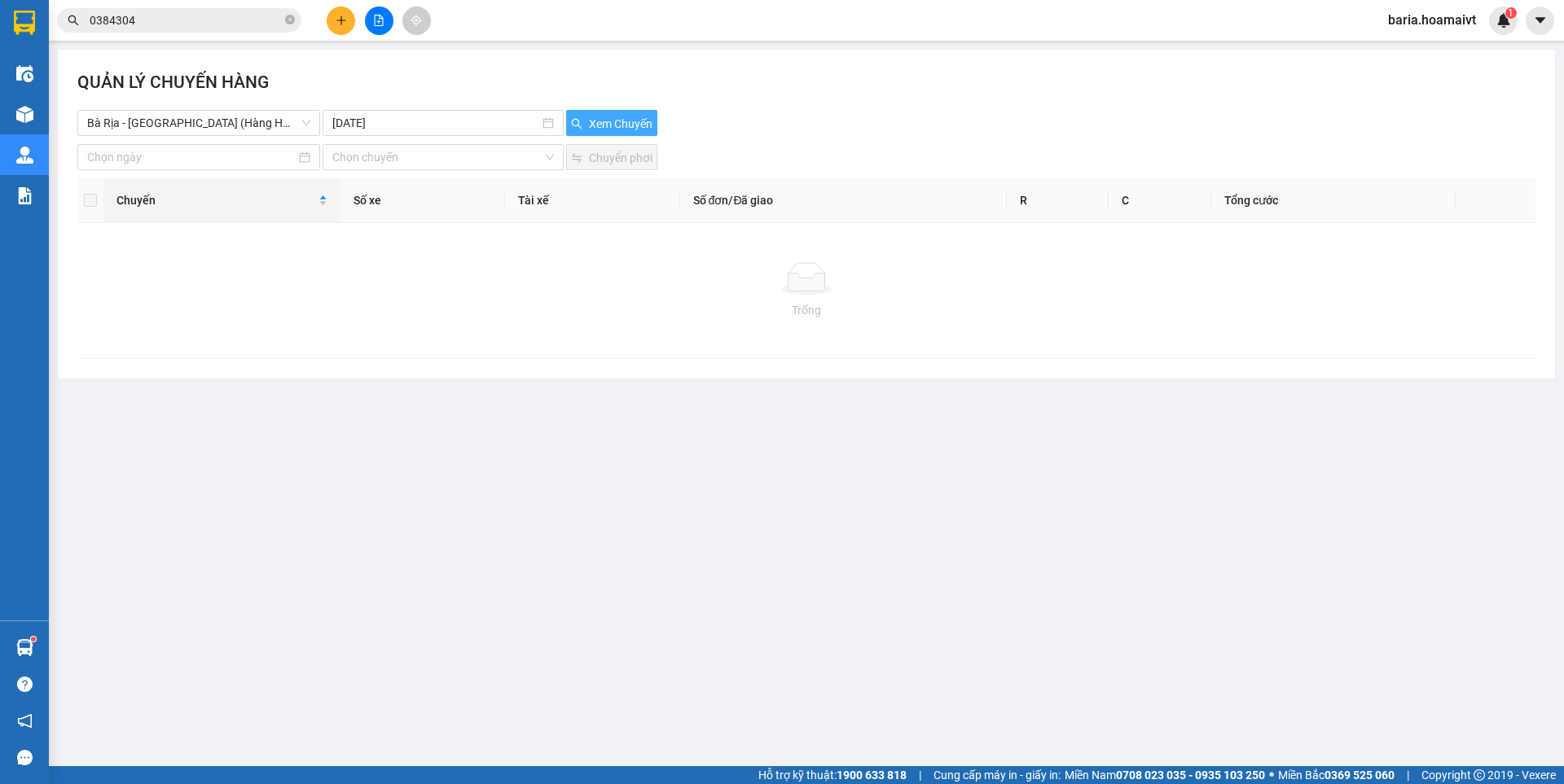
click at [603, 121] on span "Xem Chuyến" at bounding box center [620, 124] width 64 height 18
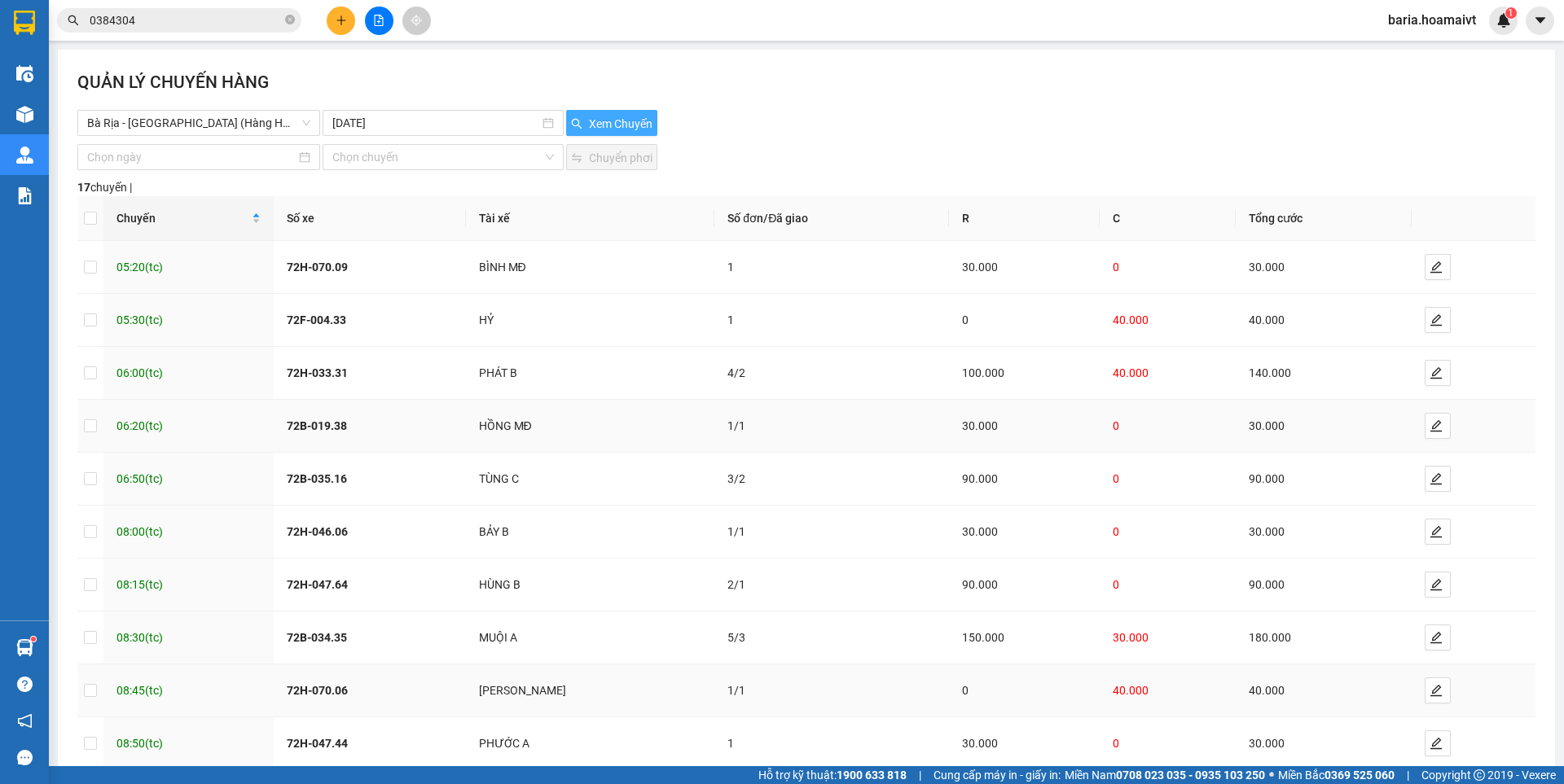
scroll to position [91, 0]
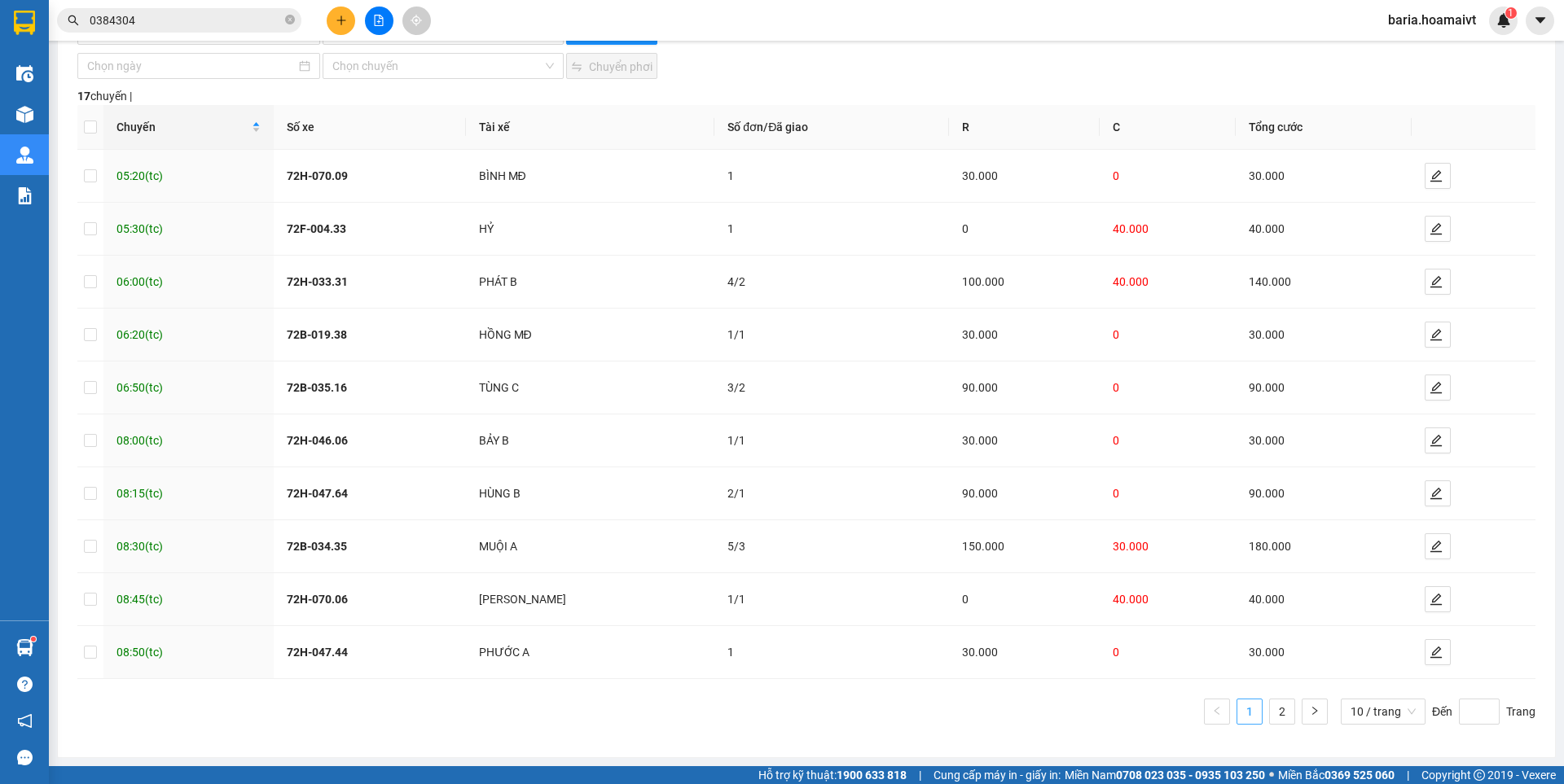
click at [1243, 719] on link "1" at bounding box center [1249, 711] width 25 height 25
click at [1239, 707] on link "1" at bounding box center [1249, 711] width 25 height 25
click at [1271, 702] on link "2" at bounding box center [1282, 711] width 25 height 25
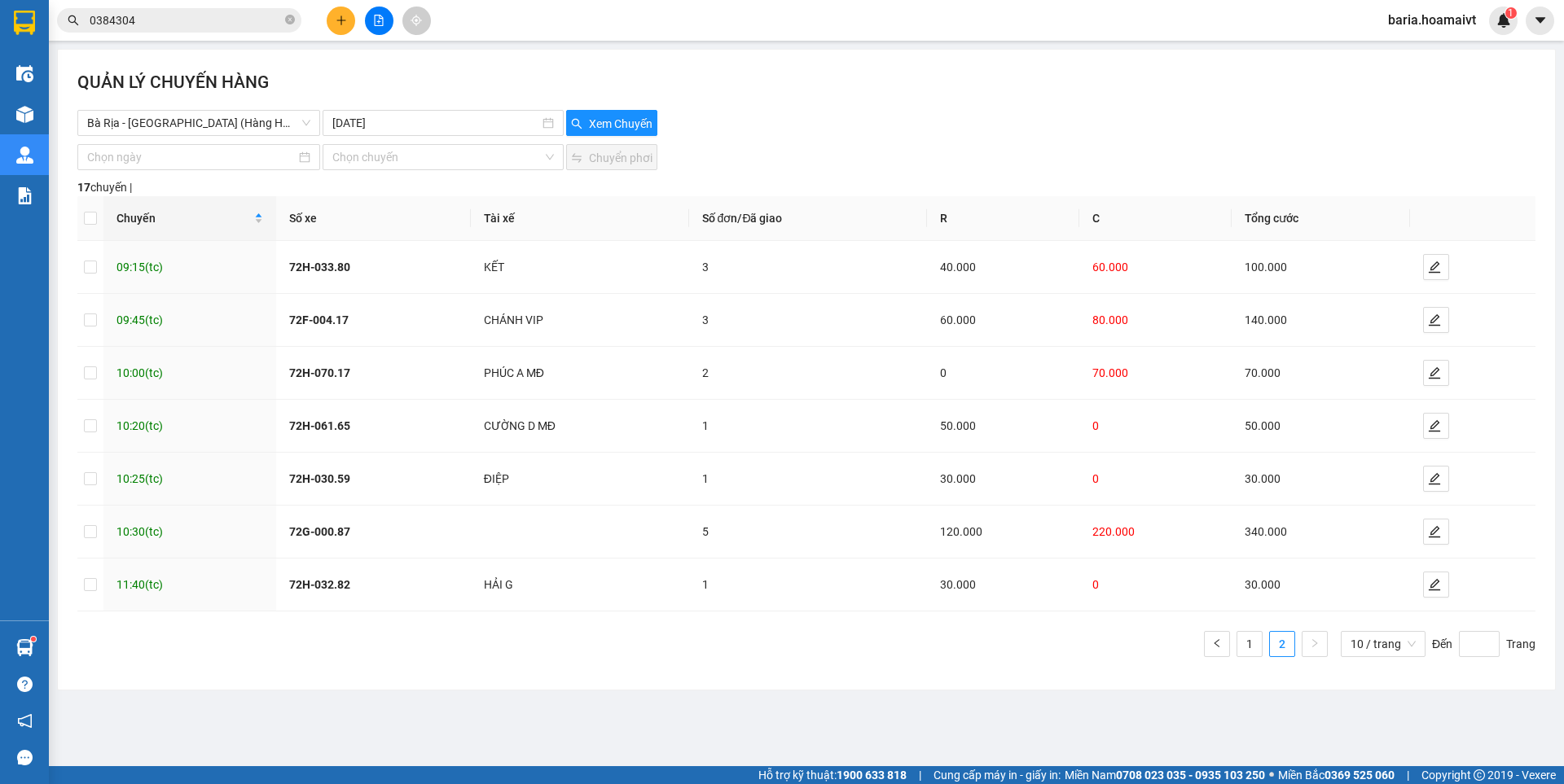
scroll to position [0, 0]
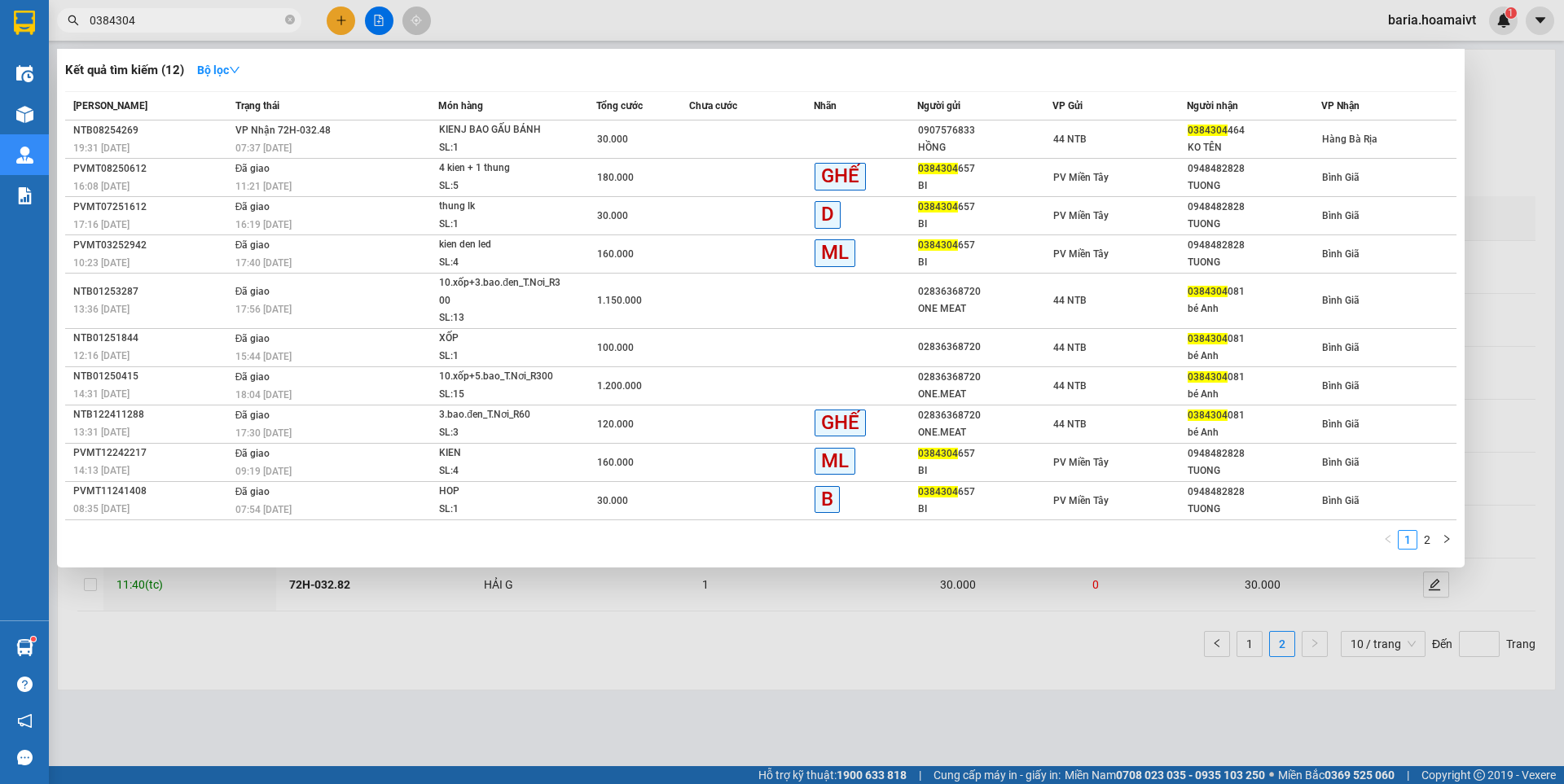
click at [206, 27] on input "0384304" at bounding box center [186, 21] width 192 height 18
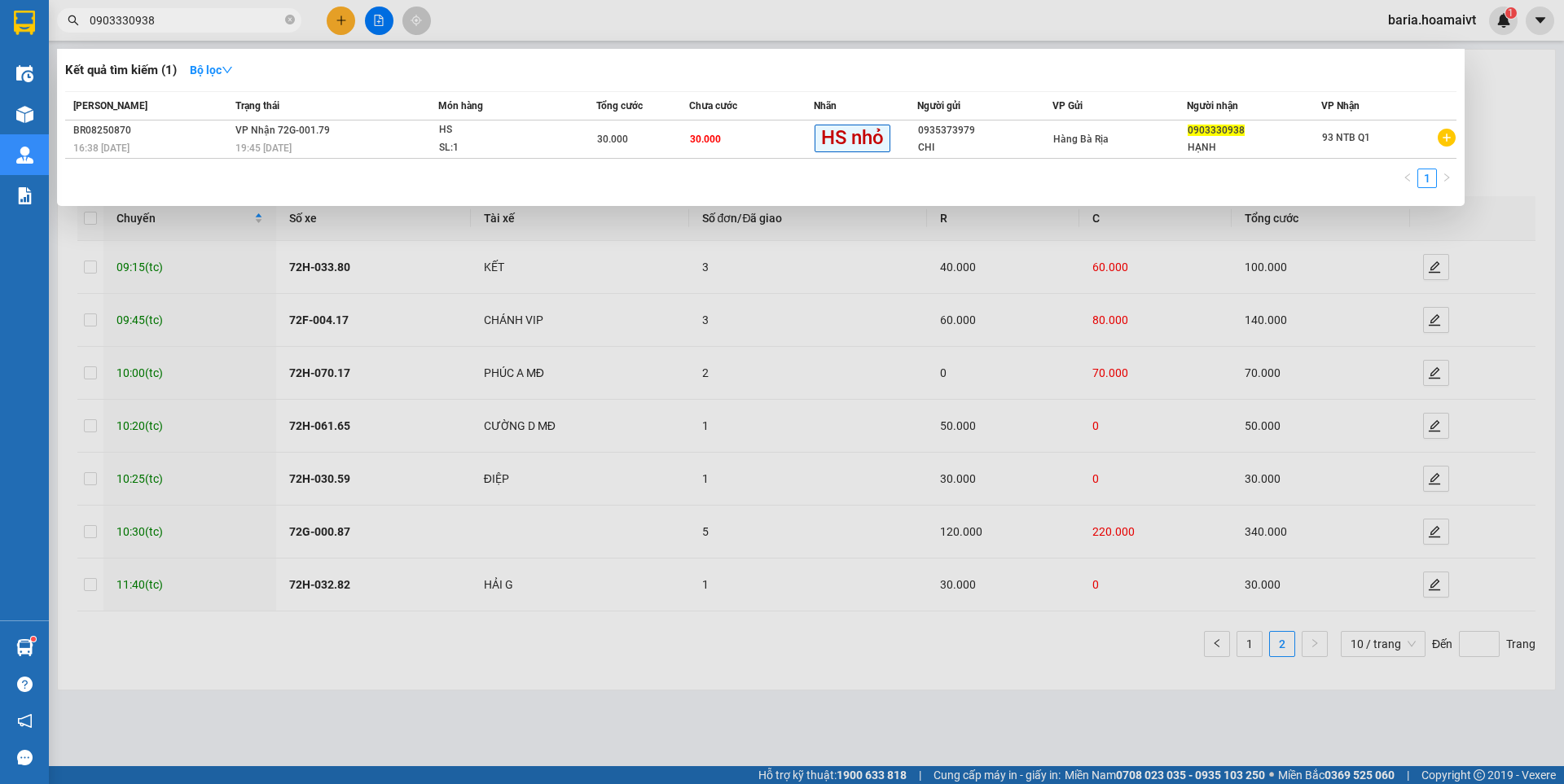
type input "0903330938"
click at [1105, 660] on div at bounding box center [782, 392] width 1564 height 784
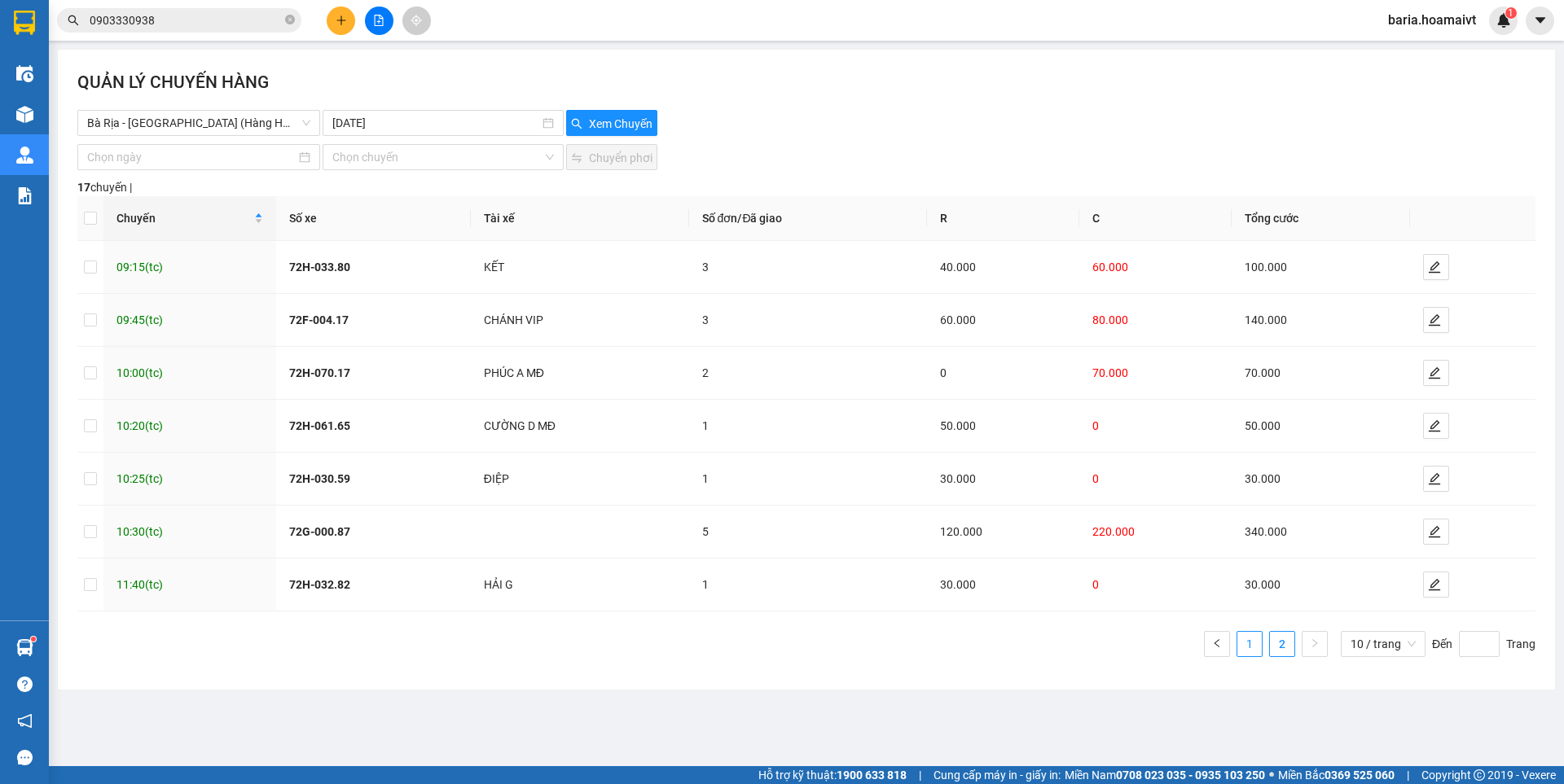
click at [1251, 635] on link "1" at bounding box center [1249, 644] width 25 height 25
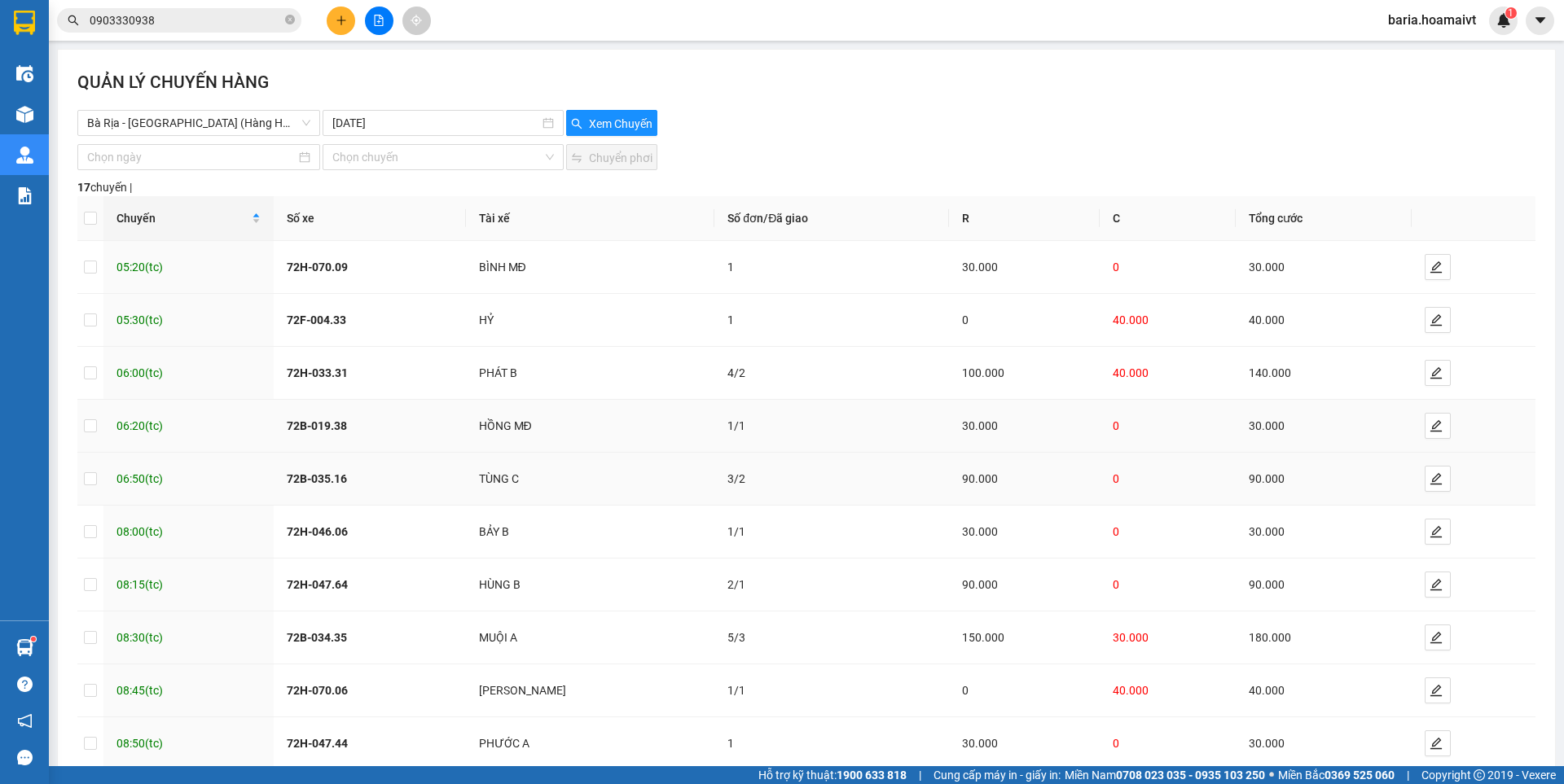
scroll to position [91, 0]
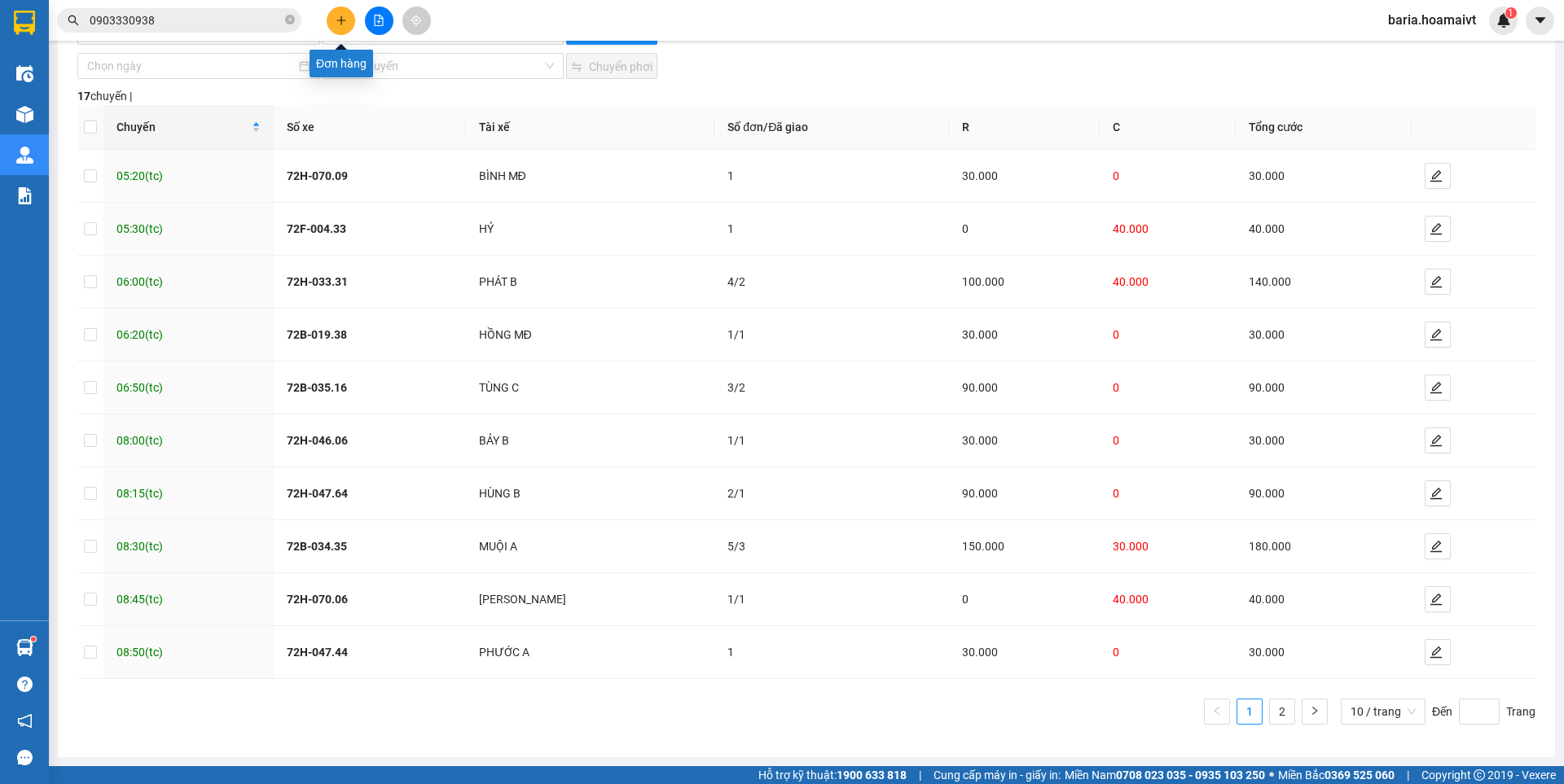
click at [345, 13] on button at bounding box center [341, 21] width 29 height 29
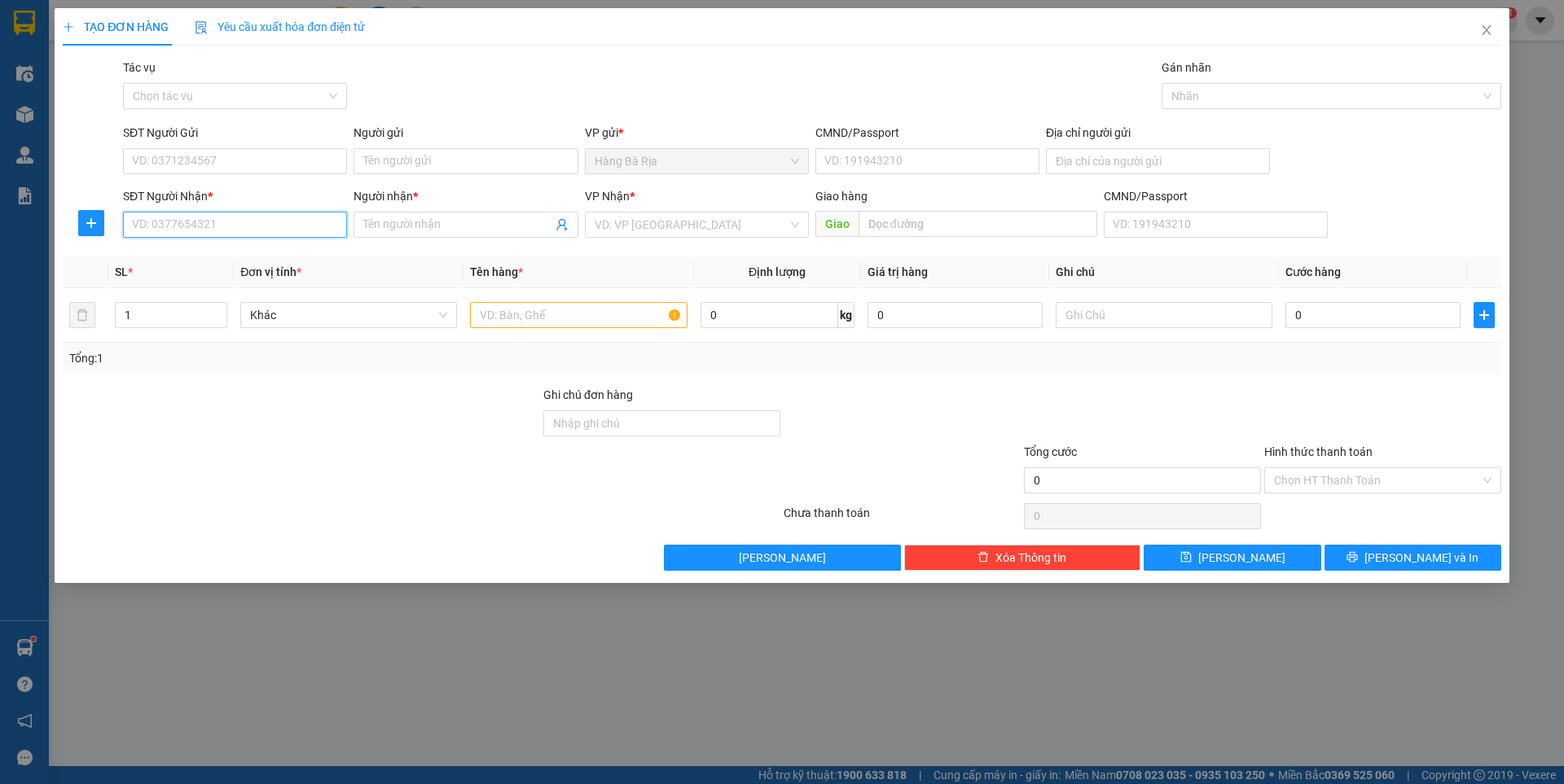
click at [210, 222] on input "SĐT Người Nhận *" at bounding box center [235, 224] width 224 height 26
type input "0978786163"
click at [201, 262] on div "0978786163 - long" at bounding box center [235, 257] width 205 height 18
type input "long"
type input "0978786163"
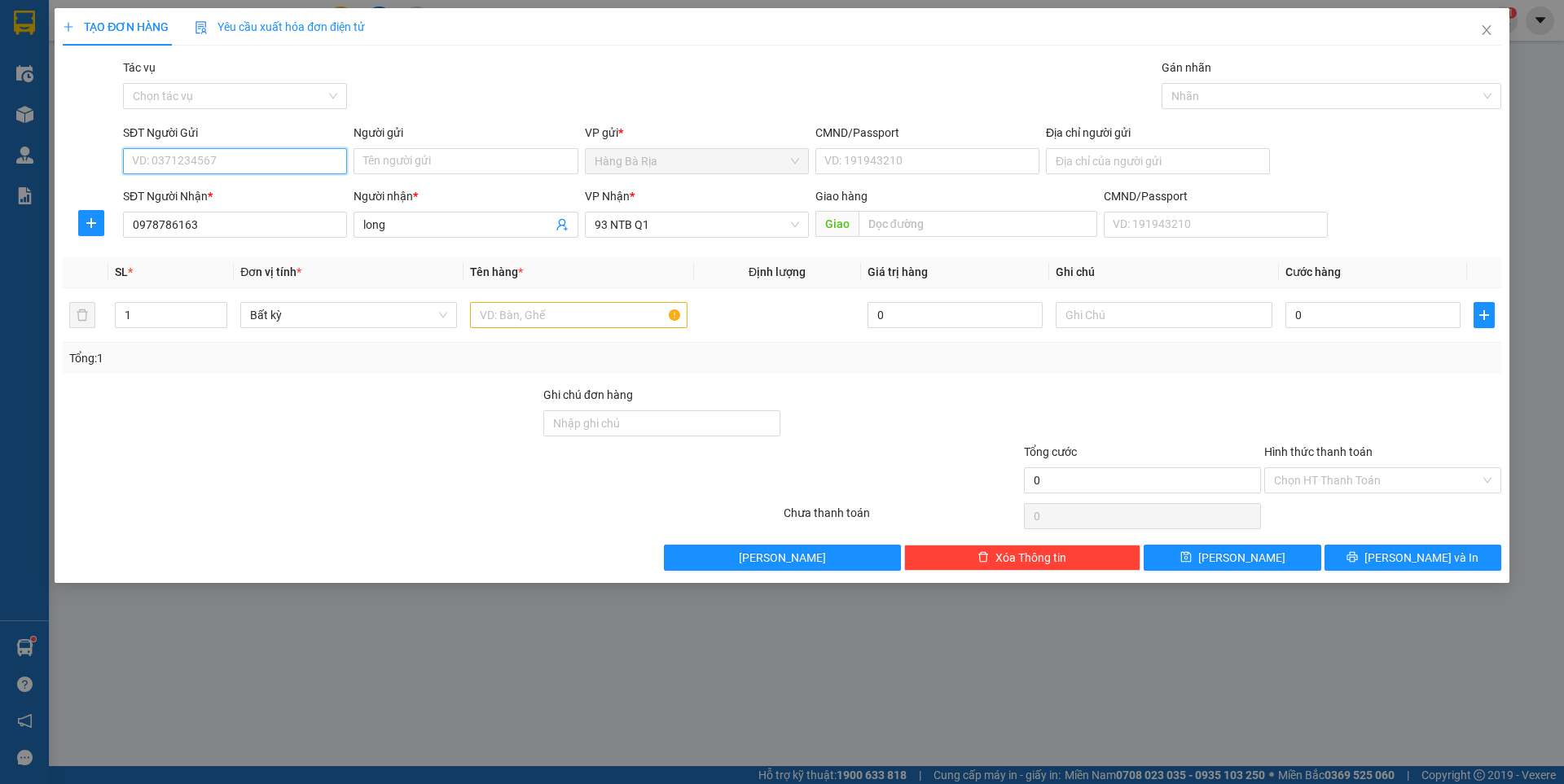
click at [313, 163] on input "SĐT Người Gửi" at bounding box center [235, 162] width 224 height 26
click at [302, 160] on input "SĐT Người Gửi" at bounding box center [235, 162] width 224 height 26
type input "0908079797"
click at [491, 163] on input "Người gửi" at bounding box center [465, 162] width 224 height 26
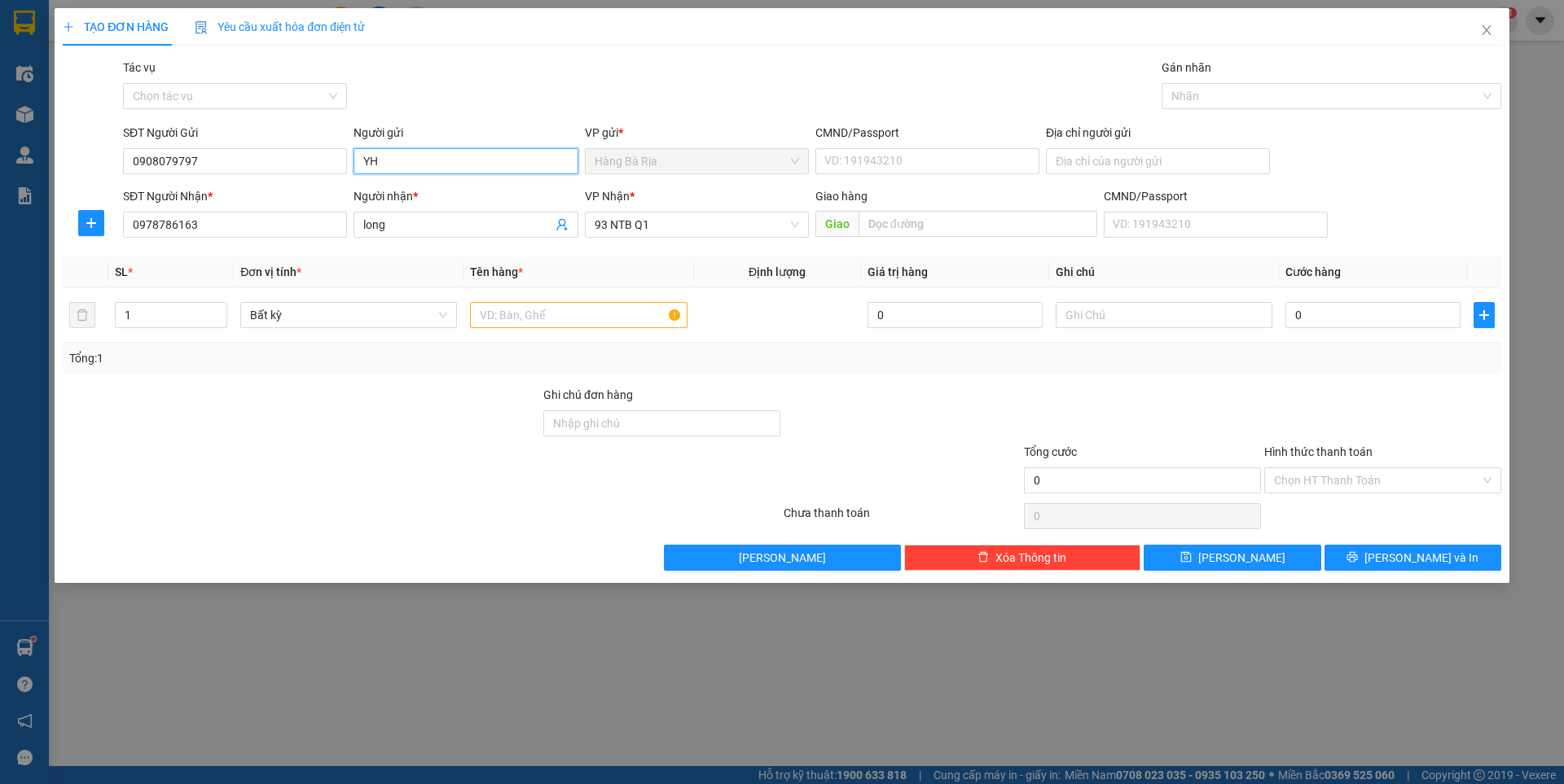
type input "Y"
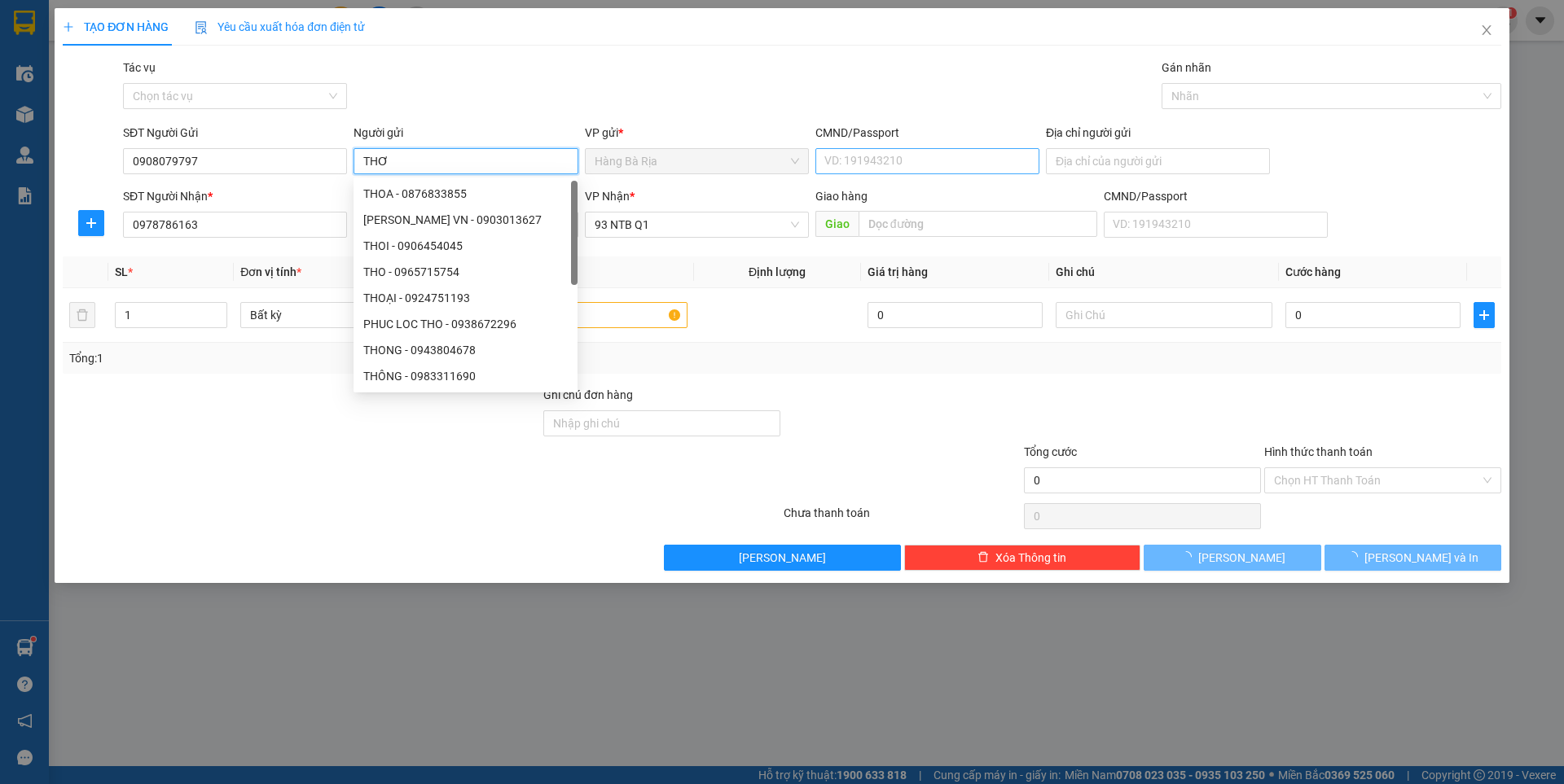
type input "THƠ"
click at [907, 155] on input "CMND/Passport" at bounding box center [927, 162] width 224 height 26
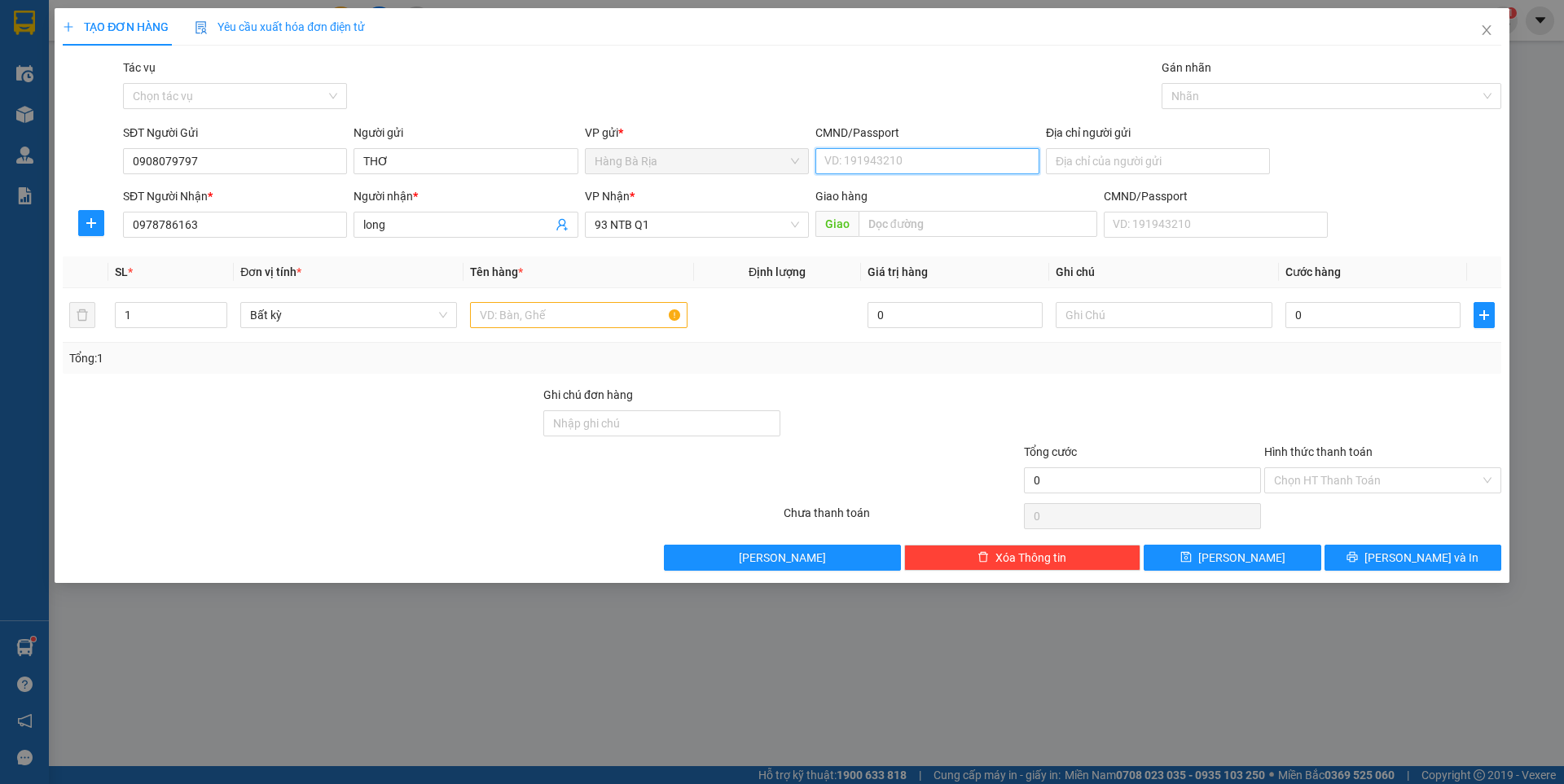
click at [887, 158] on input "CMND/Passport" at bounding box center [927, 162] width 224 height 26
click at [976, 156] on input "CMND/Passport" at bounding box center [927, 162] width 224 height 26
click at [607, 317] on input "text" at bounding box center [578, 315] width 216 height 26
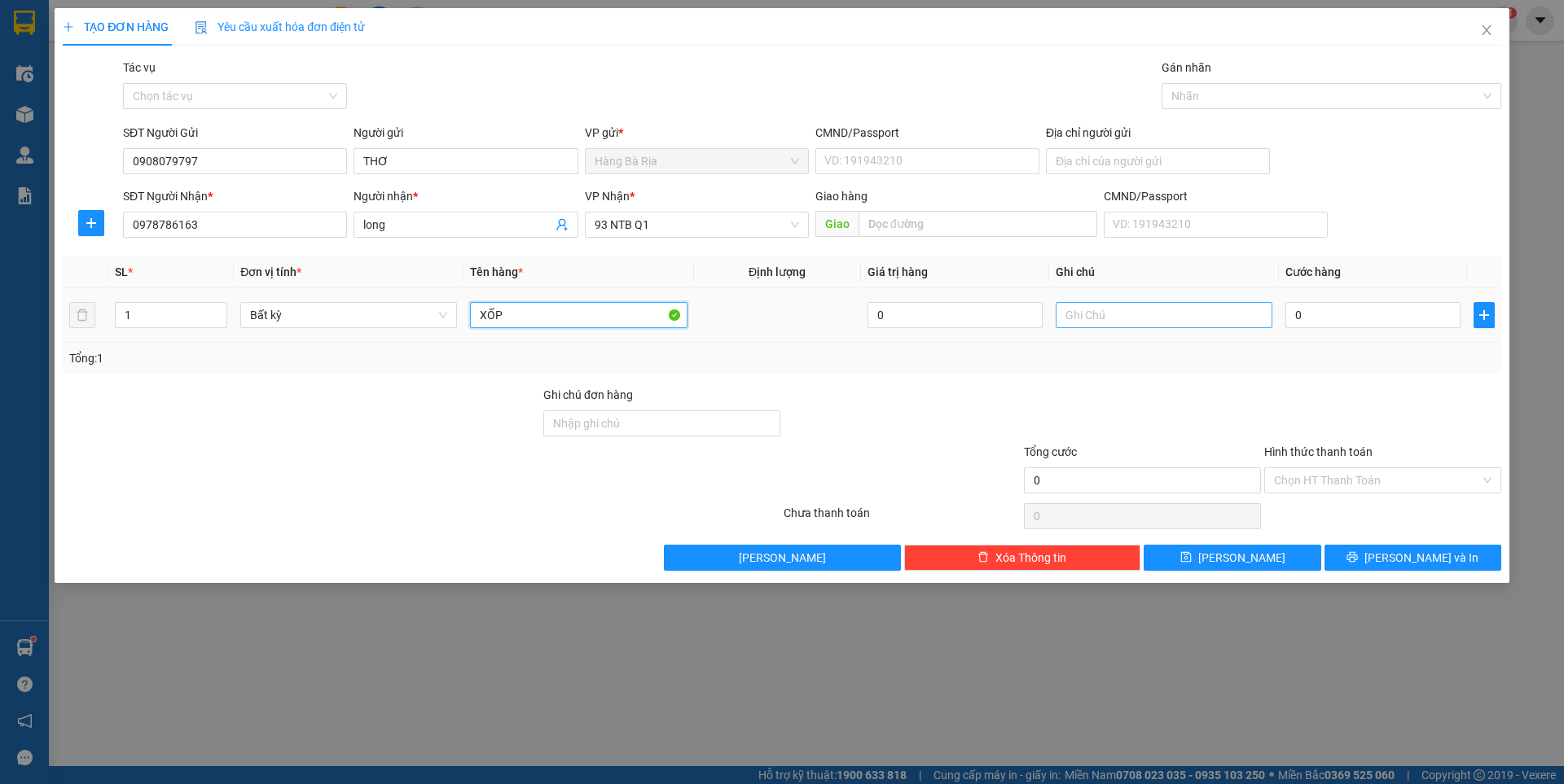
type input "XỐP"
click at [1172, 316] on input "text" at bounding box center [1164, 315] width 216 height 26
type input "CUA"
click at [1406, 324] on input "0" at bounding box center [1373, 315] width 175 height 26
type input "3"
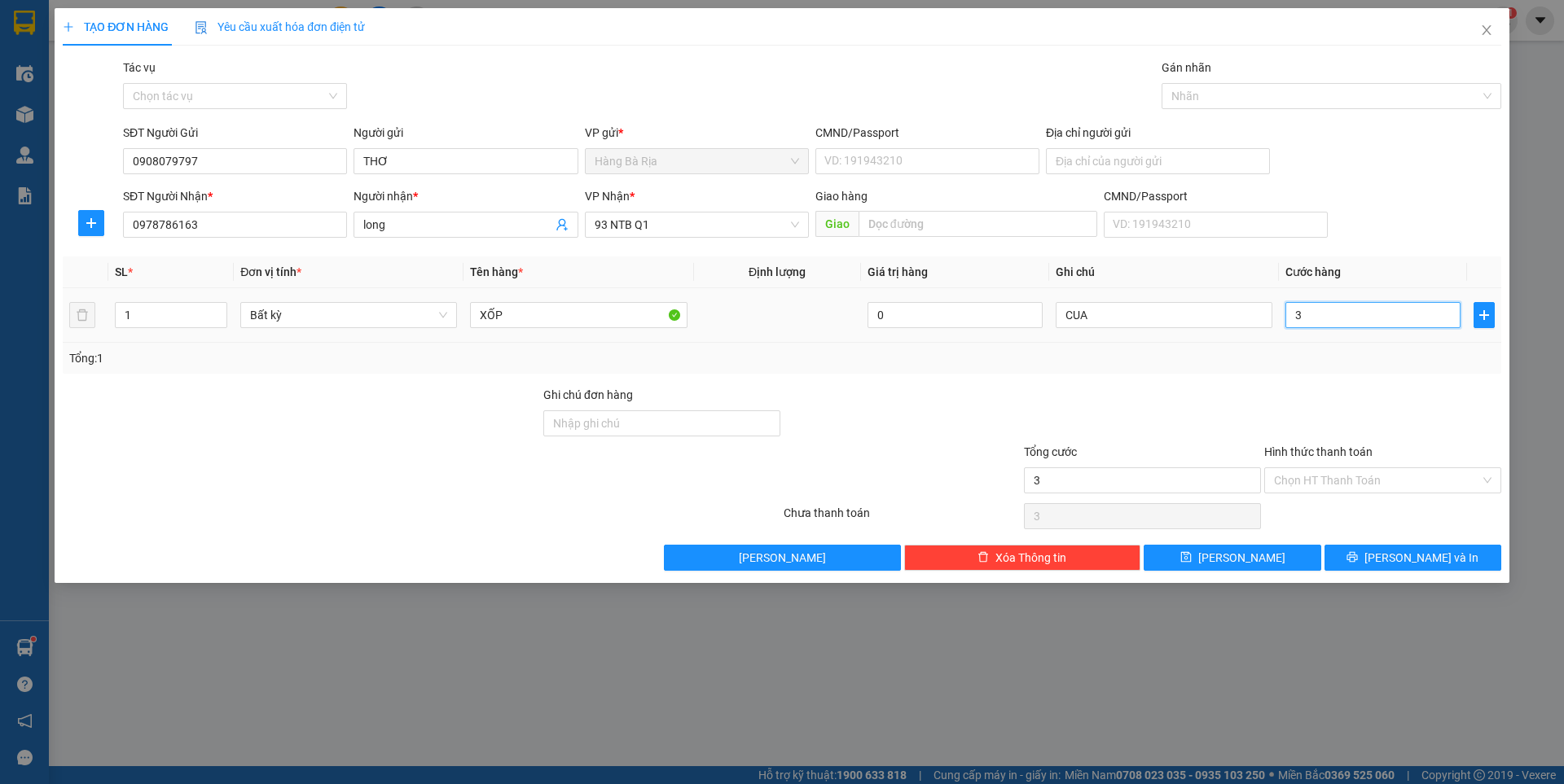
type input "3"
type input "30"
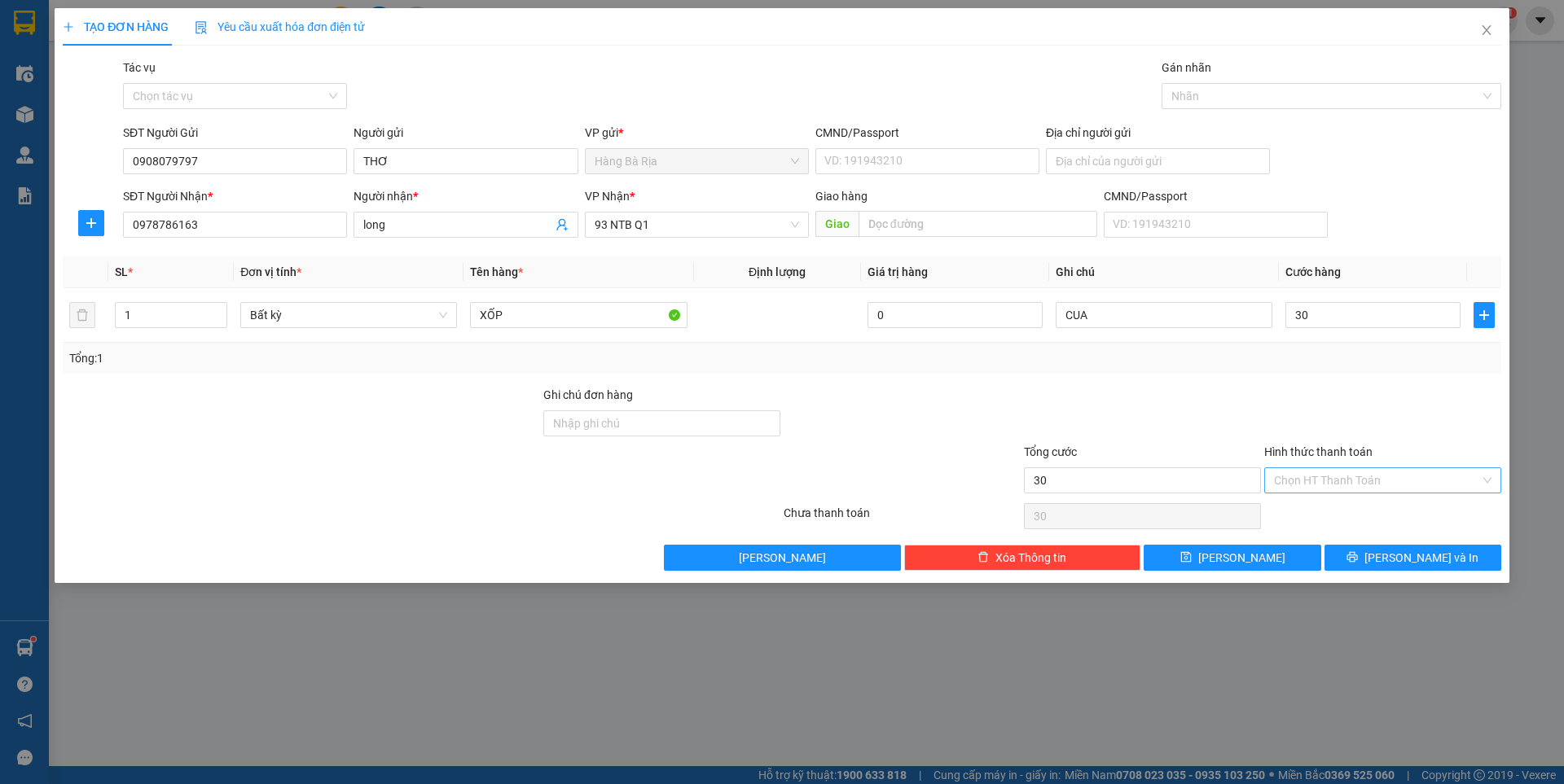
click at [1363, 475] on input "Hình thức thanh toán" at bounding box center [1377, 480] width 206 height 25
type input "30.000"
click at [1344, 510] on div "Tại văn phòng" at bounding box center [1382, 513] width 217 height 18
type input "0"
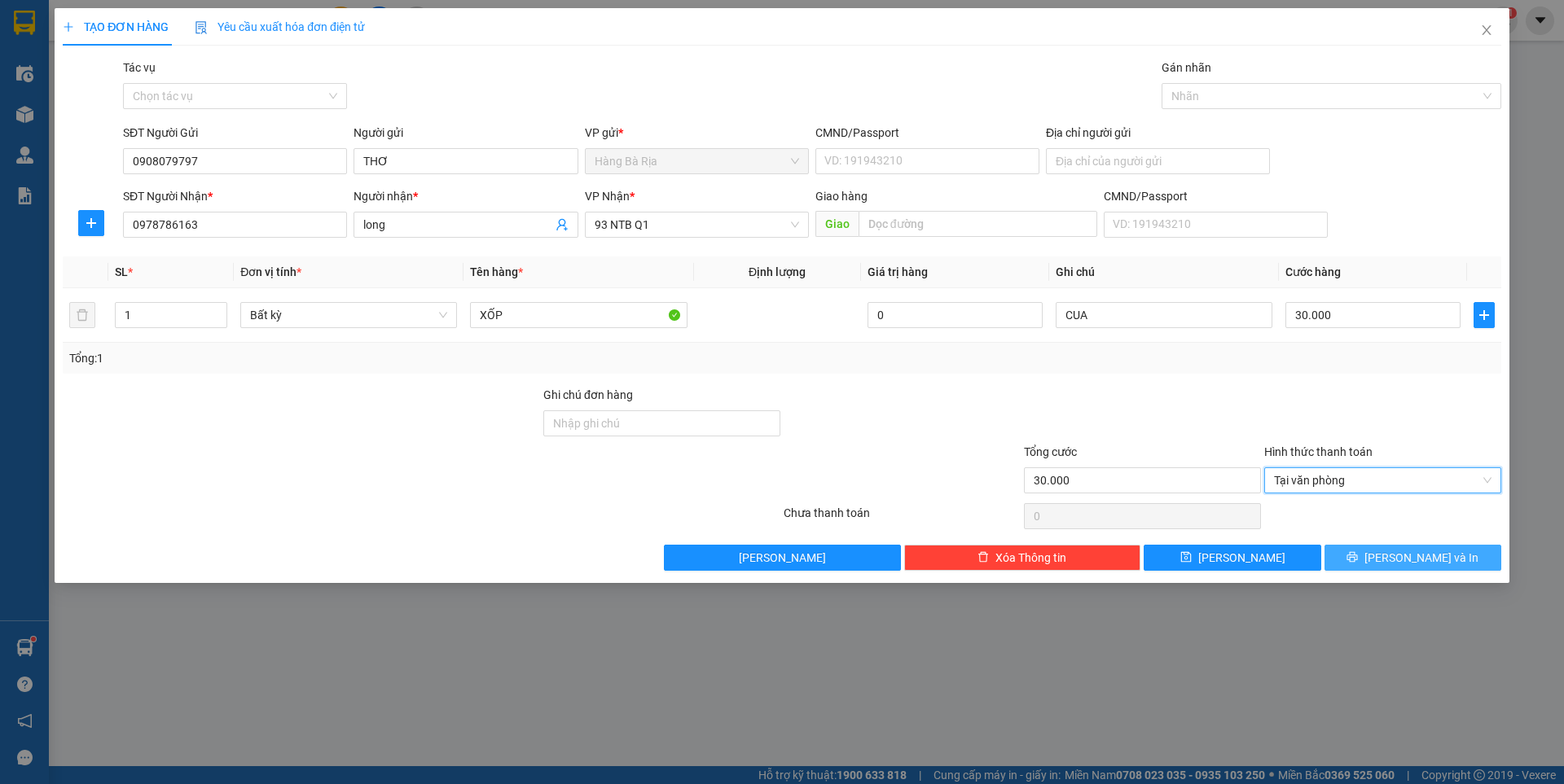
click at [1398, 561] on button "[PERSON_NAME] và In" at bounding box center [1413, 558] width 177 height 26
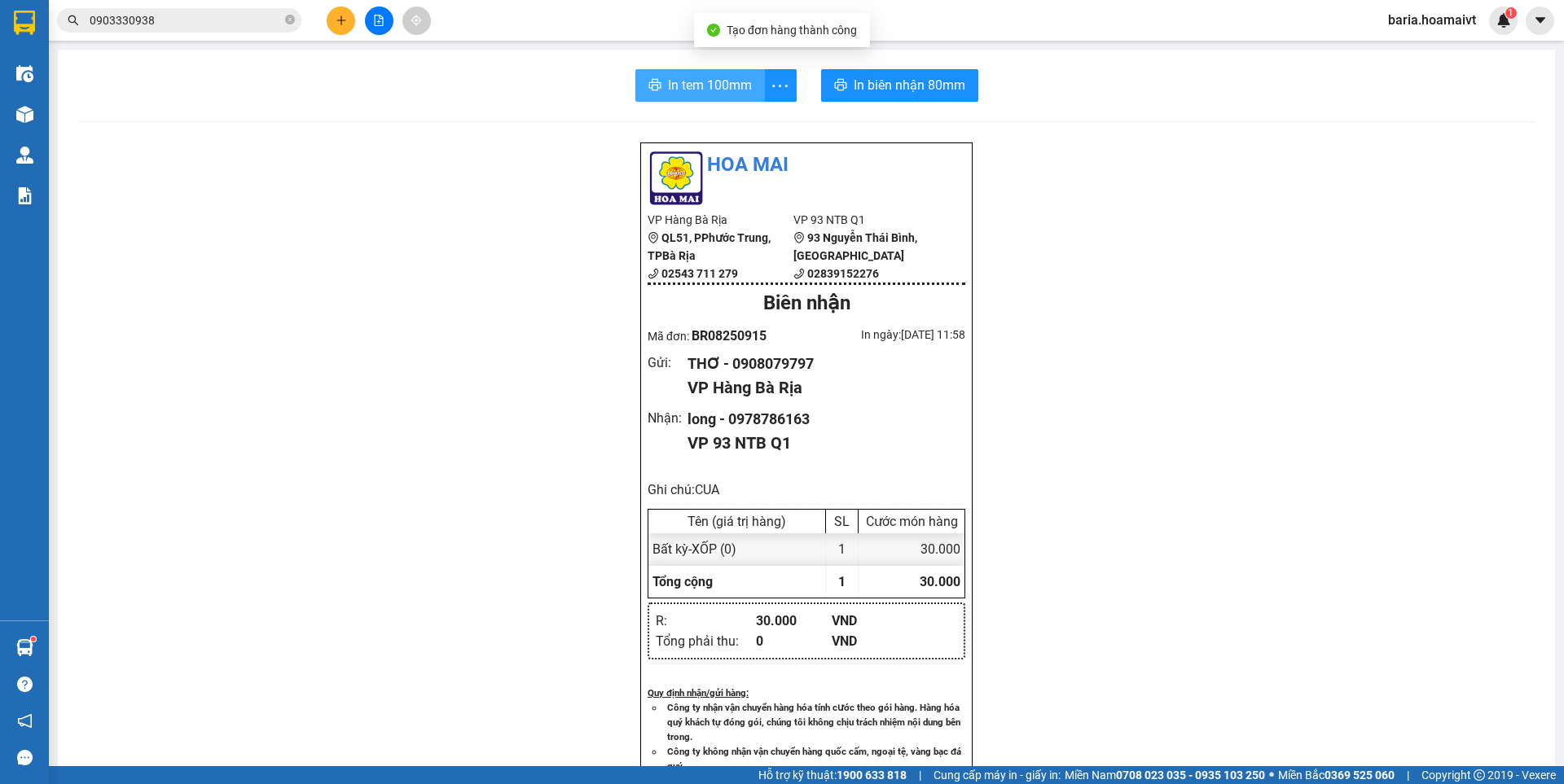
click at [728, 87] on span "In tem 100mm" at bounding box center [710, 85] width 84 height 21
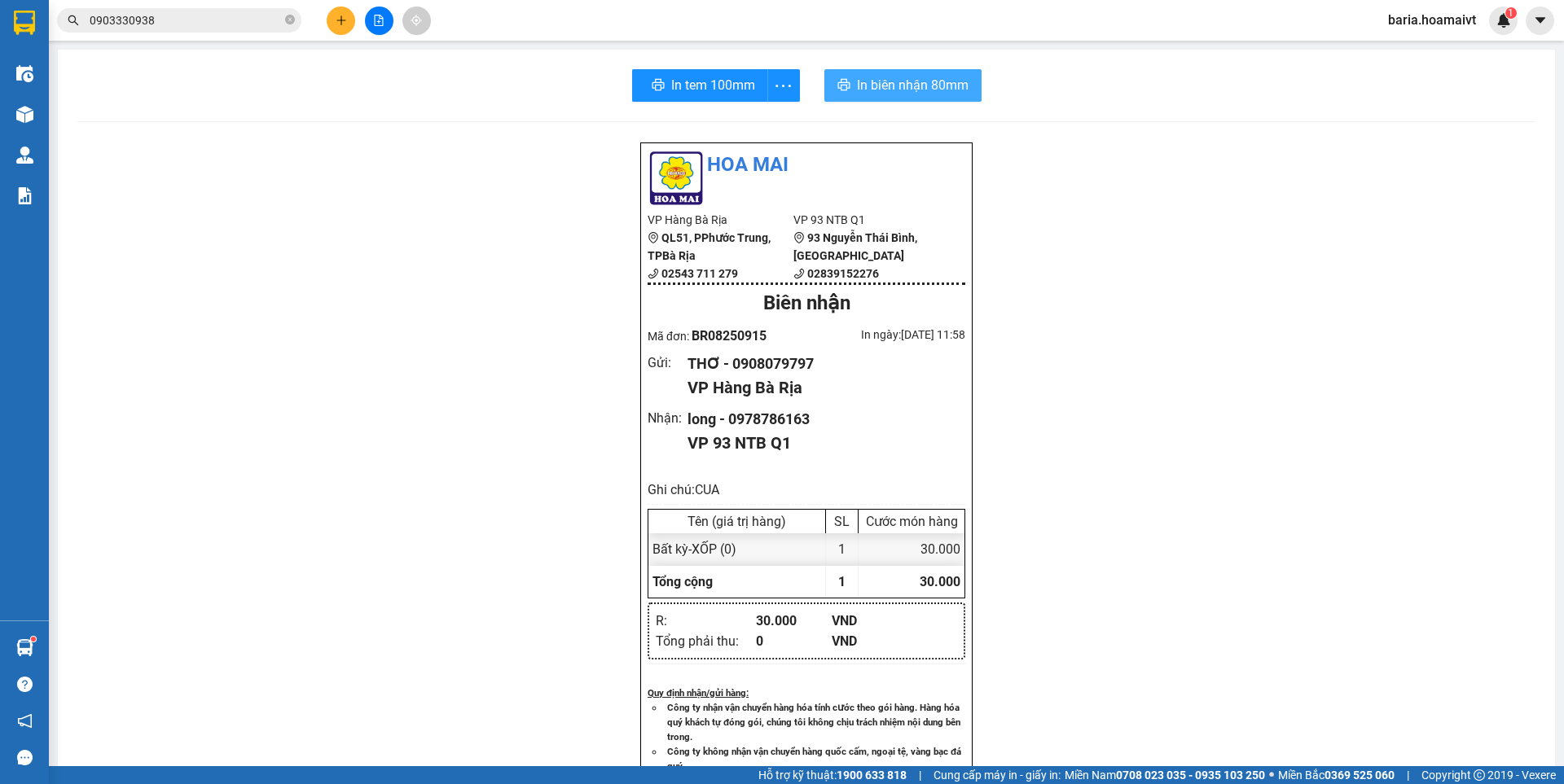
click at [955, 80] on span "In biên nhận 80mm" at bounding box center [912, 85] width 111 height 21
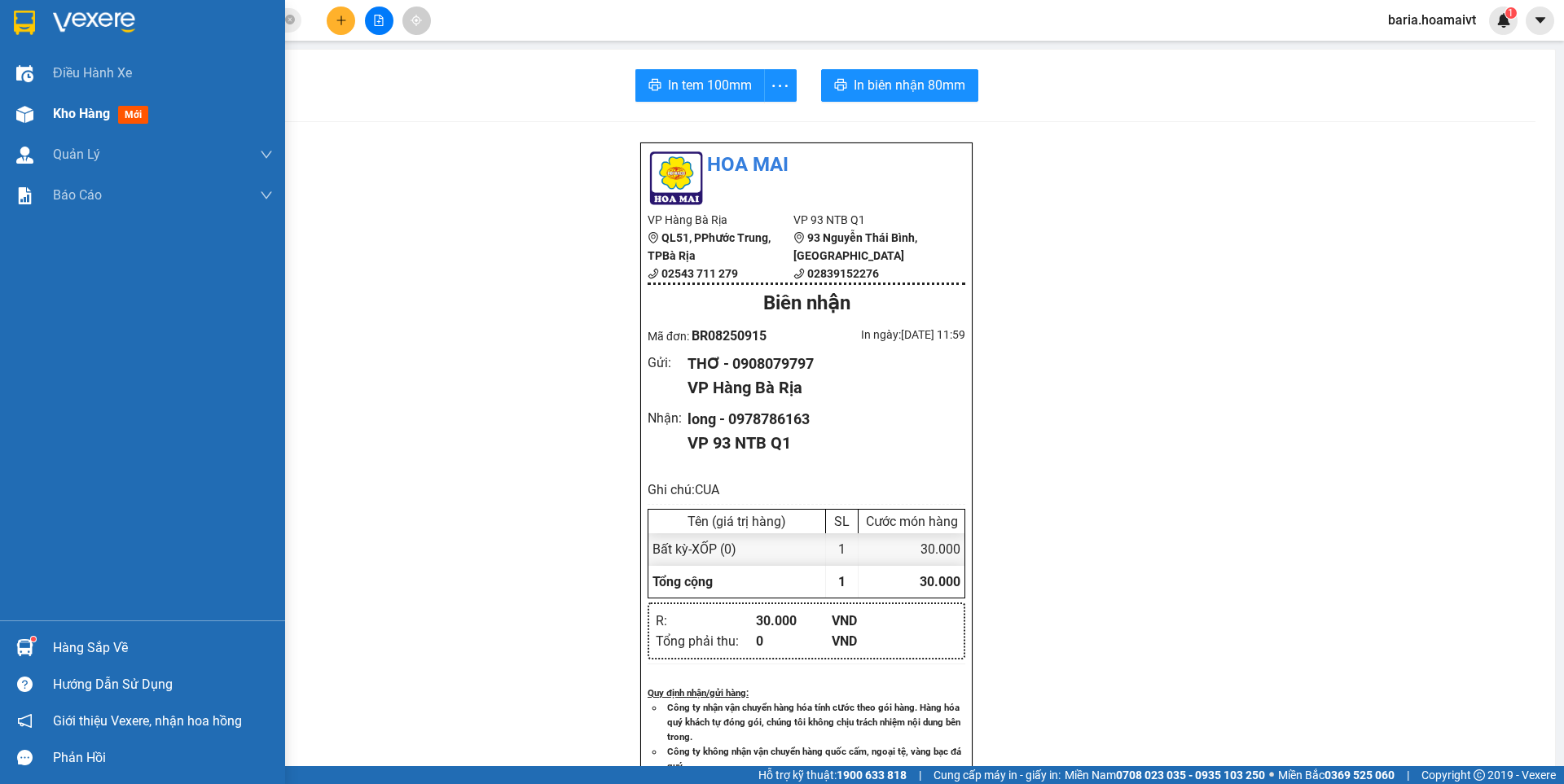
click at [79, 114] on span "Kho hàng" at bounding box center [81, 113] width 57 height 16
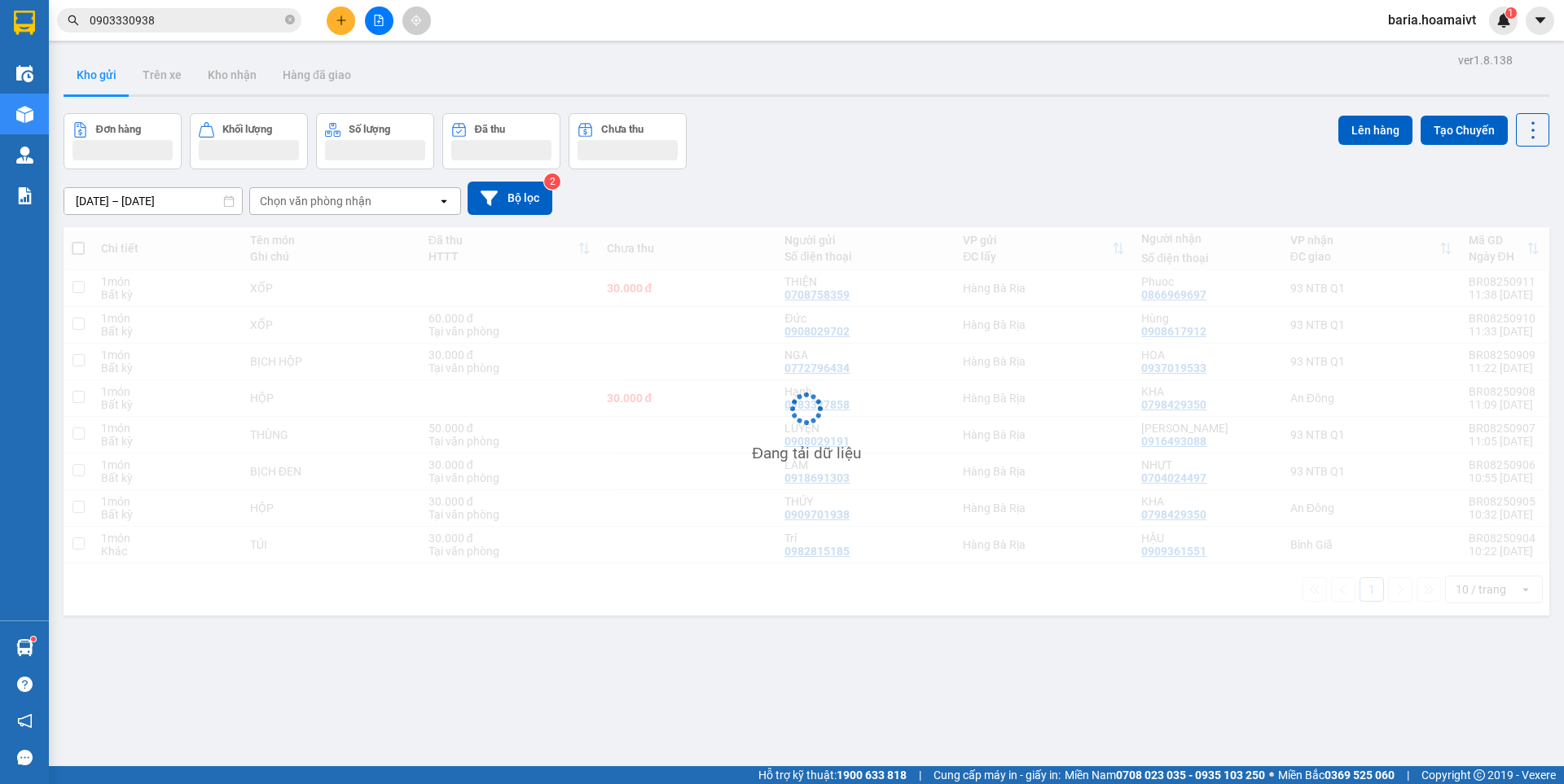
scroll to position [75, 0]
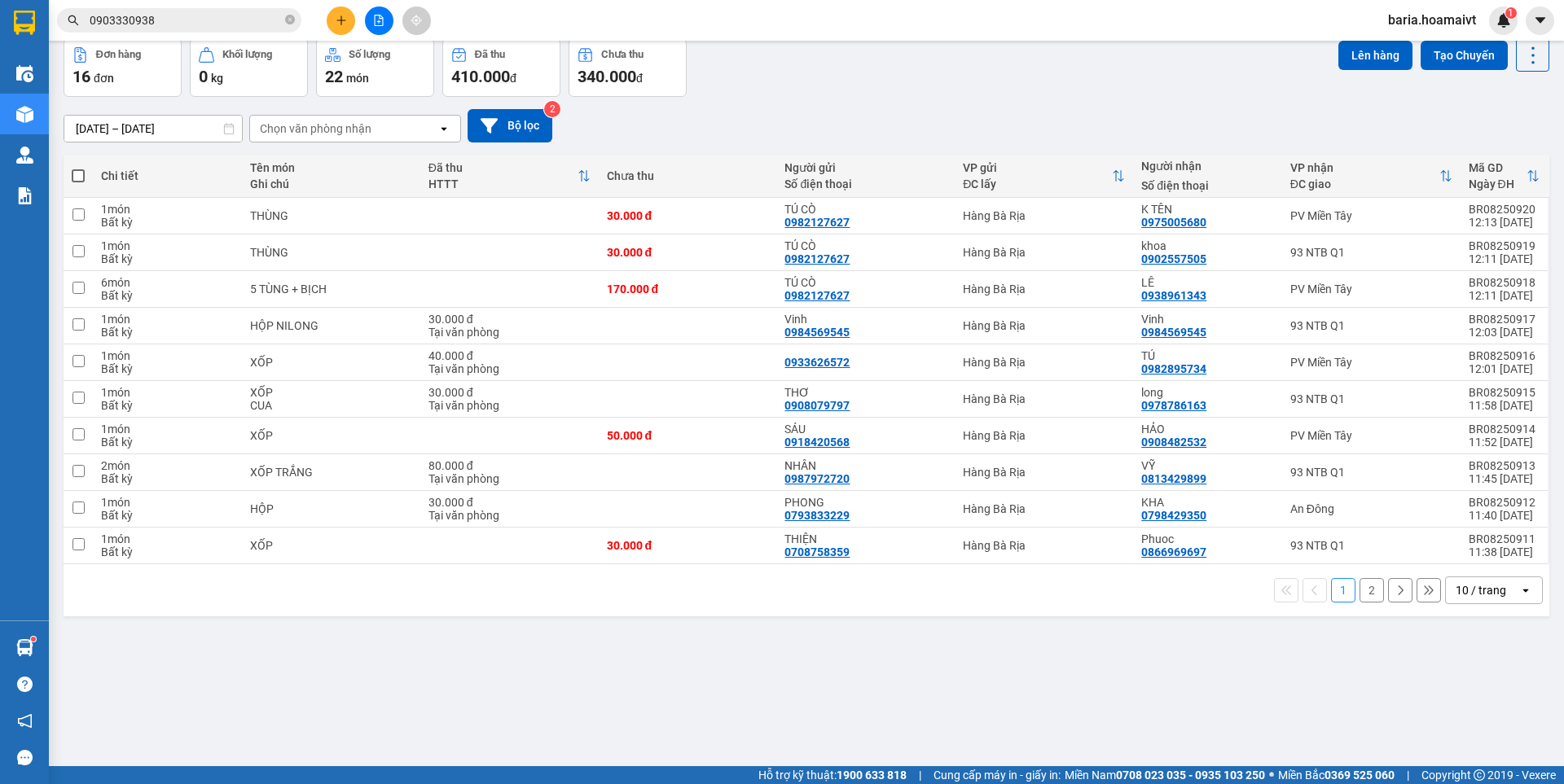
click at [989, 694] on div "ver 1.8.138 Kho gửi Trên xe Kho nhận Hàng đã giao Đơn hàng 16 đơn Khối lượng 0 …" at bounding box center [806, 366] width 1499 height 784
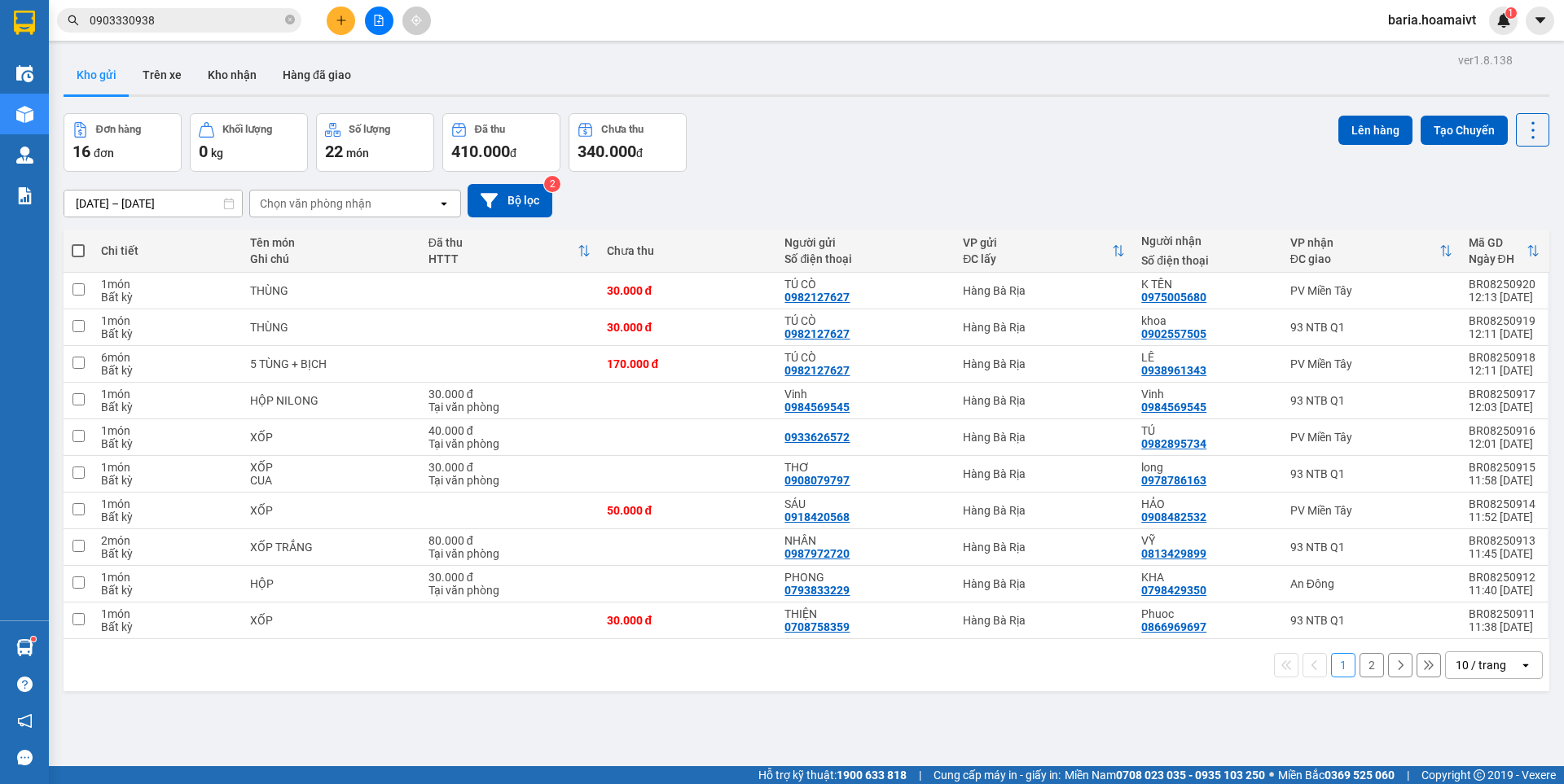
click at [215, 13] on input "0903330938" at bounding box center [186, 21] width 192 height 18
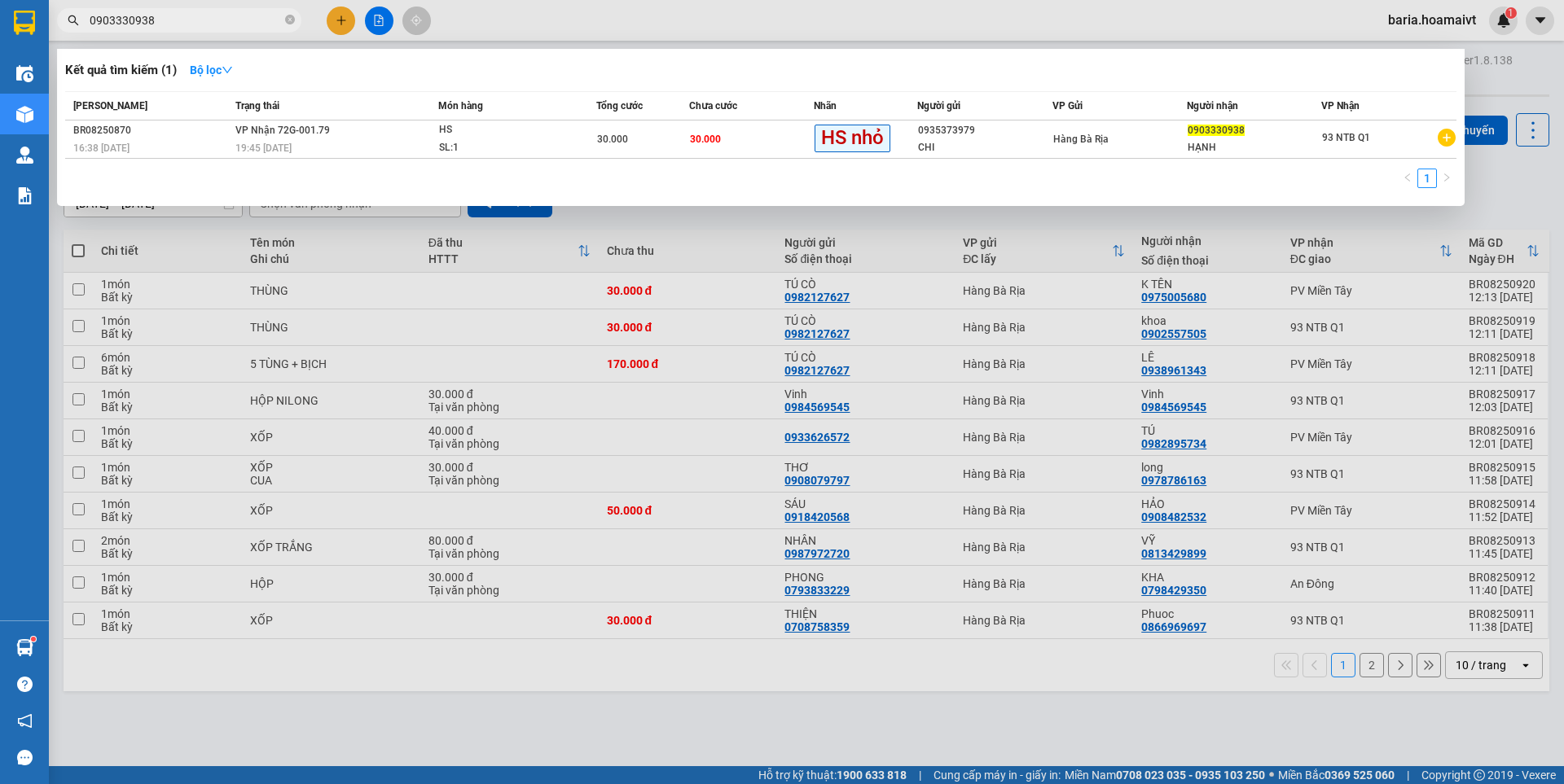
click at [215, 13] on input "0903330938" at bounding box center [186, 21] width 192 height 18
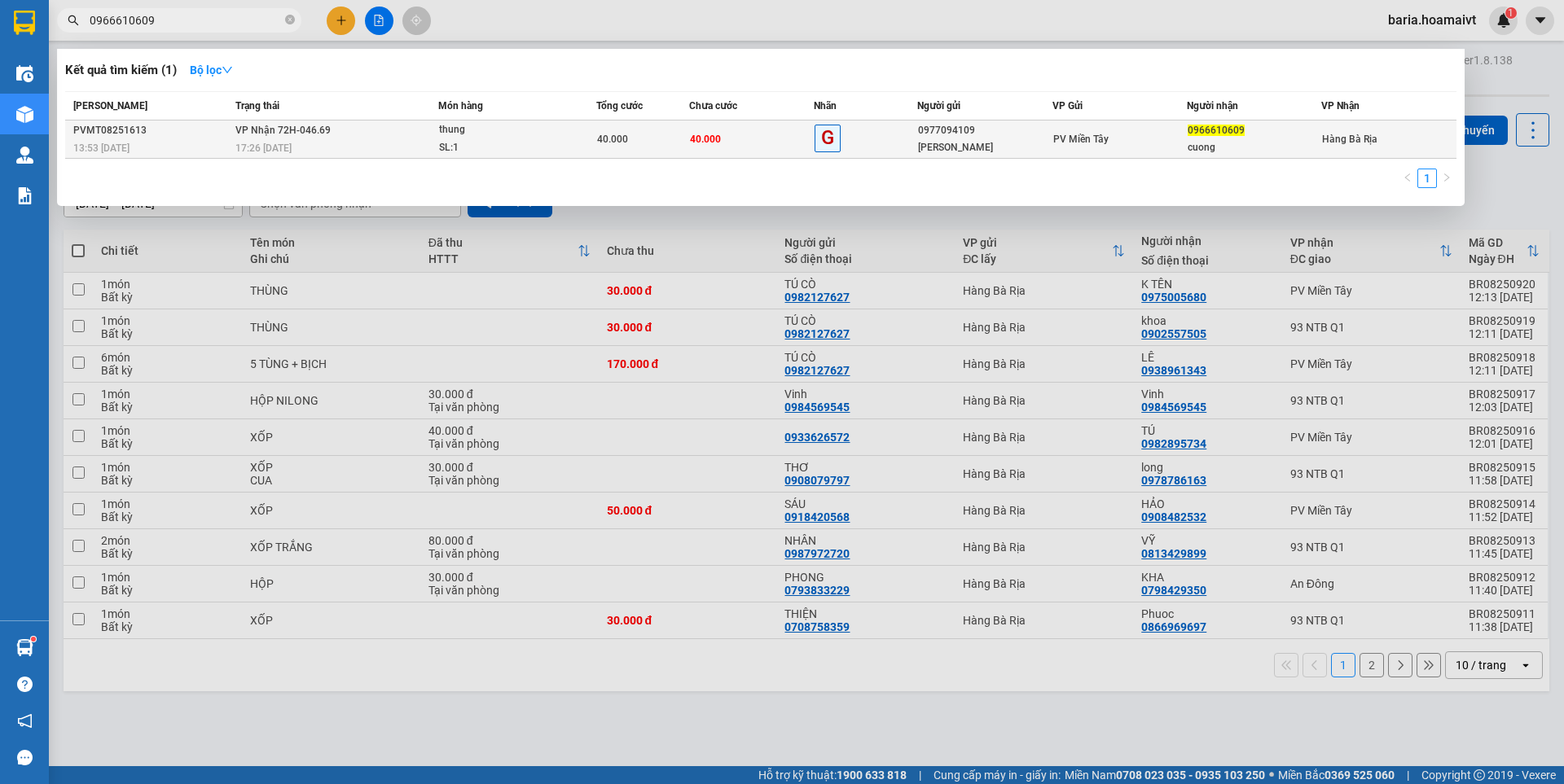
type input "0966610609"
click at [1264, 138] on div "0966610609" at bounding box center [1254, 130] width 133 height 17
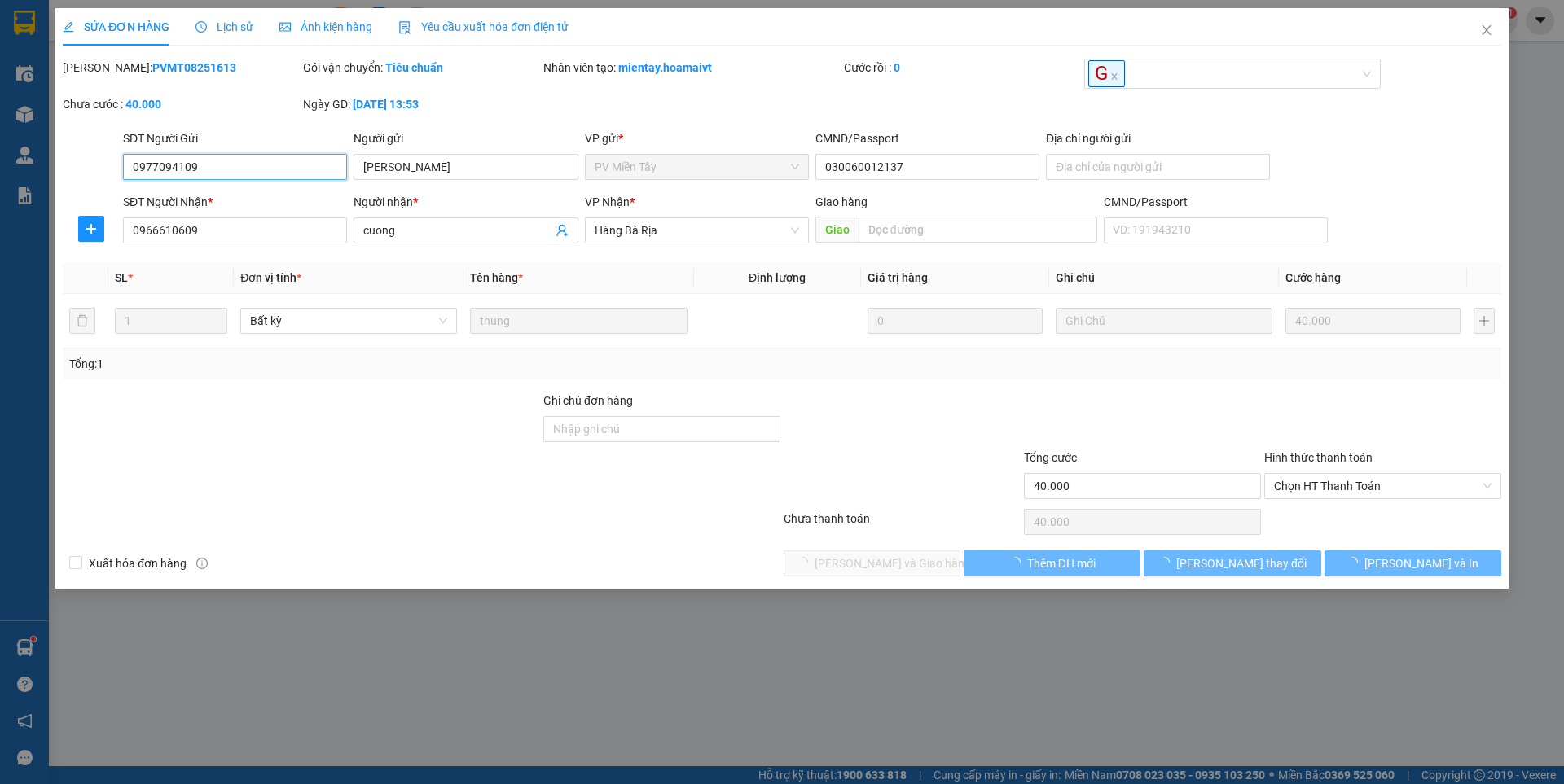
type input "0977094109"
type input "[PERSON_NAME]"
type input "030060012137"
type input "0966610609"
type input "cuong"
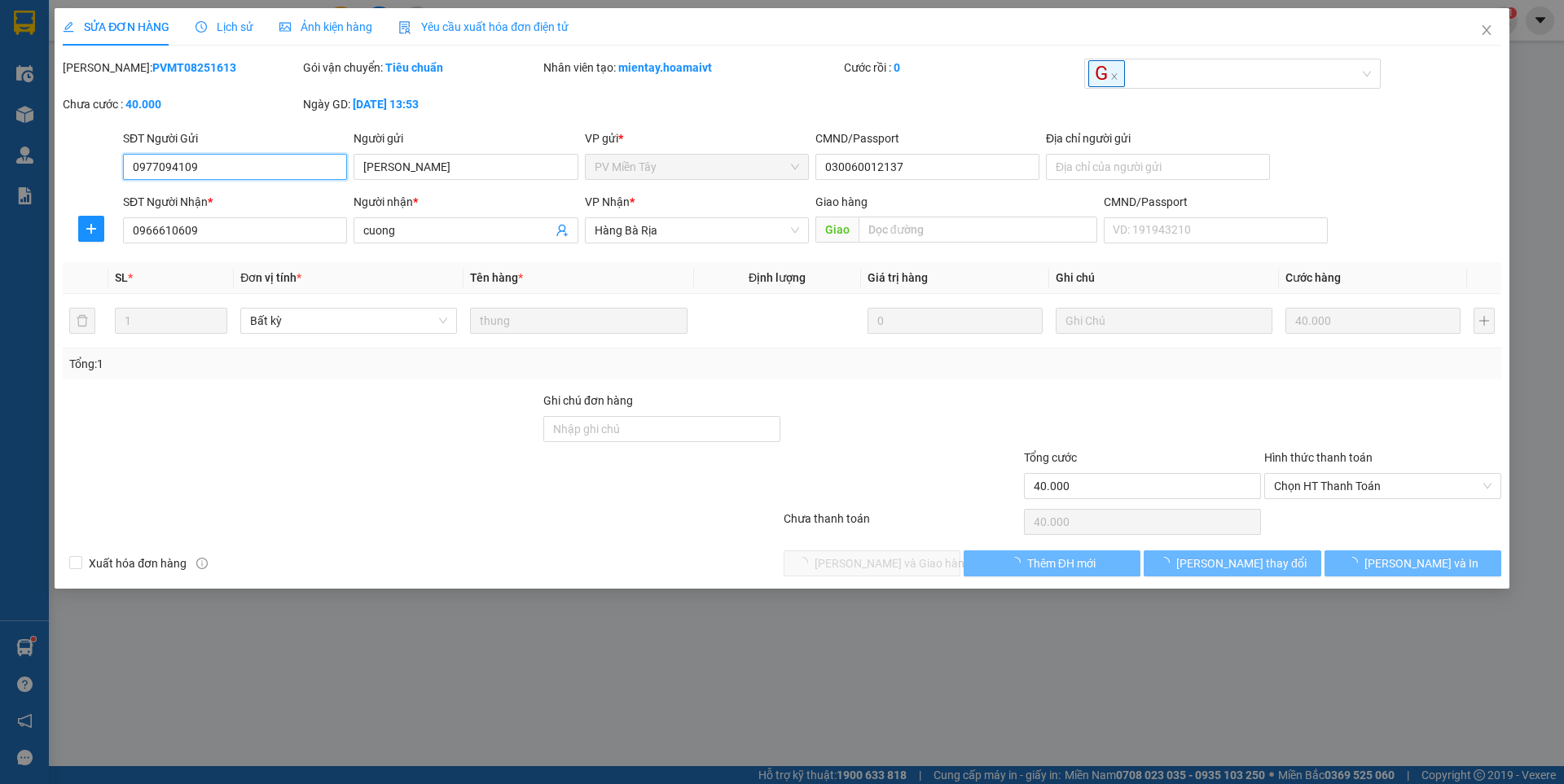
type input "40.000"
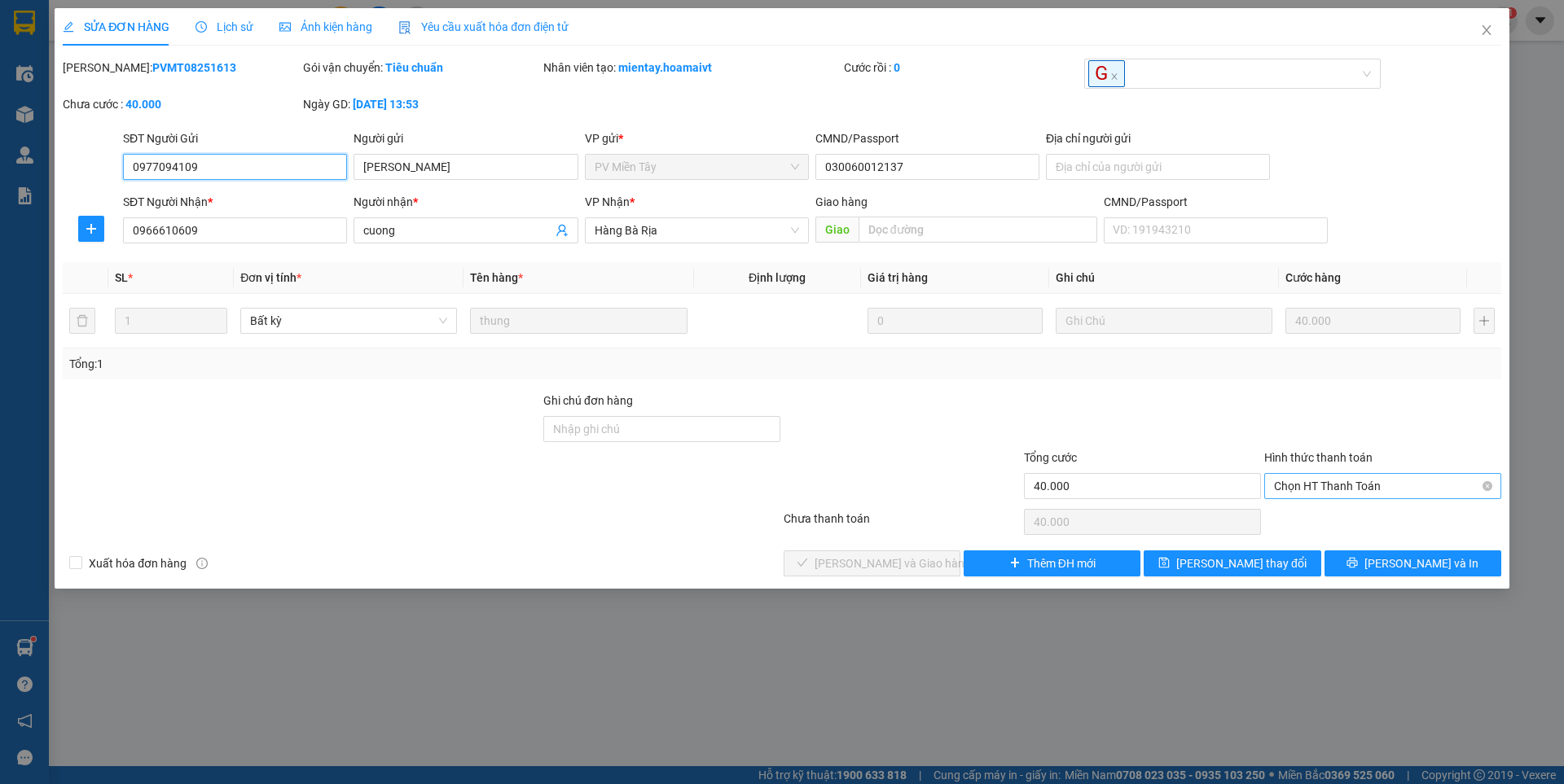
click at [1342, 488] on span "Chọn HT Thanh Toán" at bounding box center [1382, 486] width 217 height 25
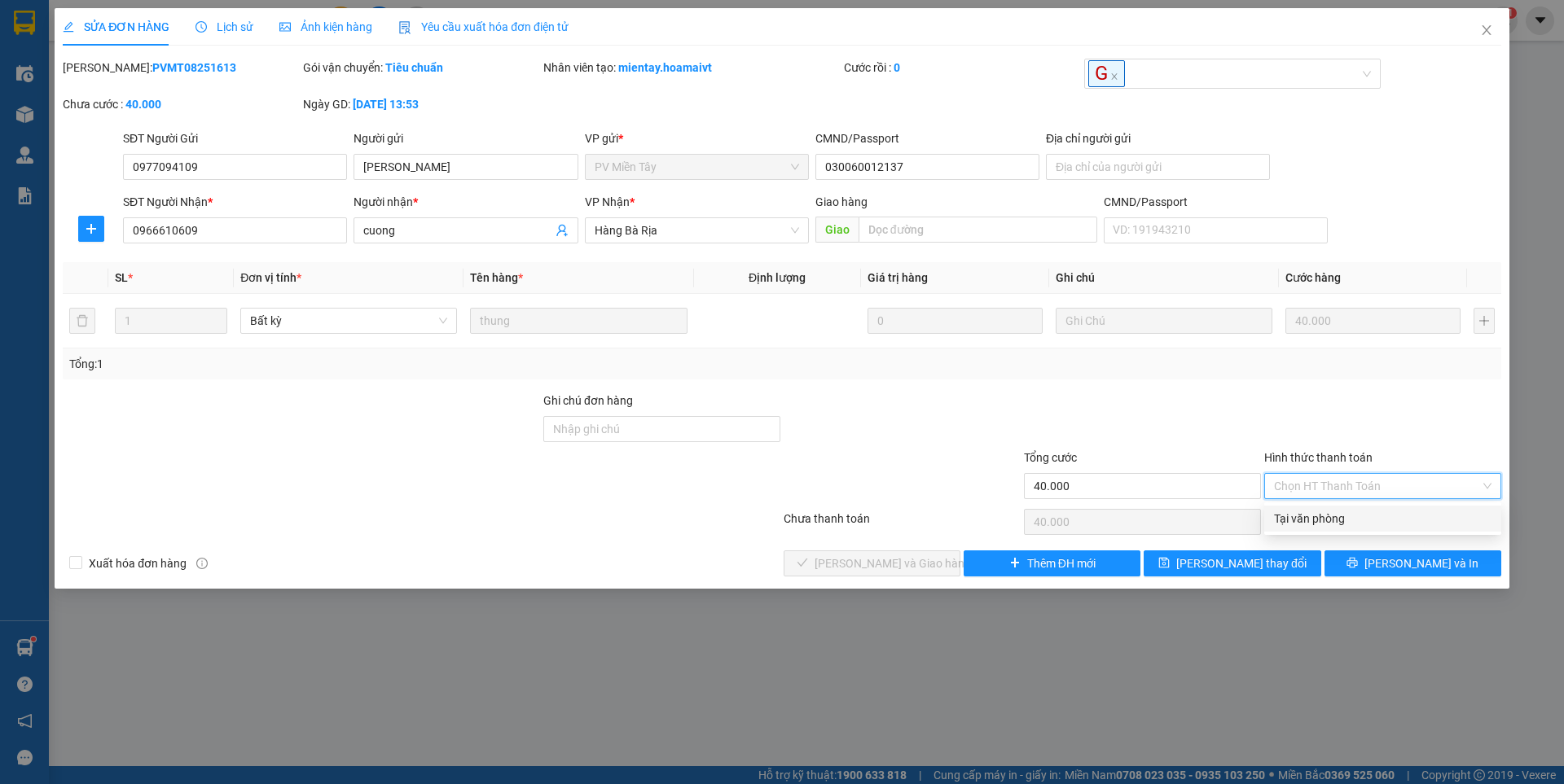
click at [1320, 526] on div "Tại văn phòng" at bounding box center [1382, 519] width 217 height 18
type input "0"
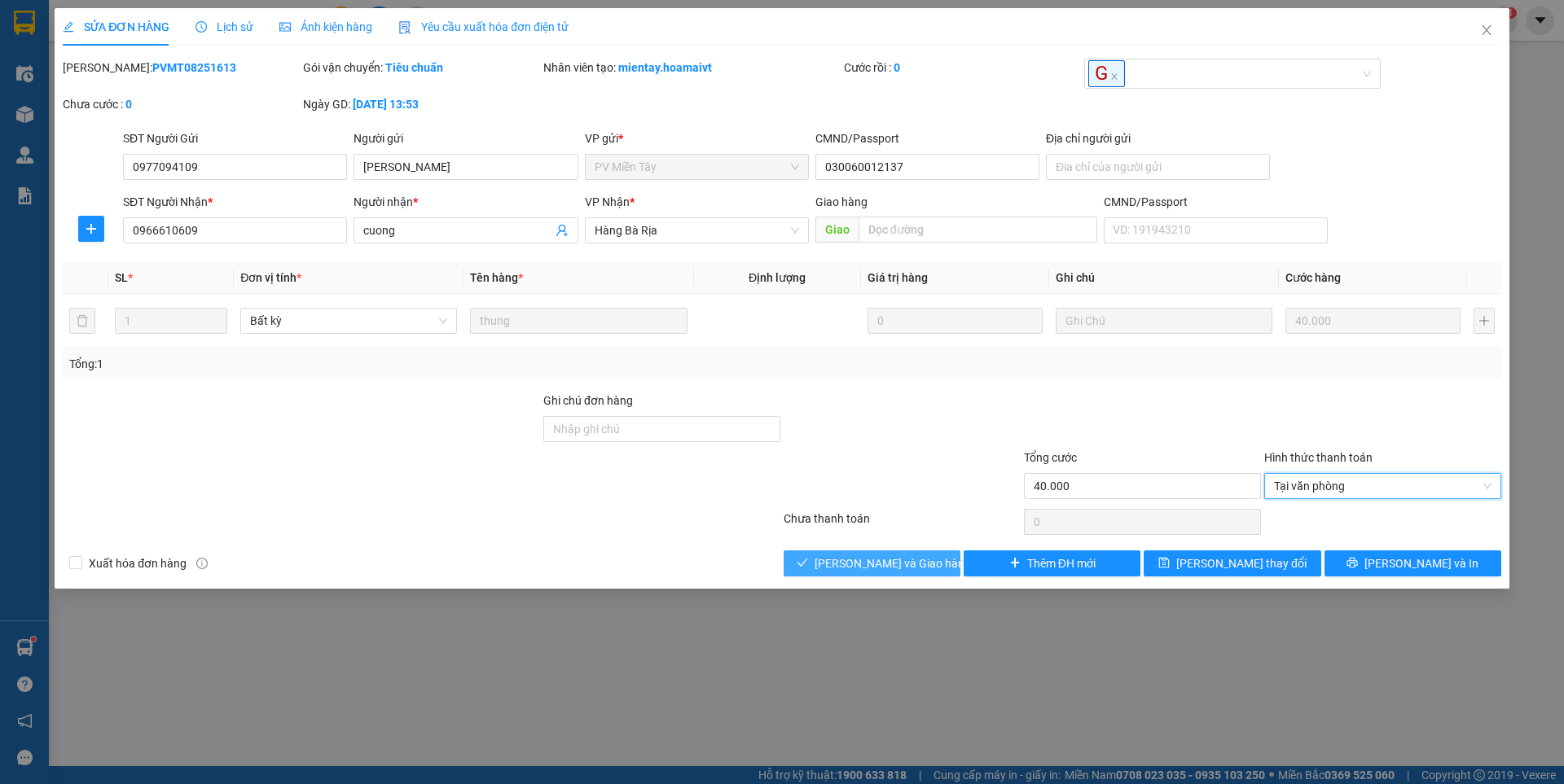
click at [891, 560] on span "[PERSON_NAME] và Giao hàng" at bounding box center [892, 564] width 156 height 18
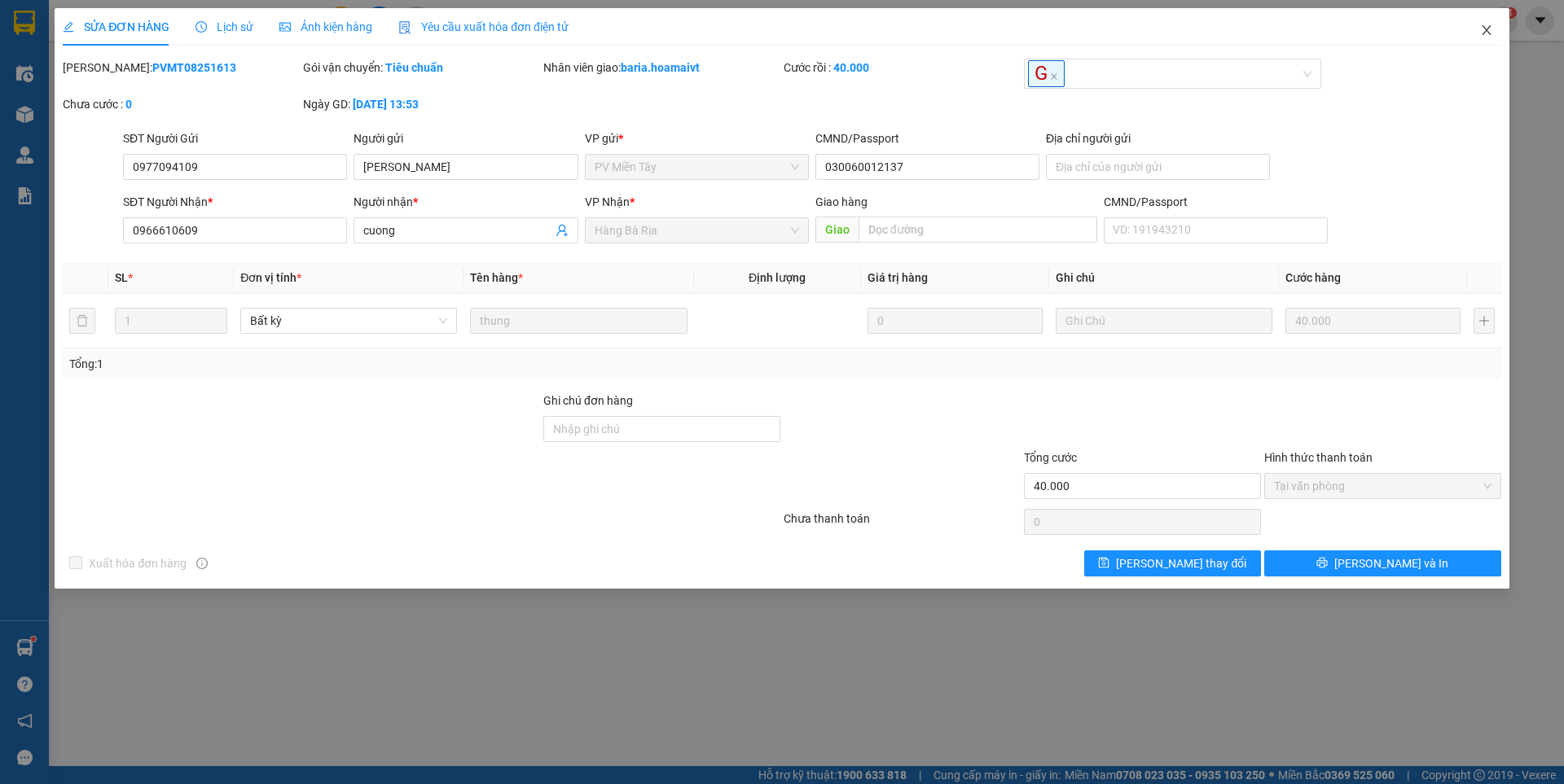
click at [1475, 38] on span "Close" at bounding box center [1486, 31] width 45 height 45
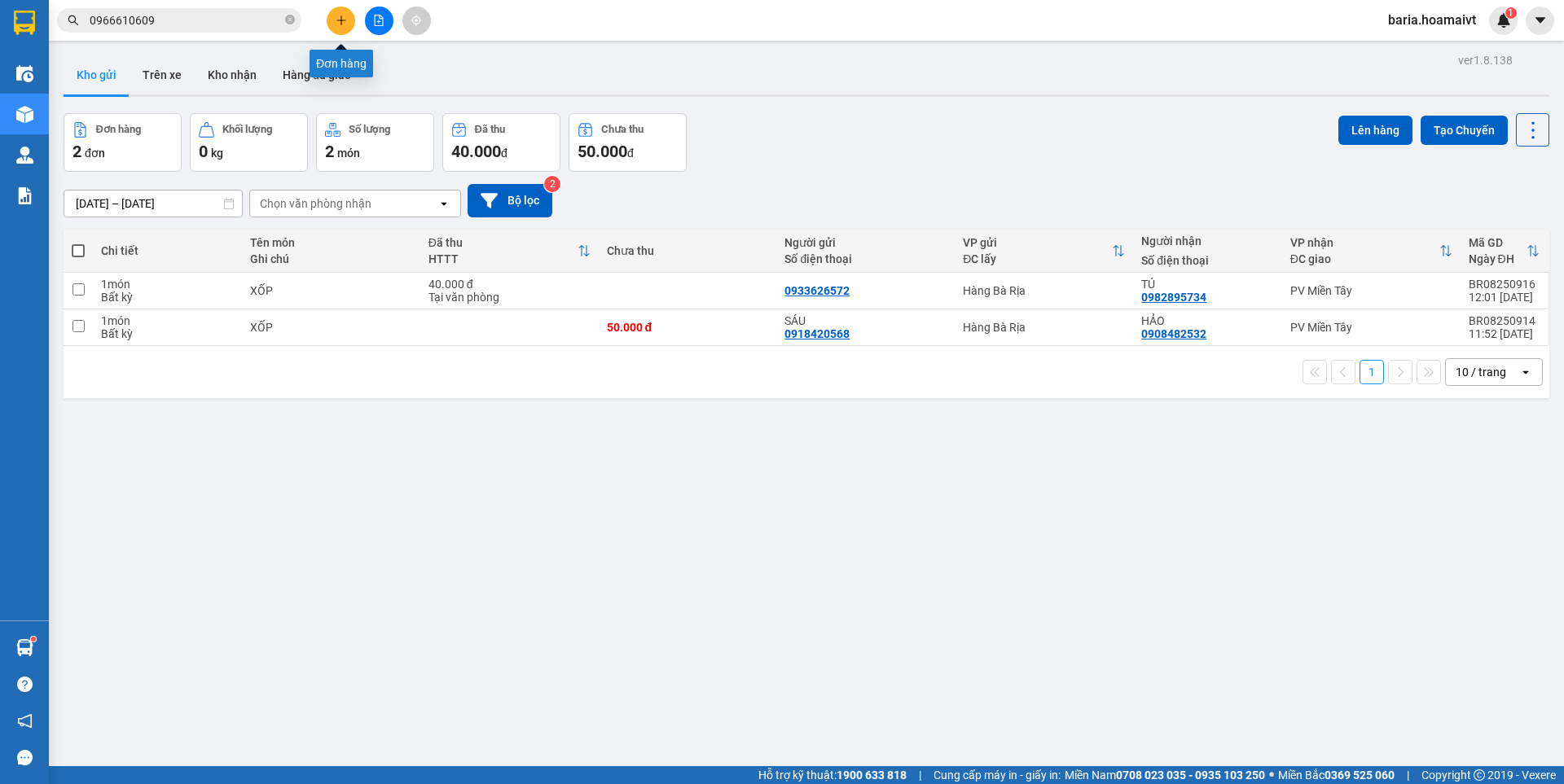
click at [341, 17] on icon "plus" at bounding box center [340, 20] width 1 height 9
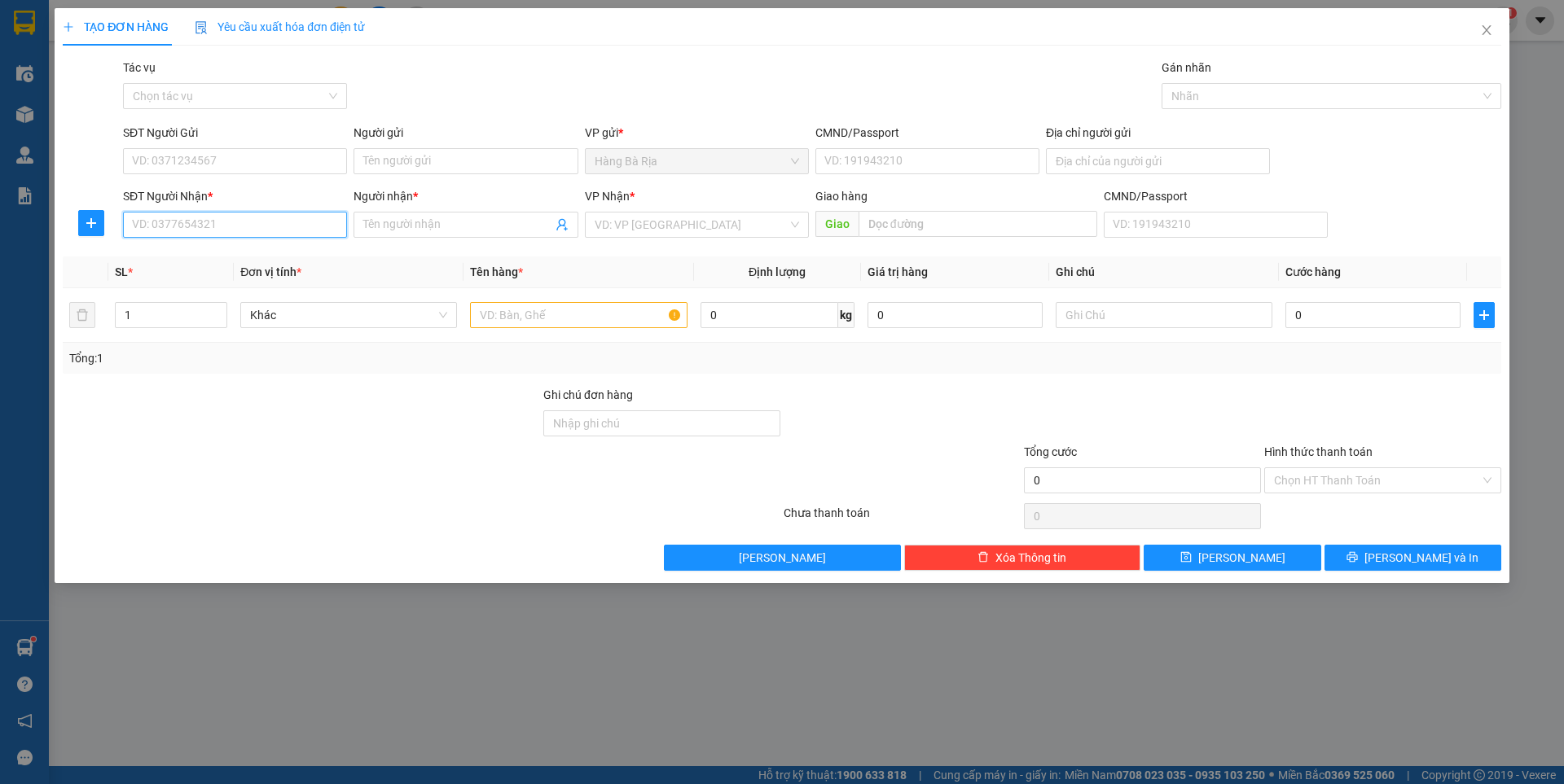
click at [241, 225] on input "SĐT Người Nhận *" at bounding box center [235, 224] width 224 height 26
click at [273, 163] on input "SĐT Người Gửi" at bounding box center [235, 162] width 224 height 26
type input "0978872972"
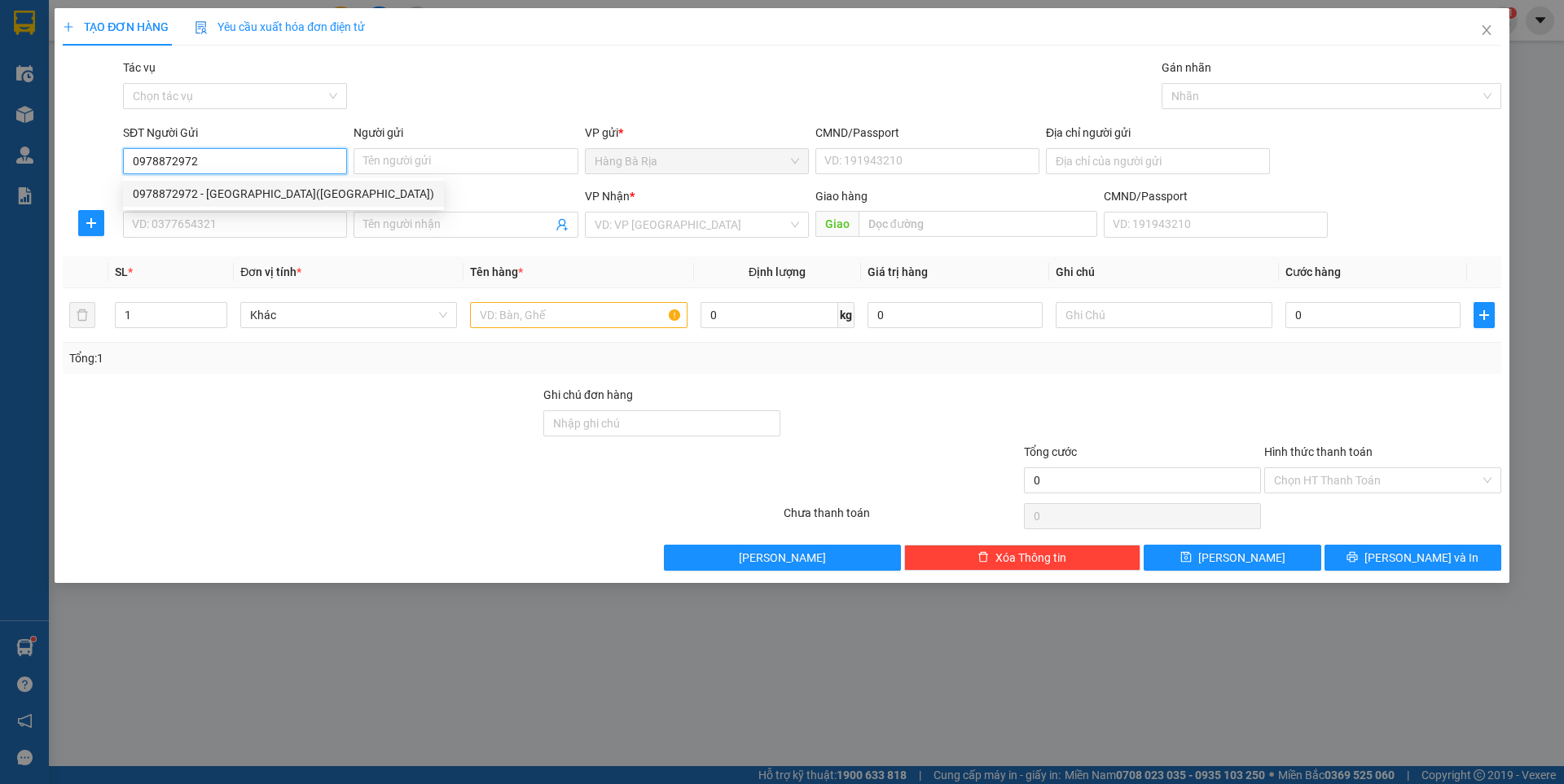
click at [239, 190] on div "0978872972 - [GEOGRAPHIC_DATA]([GEOGRAPHIC_DATA])" at bounding box center [283, 194] width 301 height 18
type input "Đan(Lộc.Ngân)"
type input "0901108081"
type input "KHOA"
type input "0978872972"
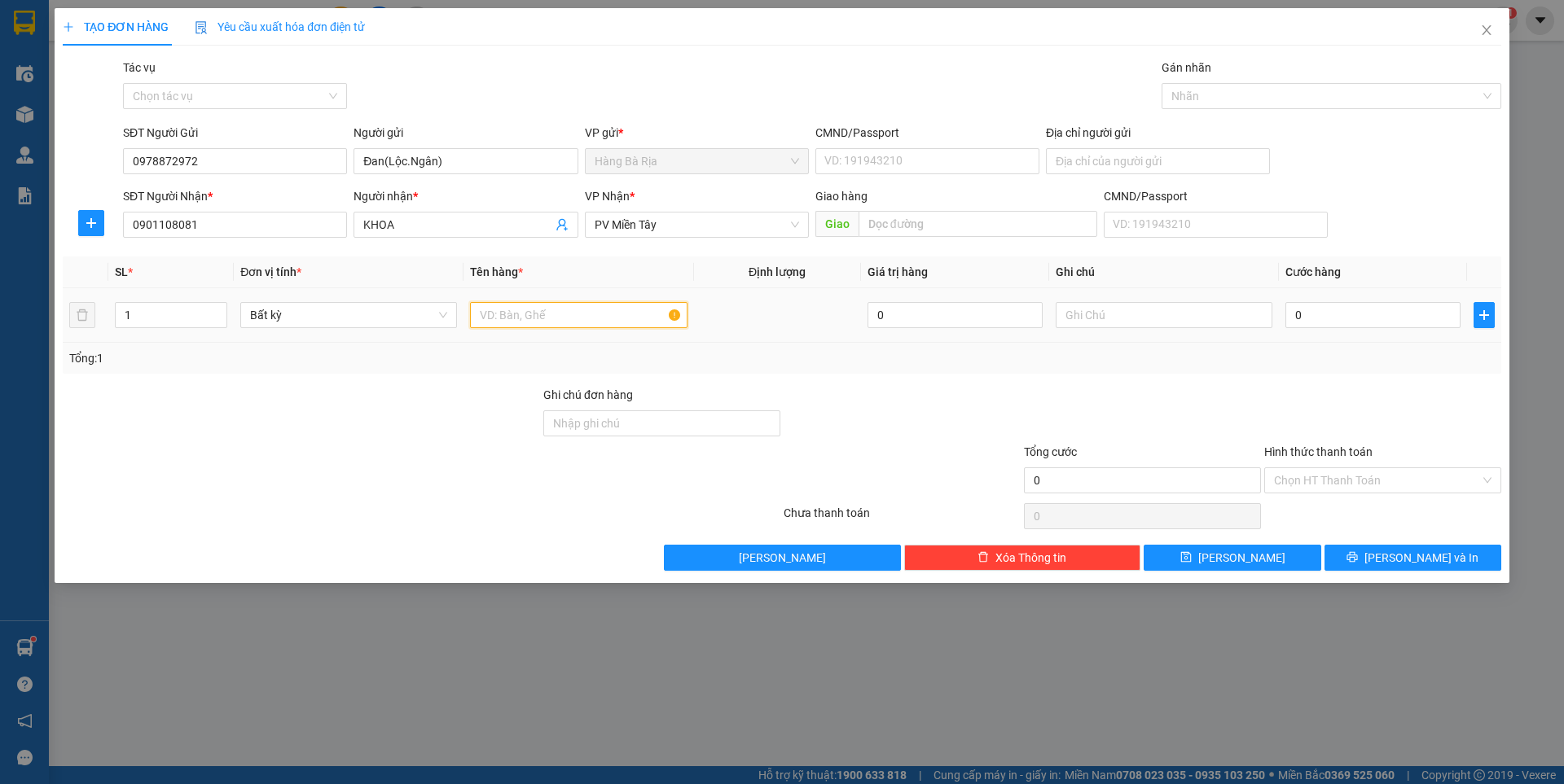
click at [485, 318] on input "text" at bounding box center [578, 315] width 216 height 26
type input "THÙNG P TÙNG"
click at [1351, 326] on input "0" at bounding box center [1373, 315] width 175 height 26
type input "3"
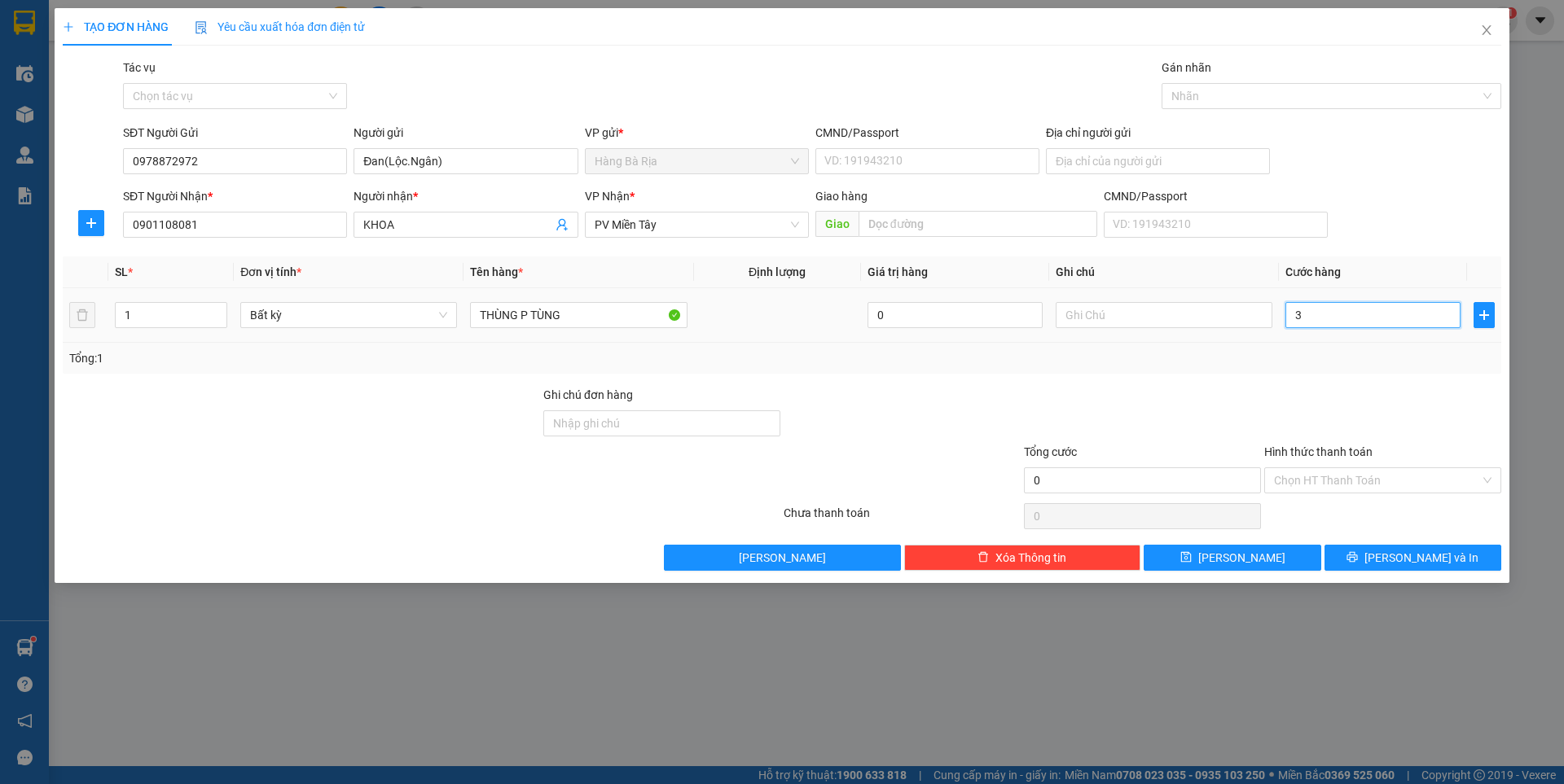
type input "3"
type input "30"
type input "0"
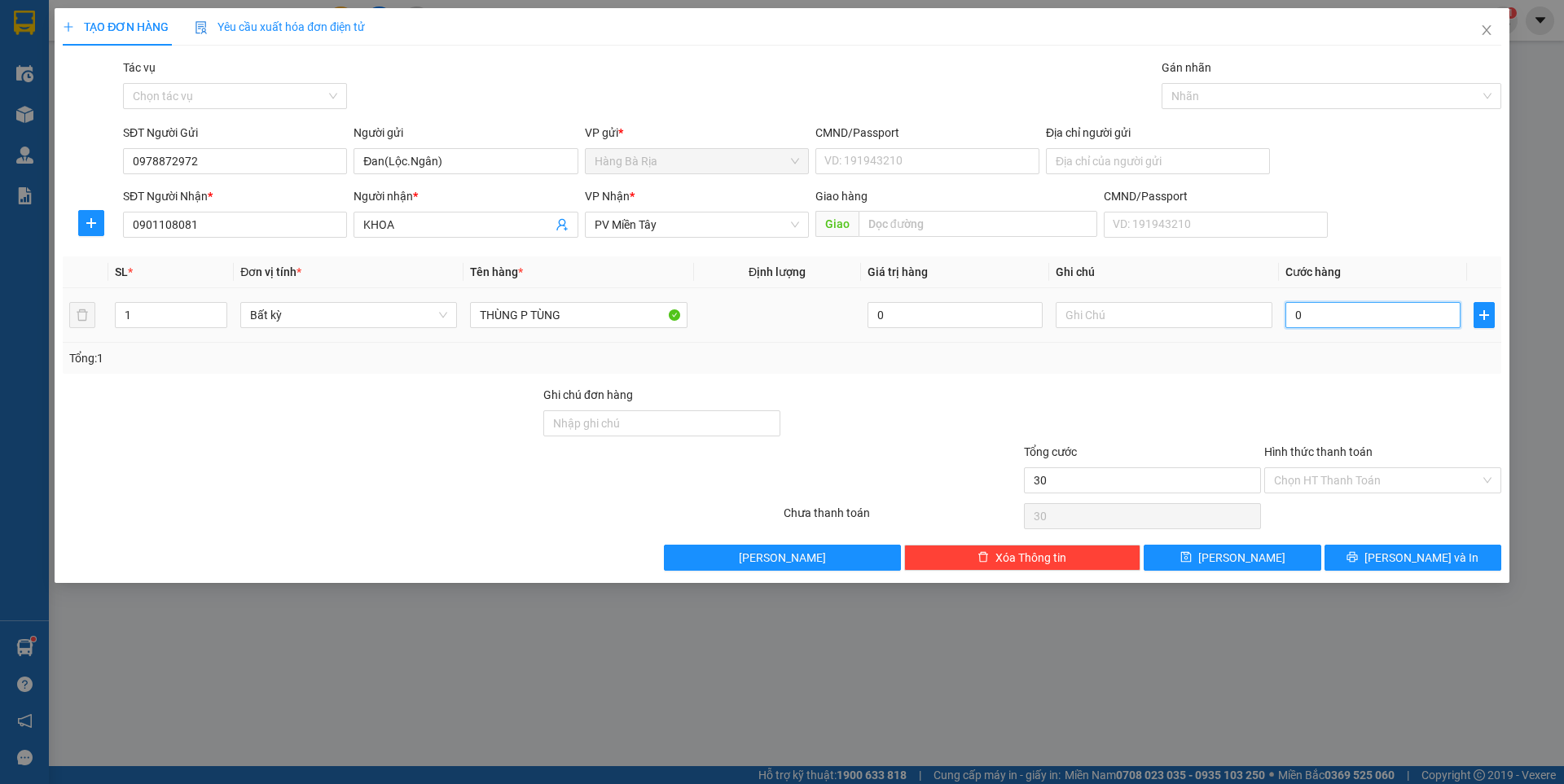
type input "0"
type input "40"
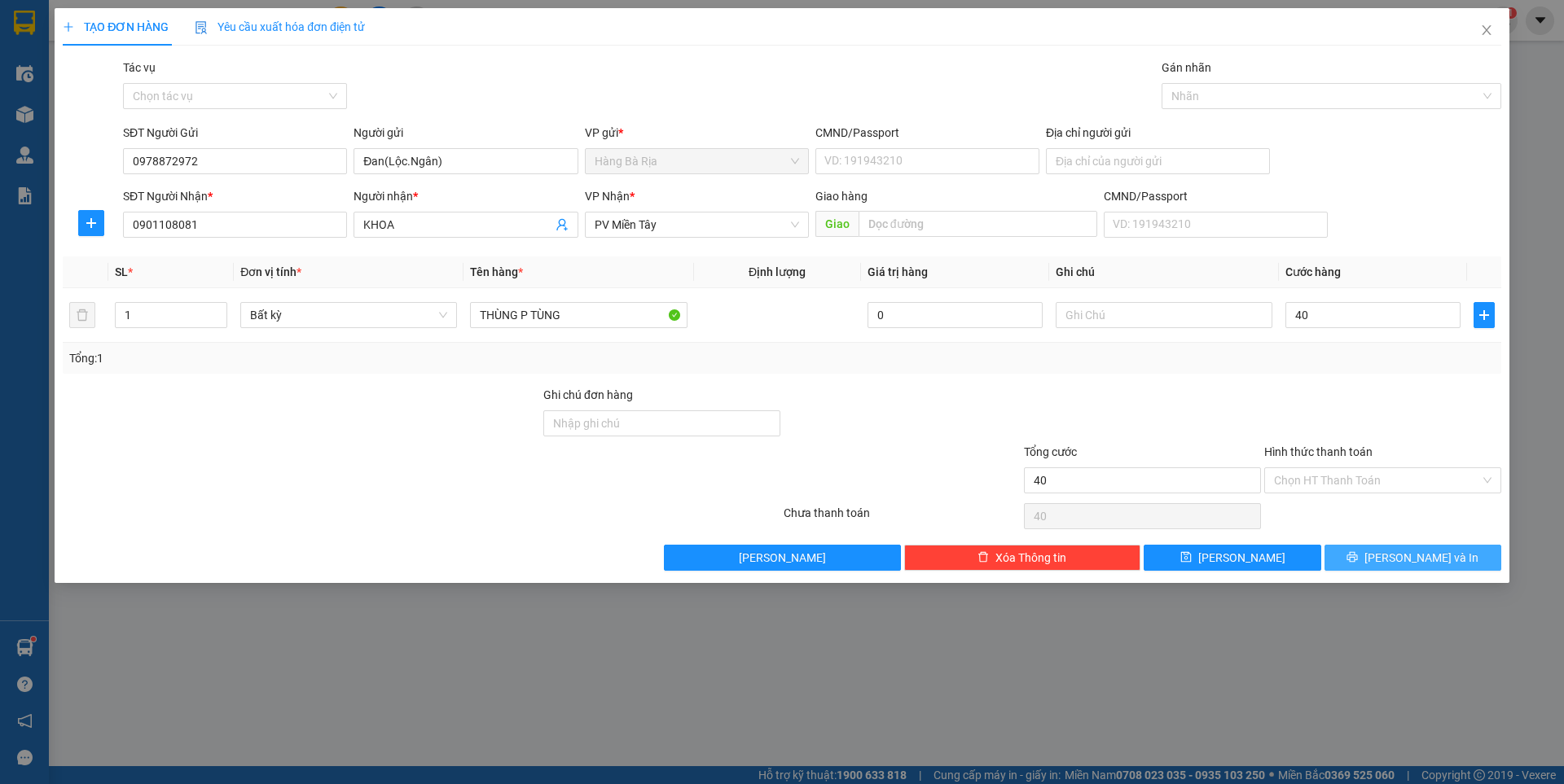
type input "40.000"
click at [1376, 564] on button "[PERSON_NAME] và In" at bounding box center [1413, 558] width 177 height 26
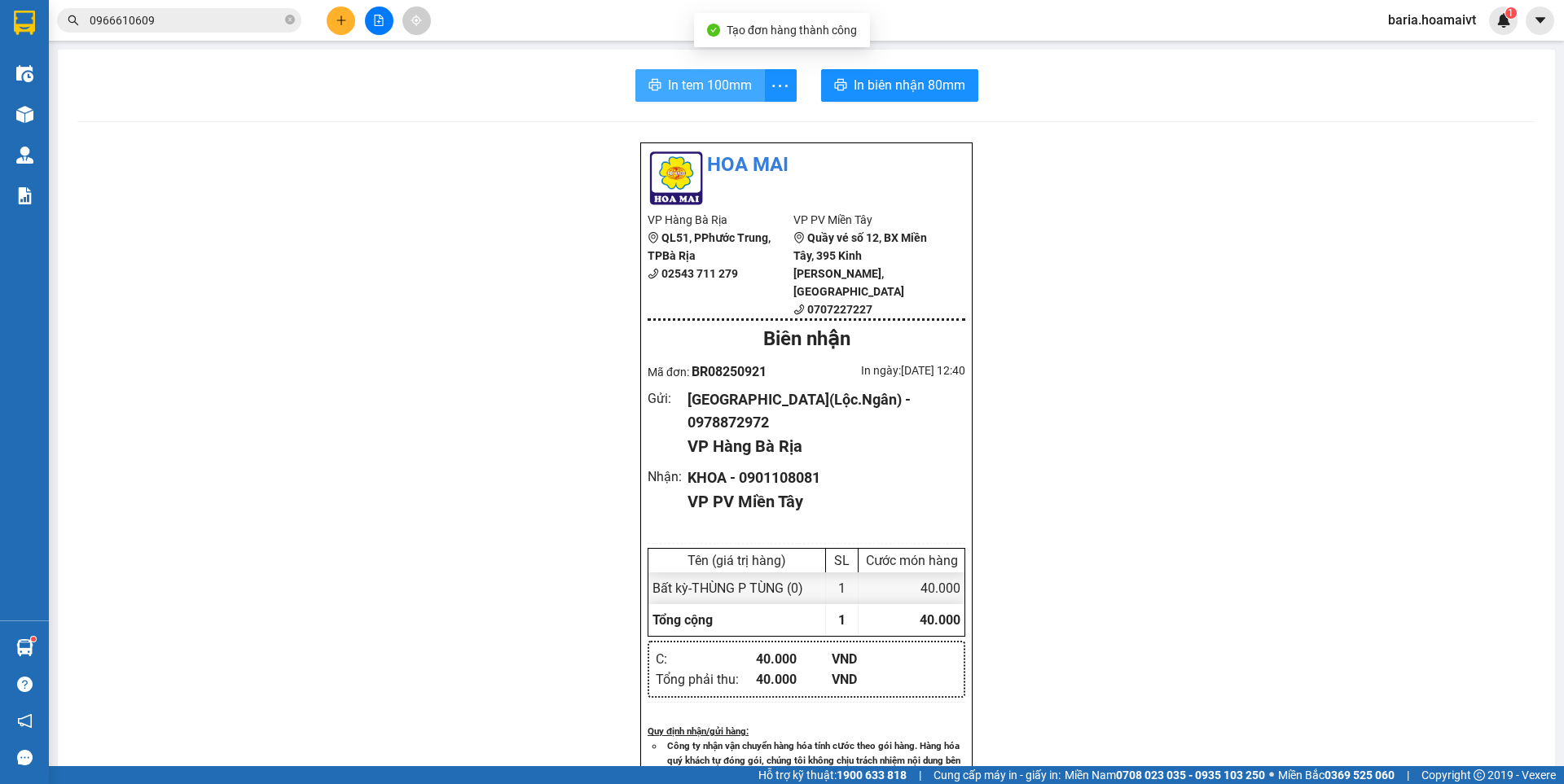
click at [705, 75] on span "In tem 100mm" at bounding box center [710, 85] width 84 height 21
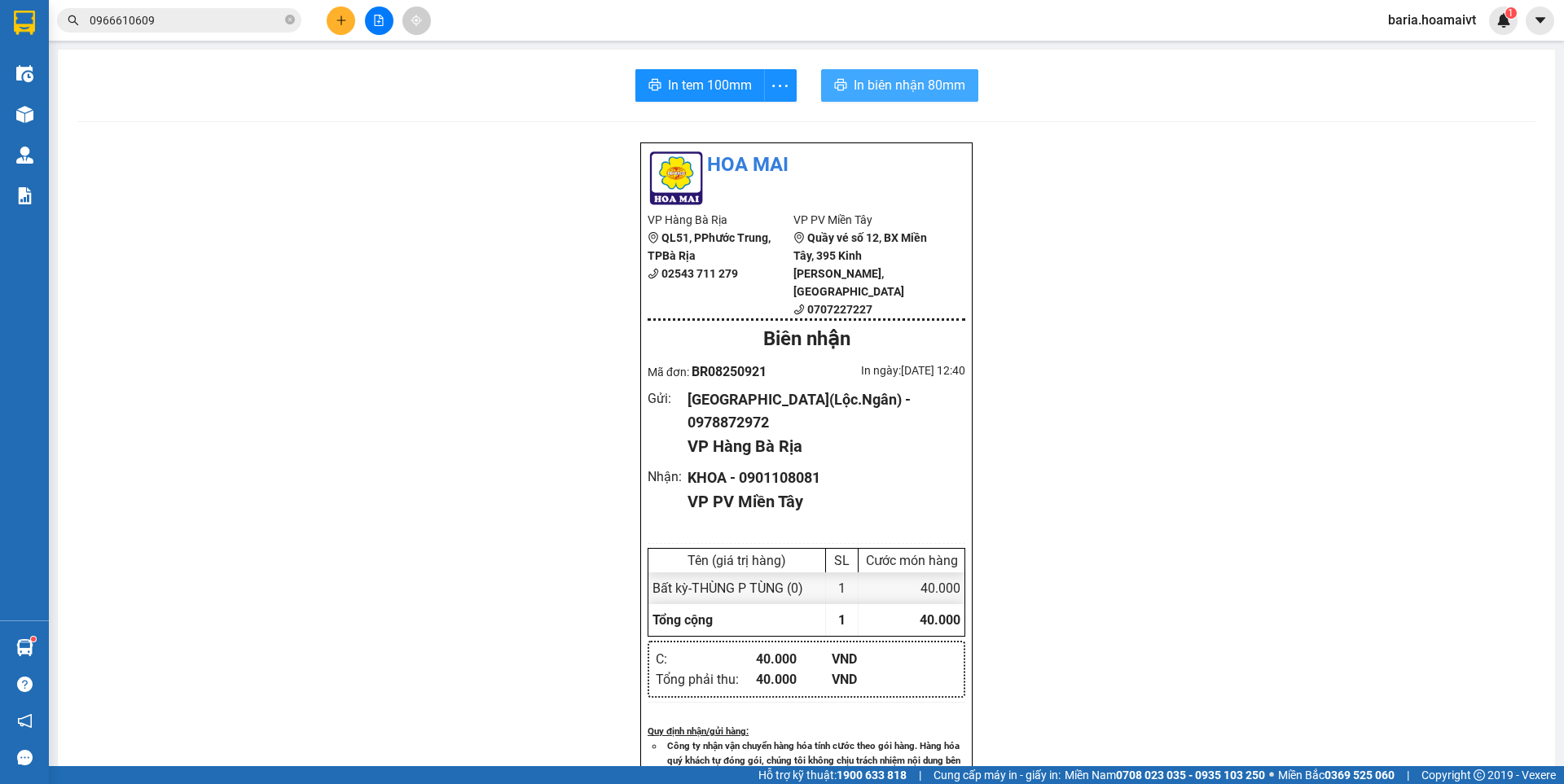
click at [893, 83] on span "In biên nhận 80mm" at bounding box center [909, 85] width 111 height 21
